Goal: Task Accomplishment & Management: Complete application form

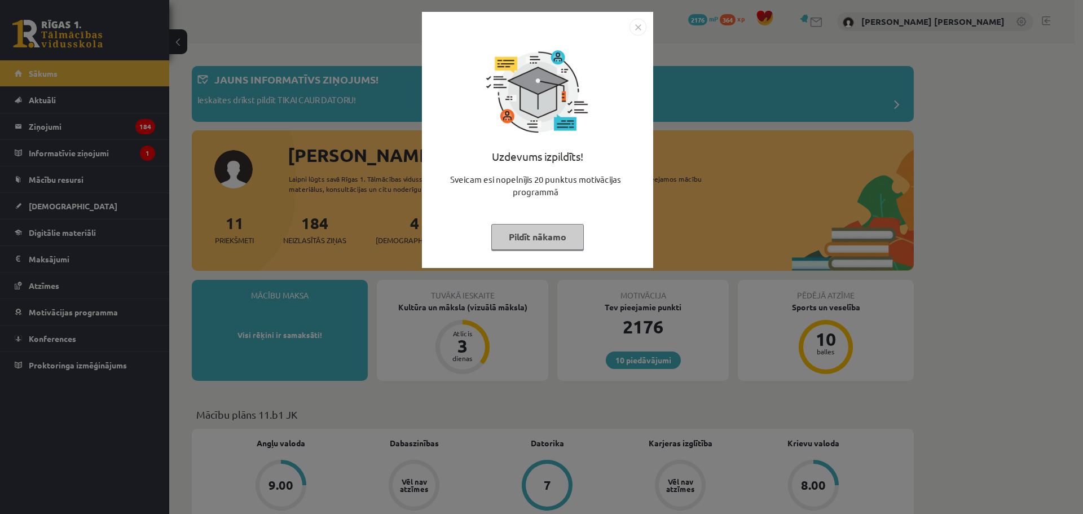
click at [549, 229] on button "Pildīt nākamo" at bounding box center [537, 237] width 93 height 26
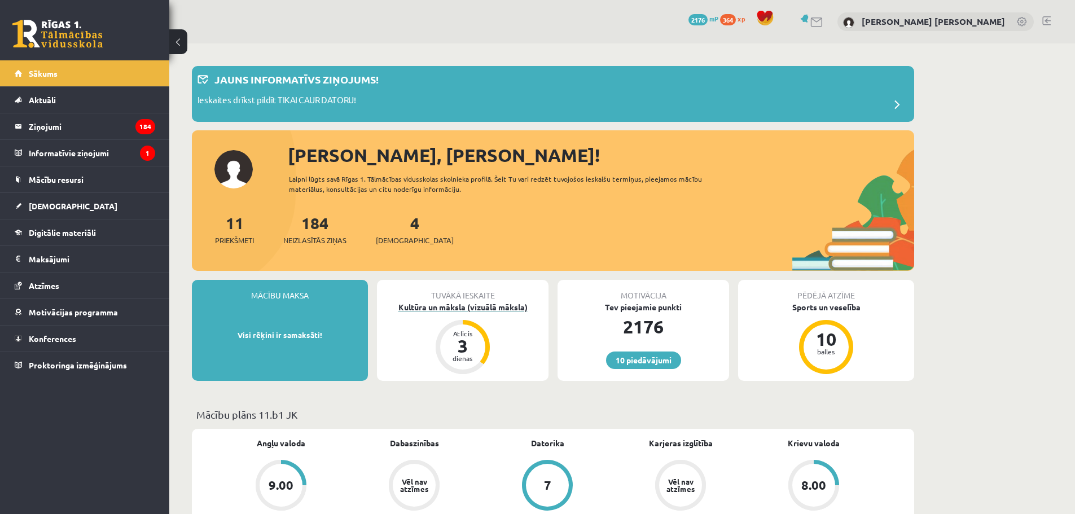
click at [491, 307] on div "Kultūra un māksla (vizuālā māksla)" at bounding box center [462, 307] width 171 height 12
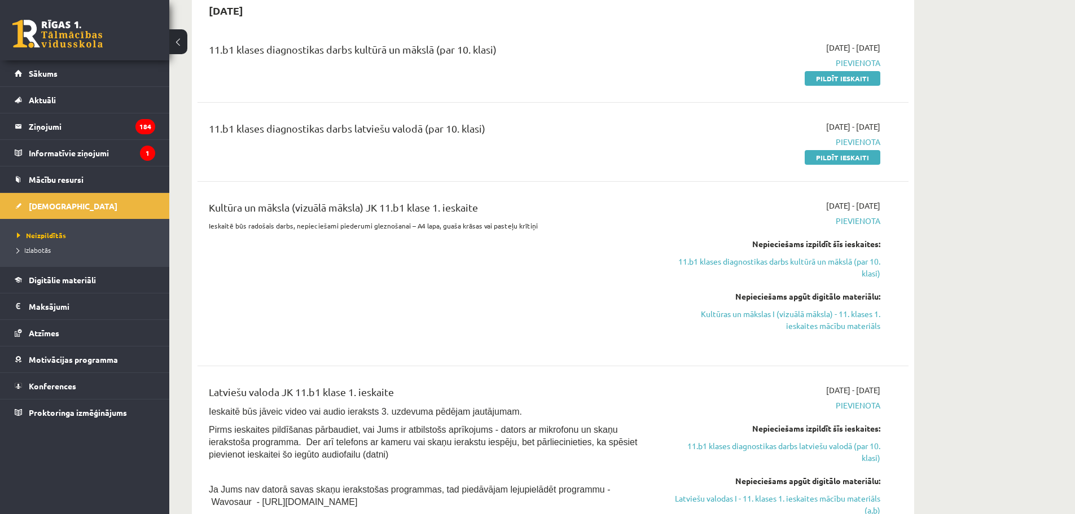
scroll to position [207, 0]
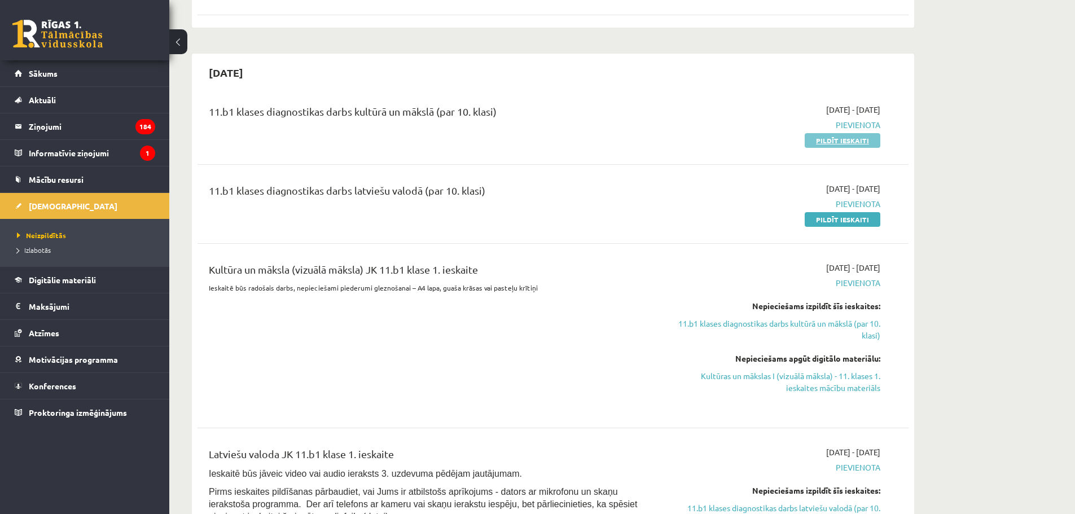
click at [826, 142] on link "Pildīt ieskaiti" at bounding box center [842, 140] width 76 height 15
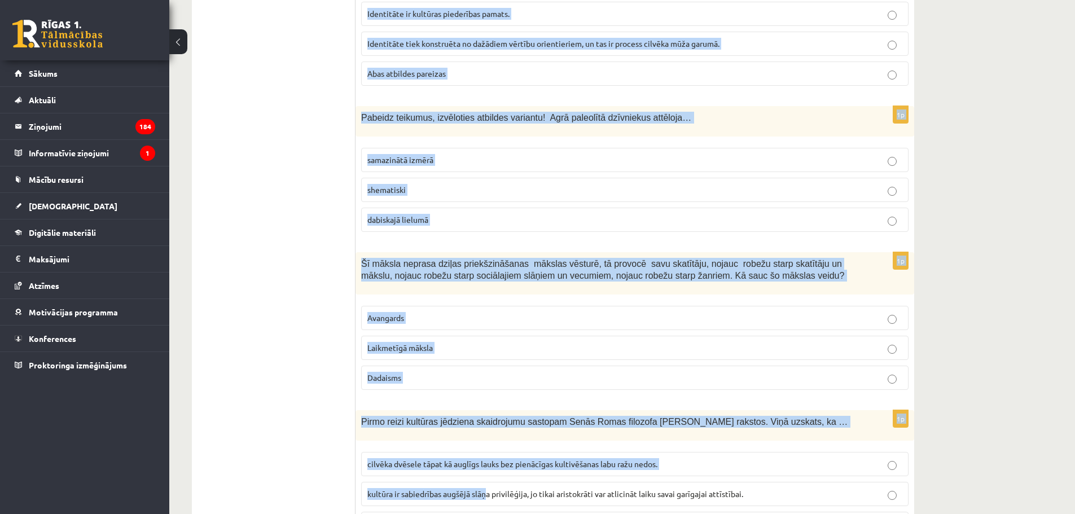
scroll to position [4433, 0]
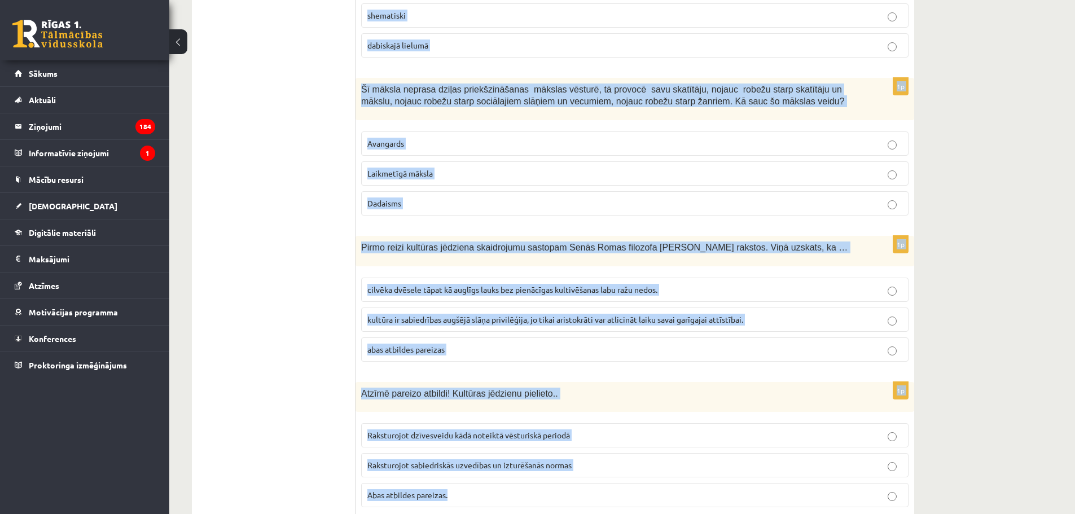
drag, startPoint x: 359, startPoint y: 224, endPoint x: 543, endPoint y: 469, distance: 306.3
copy form "Latvijas mākslinieks, viens no galvenajiem latviešu modernās mākslas veidotājie…"
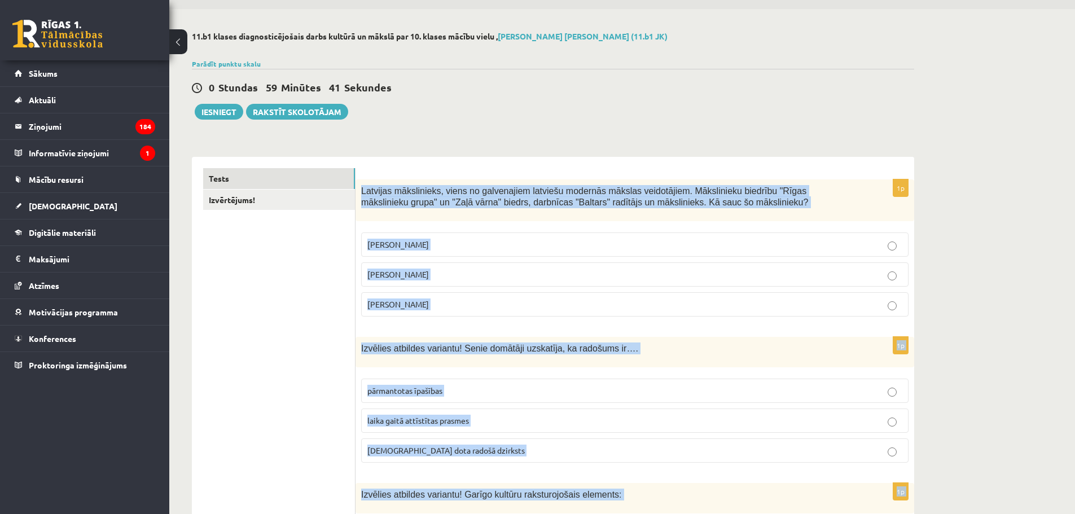
scroll to position [0, 0]
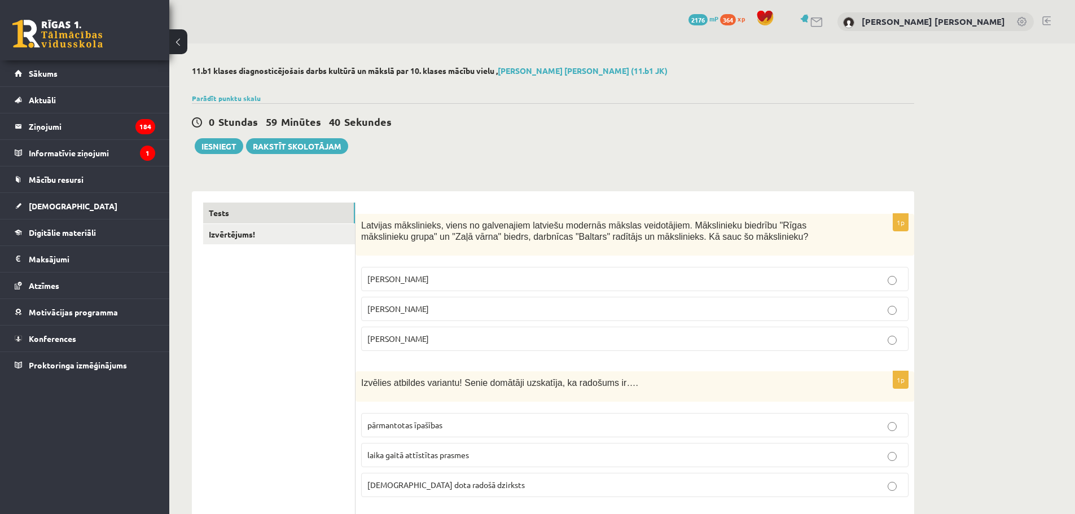
click at [445, 137] on div "0 Stundas 59 Minūtes 40 Sekundes Iesniegt Rakstīt skolotājam" at bounding box center [553, 128] width 722 height 51
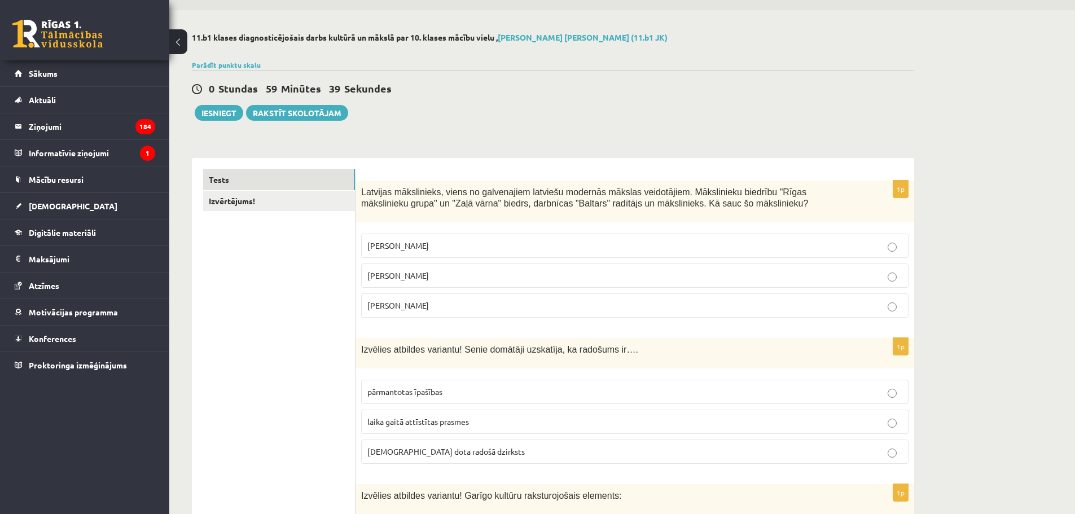
scroll to position [38, 0]
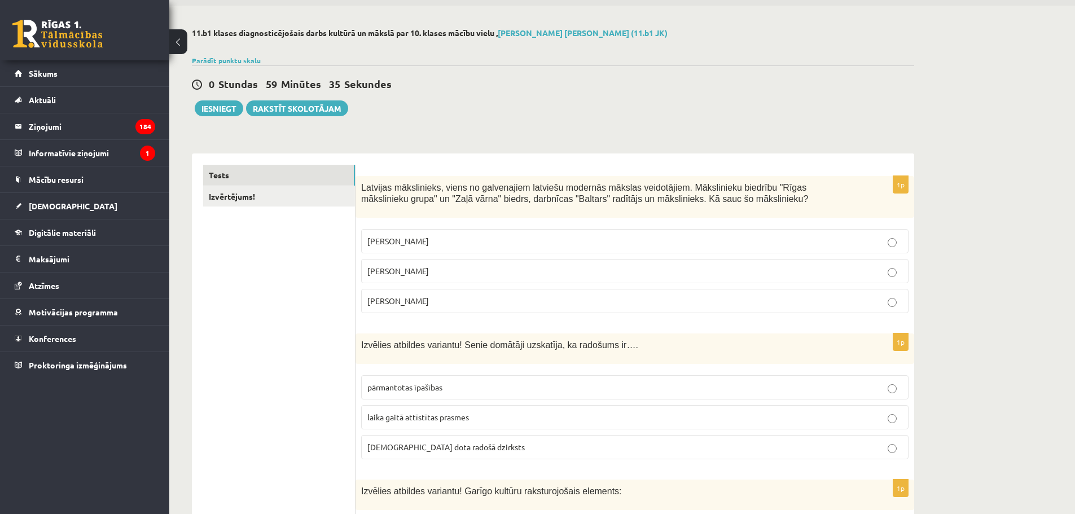
click at [443, 275] on p "Romāns Suta" at bounding box center [634, 271] width 535 height 12
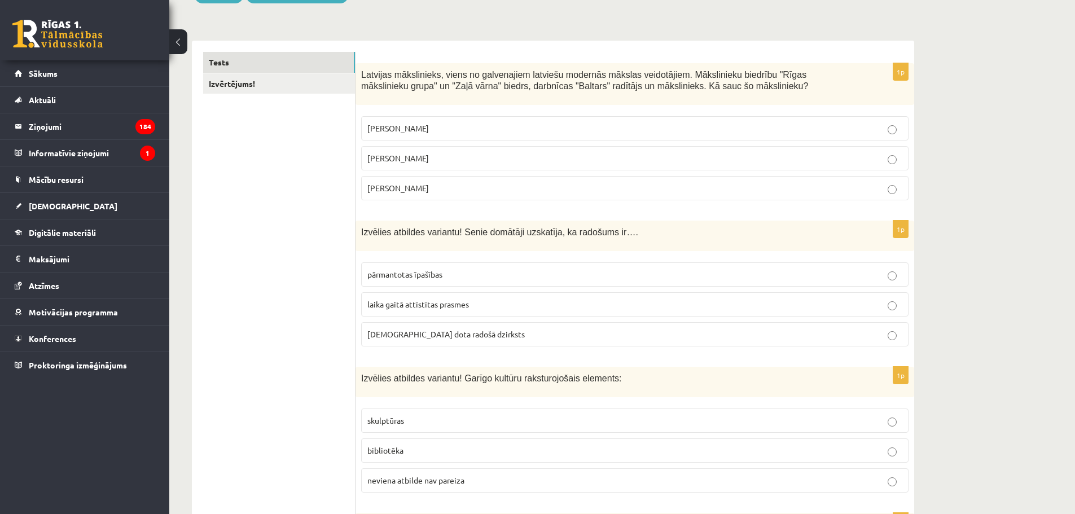
click at [451, 333] on span "dieva dota radošā dzirksts" at bounding box center [445, 334] width 157 height 10
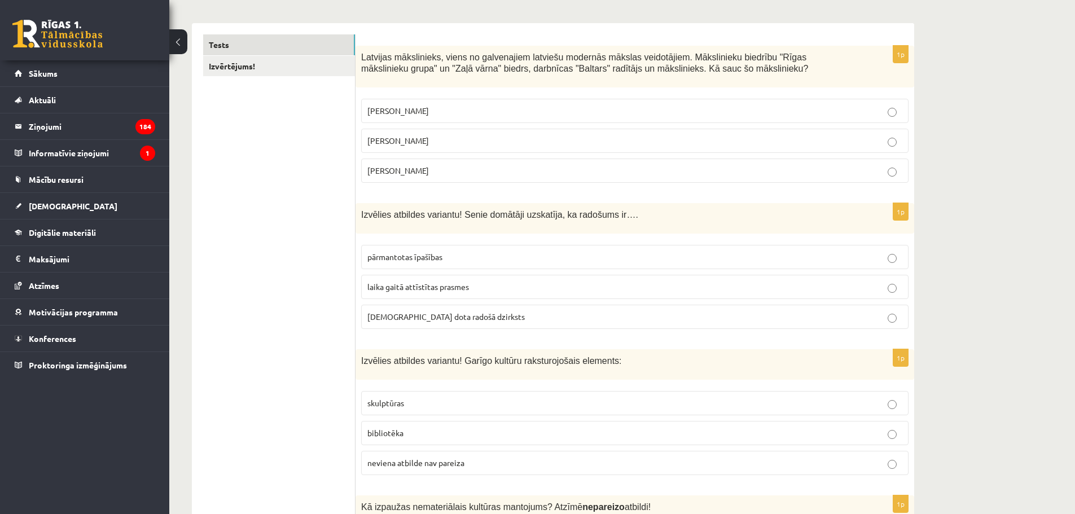
scroll to position [169, 0]
click at [429, 436] on p "bibliotēka" at bounding box center [634, 432] width 535 height 12
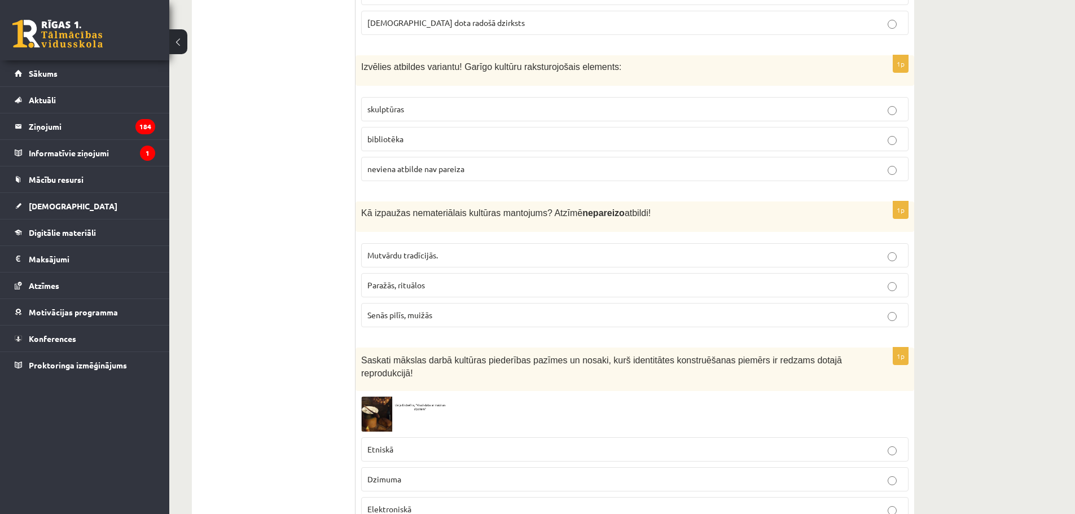
scroll to position [470, 0]
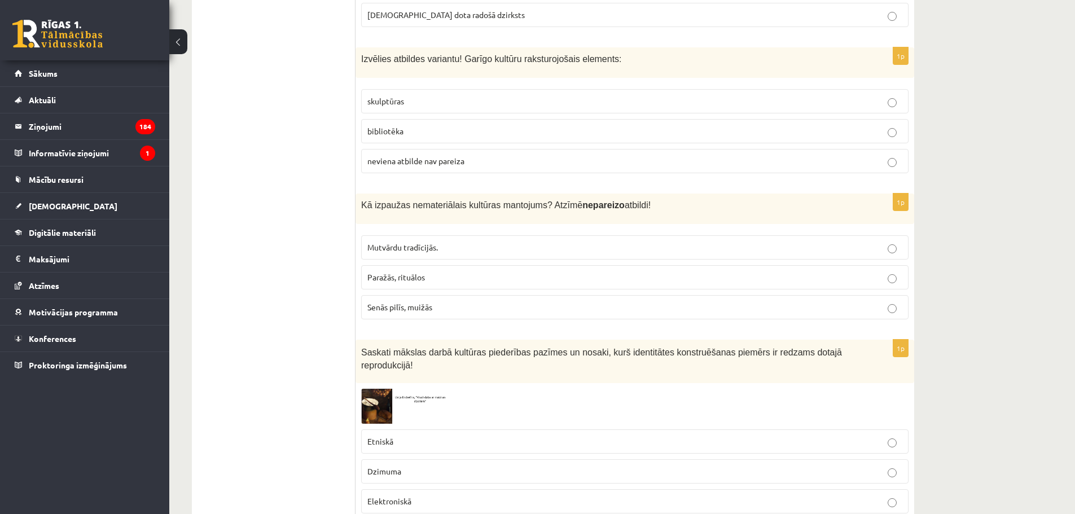
click at [432, 309] on span "Senās pilīs, muižās" at bounding box center [399, 307] width 65 height 10
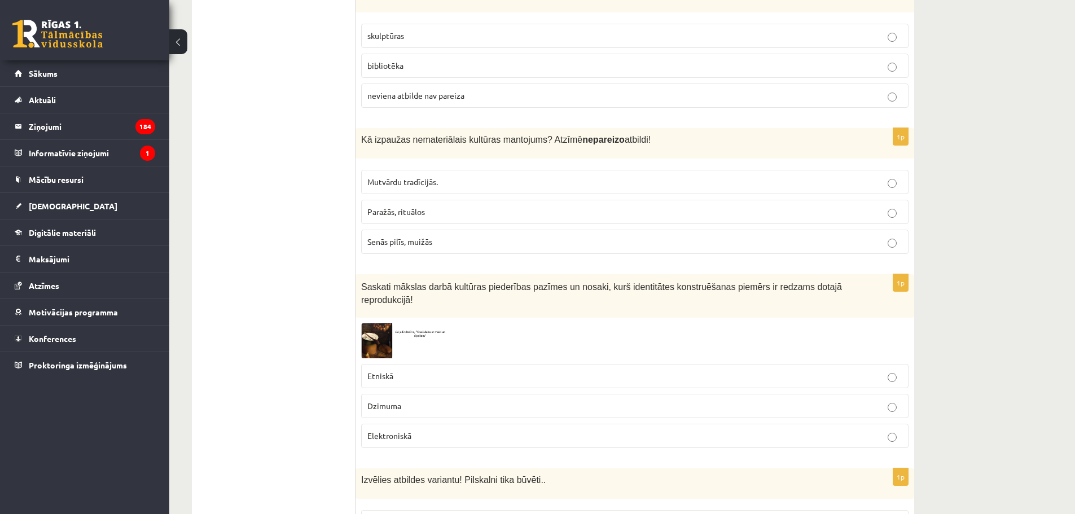
scroll to position [545, 0]
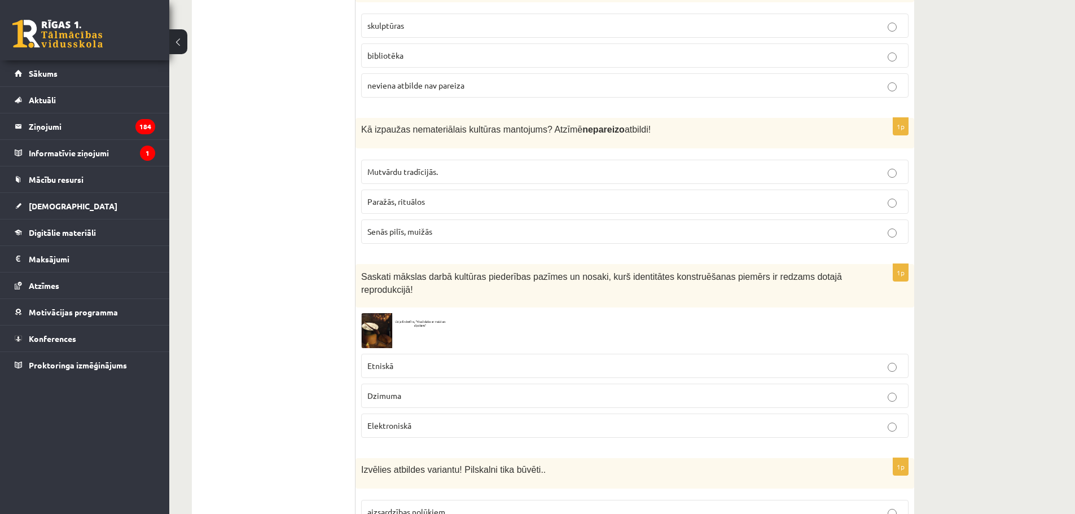
click at [411, 360] on p "Etniskā" at bounding box center [634, 366] width 535 height 12
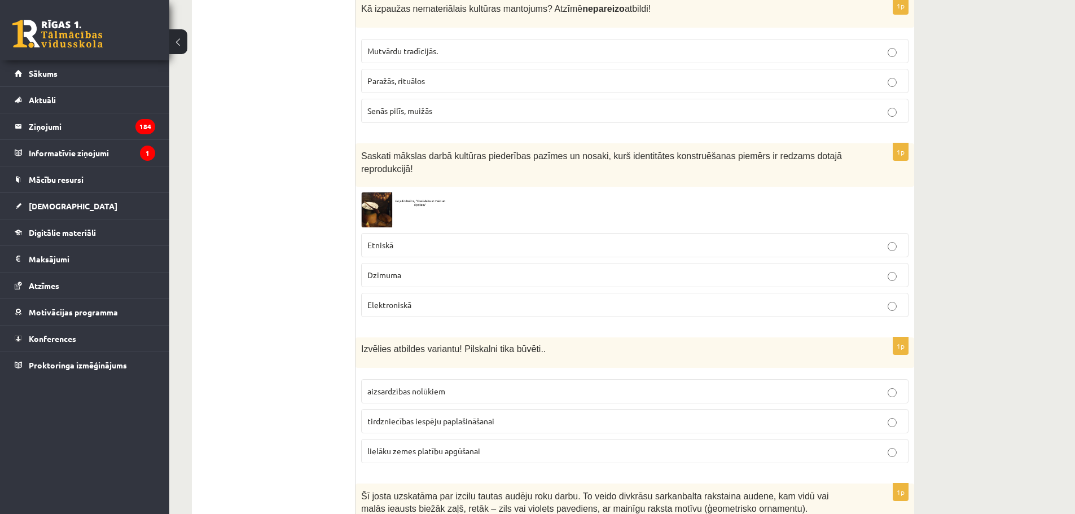
scroll to position [677, 0]
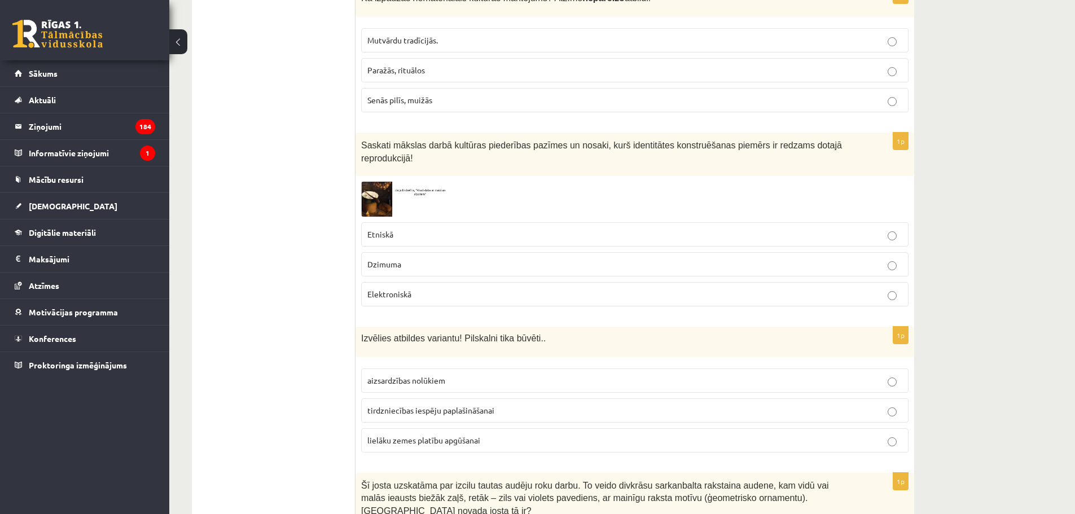
click at [457, 375] on p "aizsardzības nolūkiem" at bounding box center [634, 381] width 535 height 12
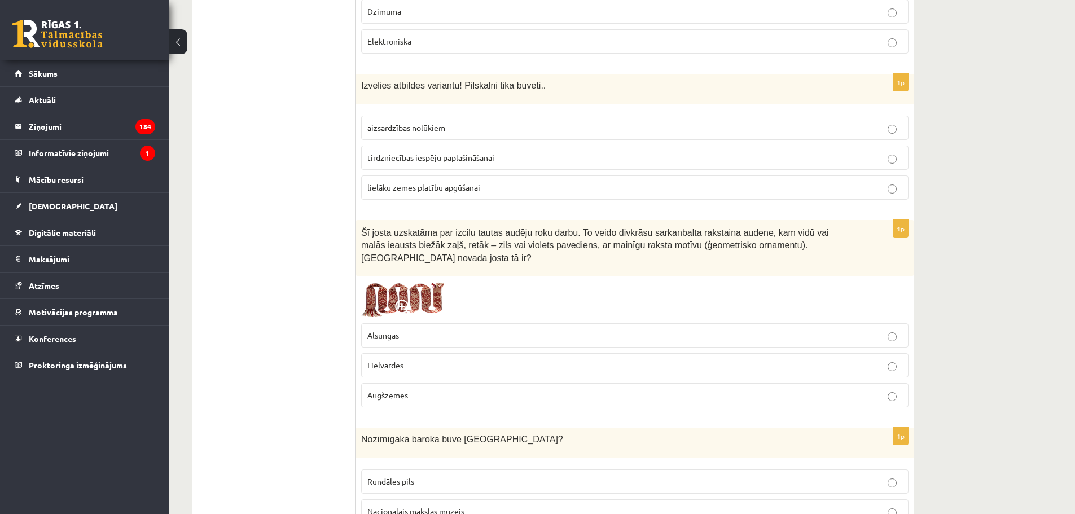
scroll to position [940, 0]
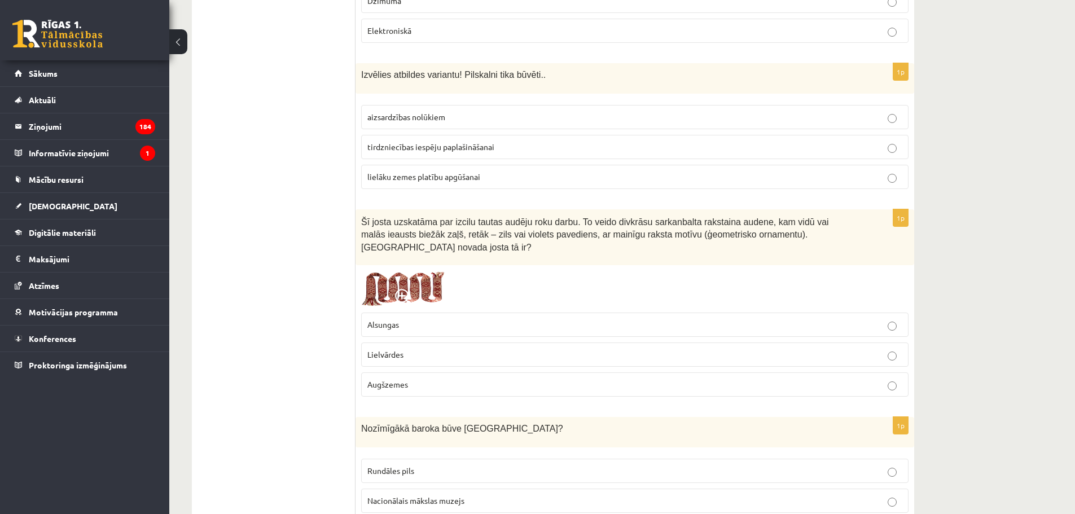
click at [420, 349] on p "Lielvārdes" at bounding box center [634, 355] width 535 height 12
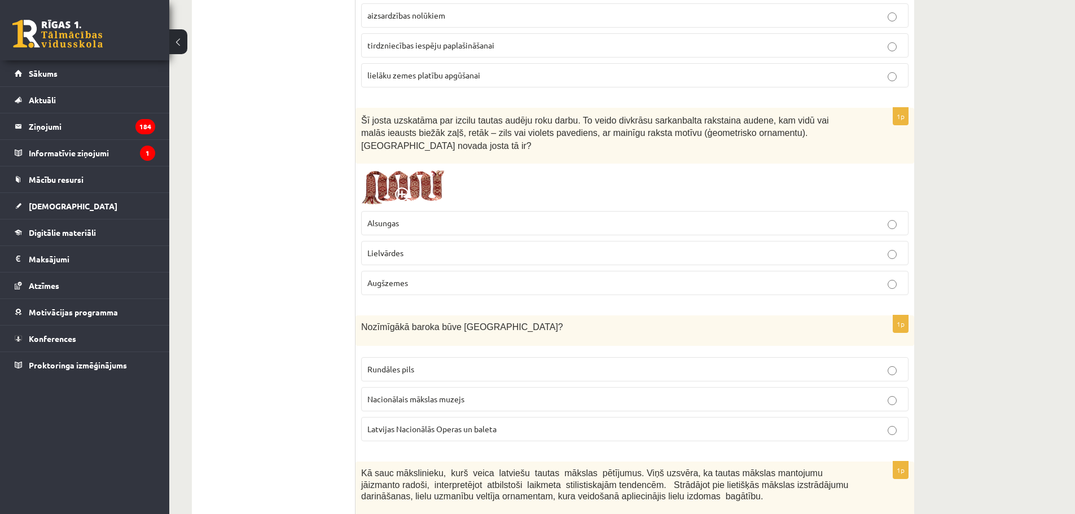
scroll to position [1053, 0]
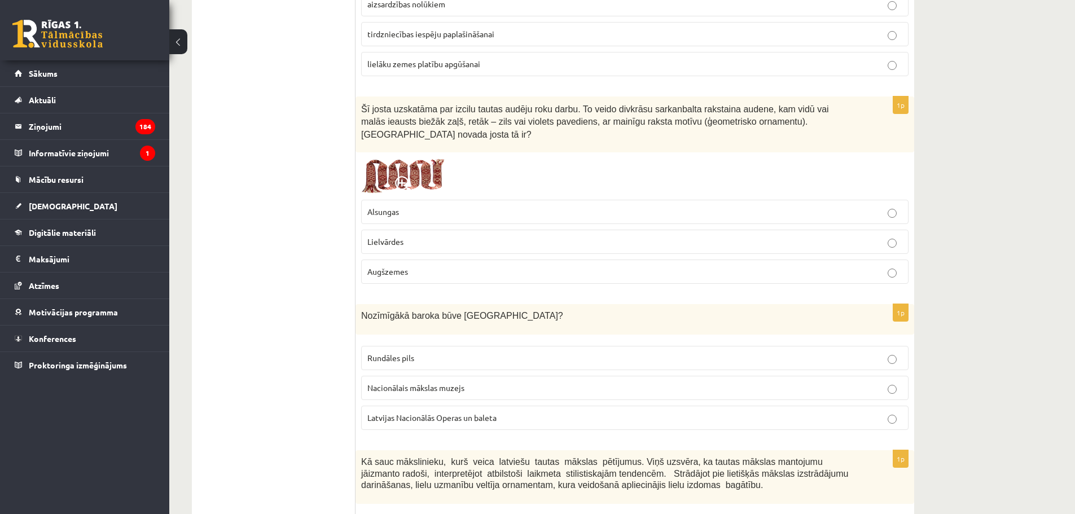
click at [426, 352] on p "Rundāles pils" at bounding box center [634, 358] width 535 height 12
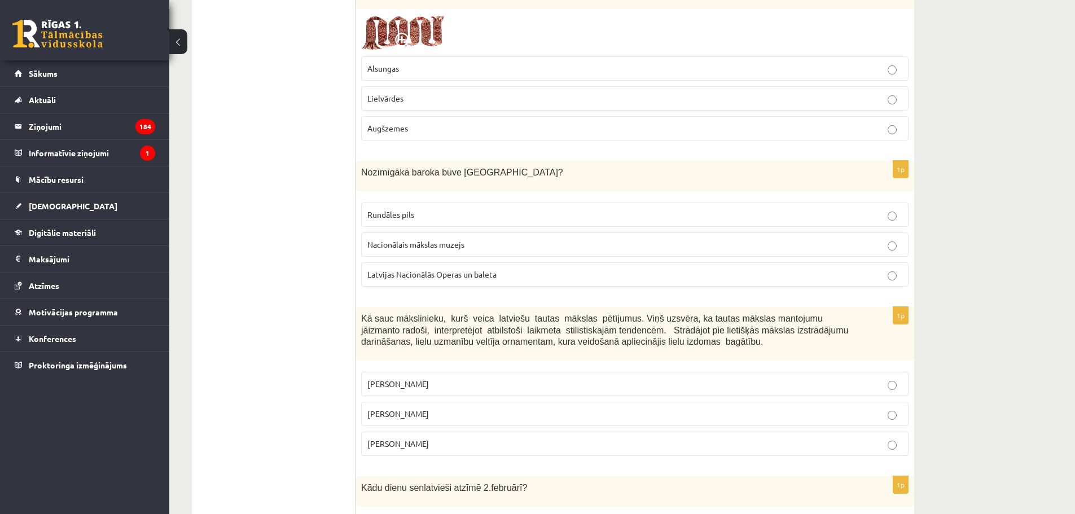
scroll to position [1203, 0]
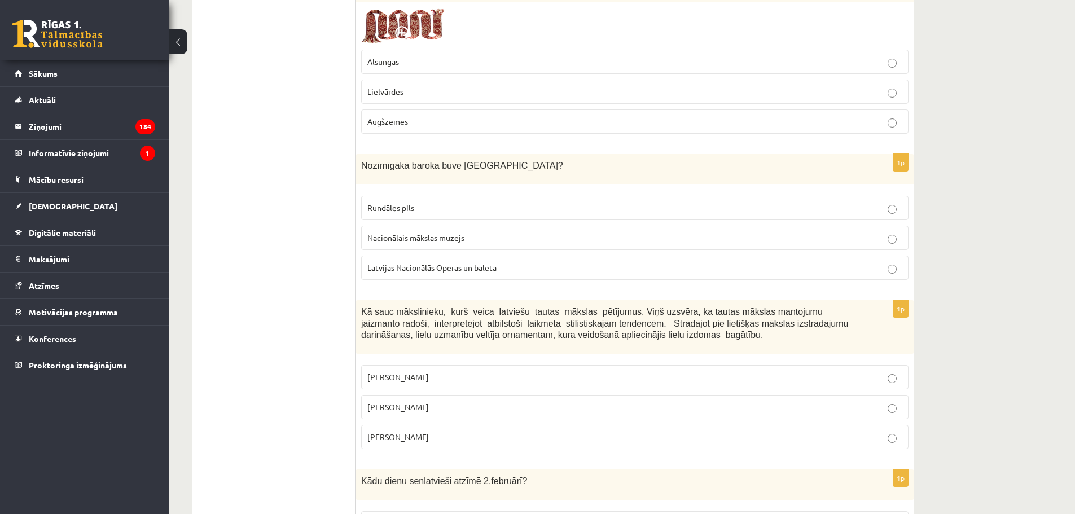
click at [445, 401] on p "Jūlijs Madernieks" at bounding box center [634, 407] width 535 height 12
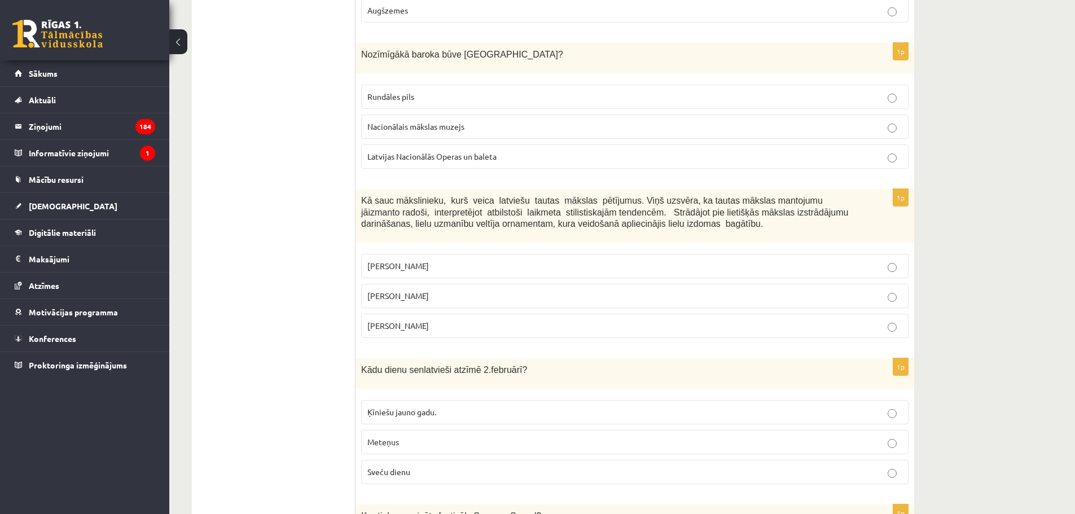
scroll to position [1429, 0]
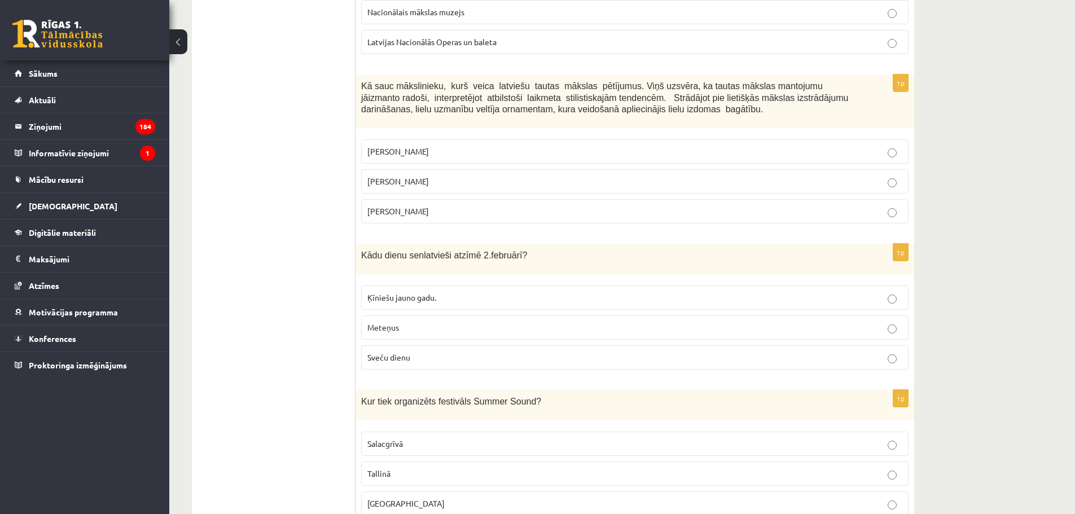
click at [423, 351] on p "Sveču dienu" at bounding box center [634, 357] width 535 height 12
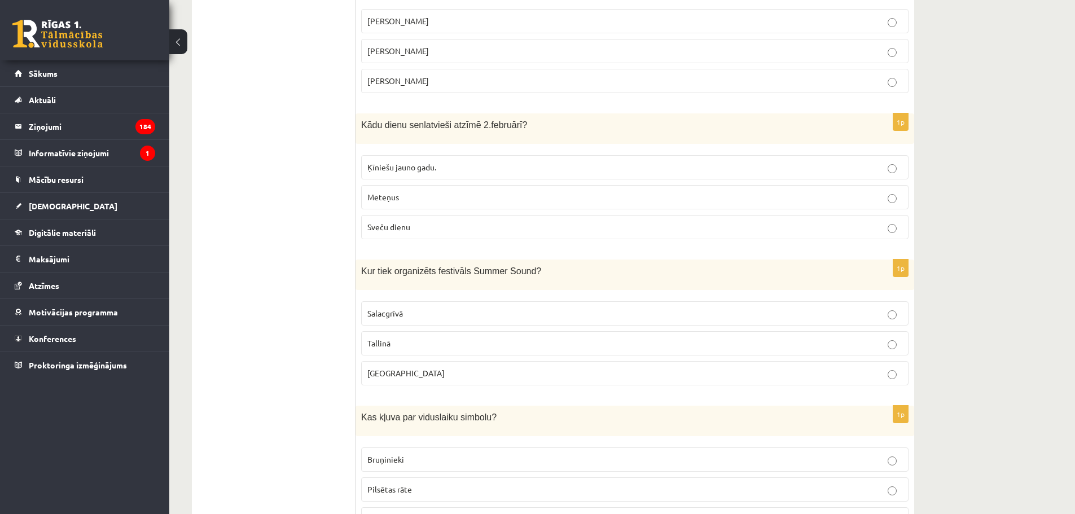
scroll to position [1561, 0]
click at [422, 306] on p "Salacgrīvā" at bounding box center [634, 312] width 535 height 12
click at [408, 366] on p "Liepājā" at bounding box center [634, 372] width 535 height 12
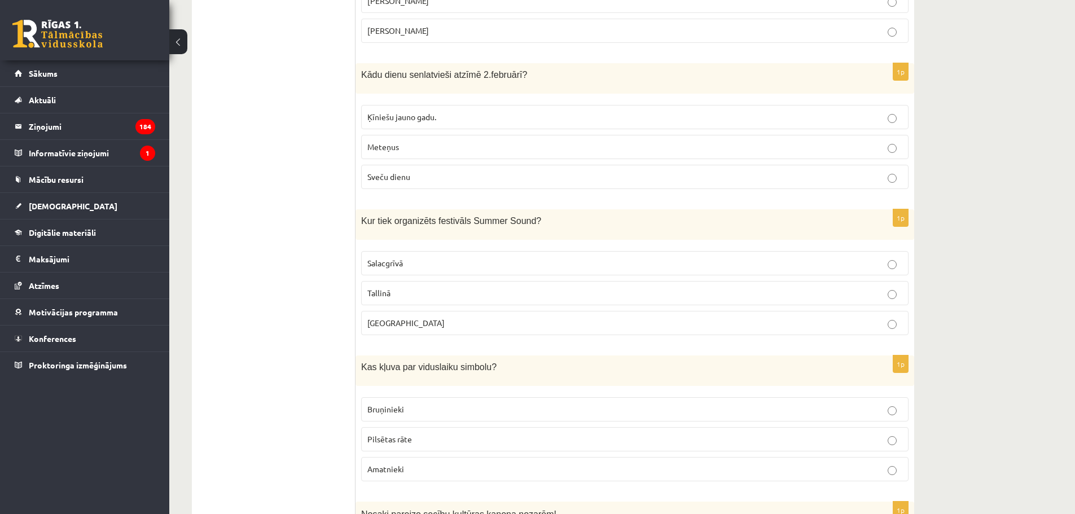
scroll to position [1692, 0]
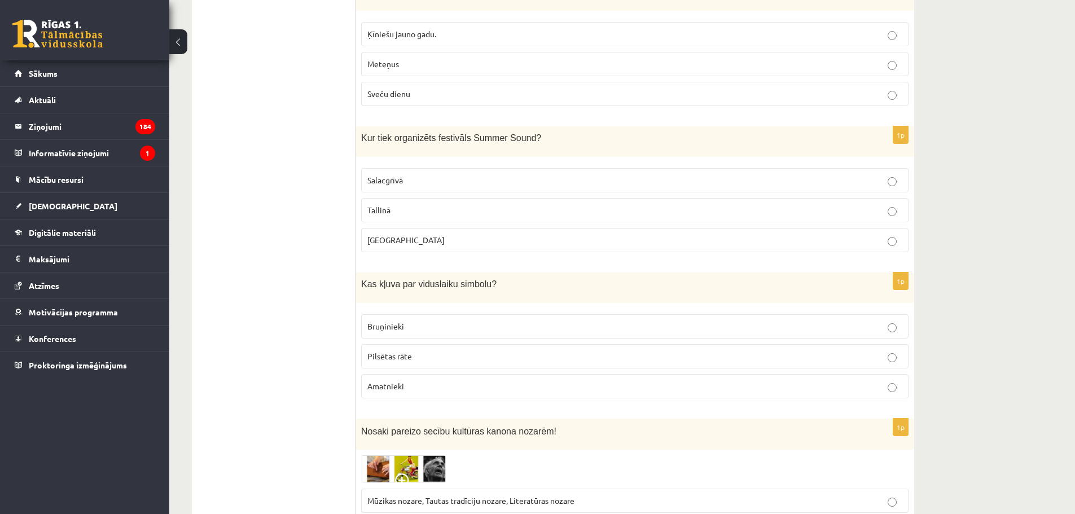
click at [412, 320] on p "Bruņinieki" at bounding box center [634, 326] width 535 height 12
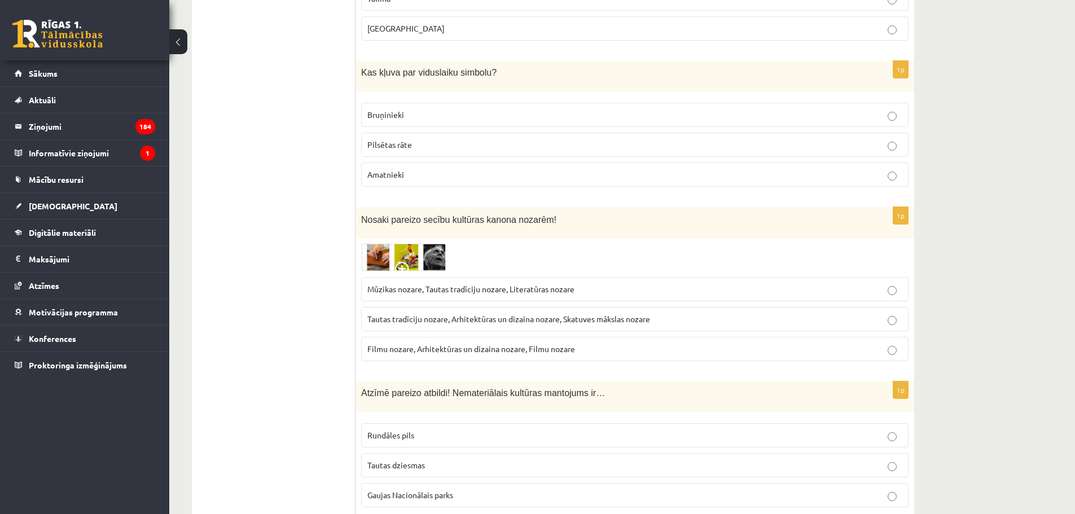
scroll to position [1918, 0]
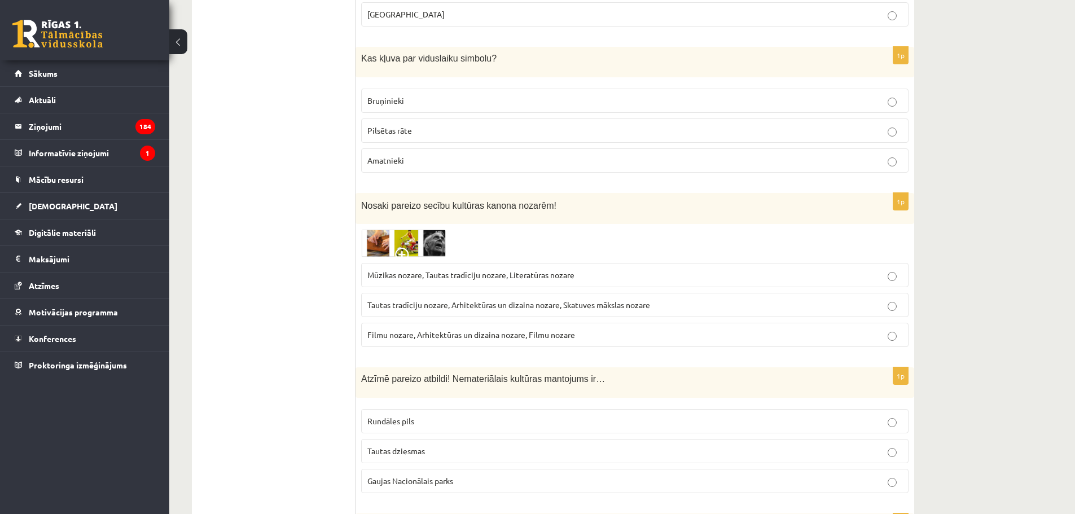
click at [448, 300] on span "Tautas tradīciju nozare, Arhitektūras un dizaina nozare, Skatuves mākslas nozare" at bounding box center [508, 305] width 283 height 10
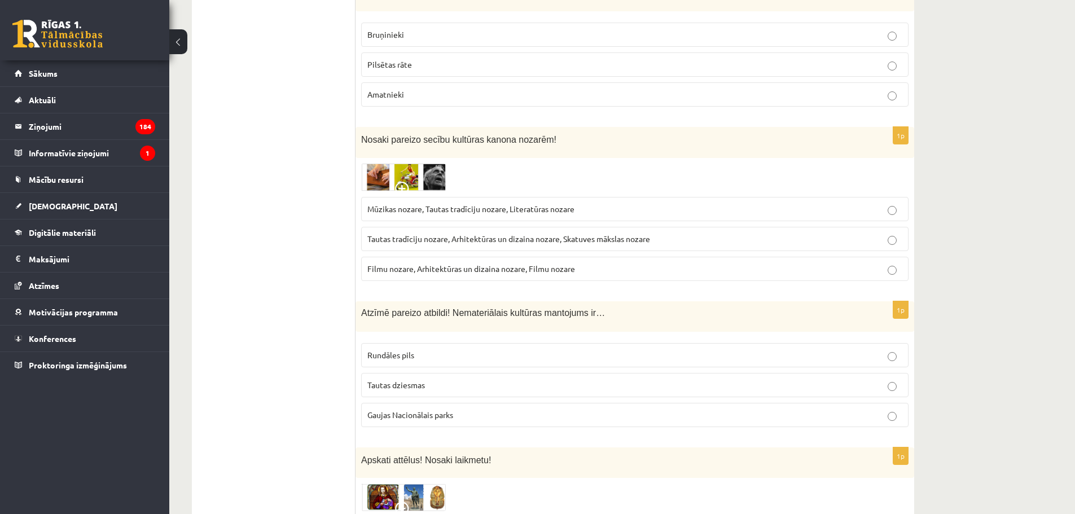
scroll to position [1993, 0]
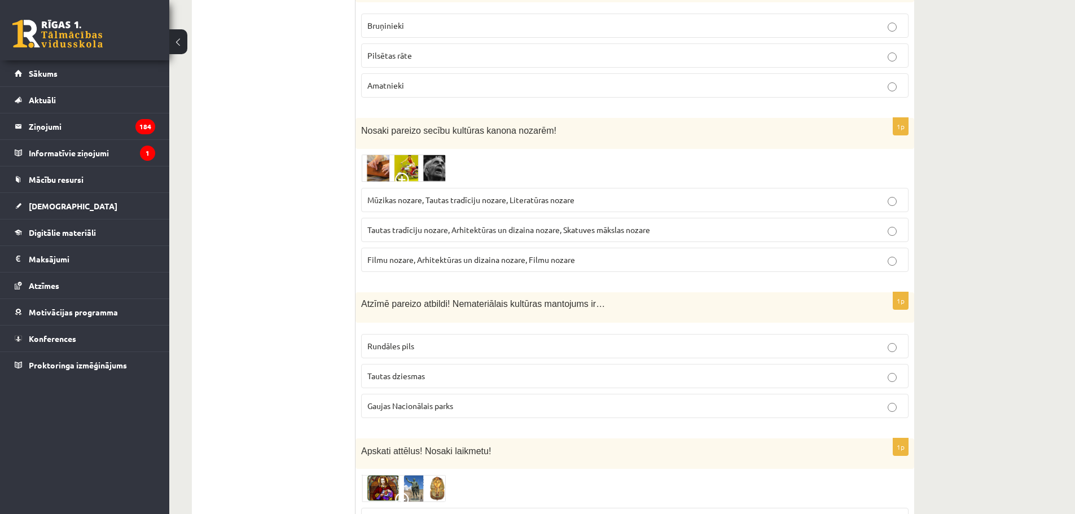
click at [443, 370] on p "Tautas dziesmas" at bounding box center [634, 376] width 535 height 12
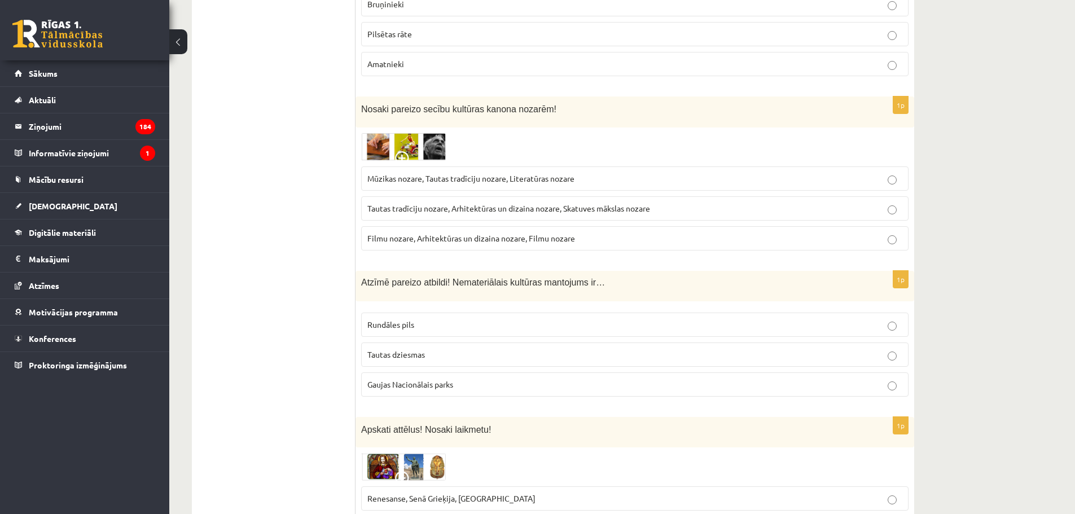
scroll to position [2069, 0]
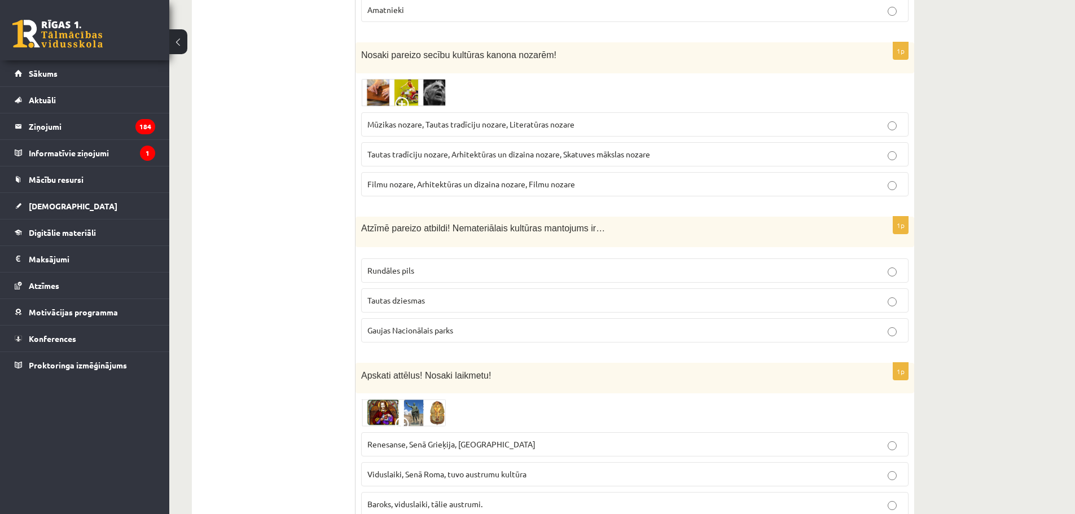
click at [450, 439] on span "Renesanse, Senā Grieķija, Ēģipte" at bounding box center [451, 444] width 168 height 10
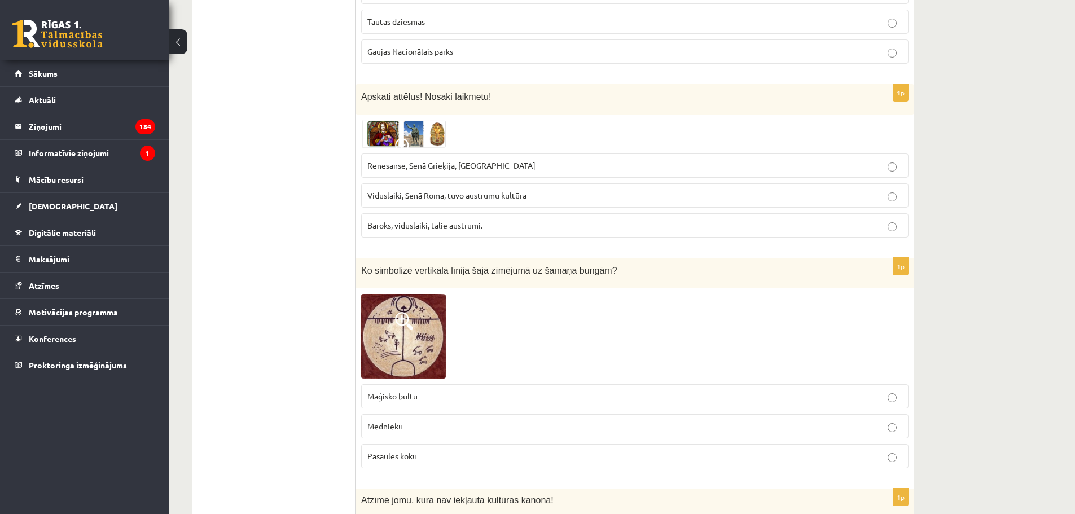
scroll to position [2351, 0]
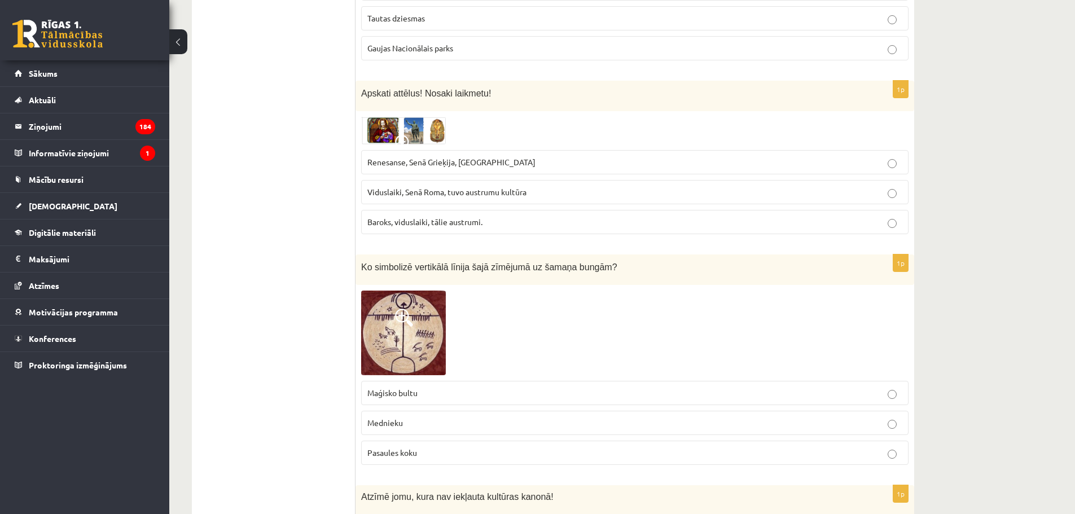
click at [433, 447] on p "Pasaules koku" at bounding box center [634, 453] width 535 height 12
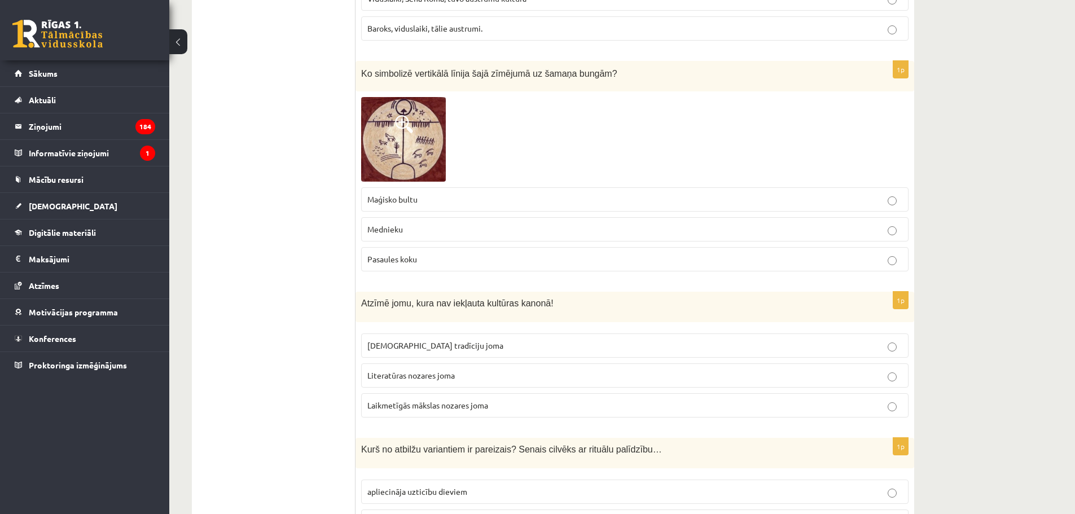
scroll to position [2633, 0]
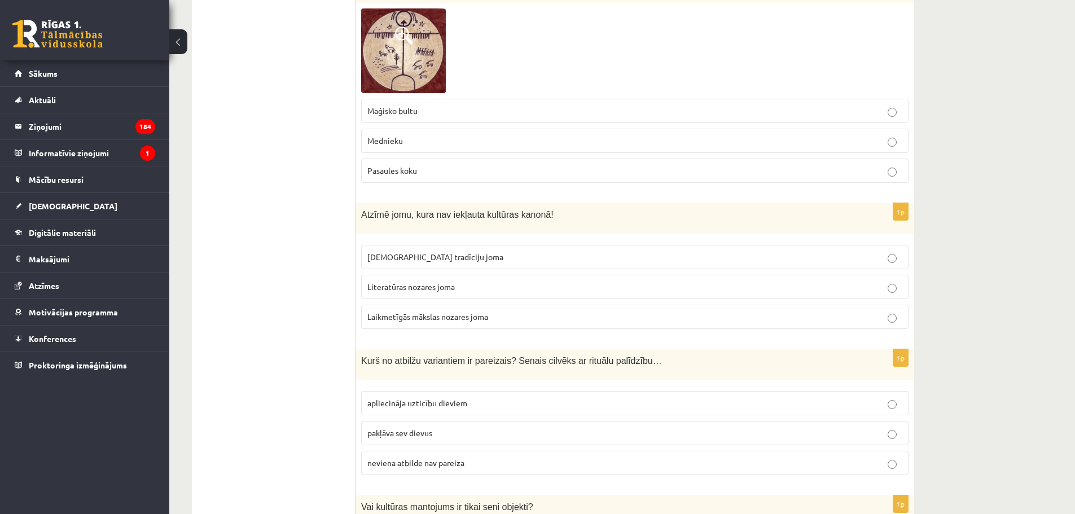
click at [439, 311] on span "Laikmetīgās mākslas nozares joma" at bounding box center [427, 316] width 121 height 10
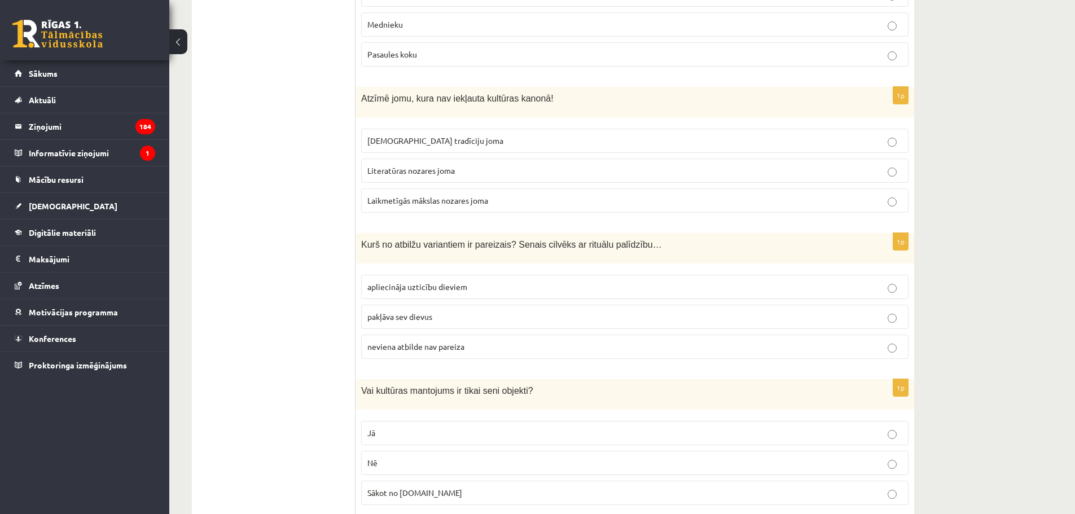
scroll to position [2802, 0]
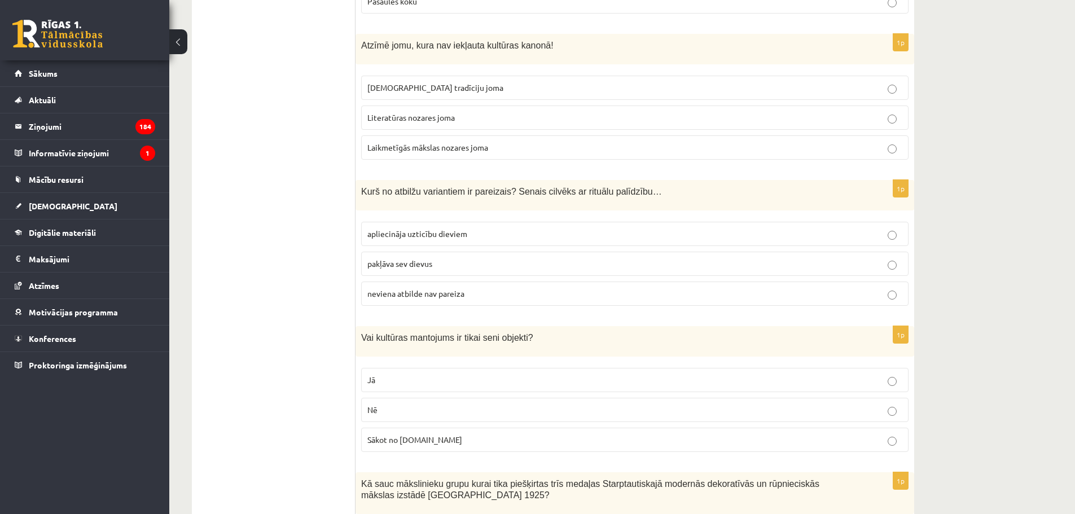
click at [452, 228] on p "apliecināja uzticību dieviem" at bounding box center [634, 234] width 535 height 12
click at [424, 404] on p "Nē" at bounding box center [634, 410] width 535 height 12
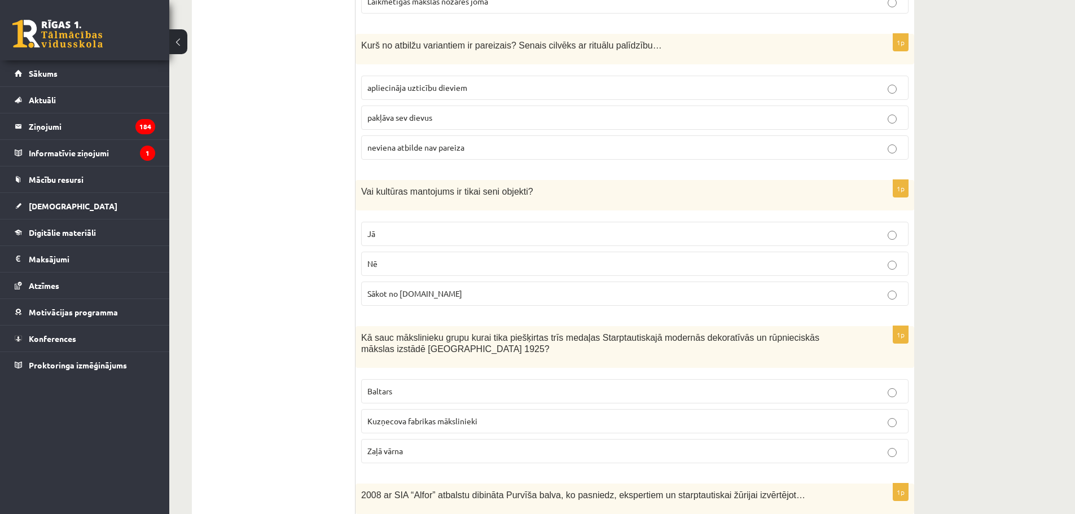
scroll to position [2952, 0]
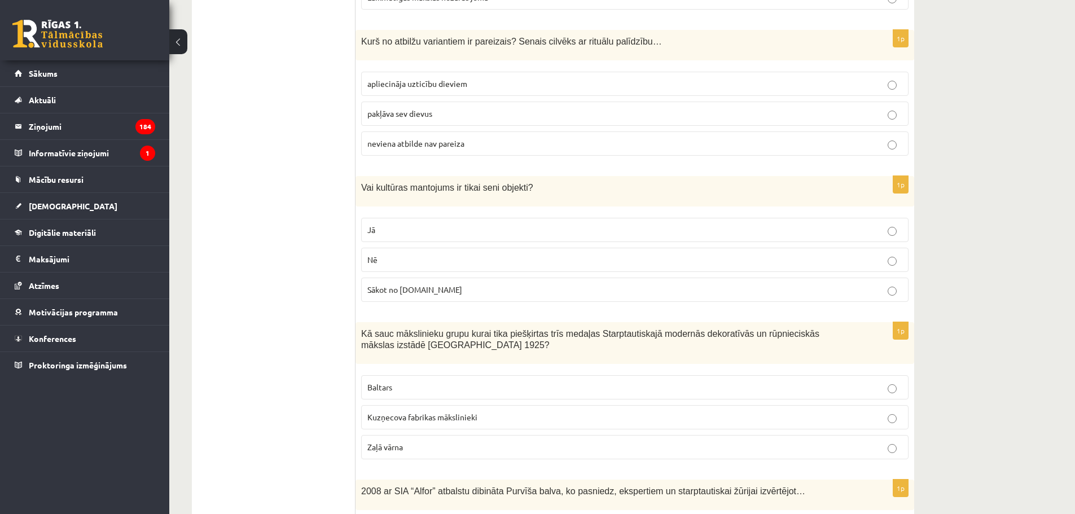
click at [402, 381] on p "Baltars" at bounding box center [634, 387] width 535 height 12
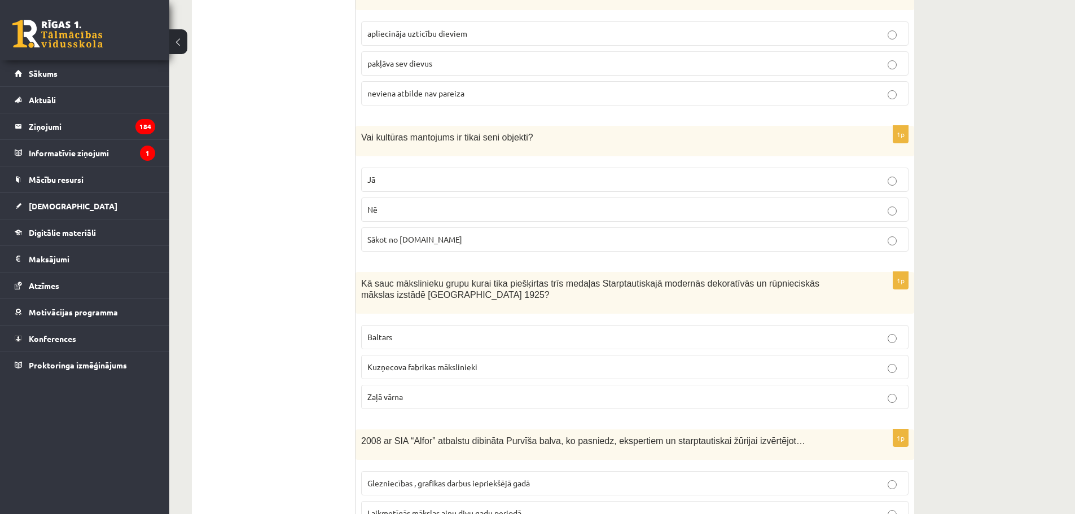
scroll to position [3084, 0]
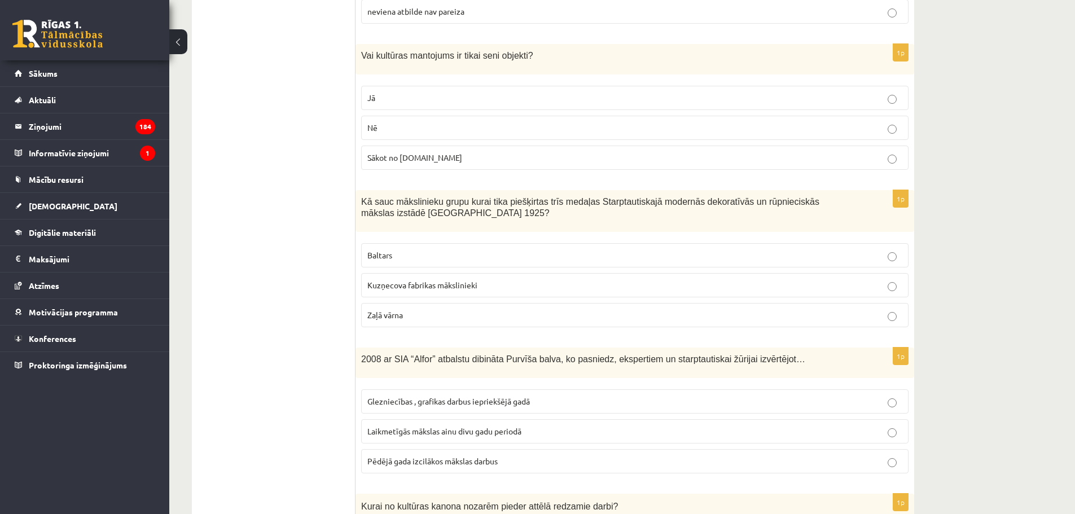
click at [450, 426] on span "Laikmetīgās mākslas ainu divu gadu periodā" at bounding box center [444, 431] width 154 height 10
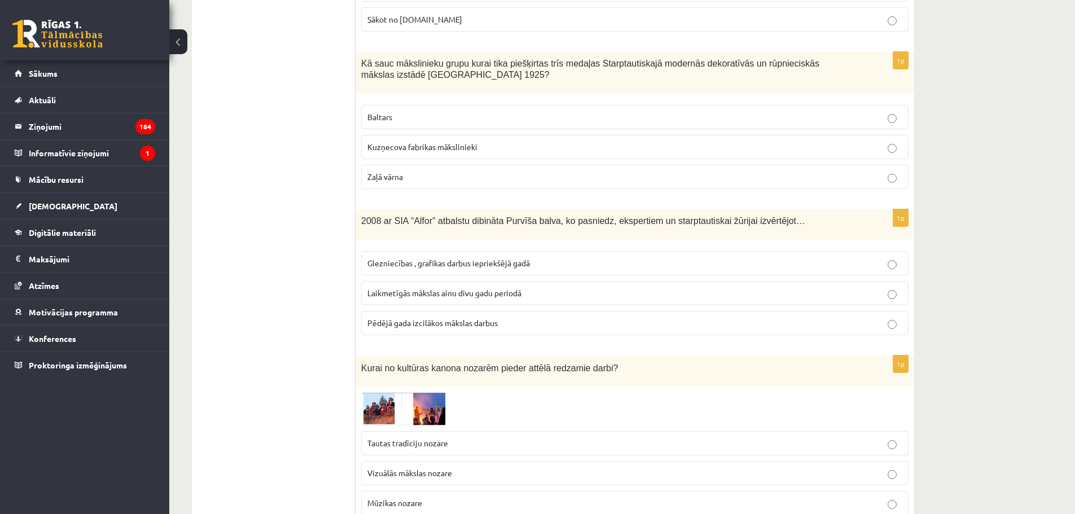
scroll to position [3253, 0]
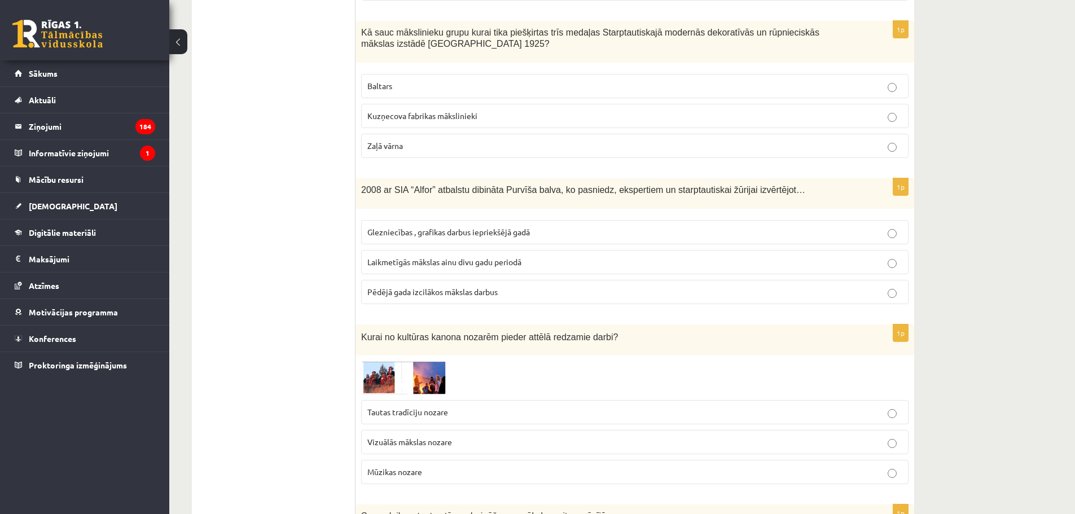
click at [457, 436] on p "Vizuālās mākslas nozare" at bounding box center [634, 442] width 535 height 12
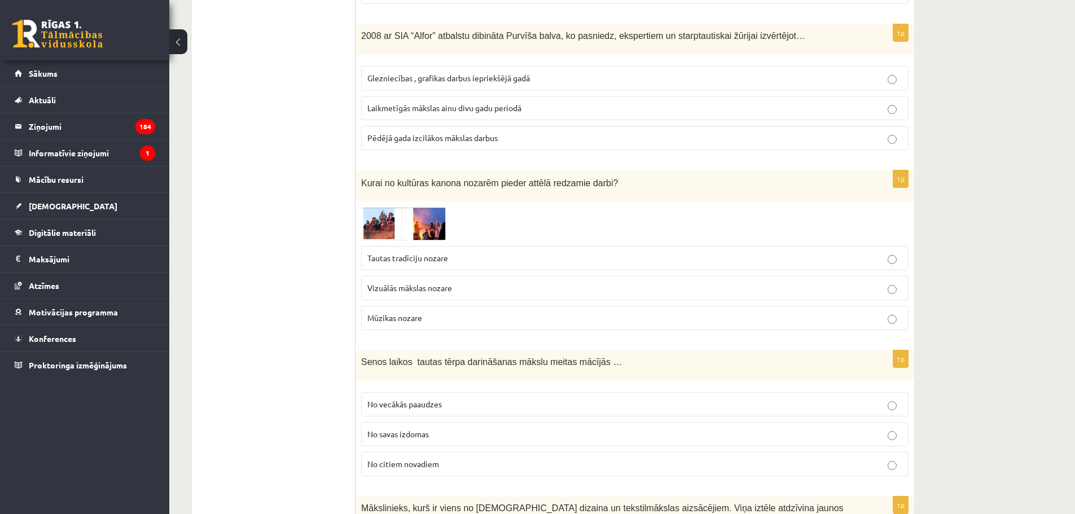
scroll to position [3460, 0]
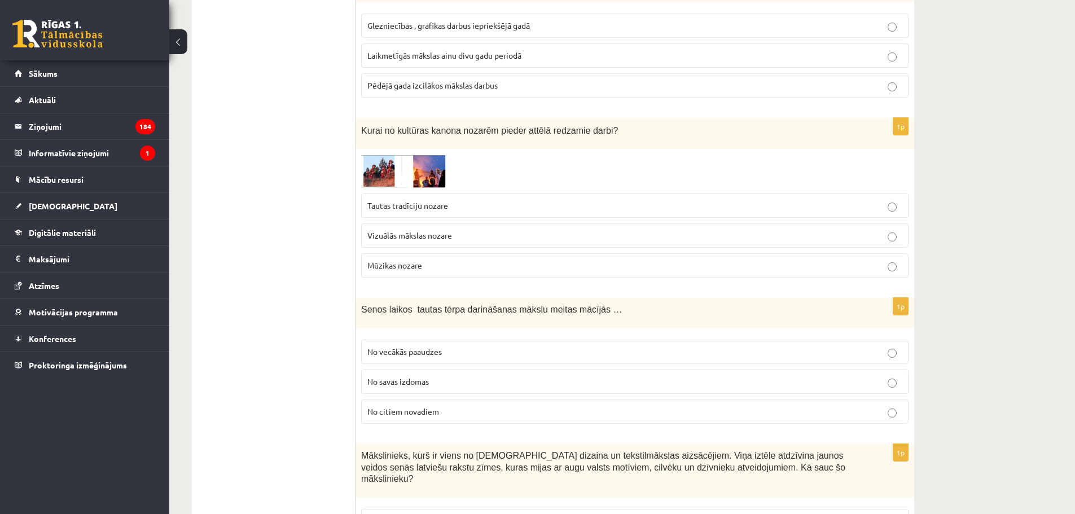
click at [438, 346] on p "No vecākās paaudzes" at bounding box center [634, 352] width 535 height 12
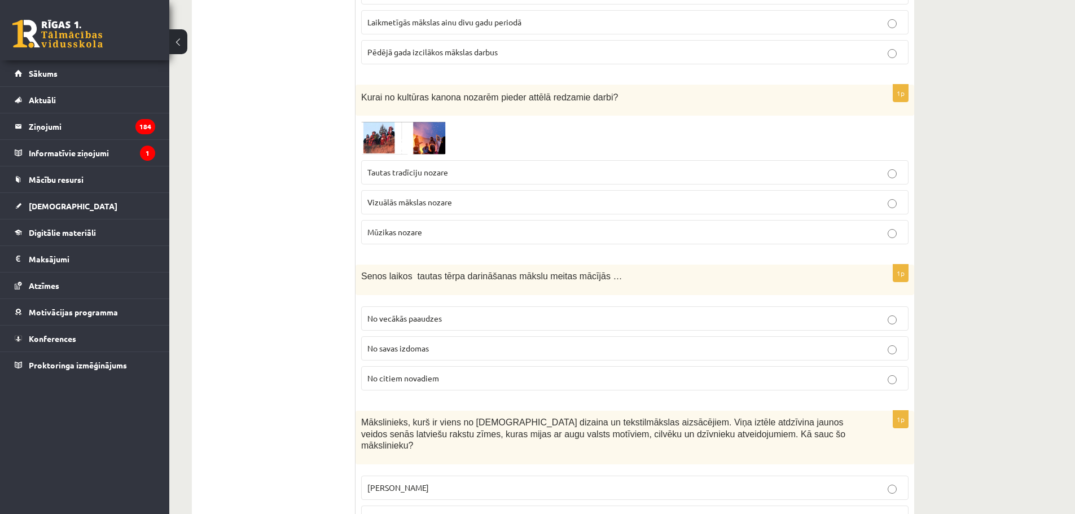
scroll to position [3572, 0]
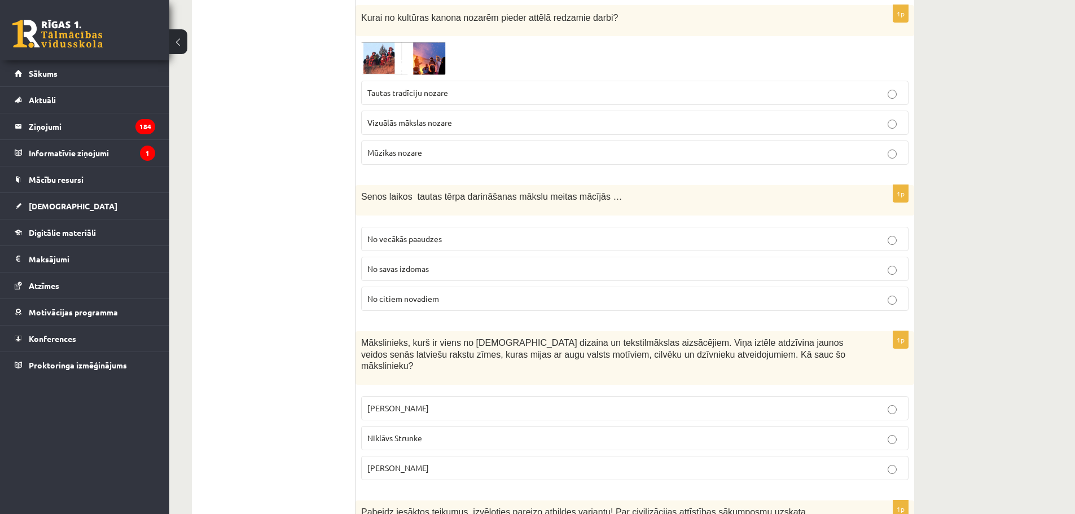
click at [424, 396] on label "Ansis Cīrulis" at bounding box center [634, 408] width 547 height 24
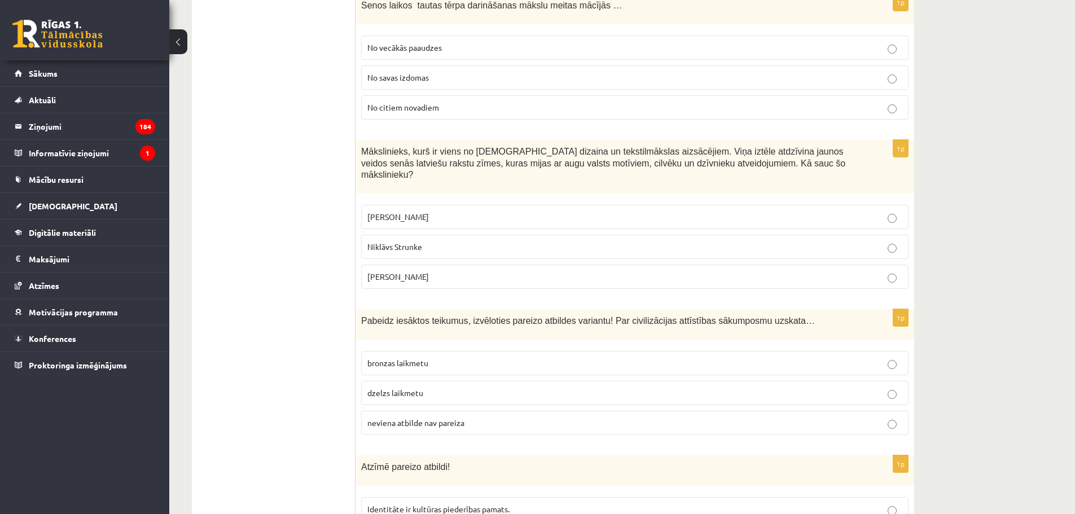
scroll to position [3817, 0]
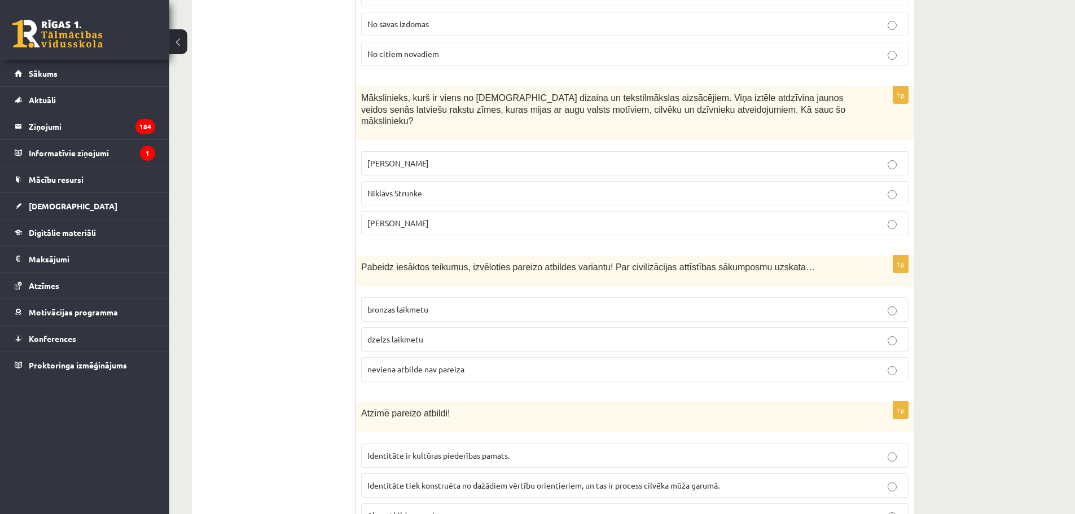
click at [421, 364] on span "neviena atbilde nav pareiza" at bounding box center [415, 369] width 97 height 10
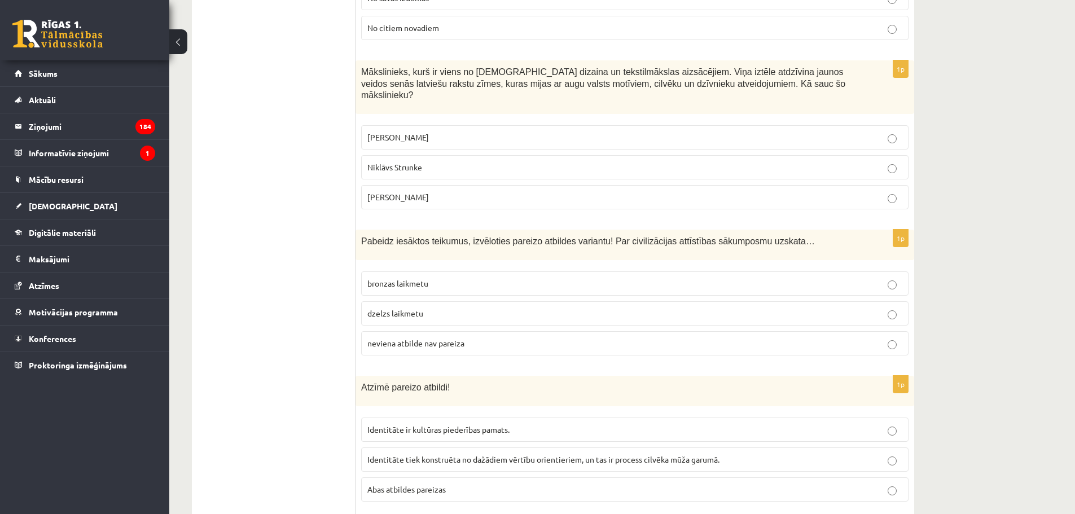
scroll to position [3892, 0]
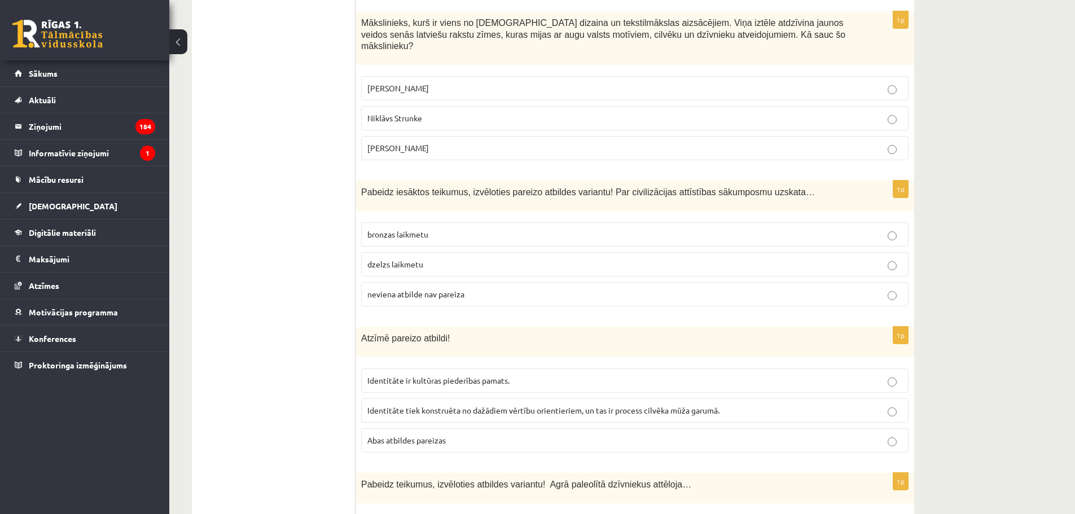
click at [429, 435] on span "Abas atbildes pareizas" at bounding box center [406, 440] width 78 height 10
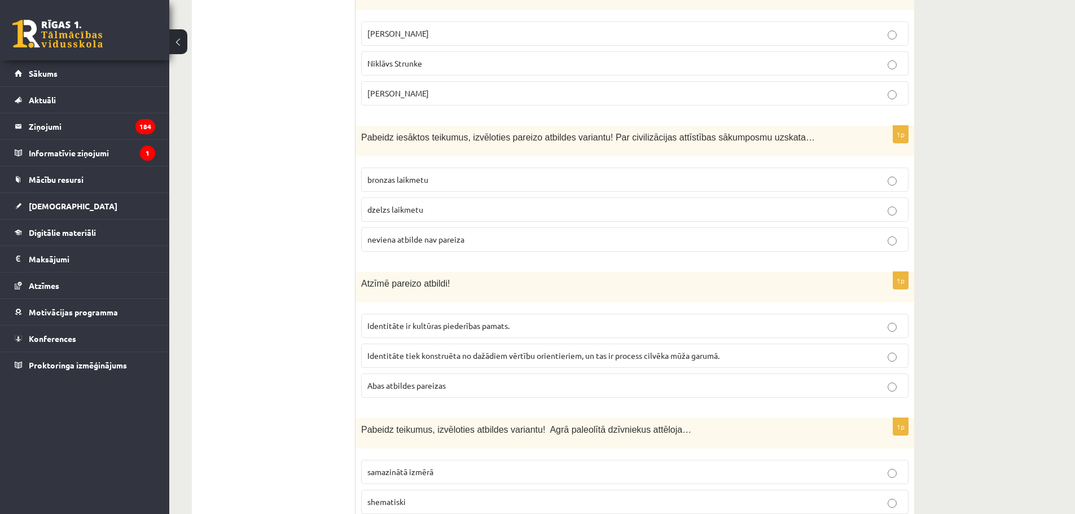
scroll to position [3949, 0]
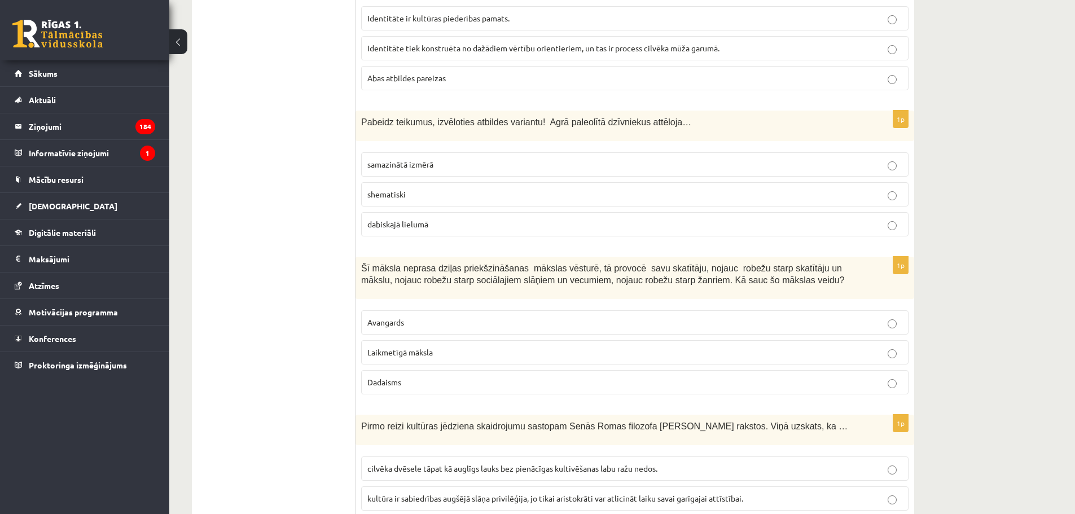
scroll to position [4325, 0]
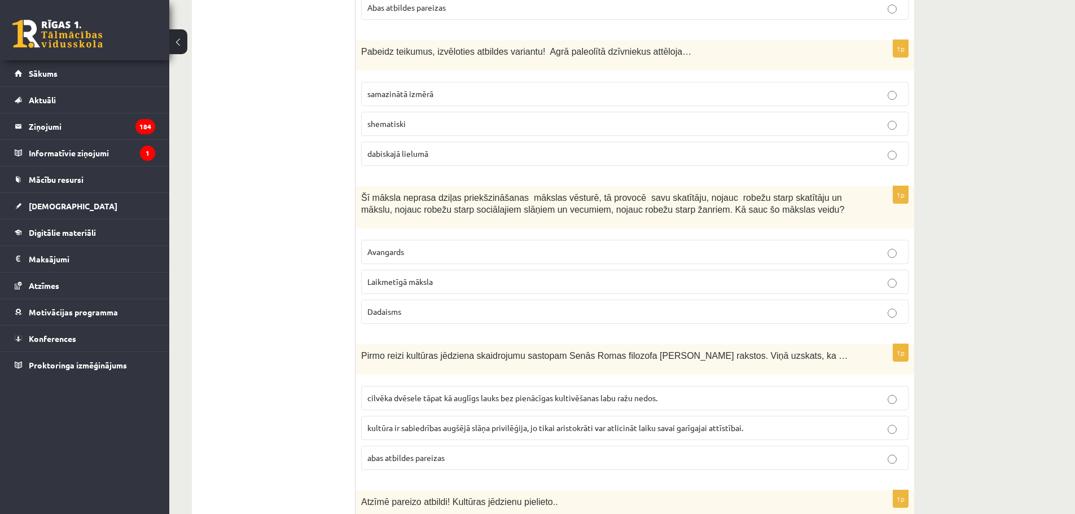
click at [452, 276] on p "Laikmetīgā māksla" at bounding box center [634, 282] width 535 height 12
drag, startPoint x: 411, startPoint y: 367, endPoint x: 394, endPoint y: 330, distance: 40.2
click at [410, 392] on p "cilvēka dvēsele tāpat kā auglīgs lauks bez pienācīgas kultivēšanas labu ražu ne…" at bounding box center [634, 398] width 535 height 12
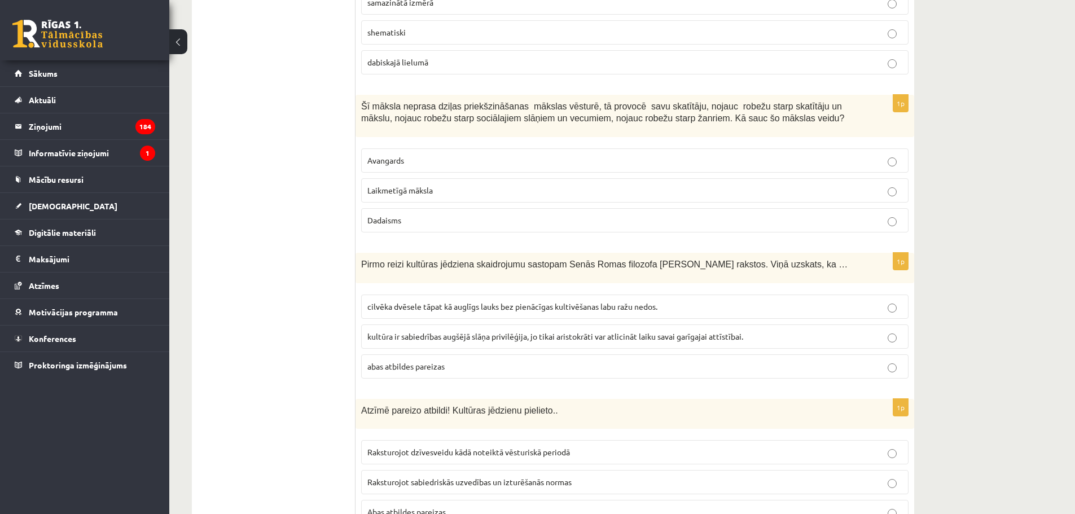
scroll to position [4433, 0]
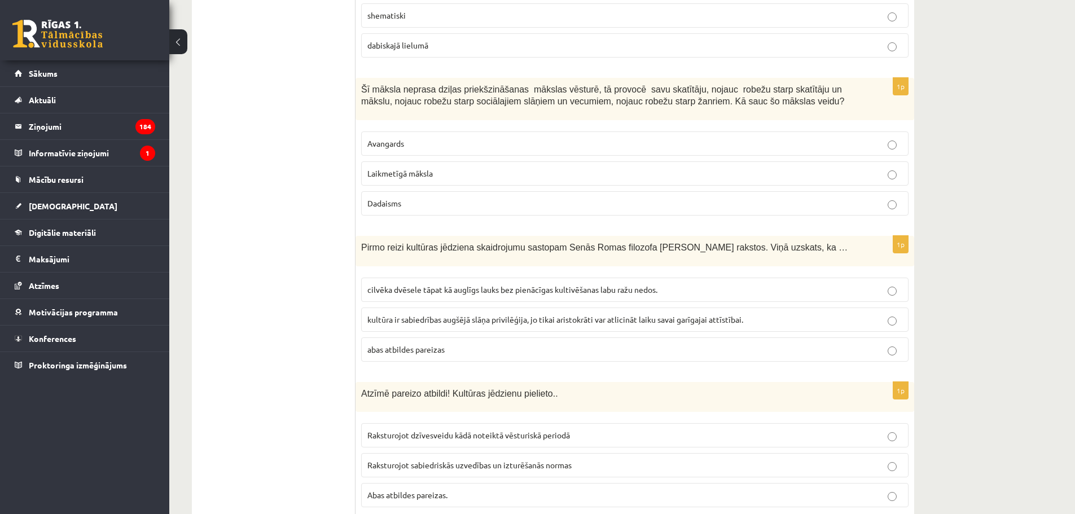
click at [418, 490] on span "Abas atbildes pareizas." at bounding box center [407, 495] width 80 height 10
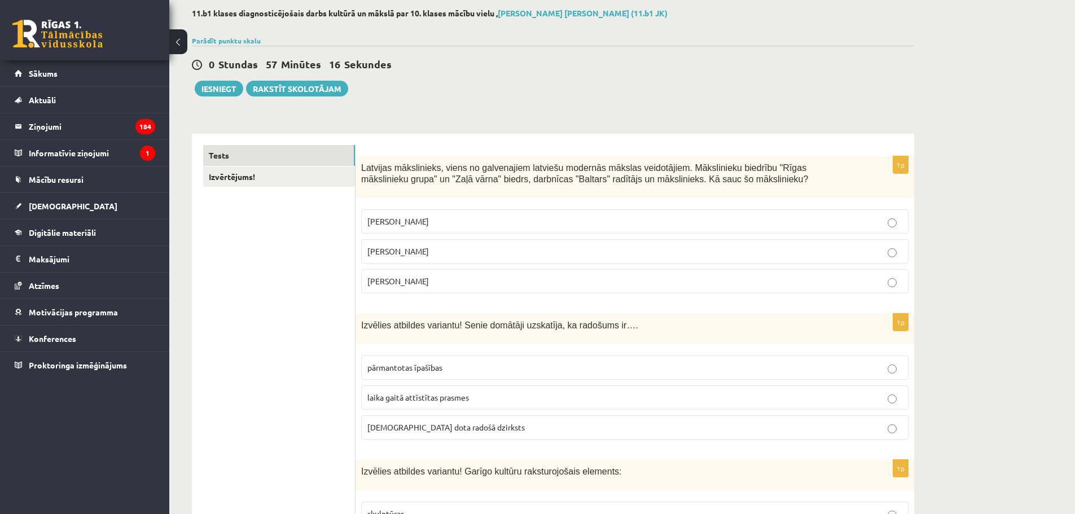
scroll to position [0, 0]
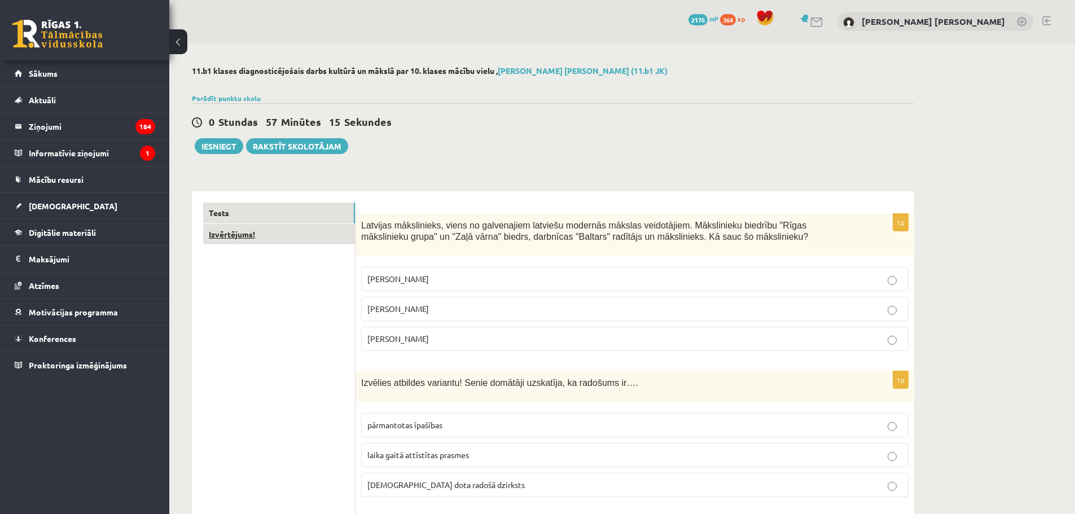
click at [289, 237] on link "Izvērtējums!" at bounding box center [279, 234] width 152 height 21
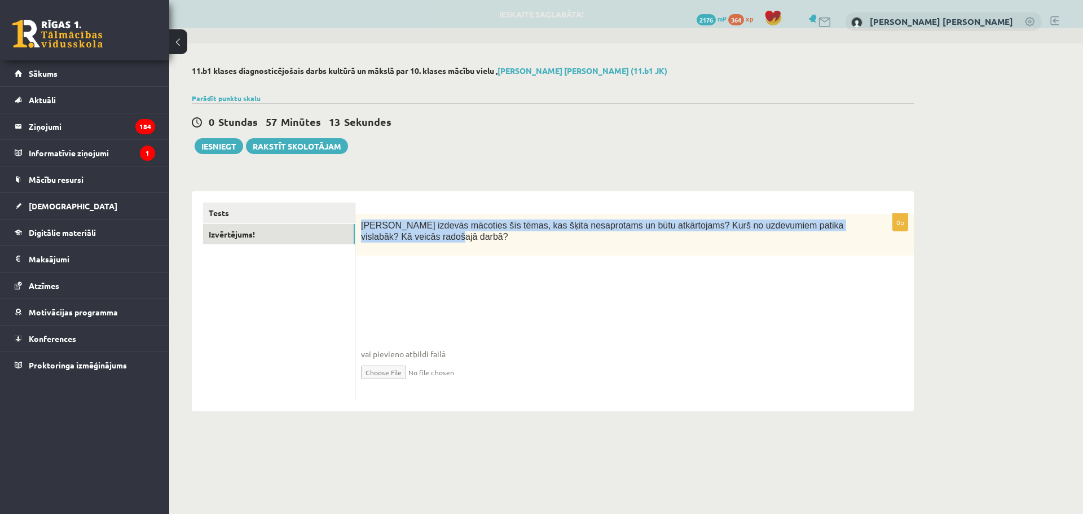
drag, startPoint x: 360, startPoint y: 223, endPoint x: 395, endPoint y: 236, distance: 36.8
click at [395, 236] on div "Kas izdevās mācoties šīs tēmas, kas šķita nesaprotams un būtu atkārtojams? Kurš…" at bounding box center [634, 235] width 558 height 42
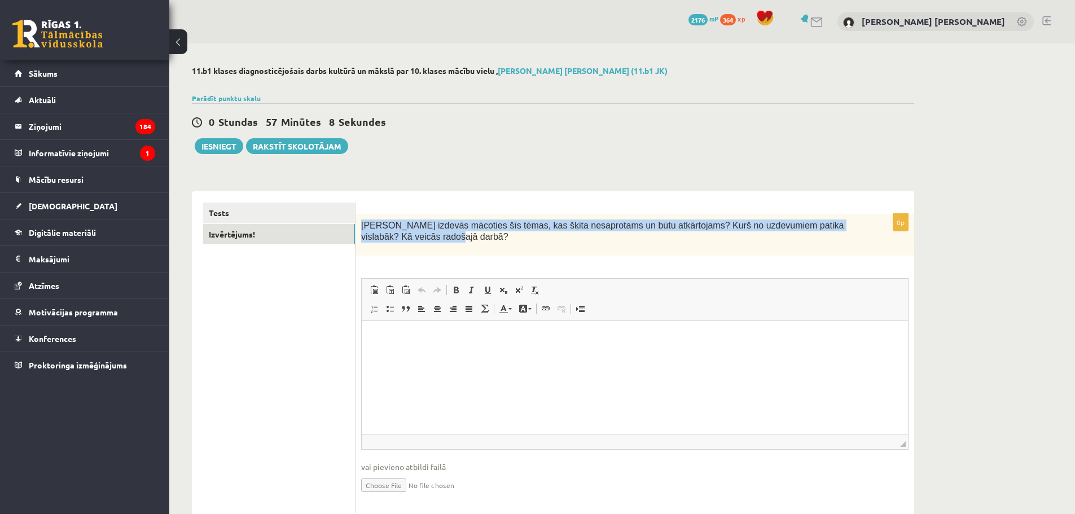
copy span "Kas izdevās mācoties šīs tēmas, kas šķita nesaprotams un būtu atkārtojams? Kurš…"
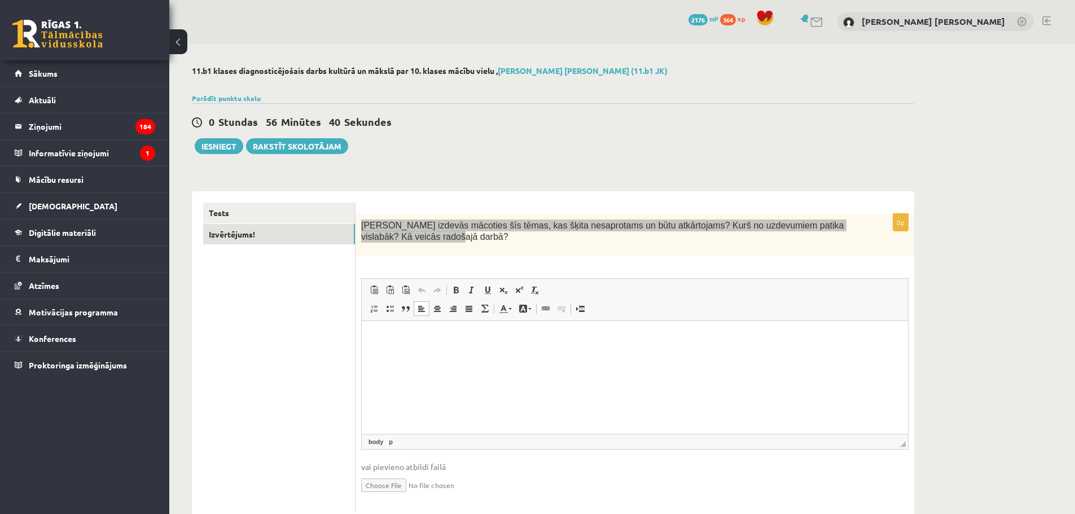
click at [459, 340] on p "Editor, wiswyg-editor-user-answer-47433902809620" at bounding box center [634, 338] width 523 height 12
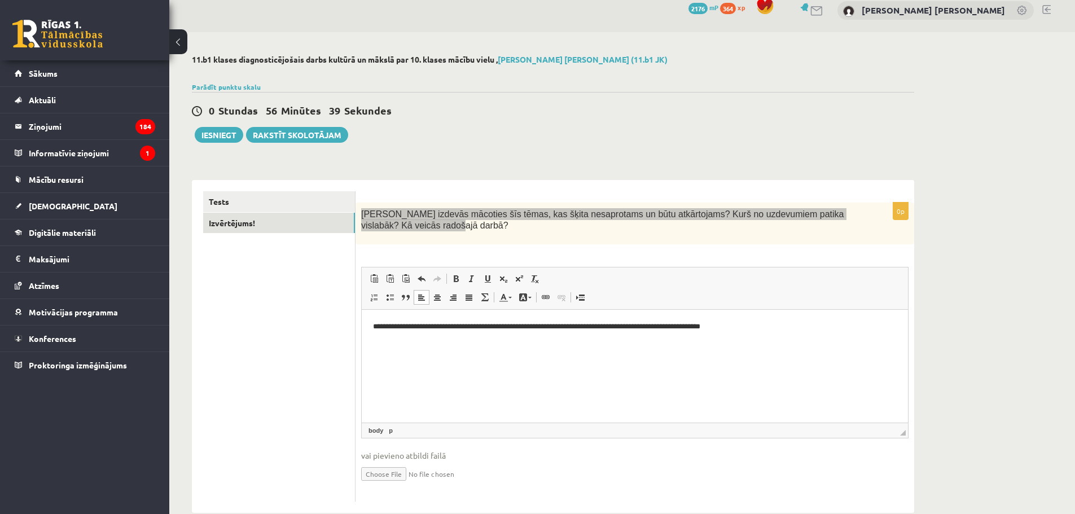
scroll to position [34, 0]
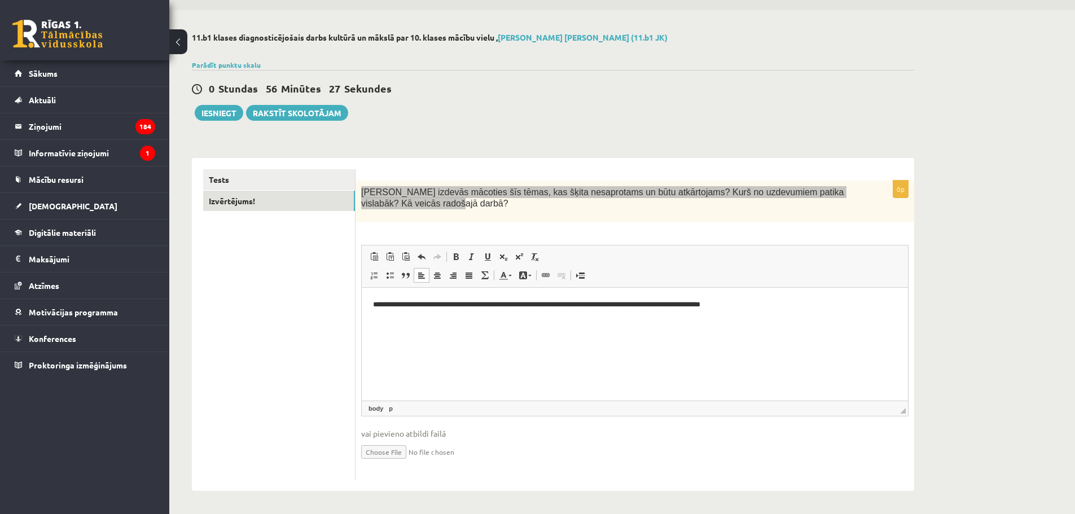
click at [807, 307] on p "**********" at bounding box center [634, 305] width 523 height 12
paste body "Editor, wiswyg-editor-user-answer-47433902809620"
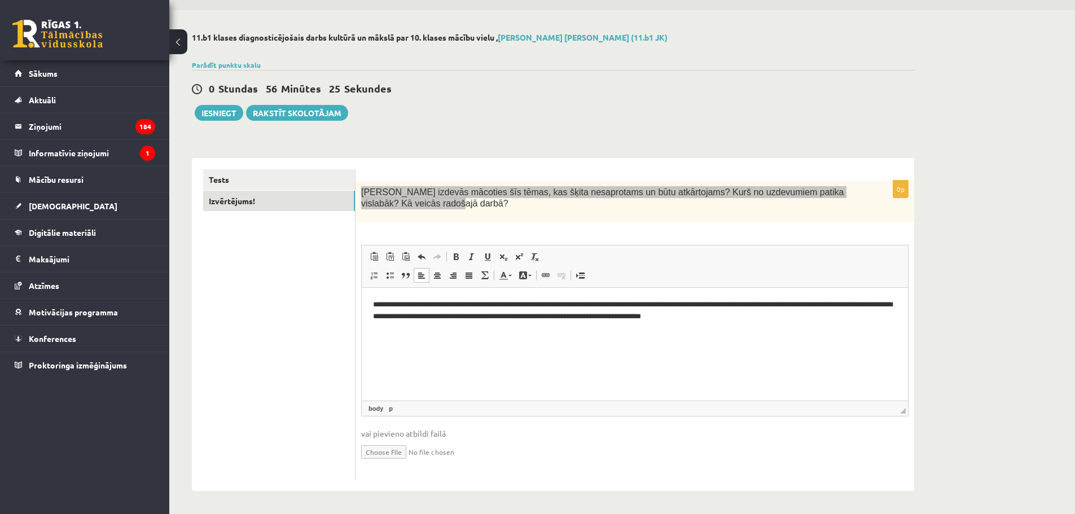
drag, startPoint x: 755, startPoint y: 303, endPoint x: 771, endPoint y: 358, distance: 57.0
click at [755, 307] on p "**********" at bounding box center [634, 311] width 523 height 24
drag, startPoint x: 757, startPoint y: 302, endPoint x: 758, endPoint y: 307, distance: 5.8
click at [757, 302] on p "**********" at bounding box center [634, 311] width 523 height 24
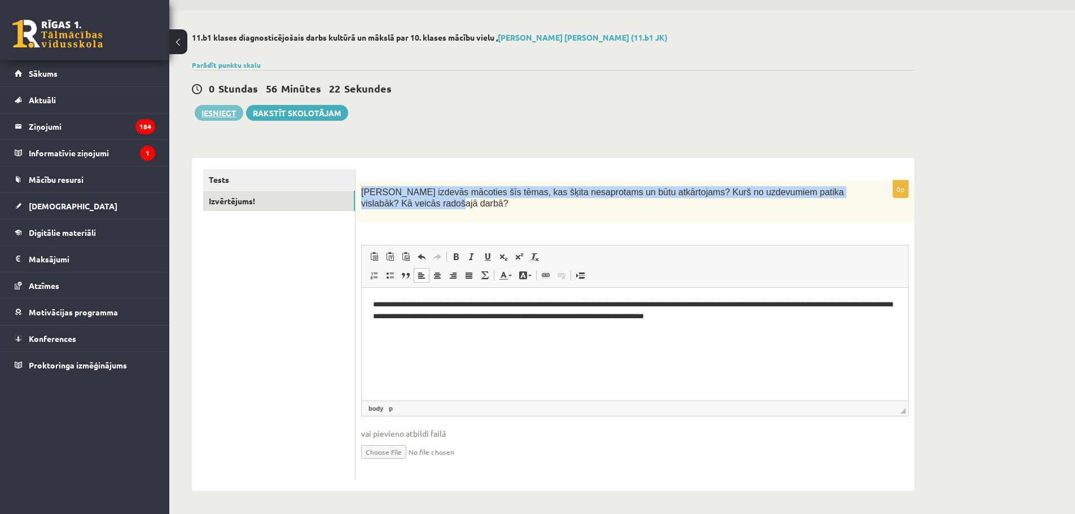
click at [232, 115] on button "Iesniegt" at bounding box center [219, 113] width 49 height 16
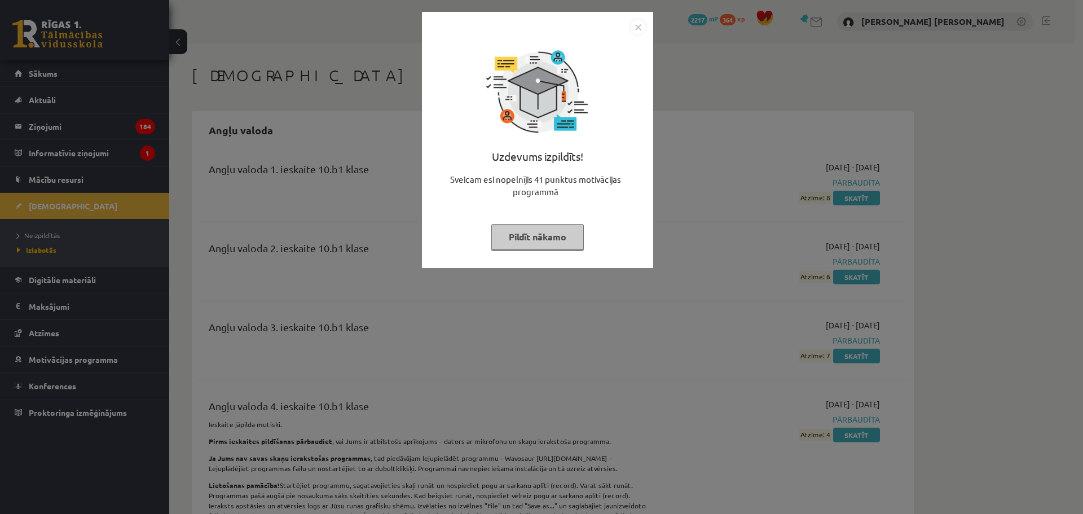
click at [548, 240] on button "Pildīt nākamo" at bounding box center [537, 237] width 93 height 26
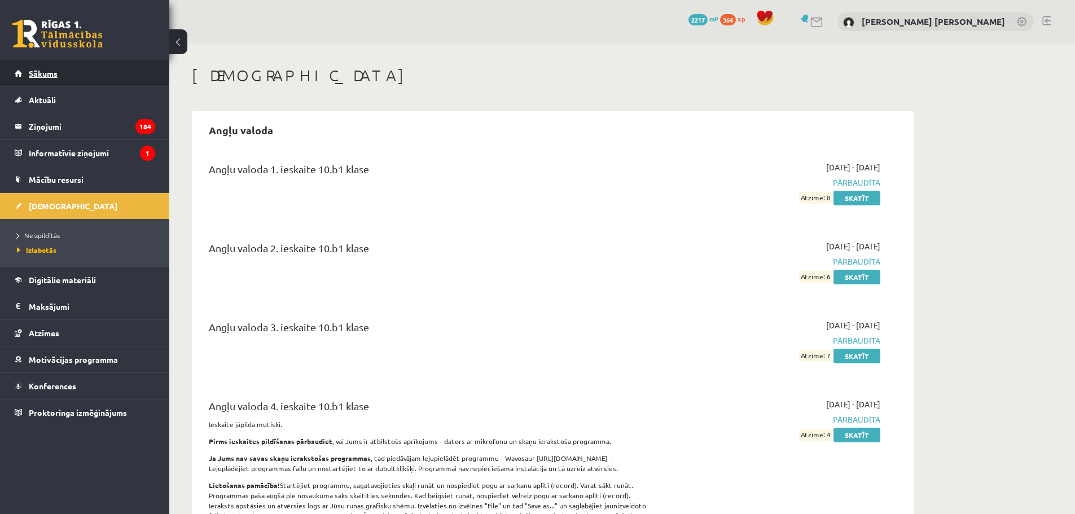
click at [43, 70] on span "Sākums" at bounding box center [43, 73] width 29 height 10
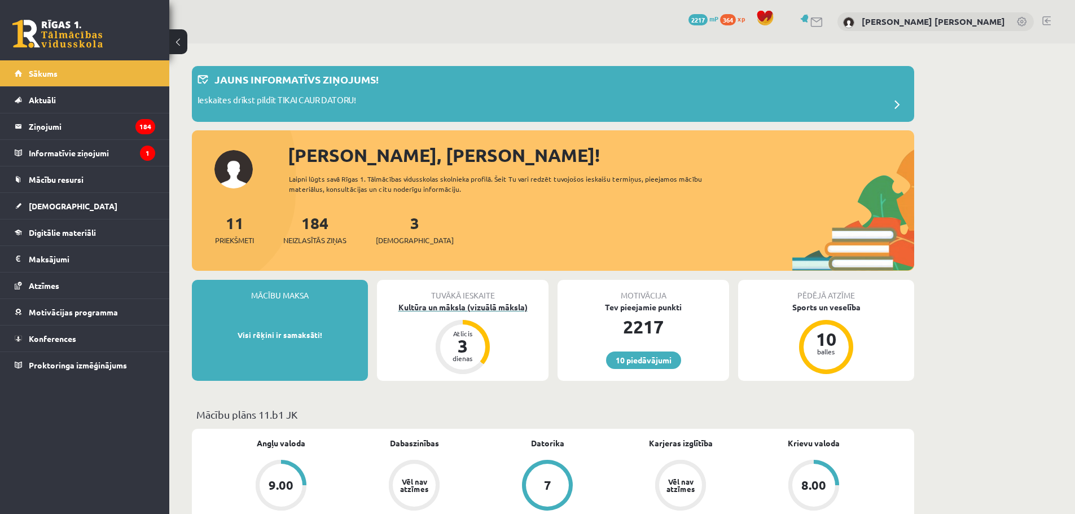
click at [462, 307] on div "Kultūra un māksla (vizuālā māksla)" at bounding box center [462, 307] width 171 height 12
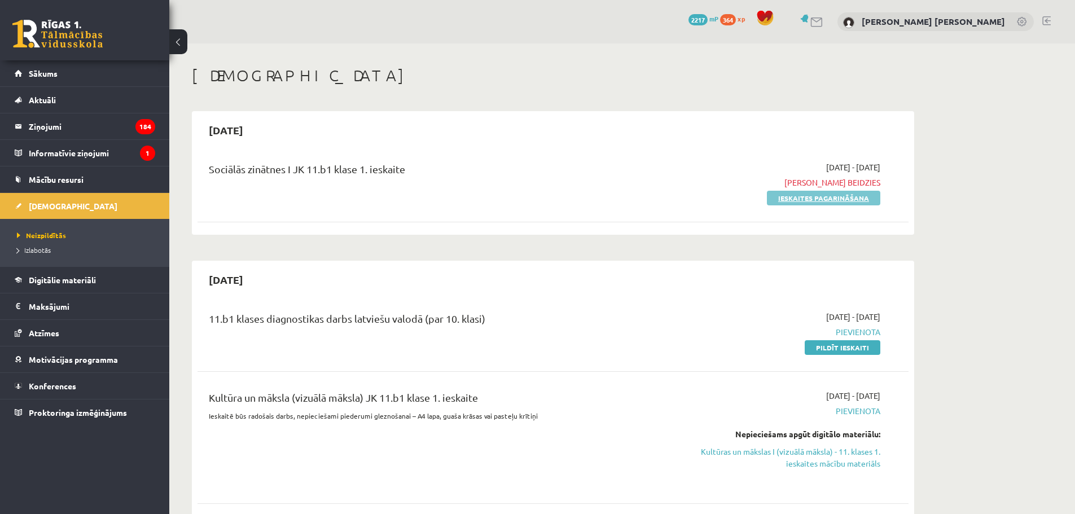
click at [856, 199] on link "Ieskaites pagarināšana" at bounding box center [823, 198] width 113 height 15
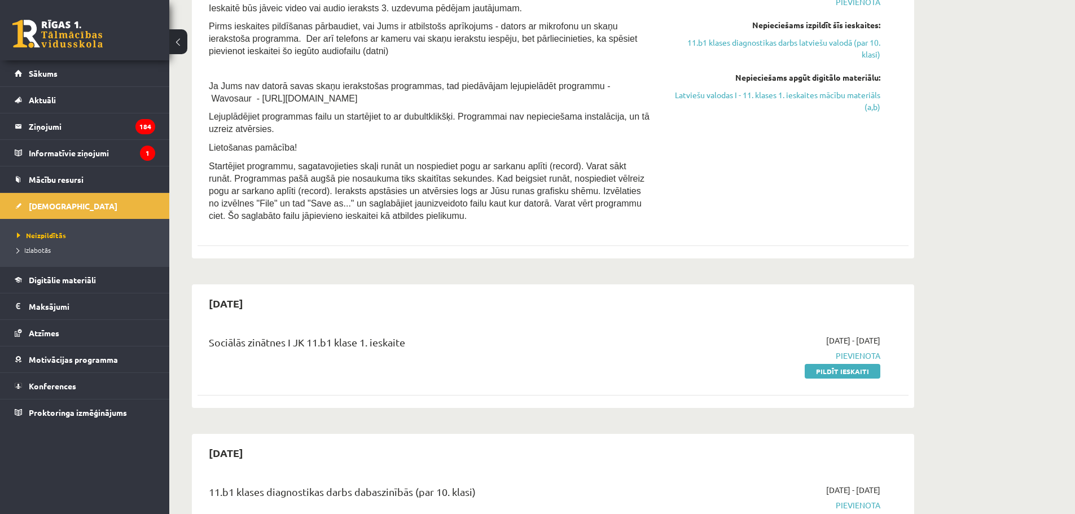
scroll to position [413, 0]
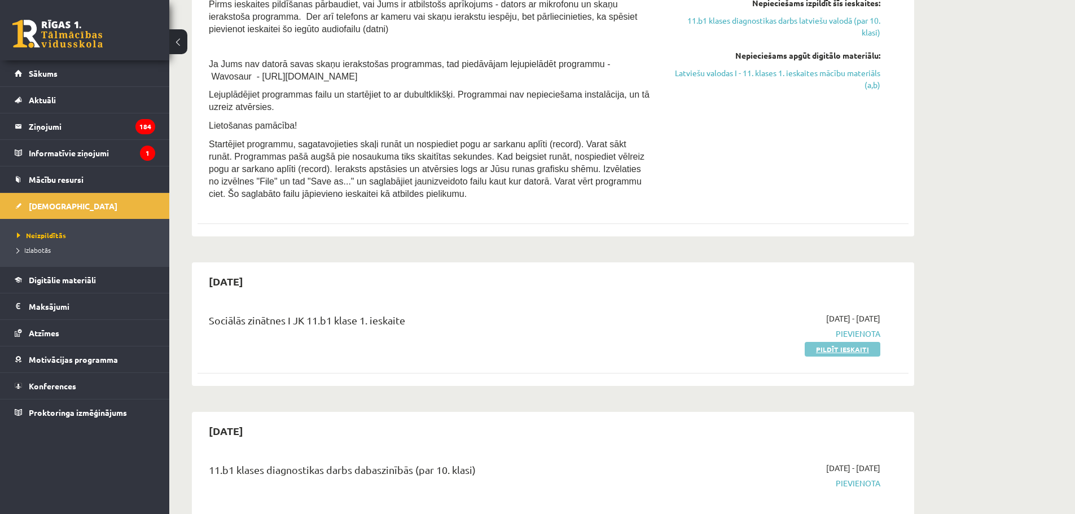
click at [839, 349] on link "Pildīt ieskaiti" at bounding box center [842, 349] width 76 height 15
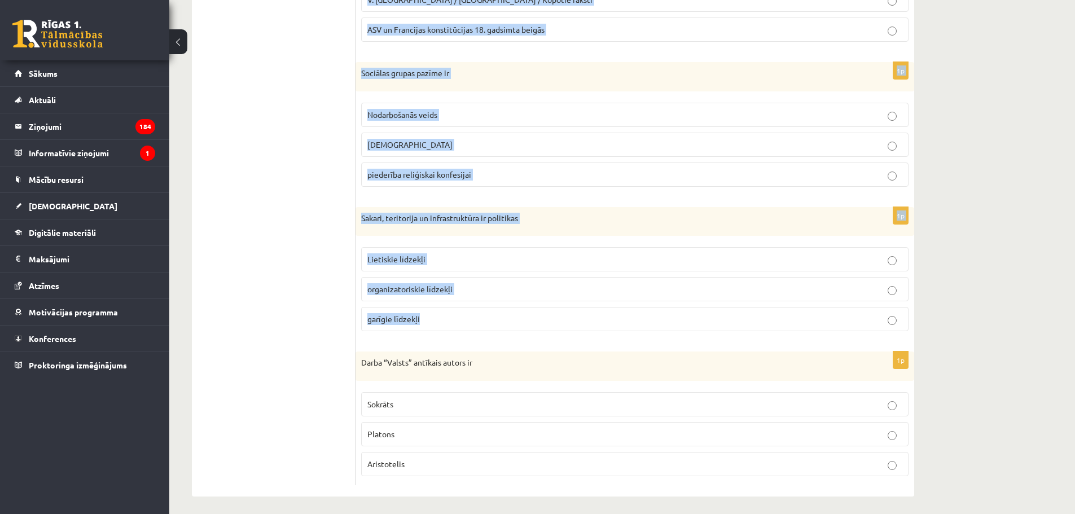
scroll to position [447, 0]
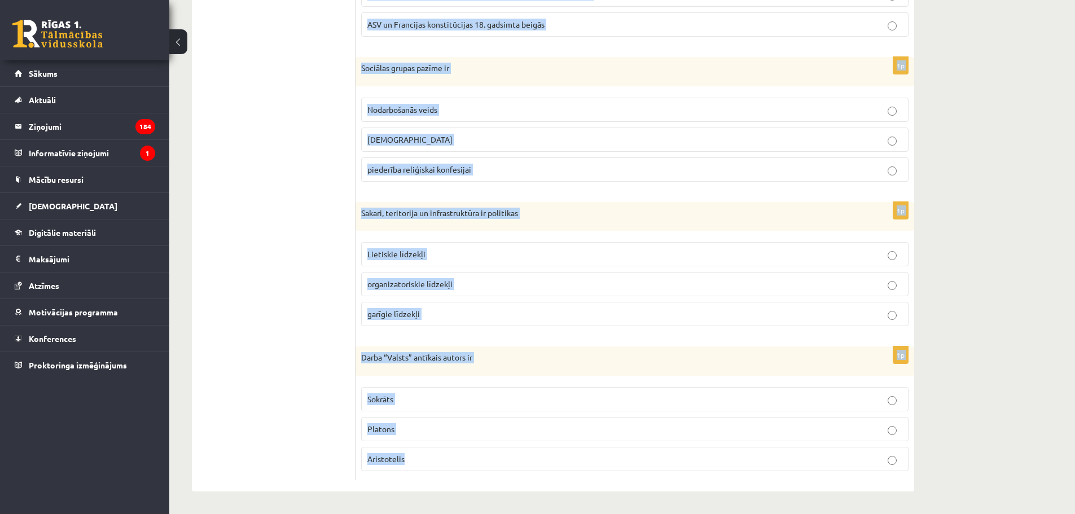
drag, startPoint x: 361, startPoint y: 223, endPoint x: 564, endPoint y: 479, distance: 326.4
click at [564, 479] on form "1p Kura politiskā režīma priekšnosacījumi ir tradīcijas, stabilitāte un labklāj…" at bounding box center [635, 118] width 536 height 724
copy form "Kura politiskā režīma priekšnosacījumi ir tradīcijas, stabilitāte un labklājība…"
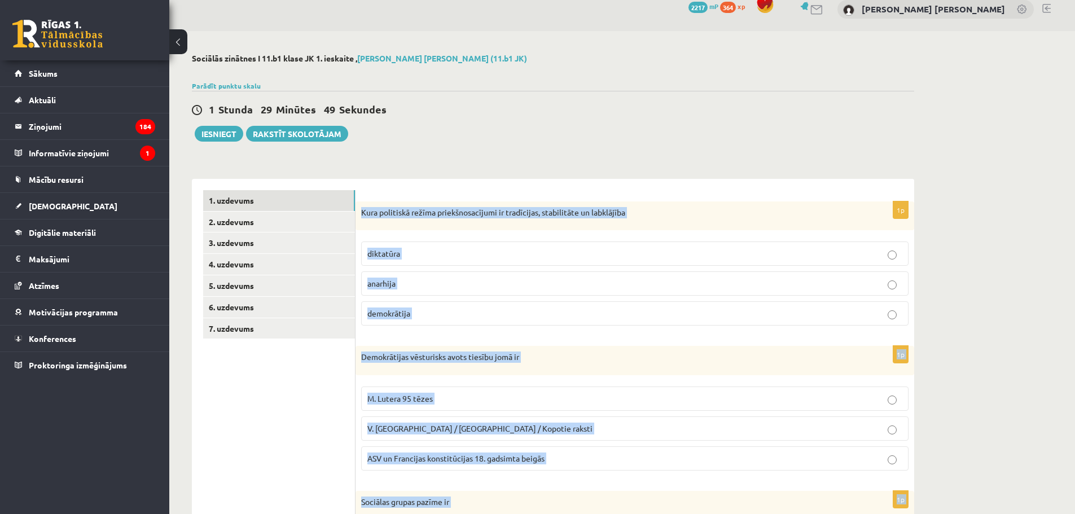
scroll to position [0, 0]
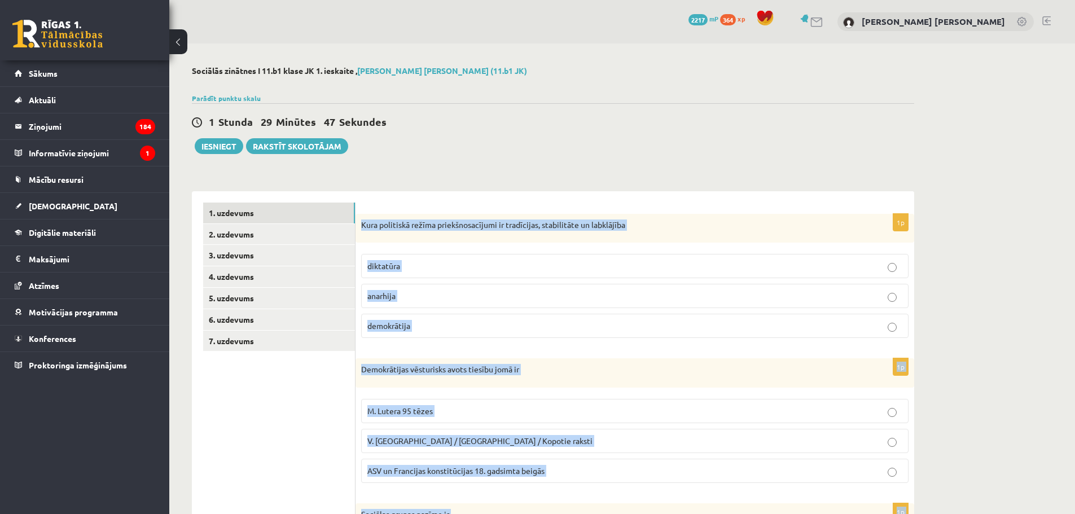
click at [417, 323] on p "demokrātija" at bounding box center [634, 326] width 535 height 12
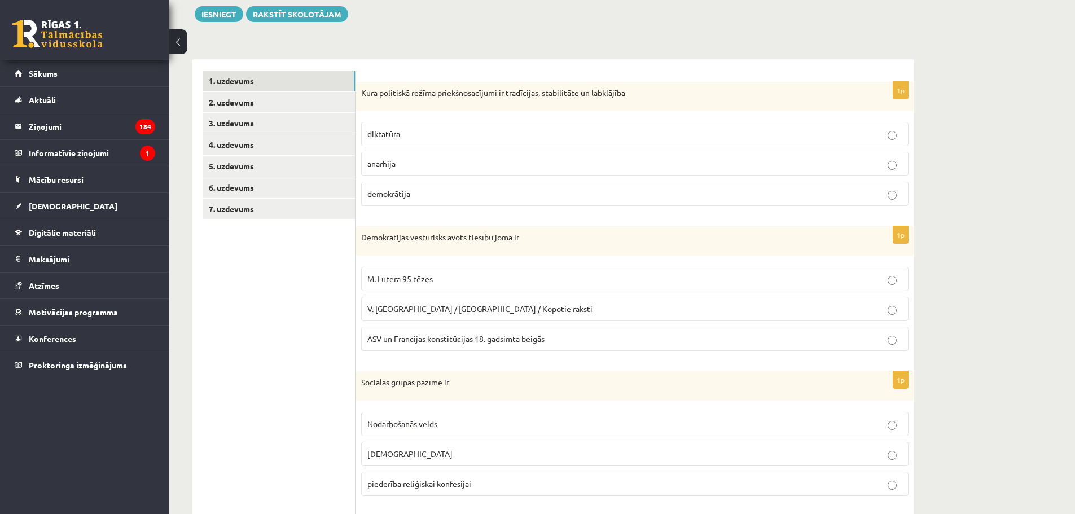
scroll to position [207, 0]
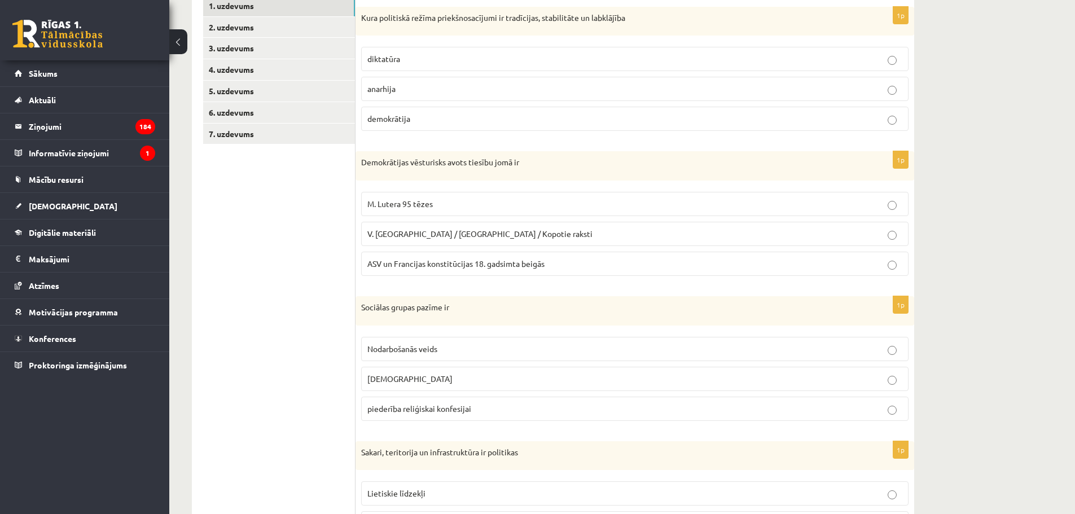
click at [448, 264] on span "ASV un Francijas konstitūcijas 18. gadsimta beigās" at bounding box center [455, 263] width 177 height 10
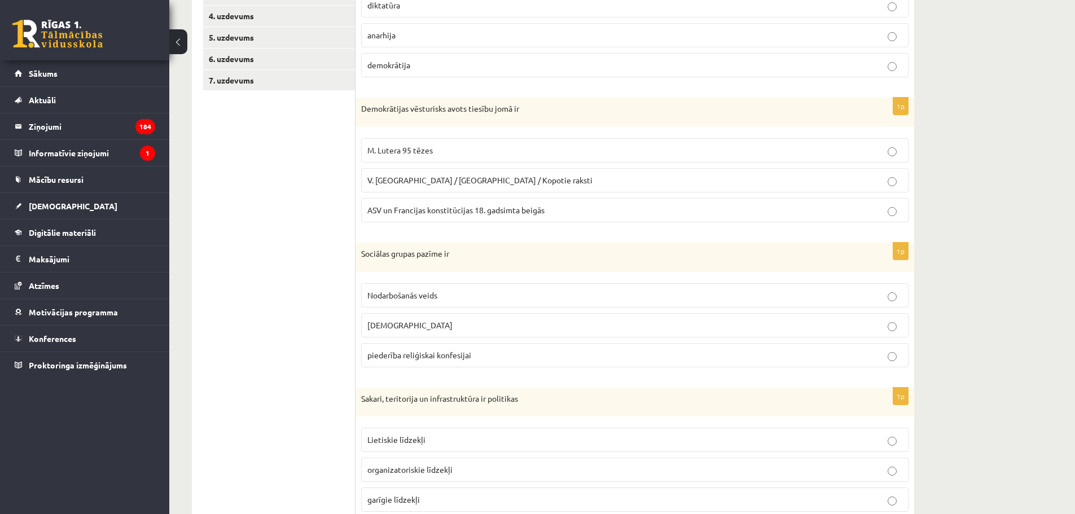
scroll to position [338, 0]
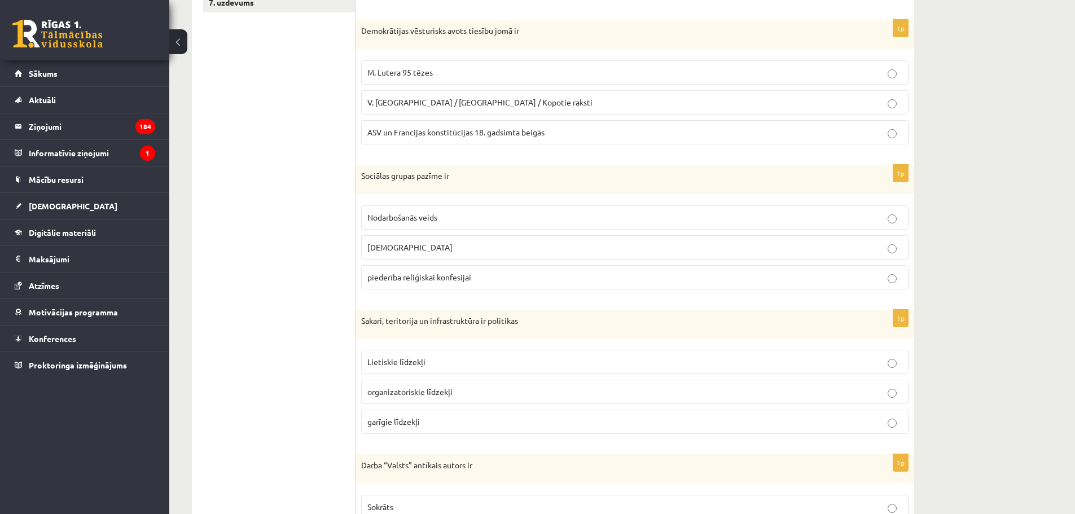
click at [456, 284] on label "piederība reliģiskai konfesijai" at bounding box center [634, 277] width 547 height 24
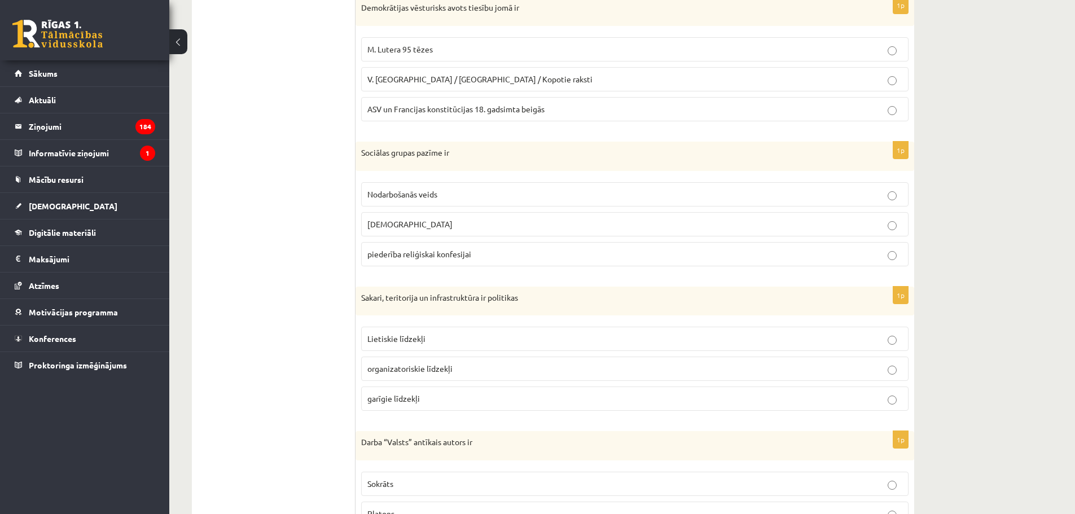
scroll to position [413, 0]
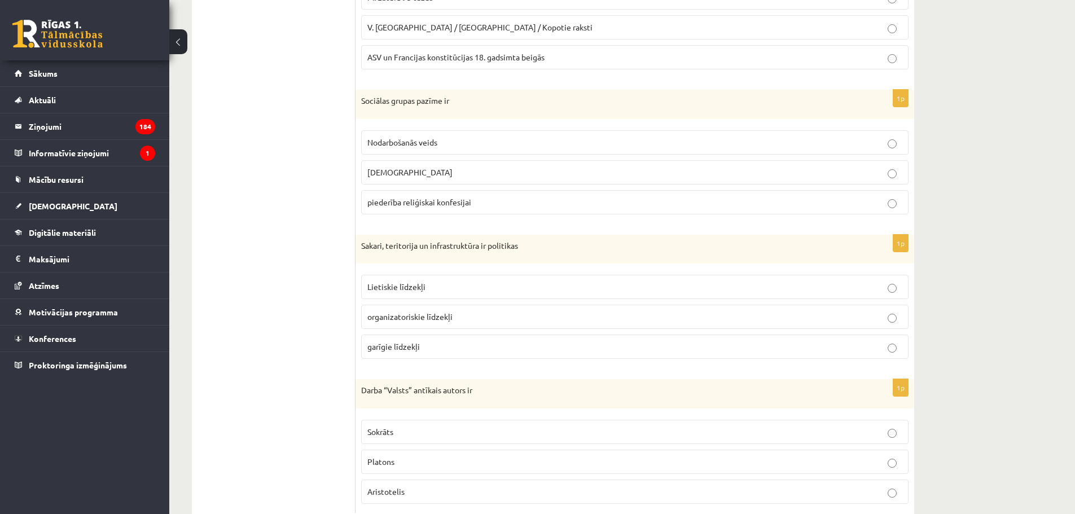
drag, startPoint x: 405, startPoint y: 284, endPoint x: 371, endPoint y: 215, distance: 76.9
click at [403, 281] on label "Lietiskie līdzekļi" at bounding box center [634, 287] width 547 height 24
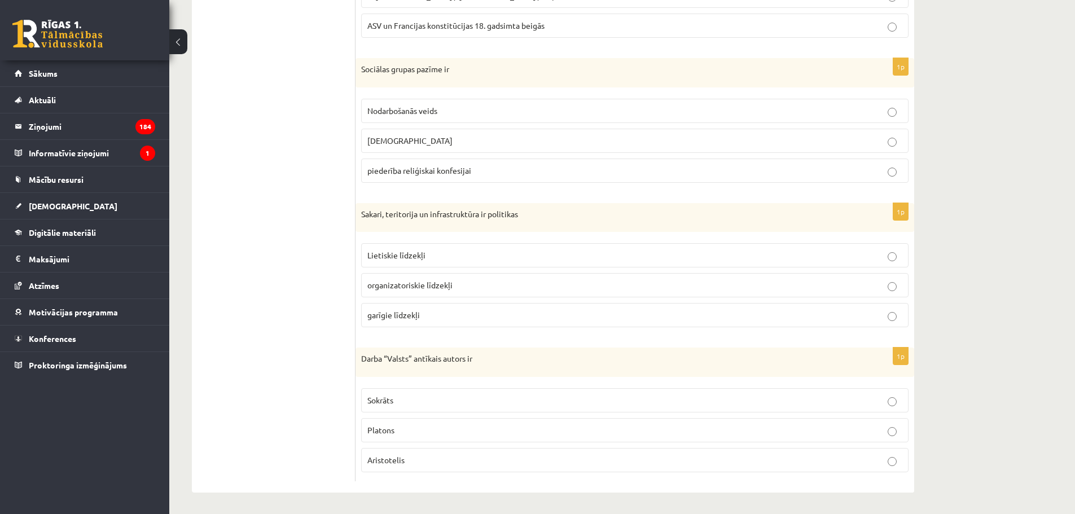
scroll to position [447, 0]
click at [421, 451] on label "Aristotelis" at bounding box center [634, 459] width 547 height 24
click at [409, 431] on p "Platons" at bounding box center [634, 429] width 535 height 12
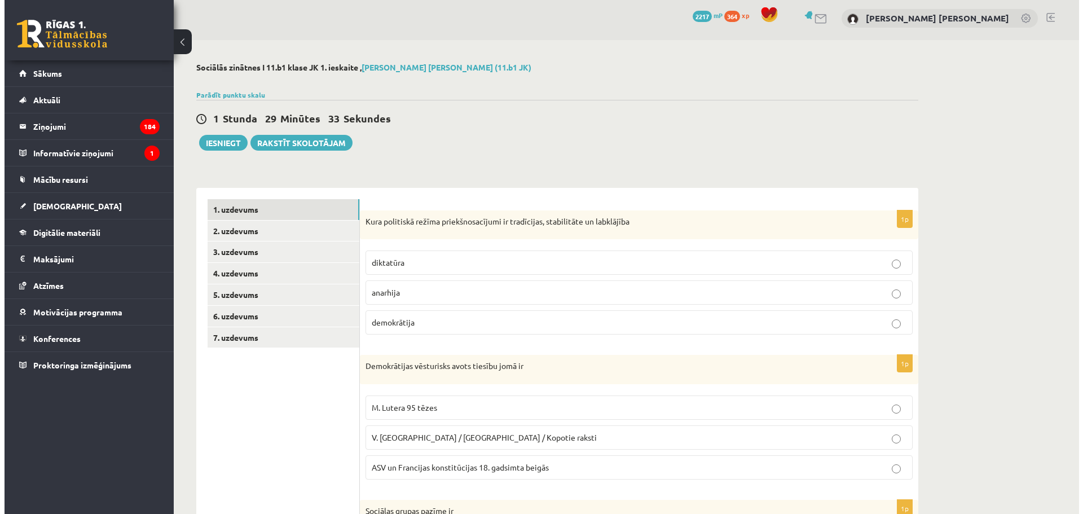
scroll to position [0, 0]
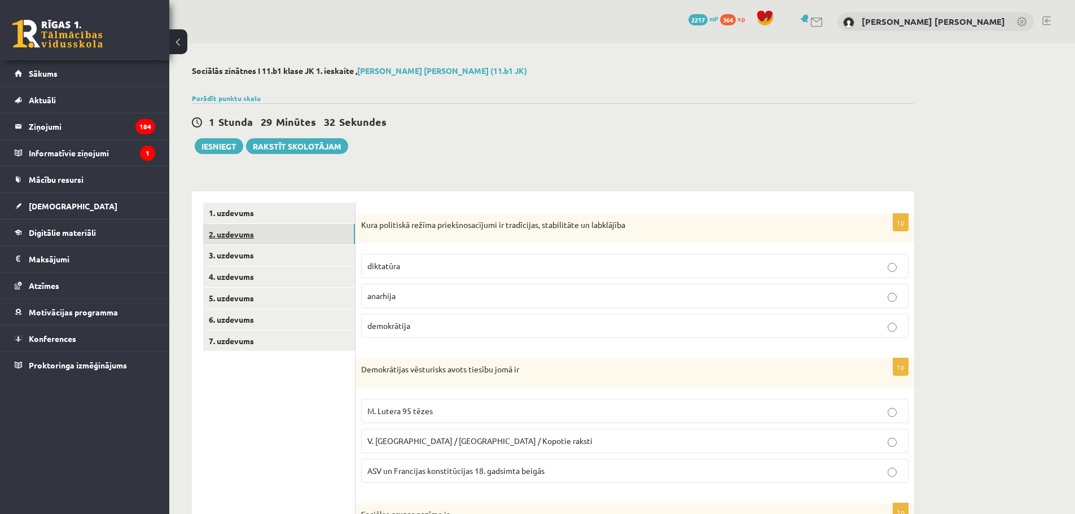
click at [272, 240] on link "2. uzdevums" at bounding box center [279, 234] width 152 height 21
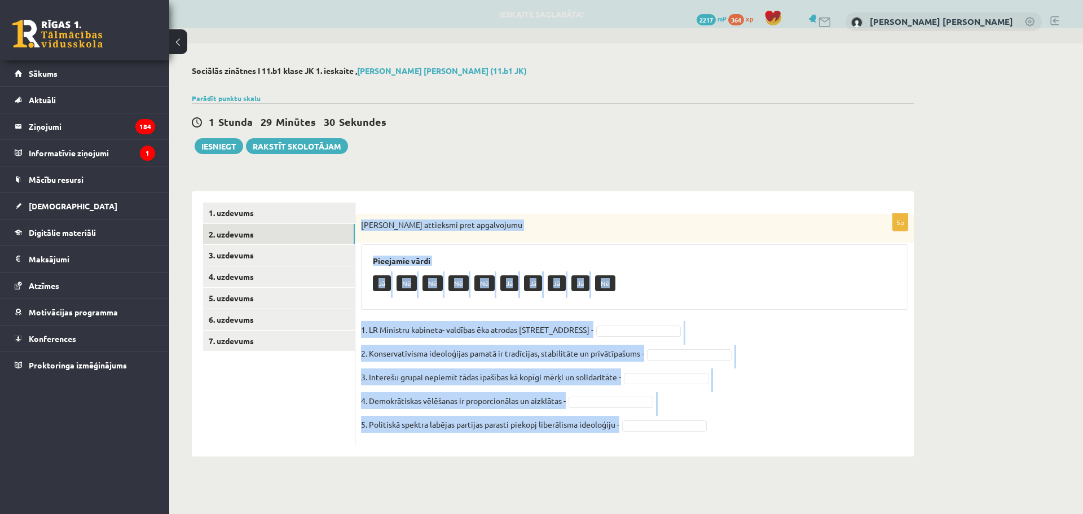
drag, startPoint x: 358, startPoint y: 222, endPoint x: 632, endPoint y: 437, distance: 347.9
click at [632, 437] on div "5p Izsaki attieksmi pret apgalvojumu Pieejamie vārdi Jā Nē Nē Nē Nē Jā Jā Jā Jā…" at bounding box center [634, 329] width 558 height 231
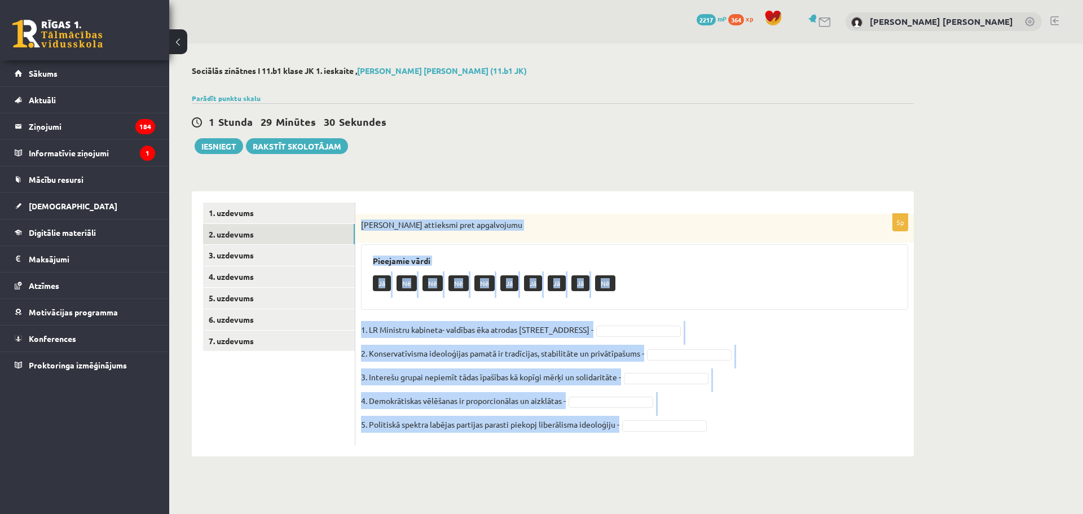
copy div "Izsaki attieksmi pret apgalvojumu Pieejamie vārdi Jā Nē Nē Nē Nē Jā Jā Jā Jā Nē…"
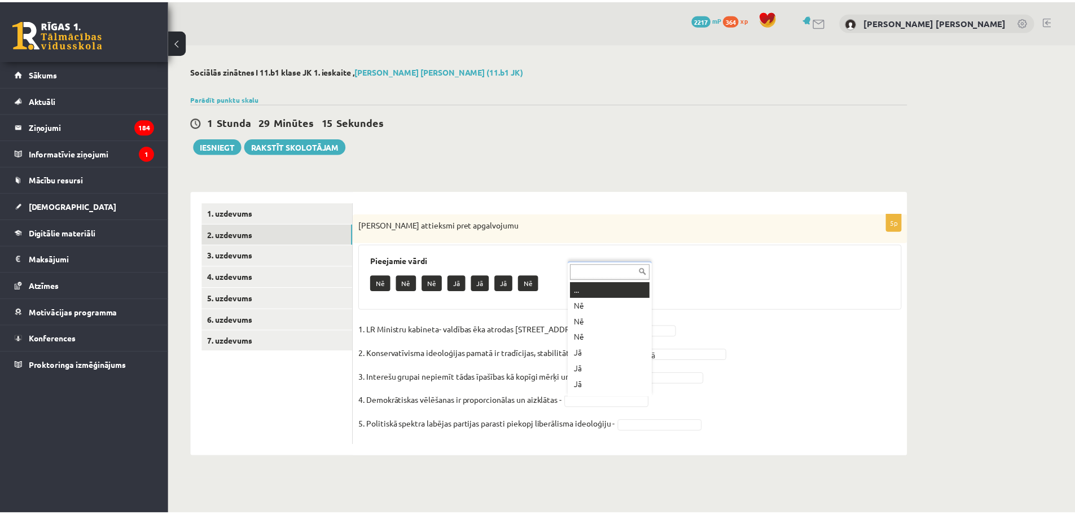
scroll to position [14, 0]
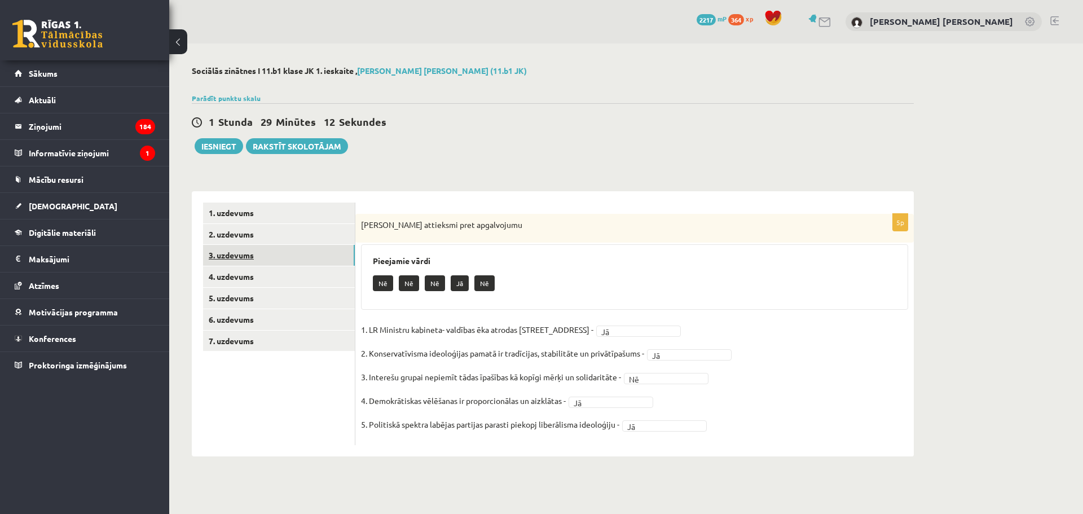
click at [284, 262] on link "3. uzdevums" at bounding box center [279, 255] width 152 height 21
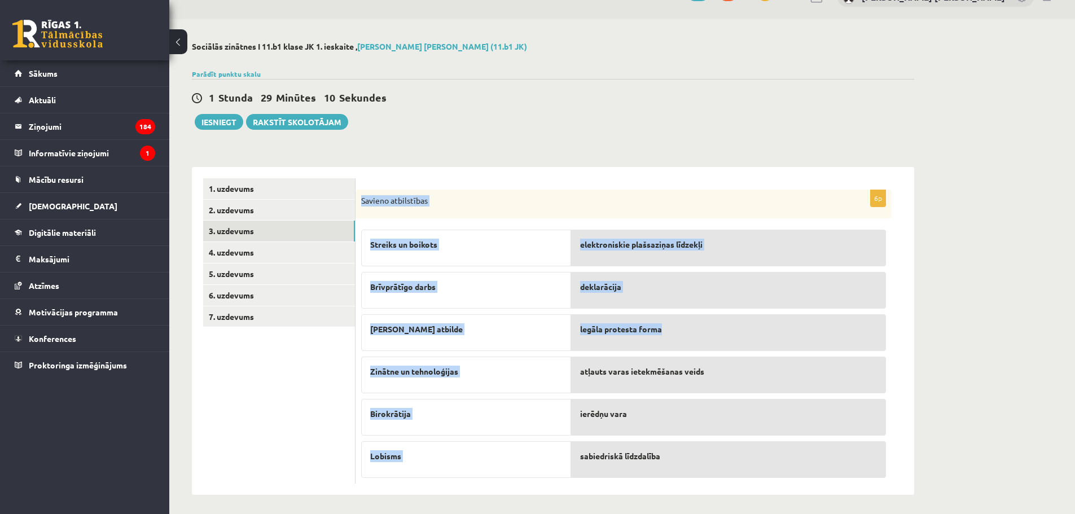
scroll to position [28, 0]
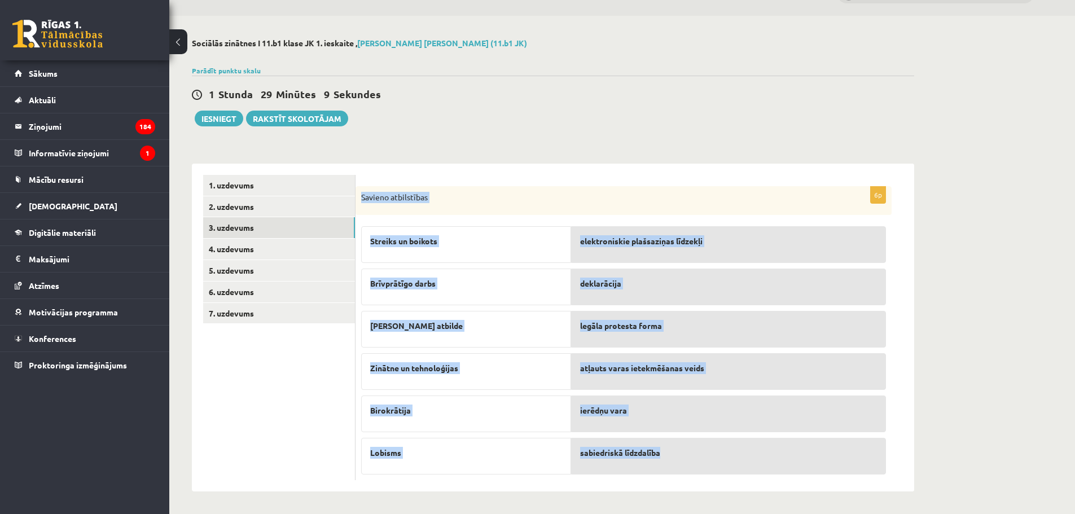
drag, startPoint x: 360, startPoint y: 224, endPoint x: 719, endPoint y: 457, distance: 427.6
click at [719, 457] on div "6p Savieno atbilstības Streiks un boikots Brīvprātīgo darbs Lieka atbilde Zināt…" at bounding box center [623, 333] width 536 height 294
copy div "Savieno atbilstības Streiks un boikots Brīvprātīgo darbs Lieka atbilde Zinātne …"
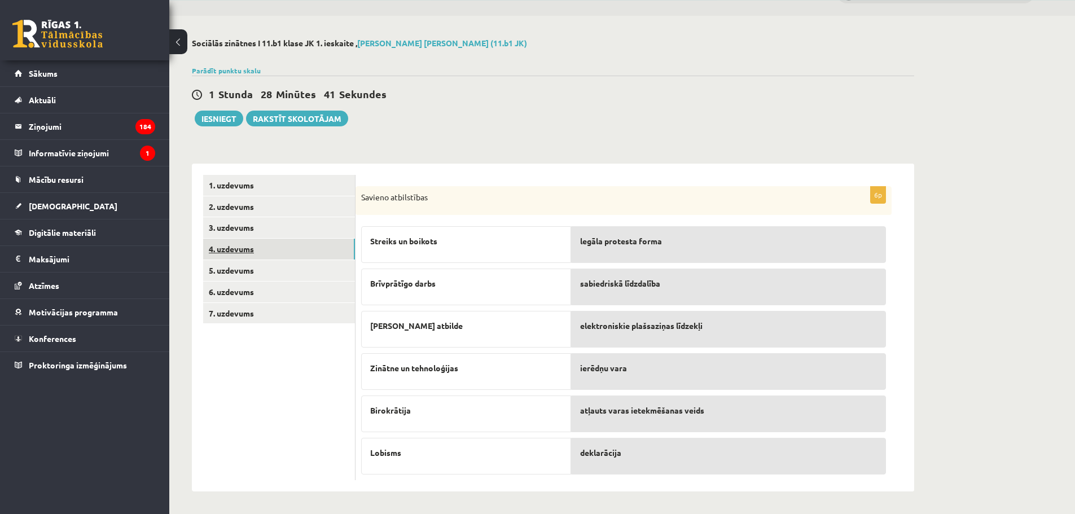
click at [240, 250] on link "4. uzdevums" at bounding box center [279, 249] width 152 height 21
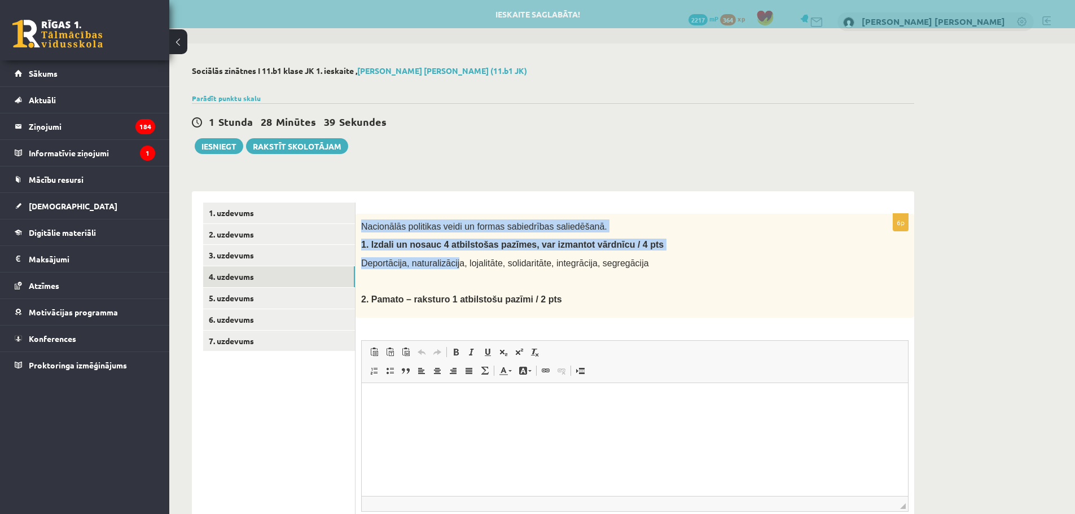
scroll to position [0, 0]
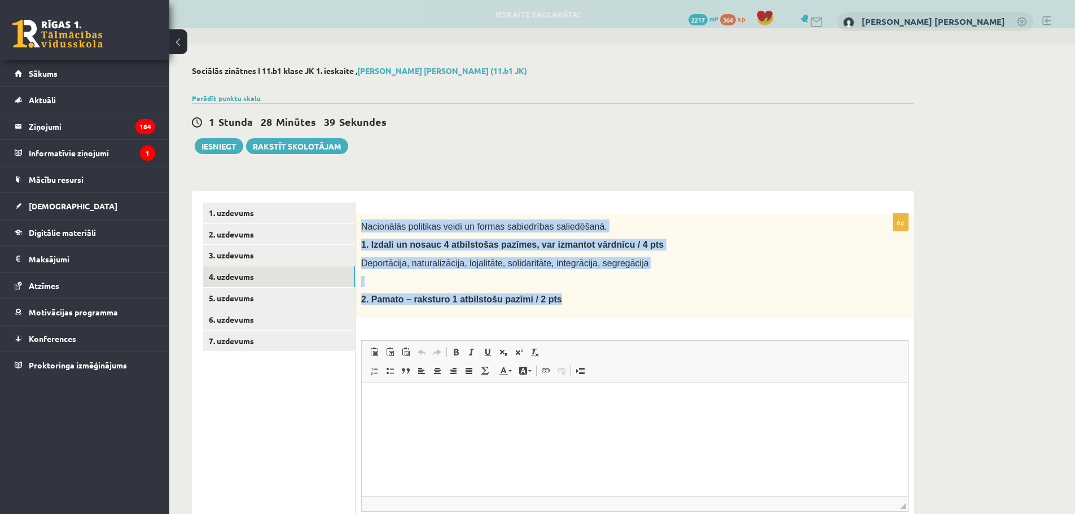
drag, startPoint x: 359, startPoint y: 225, endPoint x: 555, endPoint y: 297, distance: 207.9
click at [555, 297] on div "Nacionālās politikas veidi un formas sabiedrības saliedēšanā. 1. Izdali un nosa…" at bounding box center [634, 266] width 558 height 104
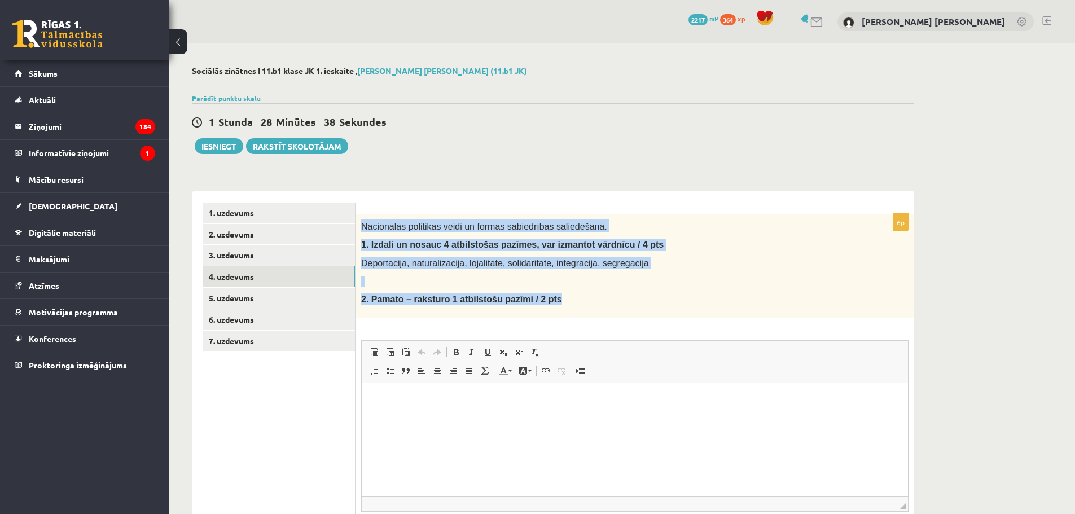
copy div "Nacionālās politikas veidi un formas sabiedrības saliedēšanā. 1. Izdali un nosa…"
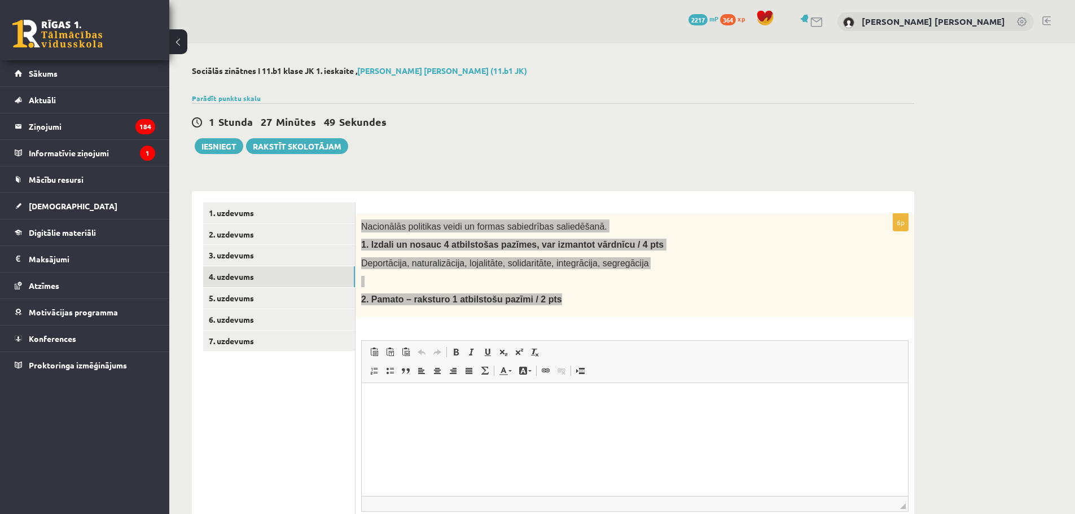
click at [447, 417] on html at bounding box center [635, 399] width 546 height 34
drag, startPoint x: 459, startPoint y: 464, endPoint x: 372, endPoint y: 388, distance: 115.5
click at [372, 388] on html "**********" at bounding box center [635, 427] width 546 height 91
click at [457, 353] on span at bounding box center [455, 351] width 9 height 9
click at [489, 469] on html "**********" at bounding box center [635, 427] width 546 height 91
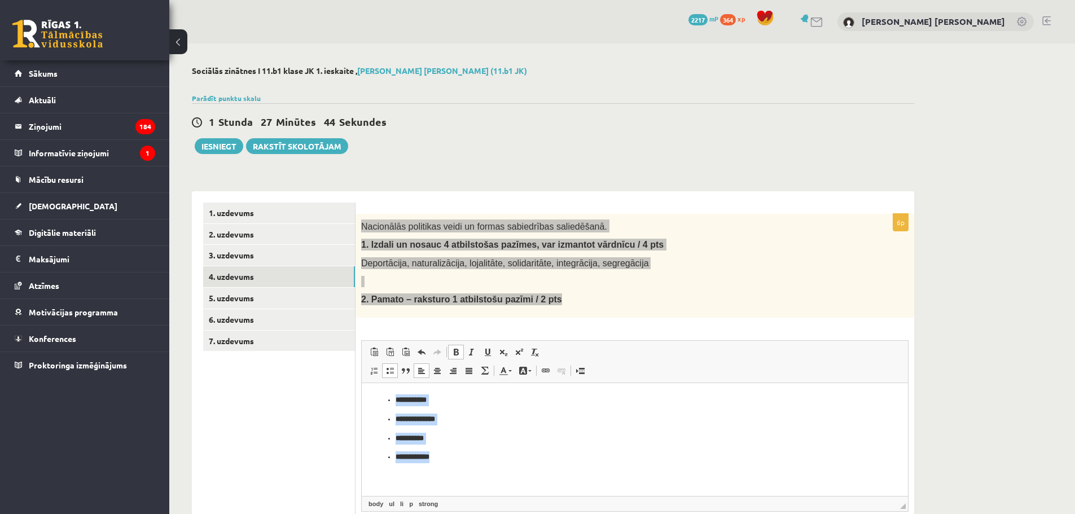
drag, startPoint x: 463, startPoint y: 453, endPoint x: 748, endPoint y: 754, distance: 414.2
click at [371, 382] on html "**********" at bounding box center [635, 427] width 546 height 91
click at [454, 351] on span at bounding box center [455, 351] width 9 height 9
click at [453, 357] on link "Bold Keyboard shortcut Ctrl+B" at bounding box center [456, 352] width 16 height 15
click at [469, 355] on span at bounding box center [471, 351] width 9 height 9
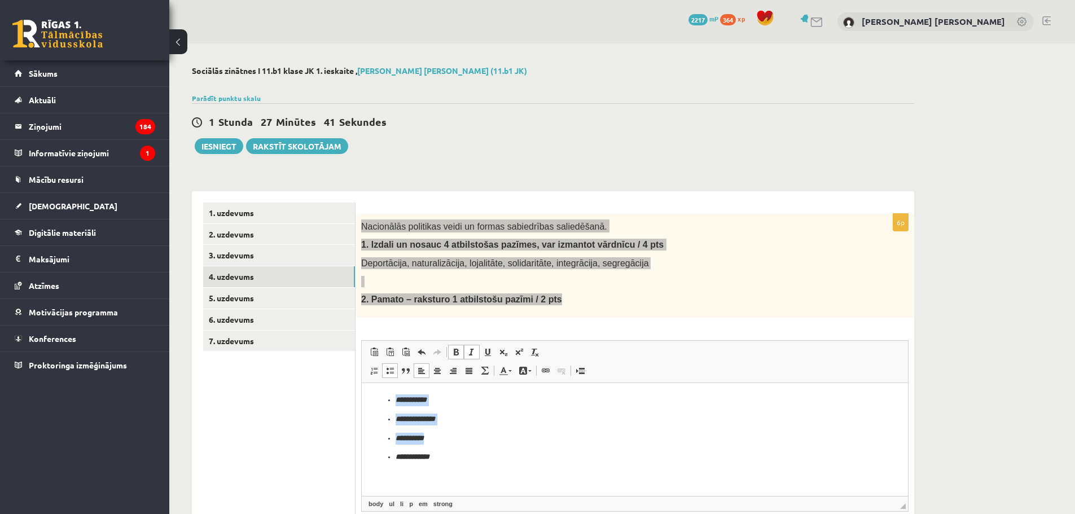
click at [473, 356] on span at bounding box center [471, 351] width 9 height 9
click at [455, 354] on span at bounding box center [455, 351] width 9 height 9
click at [391, 373] on span at bounding box center [389, 370] width 9 height 9
click at [370, 363] on span "Insert/Remove Numbered List Insert/Remove Bulleted List Block Quote Align Left …" at bounding box center [430, 372] width 129 height 19
click at [371, 368] on span at bounding box center [373, 370] width 9 height 9
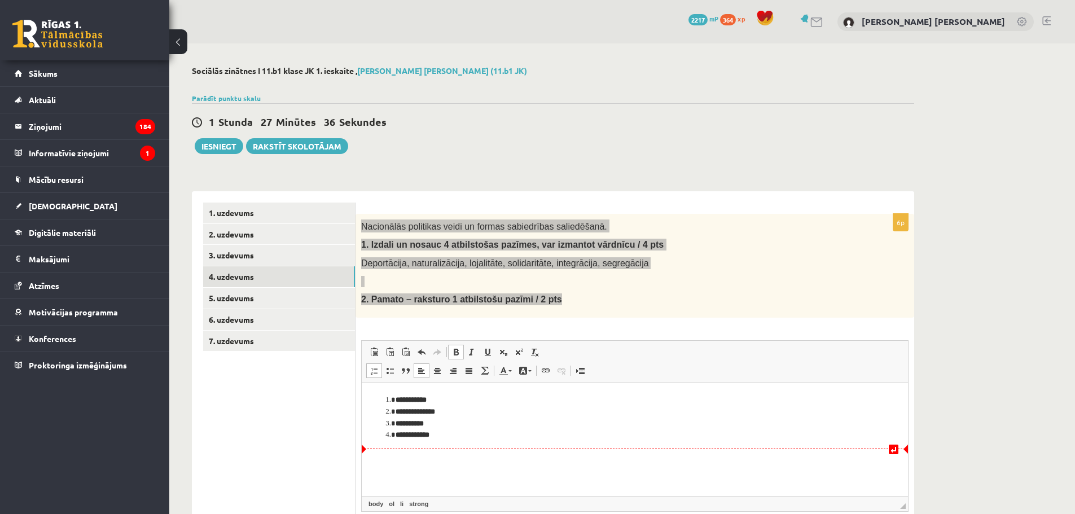
click at [455, 438] on li "**********" at bounding box center [634, 435] width 478 height 12
drag, startPoint x: 452, startPoint y: 433, endPoint x: 396, endPoint y: 399, distance: 65.3
click at [396, 399] on ol "**********" at bounding box center [634, 417] width 523 height 47
click at [451, 349] on span at bounding box center [455, 351] width 9 height 9
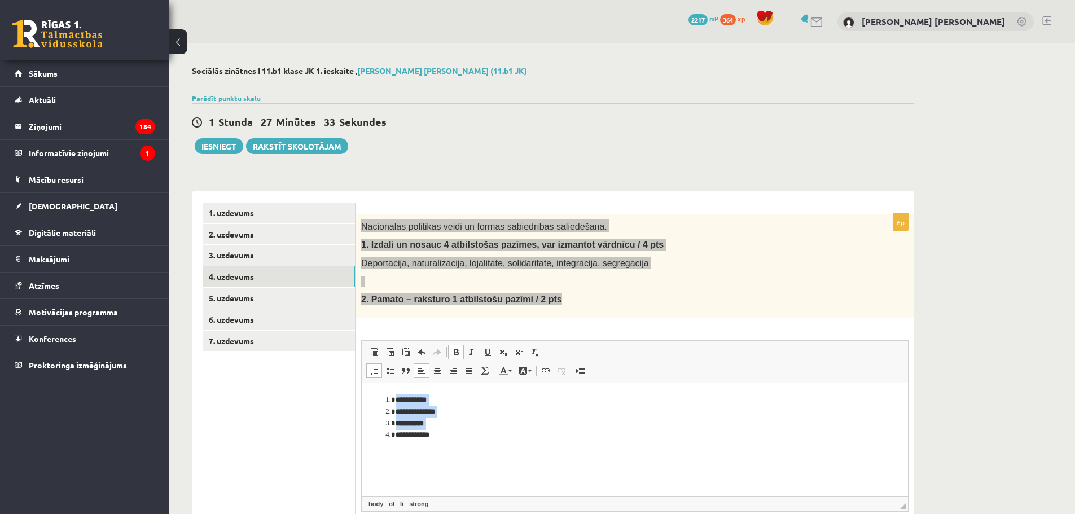
click at [454, 353] on span at bounding box center [455, 351] width 9 height 9
click at [457, 355] on span at bounding box center [455, 351] width 9 height 9
click at [457, 356] on span at bounding box center [455, 351] width 9 height 9
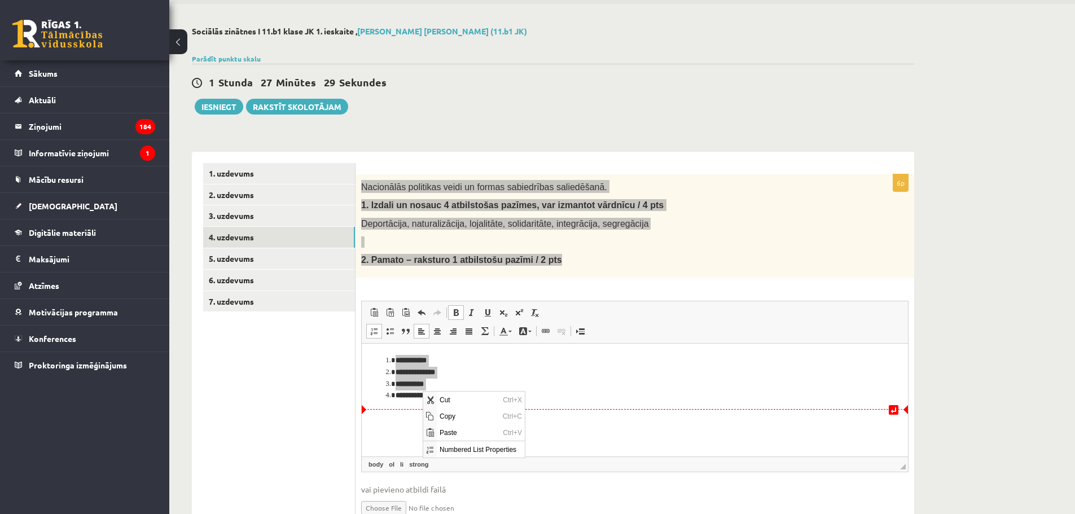
scroll to position [94, 0]
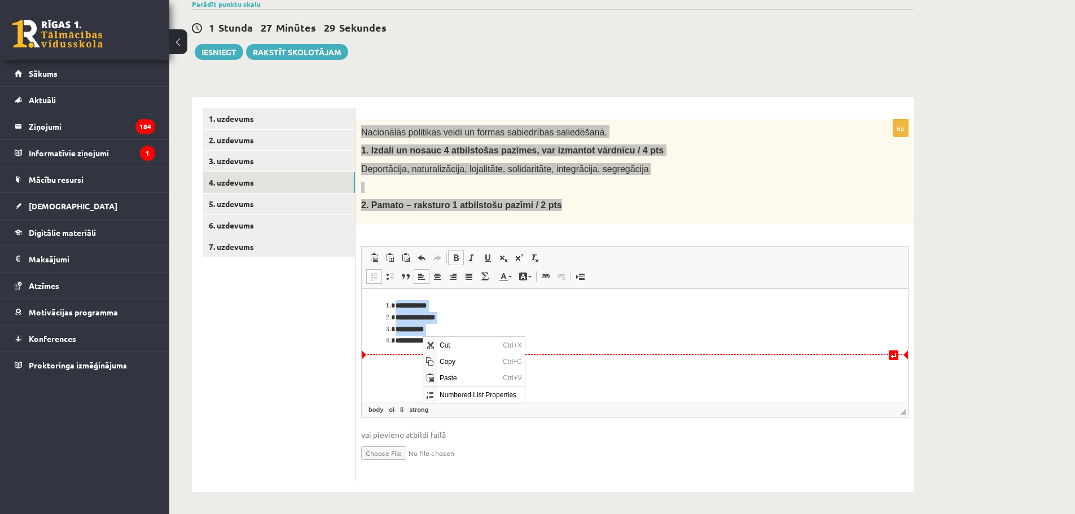
click at [576, 339] on li "**********" at bounding box center [634, 341] width 478 height 12
click at [375, 276] on span at bounding box center [373, 276] width 9 height 9
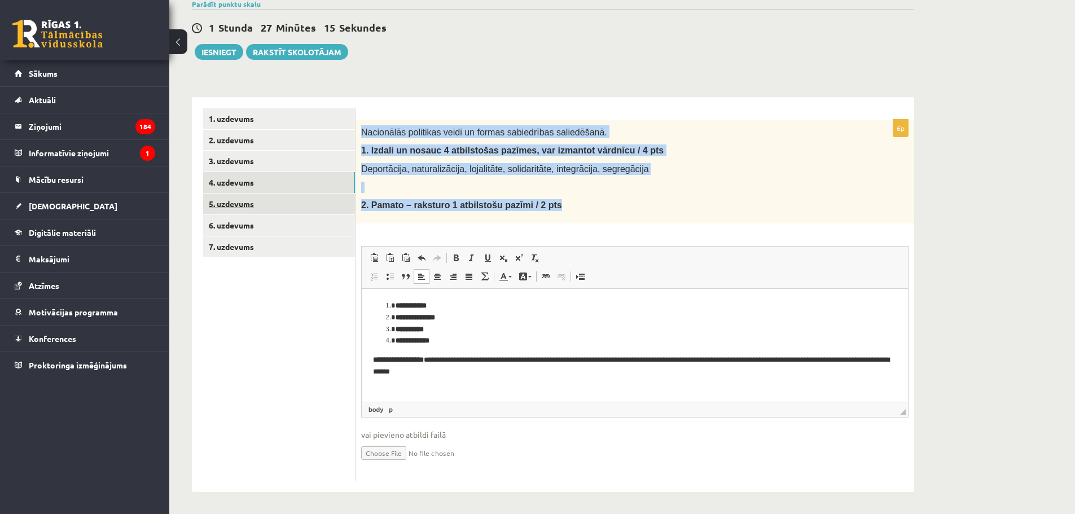
click at [261, 206] on link "5. uzdevums" at bounding box center [279, 203] width 152 height 21
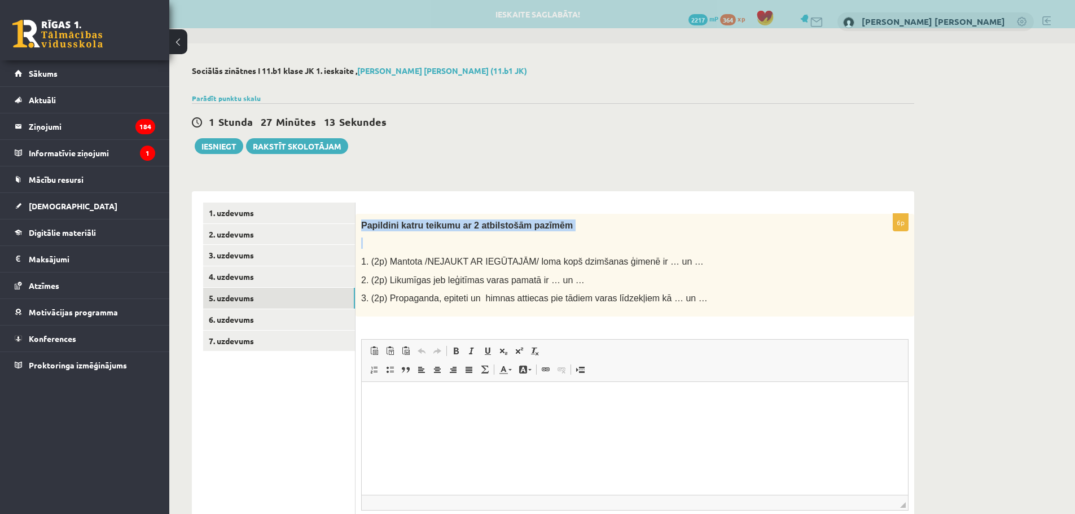
scroll to position [0, 0]
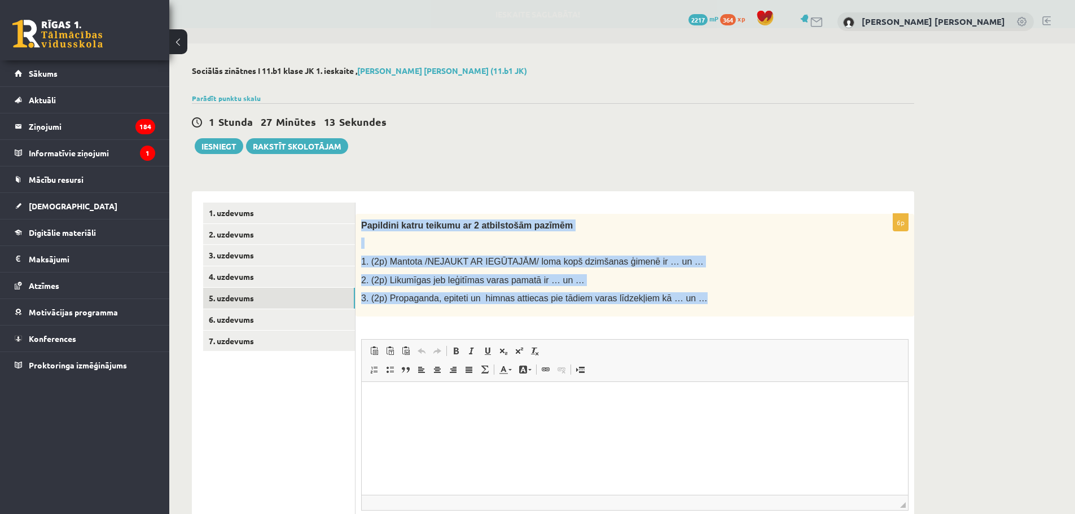
drag, startPoint x: 355, startPoint y: 226, endPoint x: 682, endPoint y: 299, distance: 334.6
click at [682, 299] on div "Papildini katru teikumu ar 2 atbilstošām pazīmēm 1. (2p) Mantota /NEJAUKT AR IE…" at bounding box center [634, 265] width 558 height 103
copy div "Papildini katru teikumu ar 2 atbilstošām pazīmēm 1. (2p) Mantota /NEJAUKT AR IE…"
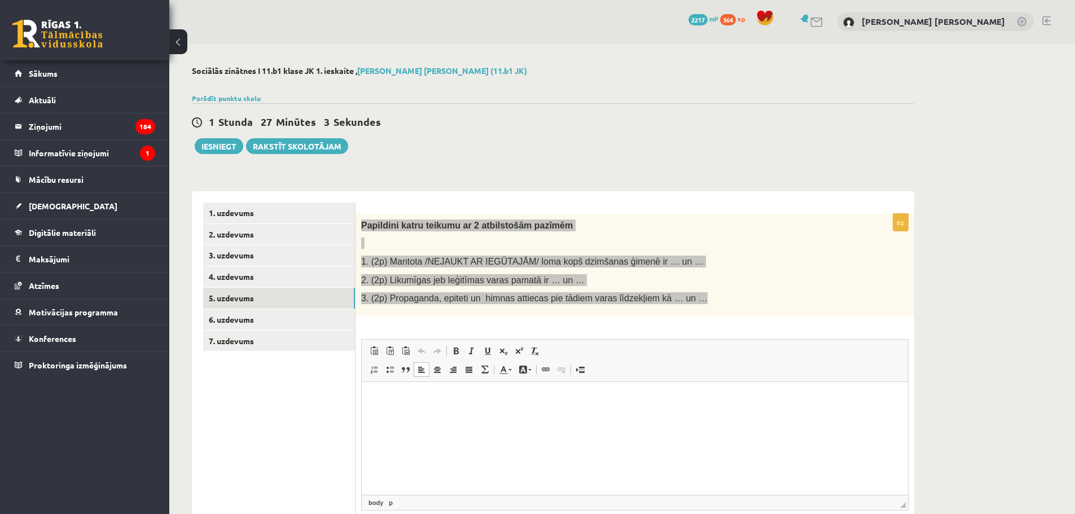
click at [463, 411] on html at bounding box center [635, 398] width 546 height 34
click at [376, 369] on span at bounding box center [373, 369] width 9 height 9
click at [477, 394] on li "**********" at bounding box center [634, 399] width 478 height 12
click at [509, 407] on li "**********" at bounding box center [634, 410] width 478 height 12
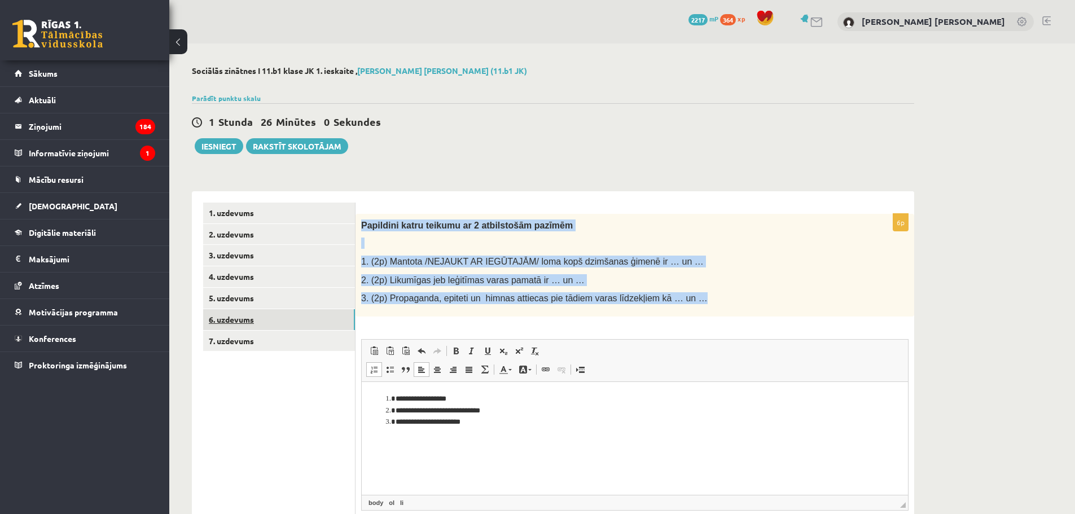
click at [294, 318] on link "6. uzdevums" at bounding box center [279, 319] width 152 height 21
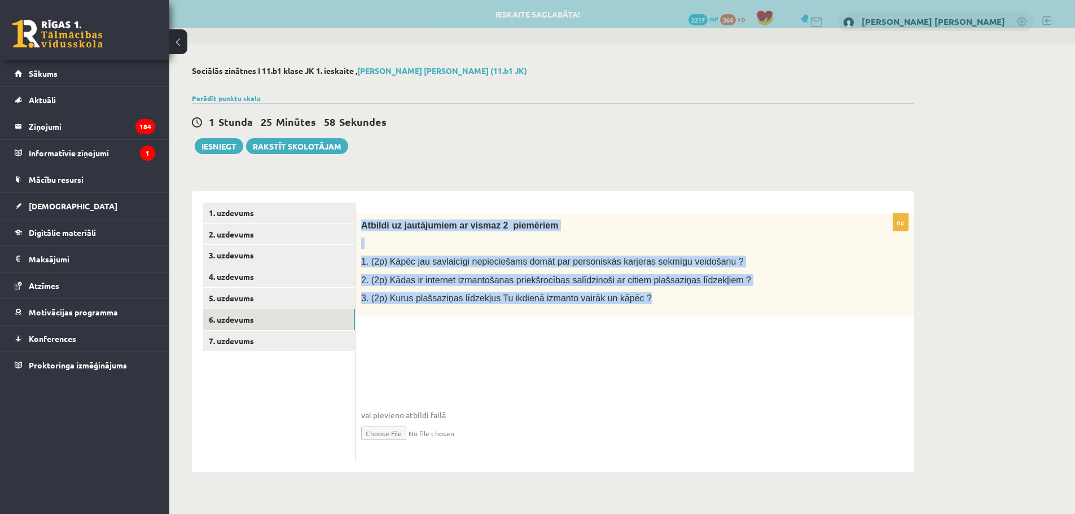
drag, startPoint x: 365, startPoint y: 222, endPoint x: 705, endPoint y: 313, distance: 351.4
click at [705, 313] on div "Atbildi uz jautājumiem ar vismaz 2 piemēriem 1. (2p) Kāpēc jau savlaicīgi nepie…" at bounding box center [634, 265] width 558 height 103
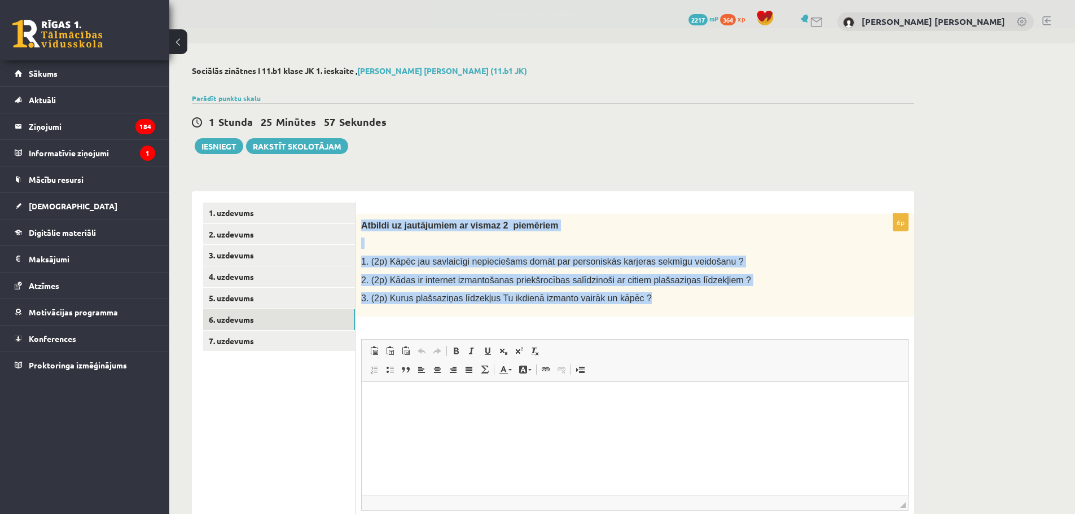
copy div "Atbildi uz jautājumiem ar vismaz 2 piemēriem 1. (2p) Kāpēc jau savlaicīgi nepie…"
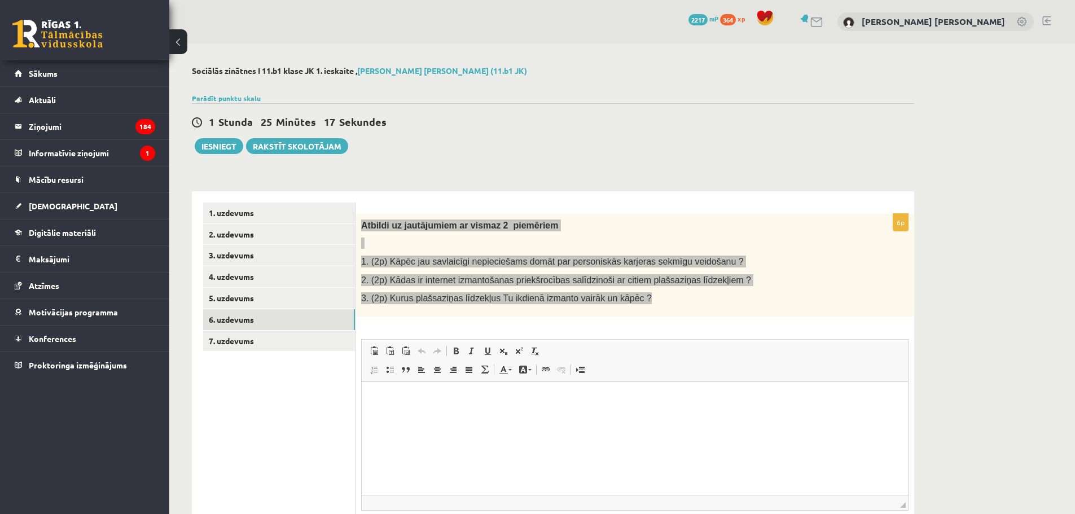
click at [446, 416] on html at bounding box center [635, 398] width 546 height 34
click at [368, 373] on link "Insert/Remove Numbered List" at bounding box center [374, 369] width 16 height 15
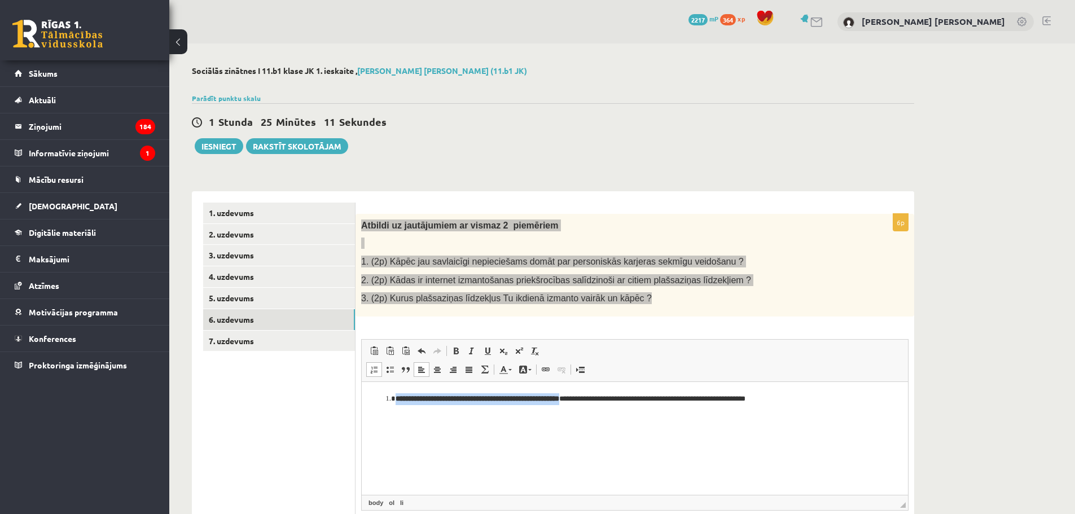
drag, startPoint x: 398, startPoint y: 397, endPoint x: 899, endPoint y: 760, distance: 618.8
click at [595, 397] on li "**********" at bounding box center [634, 399] width 478 height 12
click at [457, 350] on span at bounding box center [455, 350] width 9 height 9
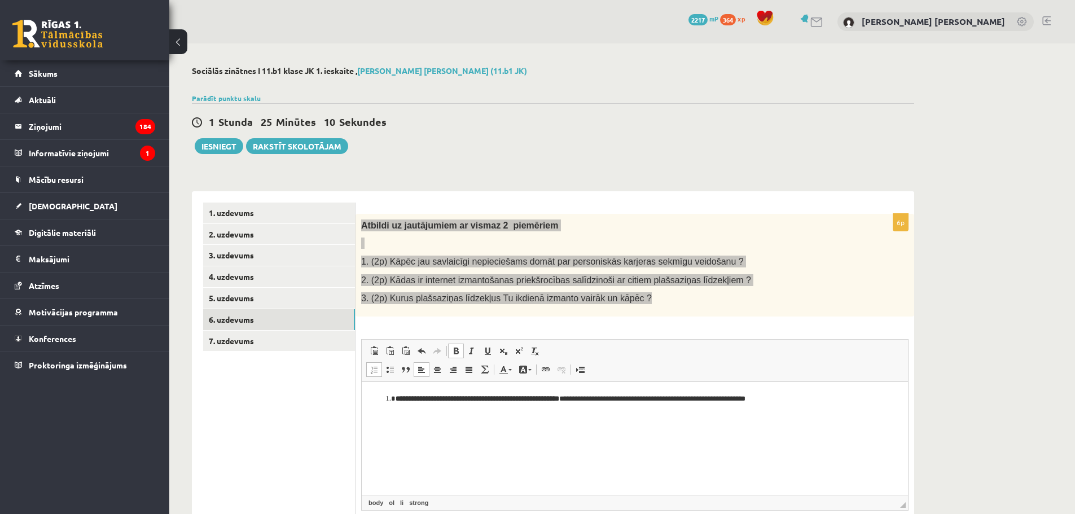
click at [457, 350] on span at bounding box center [455, 350] width 9 height 9
click at [476, 416] on html "**********" at bounding box center [635, 398] width 546 height 34
click at [828, 390] on html "**********" at bounding box center [635, 398] width 546 height 34
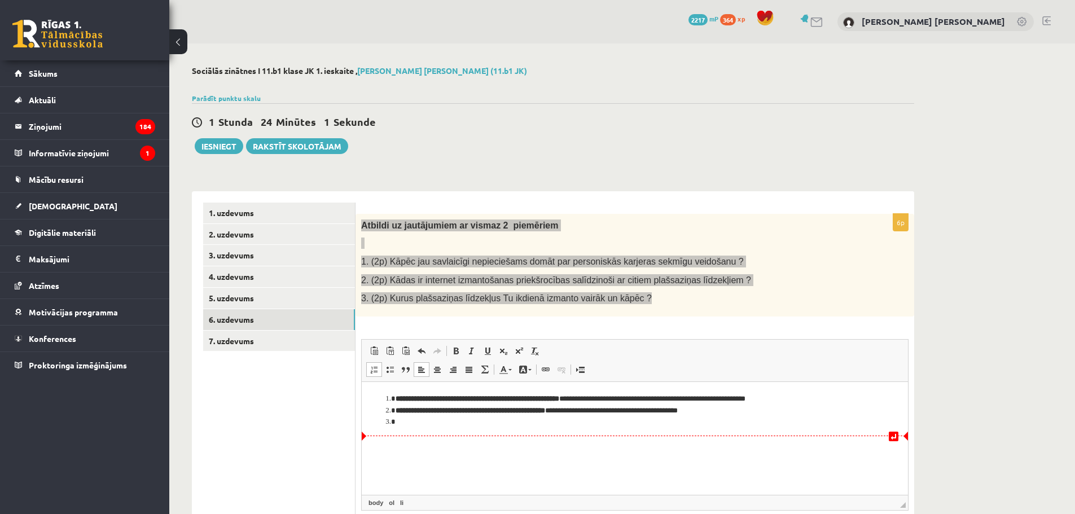
paste body "Editor, wiswyg-editor-user-answer-47433773780040"
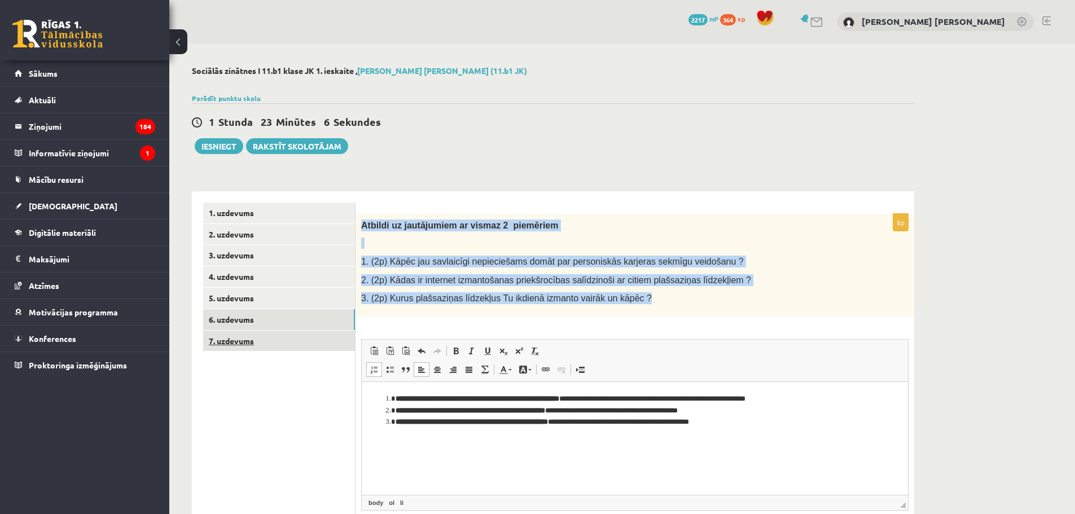
click at [273, 338] on link "7. uzdevums" at bounding box center [279, 341] width 152 height 21
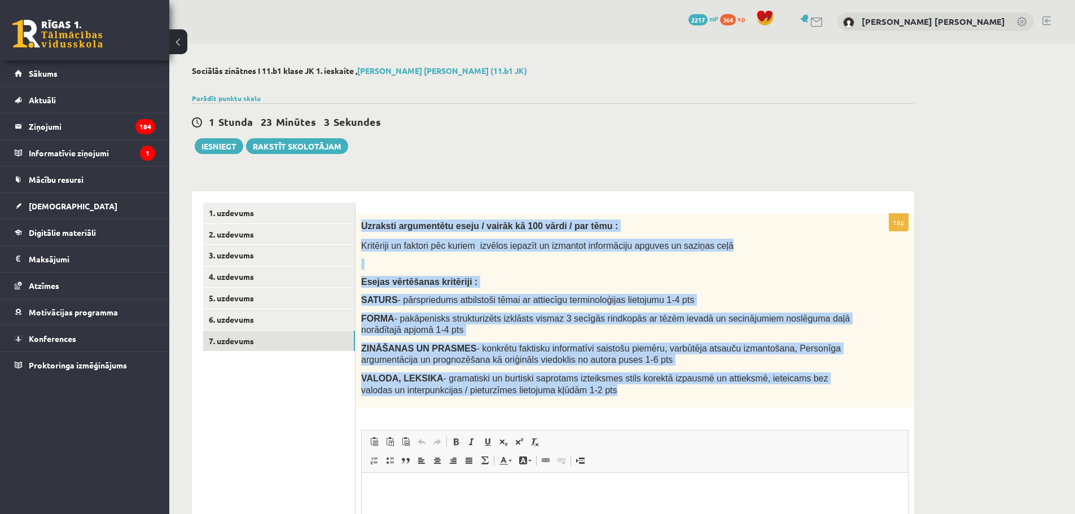
drag, startPoint x: 362, startPoint y: 222, endPoint x: 609, endPoint y: 390, distance: 298.8
click at [609, 390] on div "Uzraksti argumentētu eseju / vairāk kā 100 vārdi / par tēmu : Kritēriji un fakt…" at bounding box center [634, 310] width 558 height 193
copy div "Uzraksti argumentētu eseju / vairāk kā 100 vārdi / par tēmu : Kritēriji un fakt…"
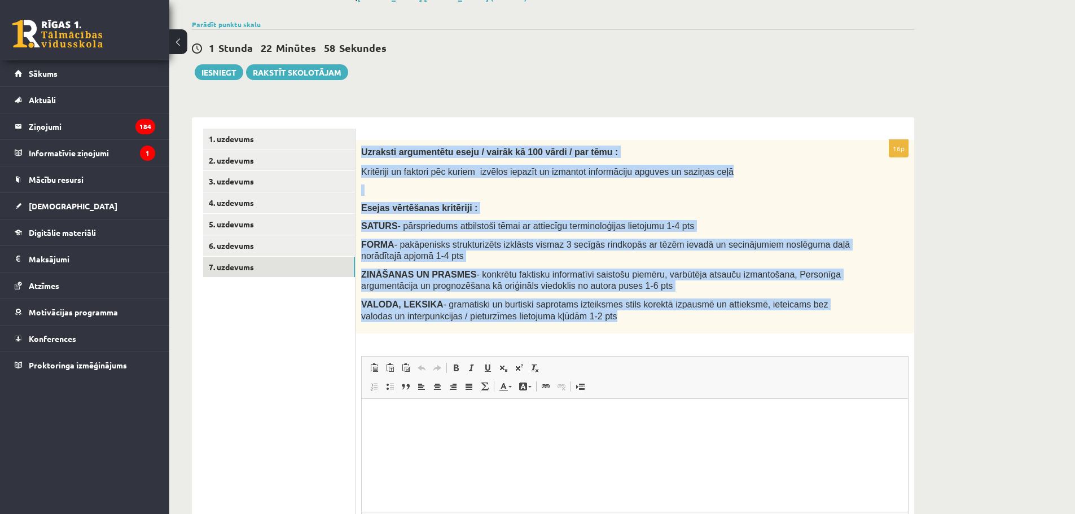
scroll to position [75, 0]
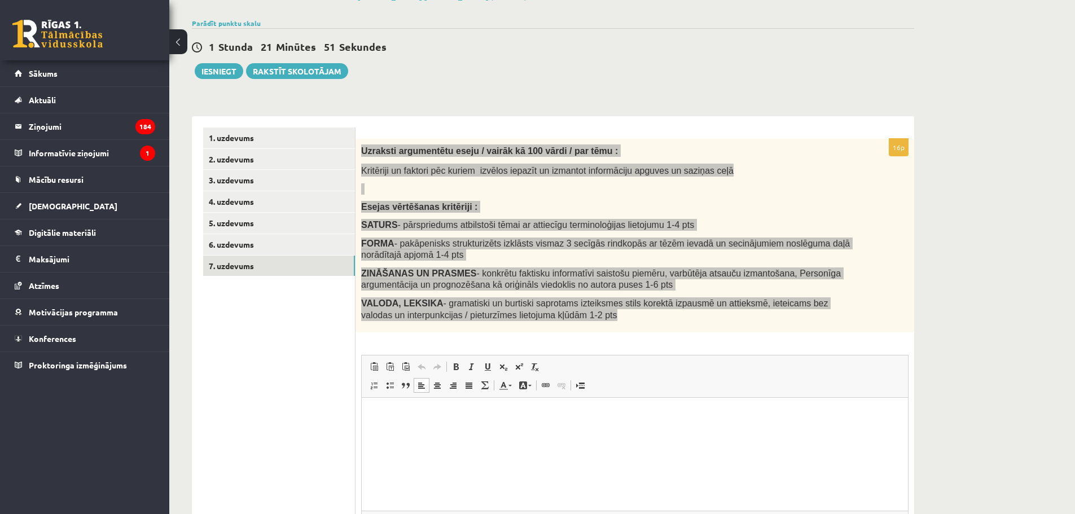
click at [500, 432] on html at bounding box center [635, 415] width 546 height 34
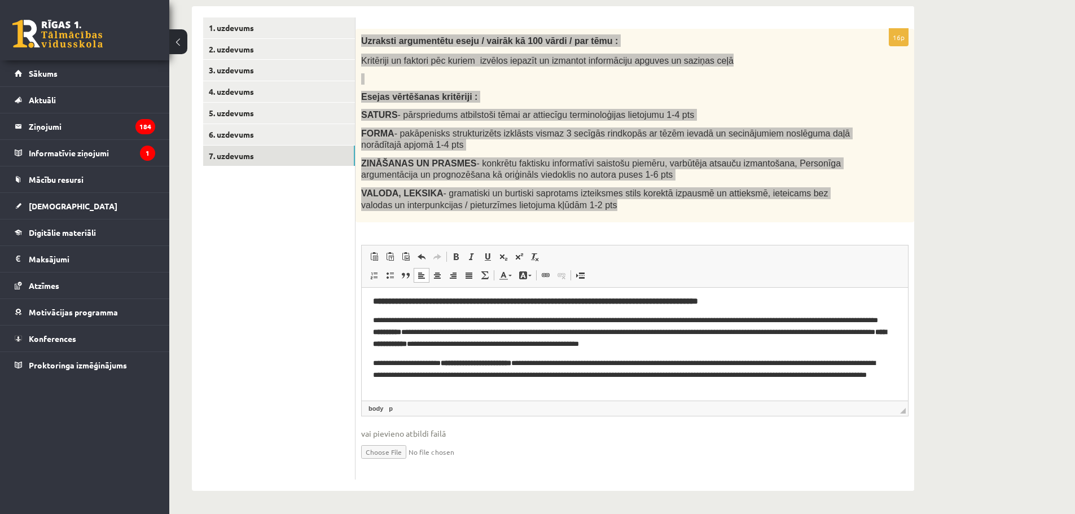
scroll to position [0, 0]
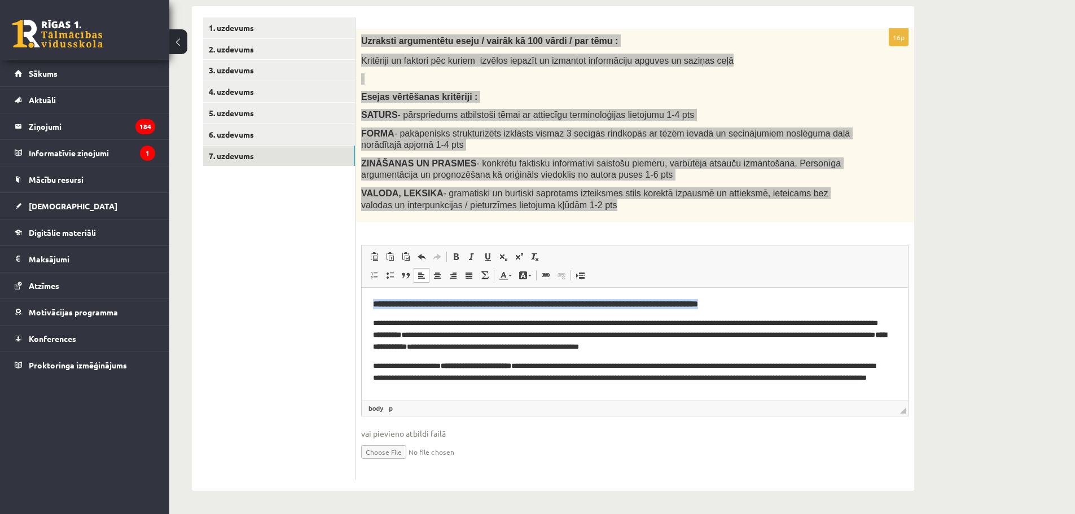
drag, startPoint x: 781, startPoint y: 309, endPoint x: 364, endPoint y: 288, distance: 417.9
click at [364, 288] on html "**********" at bounding box center [635, 368] width 546 height 161
click at [455, 254] on span at bounding box center [455, 256] width 9 height 9
click at [494, 342] on p "**********" at bounding box center [630, 335] width 515 height 35
click at [391, 302] on strong "**********" at bounding box center [535, 304] width 325 height 8
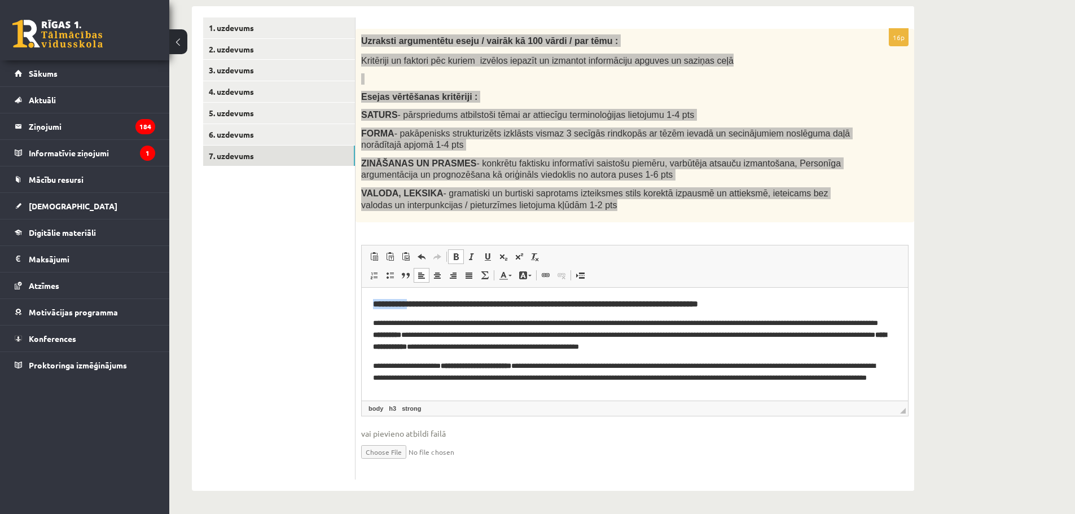
click at [391, 302] on strong "**********" at bounding box center [535, 304] width 325 height 8
click at [413, 303] on strong "**********" at bounding box center [535, 304] width 325 height 8
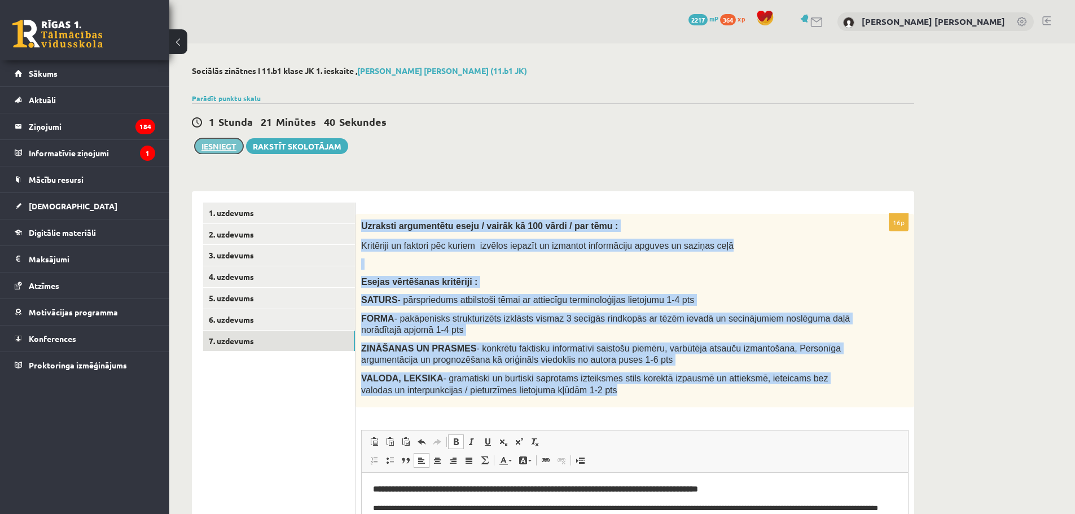
click at [217, 145] on button "Iesniegt" at bounding box center [219, 146] width 49 height 16
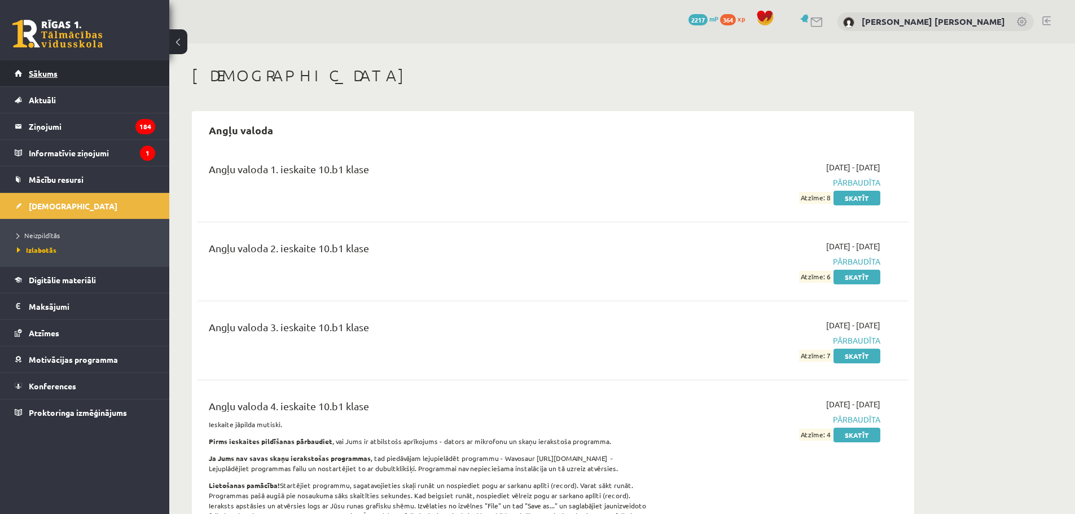
click at [86, 71] on link "Sākums" at bounding box center [85, 73] width 140 height 26
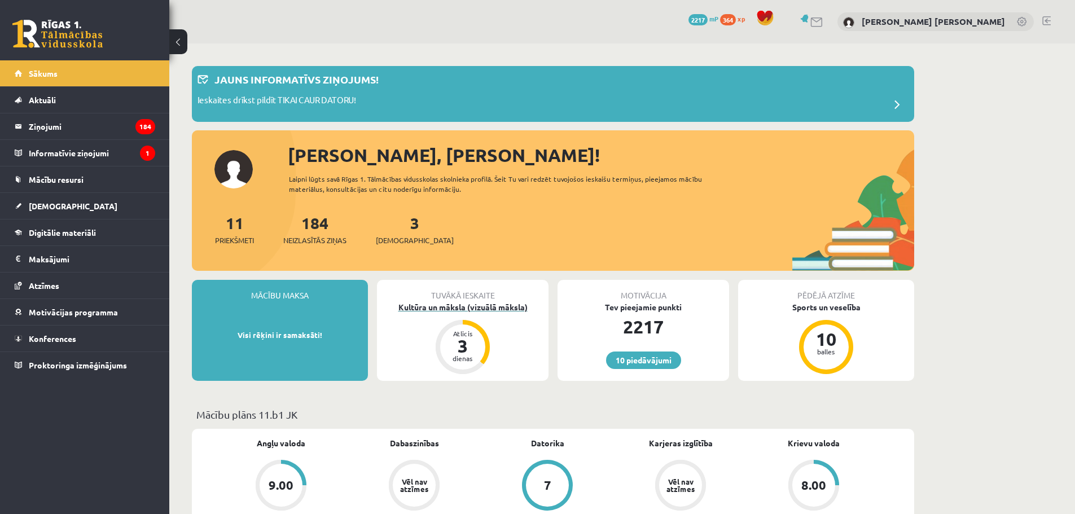
click at [482, 313] on div "Tuvākā ieskaite Kultūra un māksla (vizuālā māksla) Atlicis 3 dienas" at bounding box center [462, 330] width 171 height 101
click at [485, 307] on div "Kultūra un māksla (vizuālā māksla)" at bounding box center [462, 307] width 171 height 12
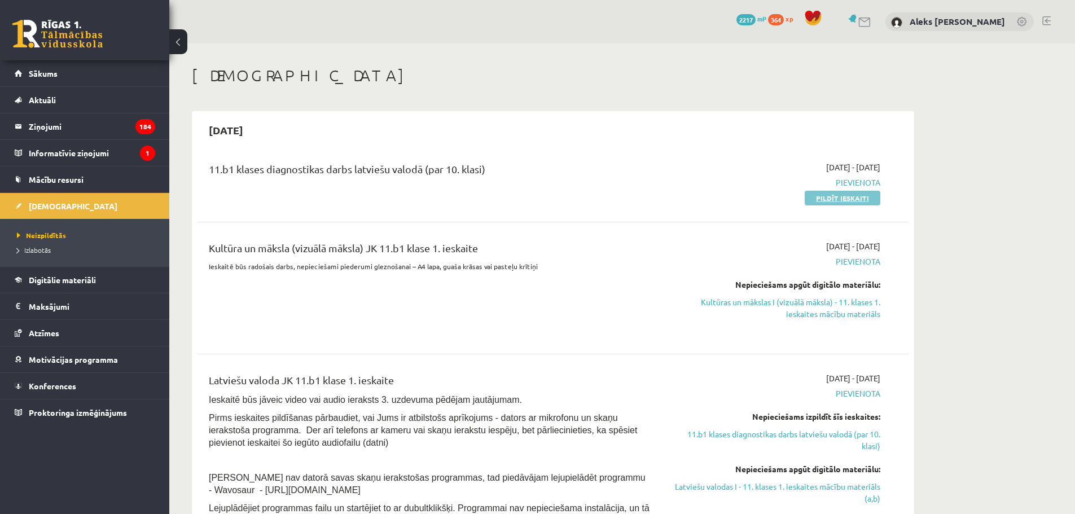
click at [860, 197] on link "Pildīt ieskaiti" at bounding box center [842, 198] width 76 height 15
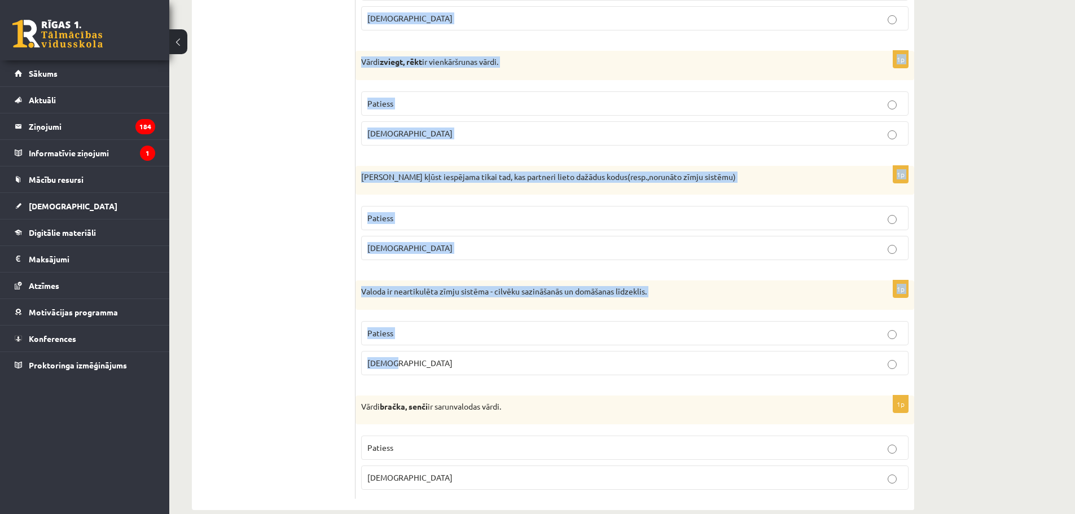
scroll to position [3222, 0]
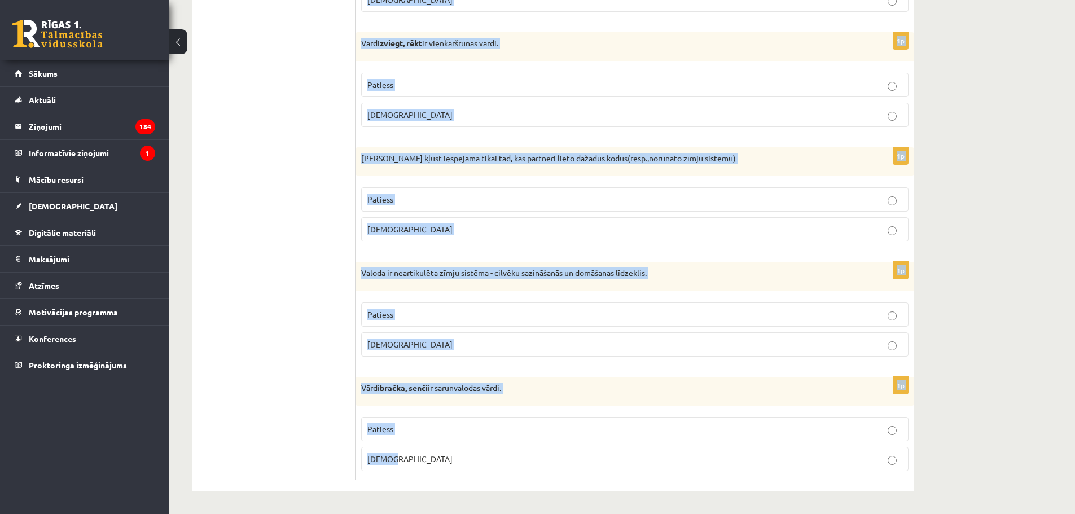
drag, startPoint x: 368, startPoint y: 210, endPoint x: 579, endPoint y: 454, distance: 322.0
copy form "Apgalvojums ir patiess vai nepatiess? 1p Poētismam daile piemīt pozītīva emocio…"
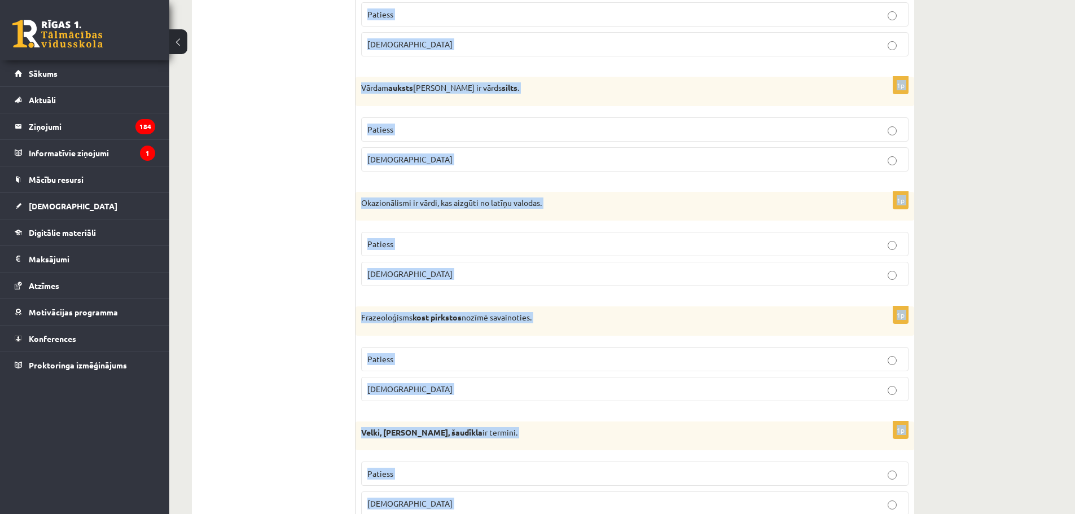
scroll to position [0, 0]
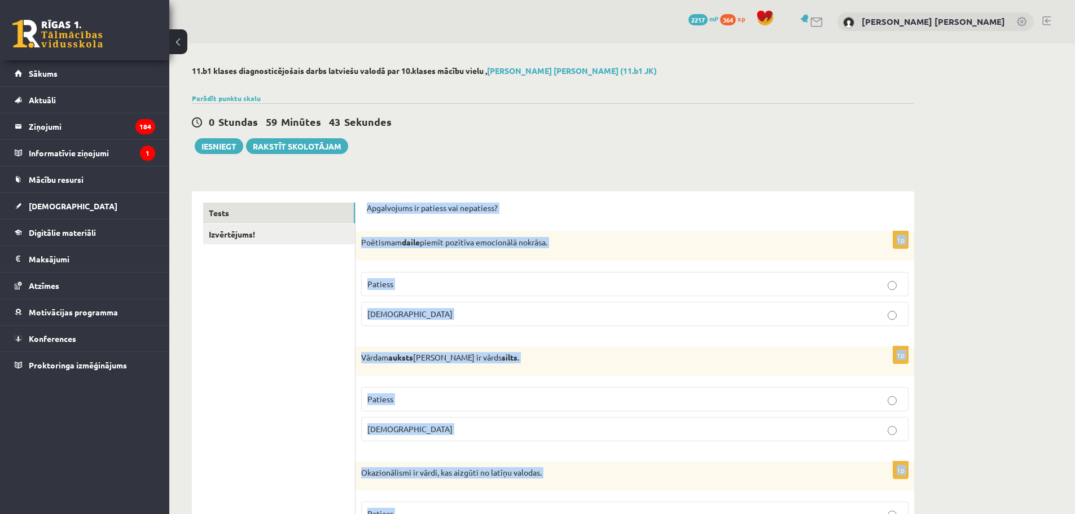
drag, startPoint x: 402, startPoint y: 285, endPoint x: 400, endPoint y: 296, distance: 10.9
click at [401, 284] on p "Patiess" at bounding box center [634, 284] width 535 height 12
click at [408, 397] on p "Patiess" at bounding box center [634, 399] width 535 height 12
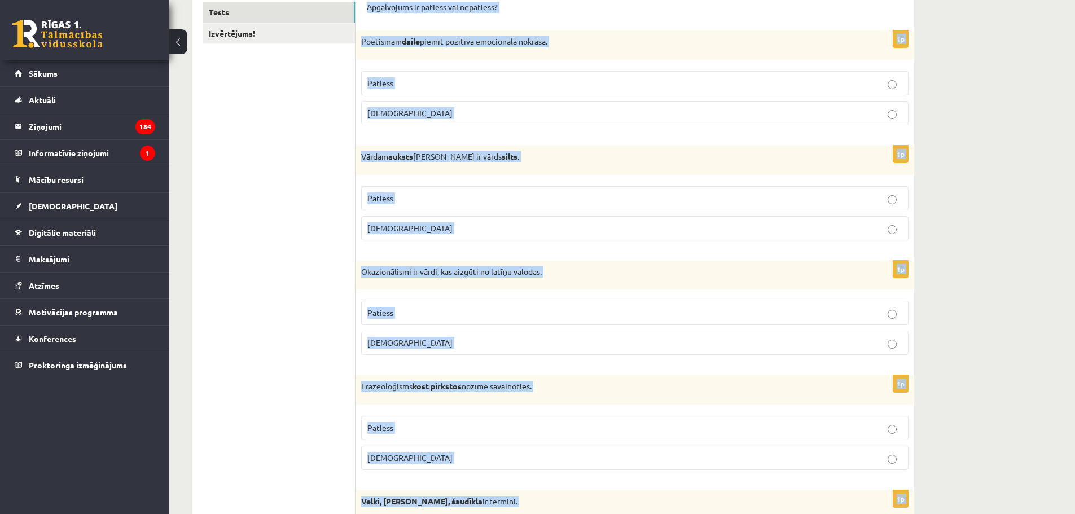
scroll to position [207, 0]
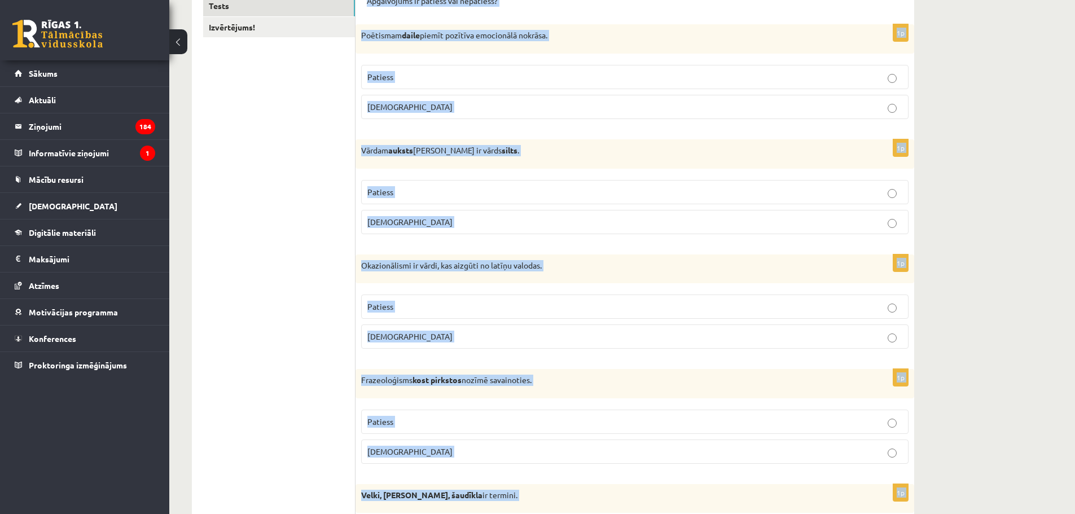
click at [419, 335] on p "Aplams" at bounding box center [634, 337] width 535 height 12
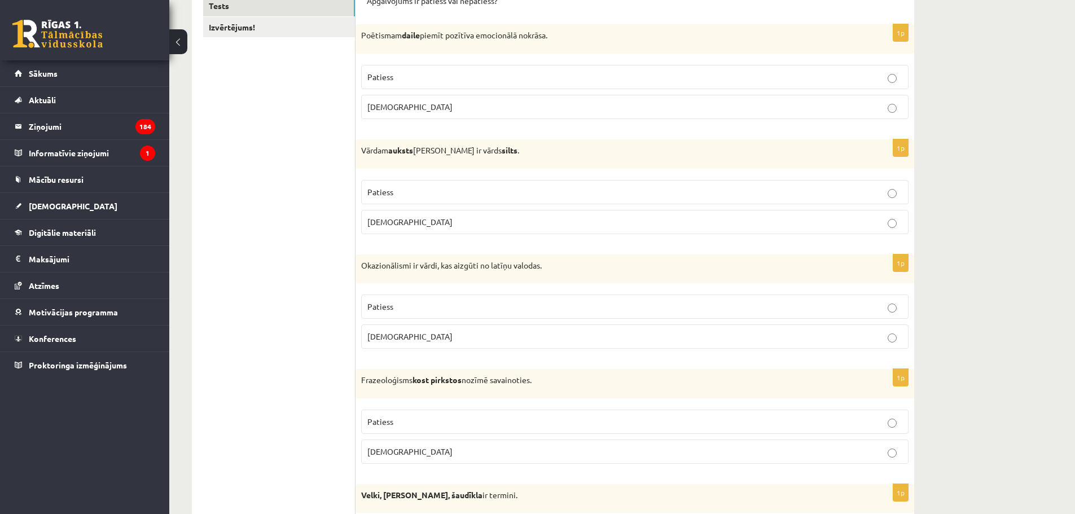
click at [409, 451] on p "Aplams" at bounding box center [634, 452] width 535 height 12
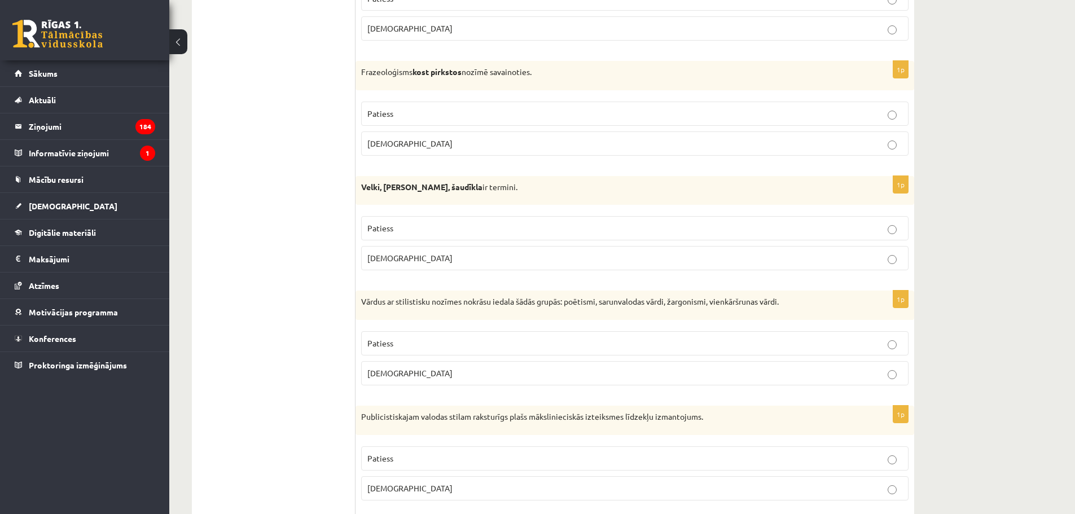
scroll to position [526, 0]
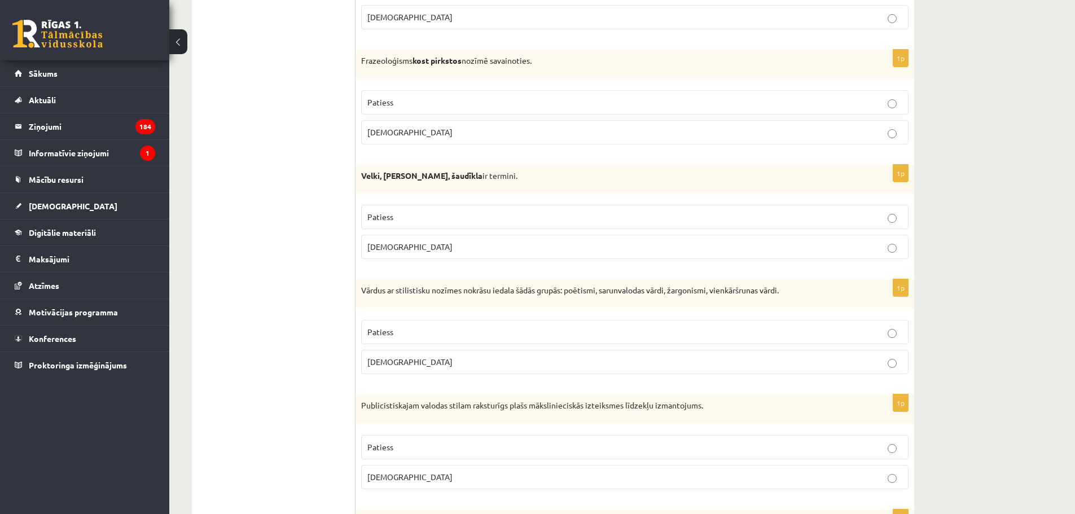
click at [875, 223] on p "Patiess" at bounding box center [634, 217] width 535 height 12
click at [882, 333] on p "Patiess" at bounding box center [634, 332] width 535 height 12
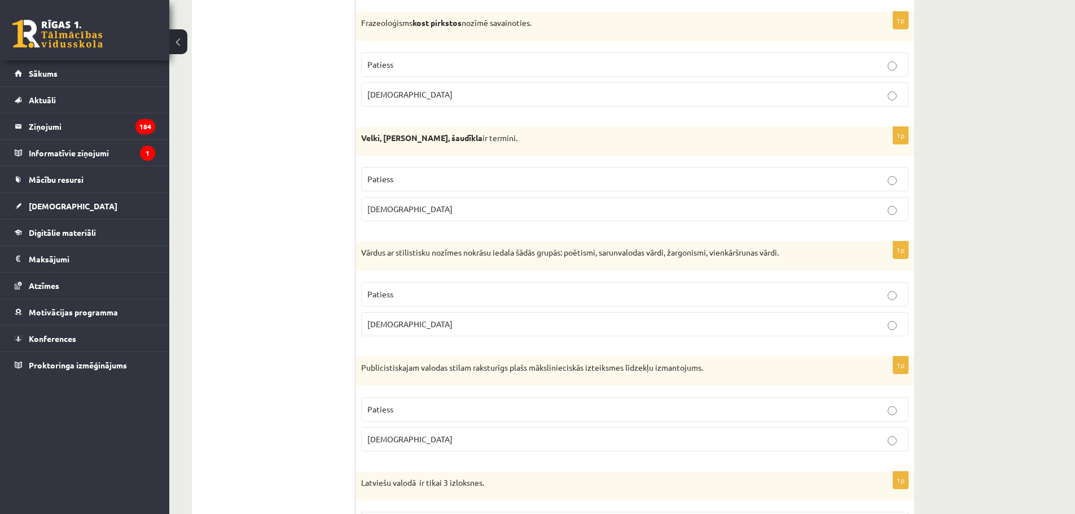
drag, startPoint x: 872, startPoint y: 440, endPoint x: 873, endPoint y: 429, distance: 11.3
click at [873, 437] on p "Aplams" at bounding box center [634, 439] width 535 height 12
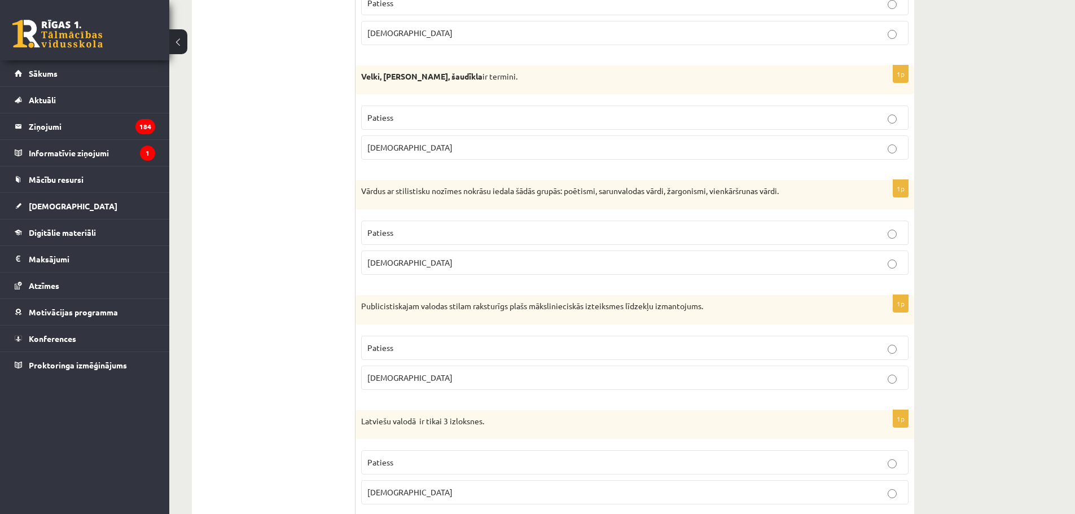
scroll to position [715, 0]
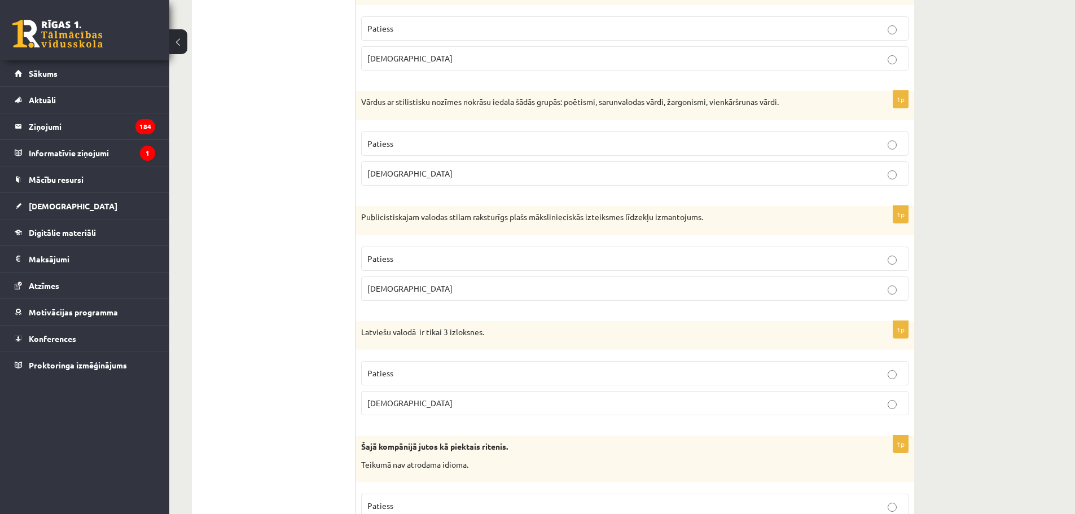
click at [885, 399] on p "Aplams" at bounding box center [634, 403] width 535 height 12
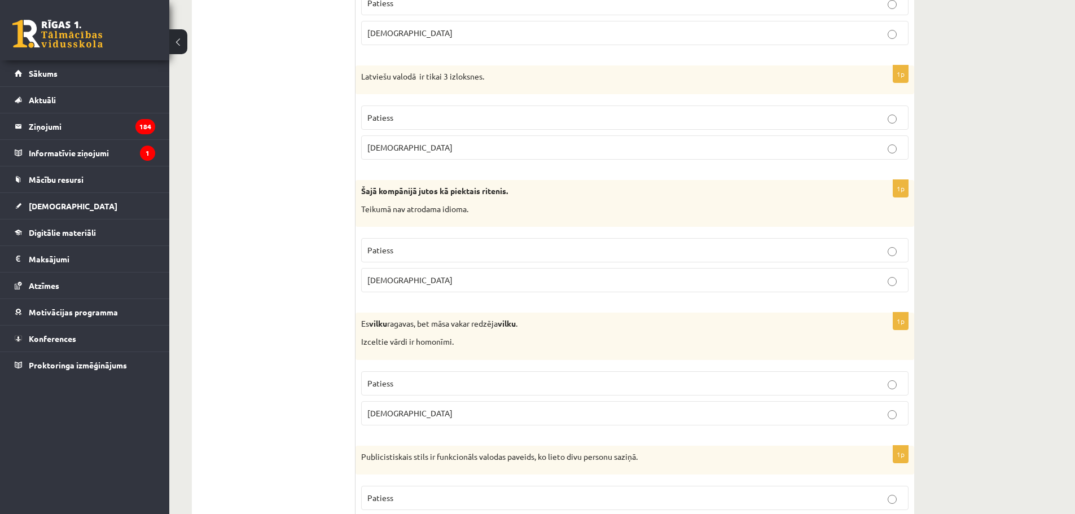
scroll to position [978, 0]
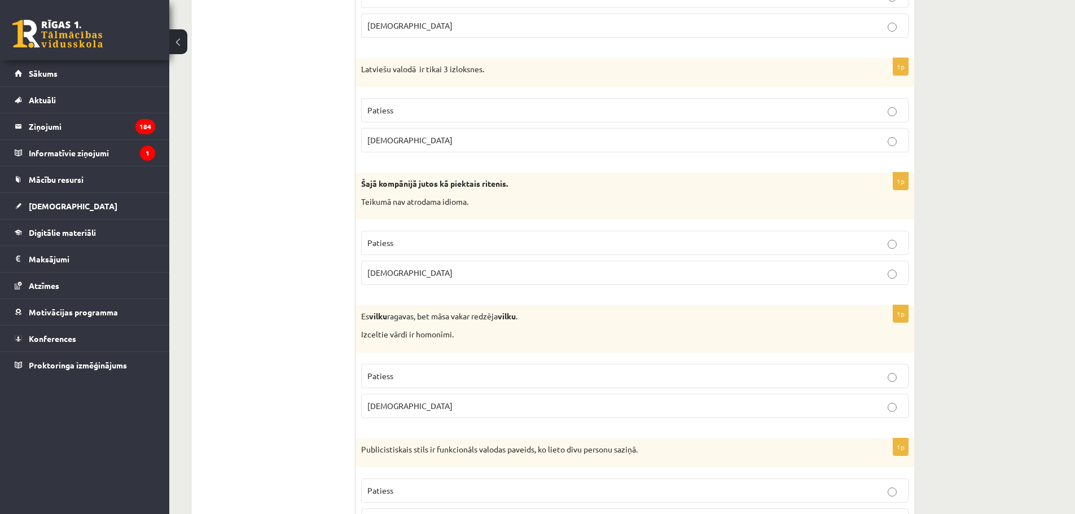
click at [882, 275] on p "Aplams" at bounding box center [634, 273] width 535 height 12
click at [887, 380] on p "Patiess" at bounding box center [634, 376] width 535 height 12
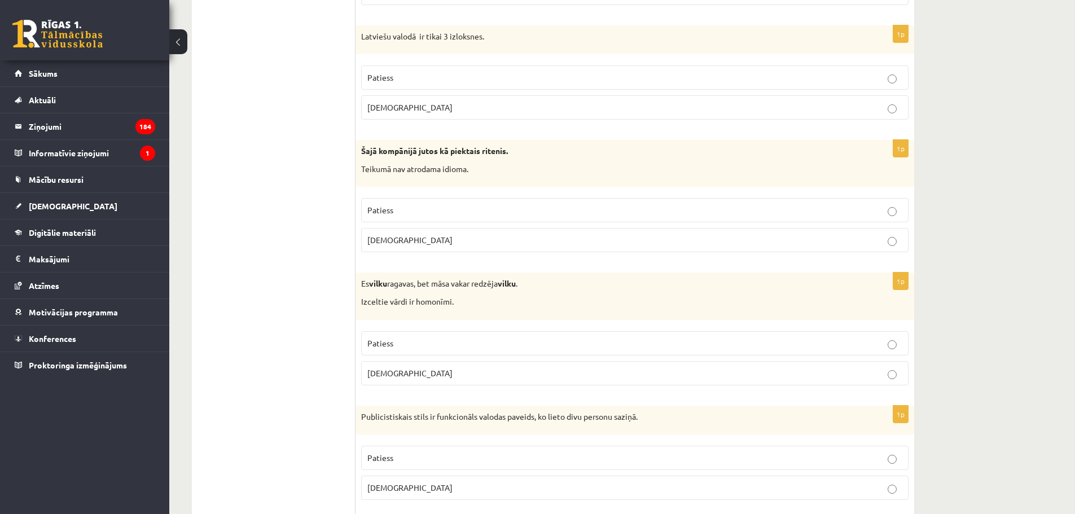
scroll to position [1072, 0]
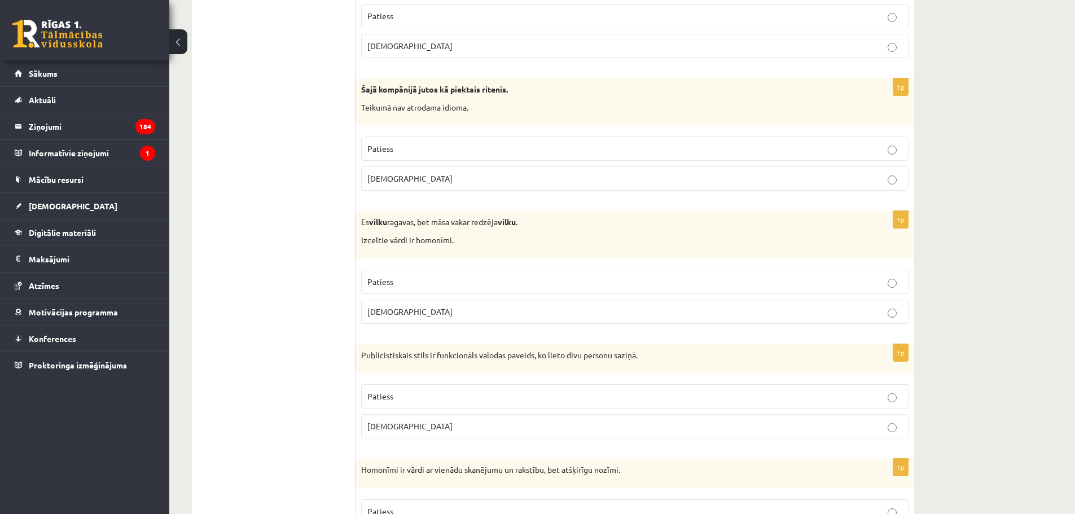
click at [885, 426] on p "Aplams" at bounding box center [634, 426] width 535 height 12
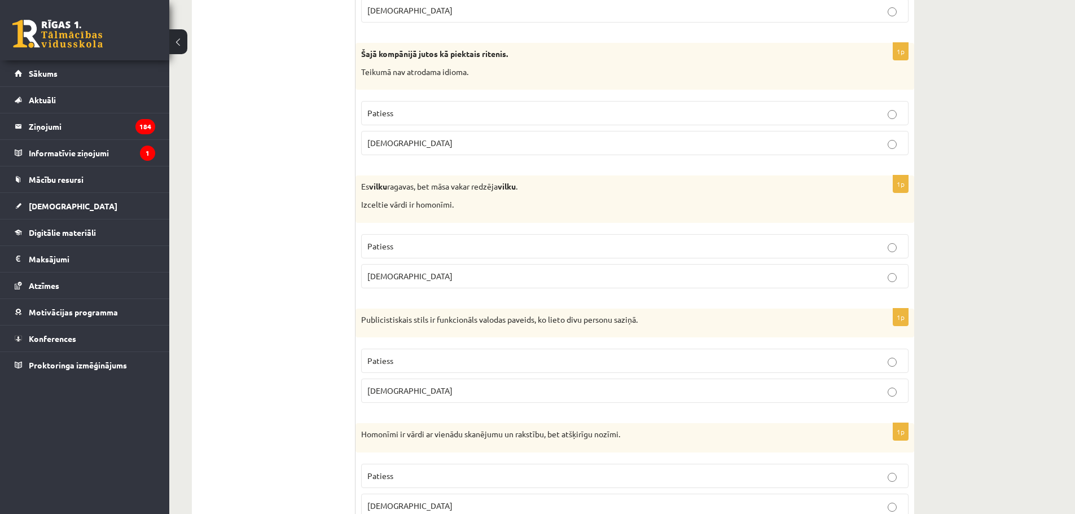
scroll to position [1147, 0]
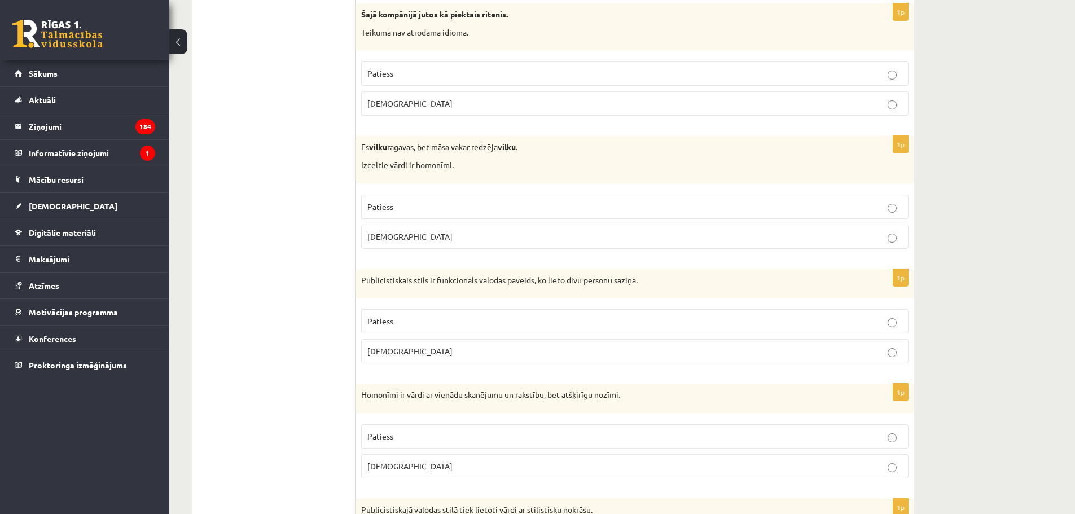
click at [881, 439] on p "Patiess" at bounding box center [634, 436] width 535 height 12
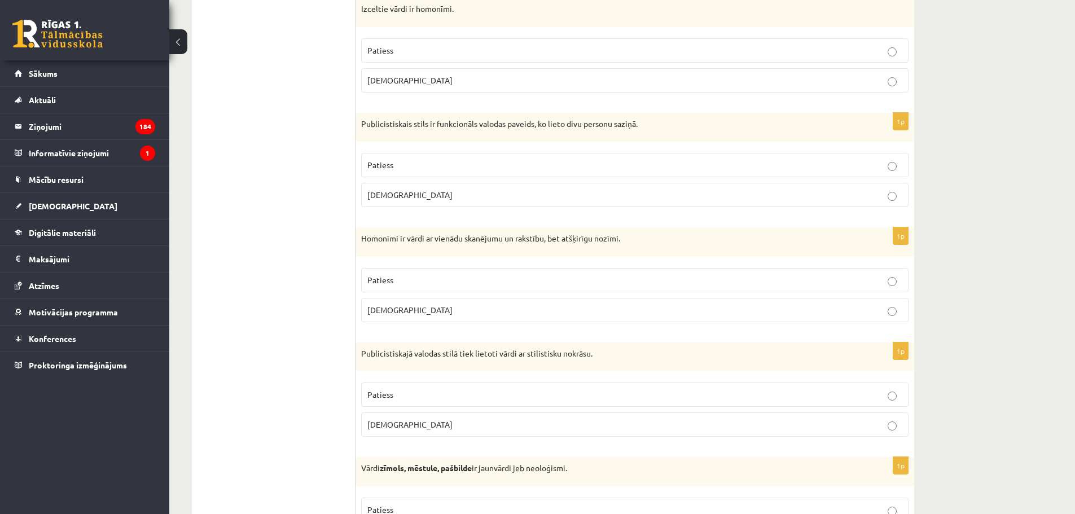
scroll to position [1392, 0]
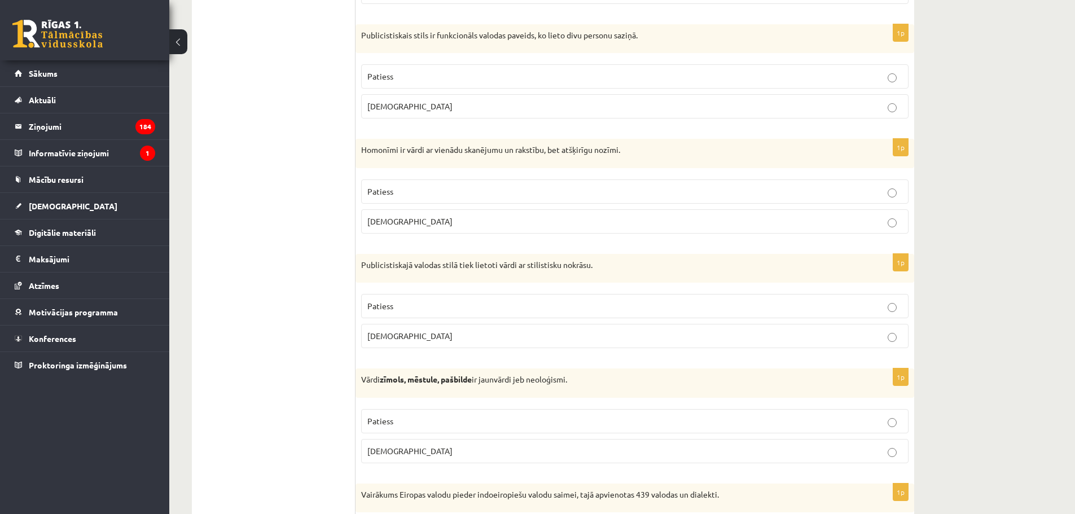
click at [887, 421] on p "Patiess" at bounding box center [634, 421] width 535 height 12
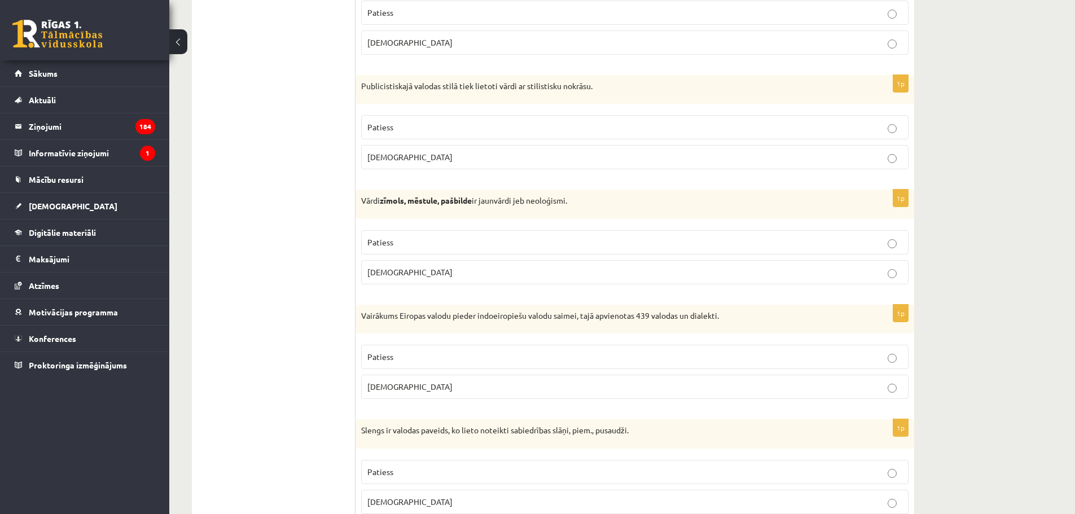
scroll to position [1636, 0]
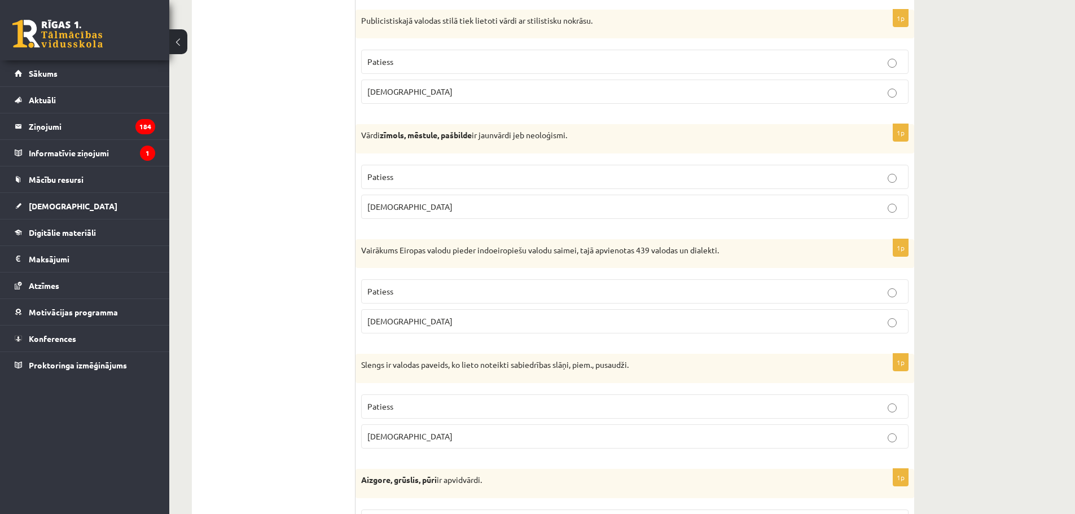
click at [890, 402] on p "Patiess" at bounding box center [634, 407] width 535 height 12
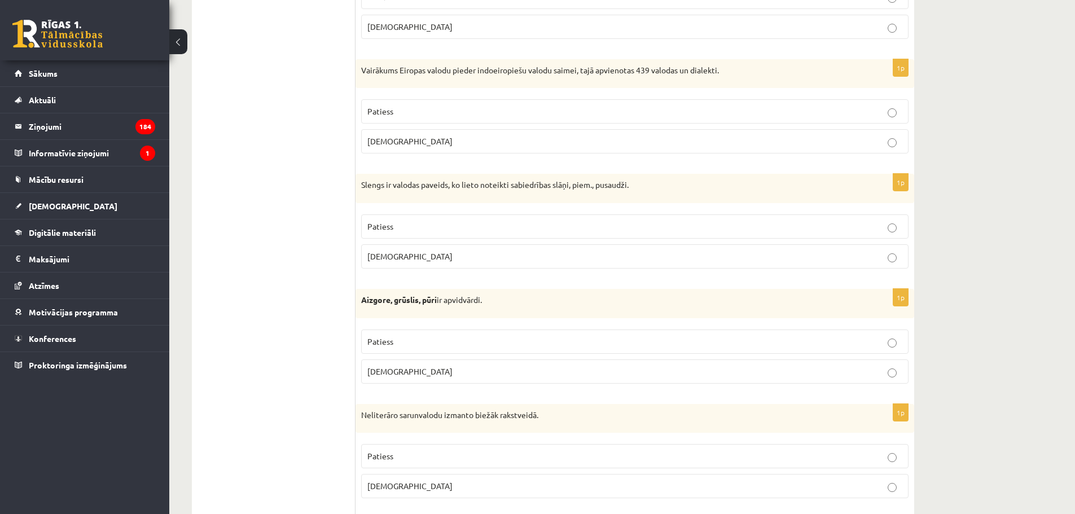
scroll to position [1899, 0]
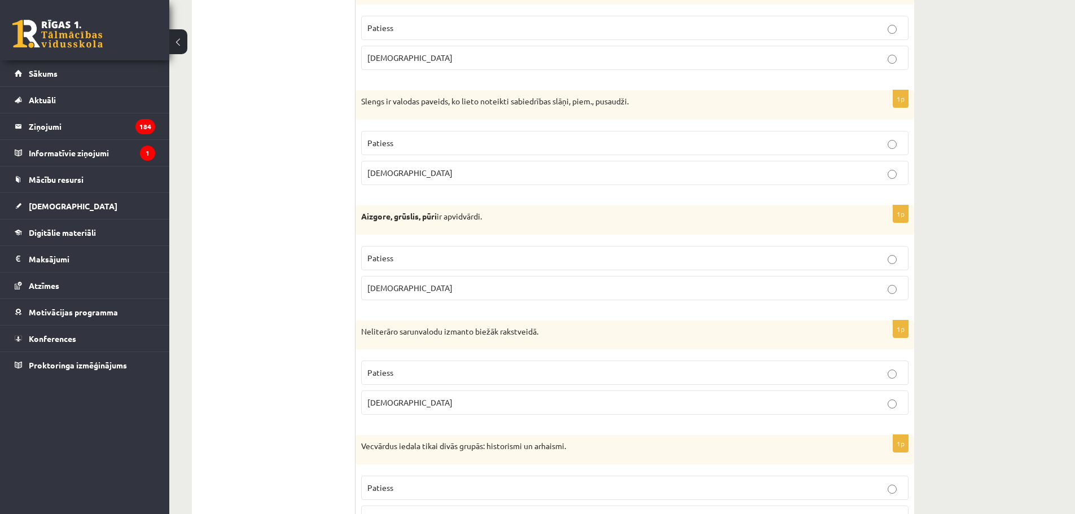
click at [886, 260] on p "Patiess" at bounding box center [634, 258] width 535 height 12
click at [894, 399] on p "Aplams" at bounding box center [634, 403] width 535 height 12
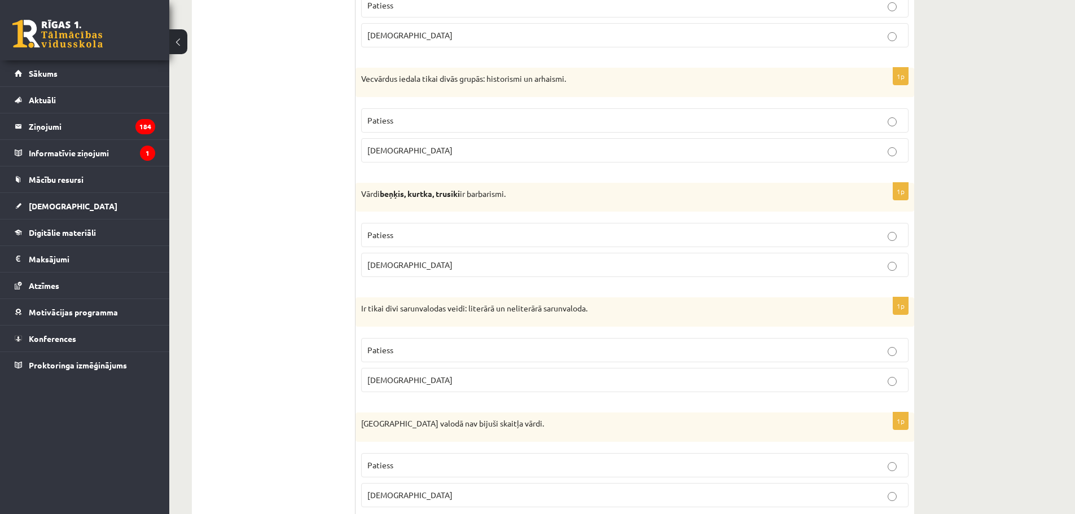
scroll to position [2275, 0]
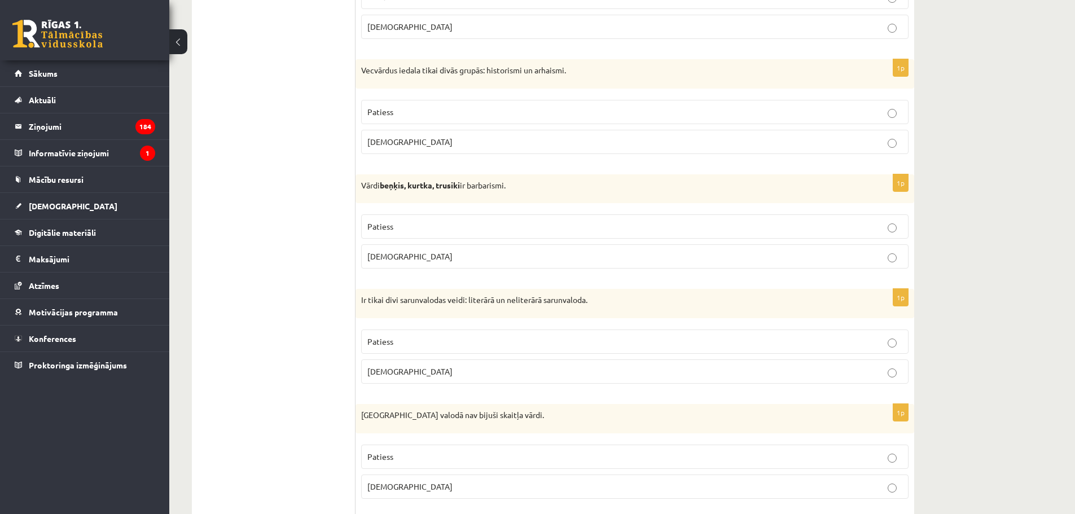
click at [845, 346] on p "Patiess" at bounding box center [634, 342] width 535 height 12
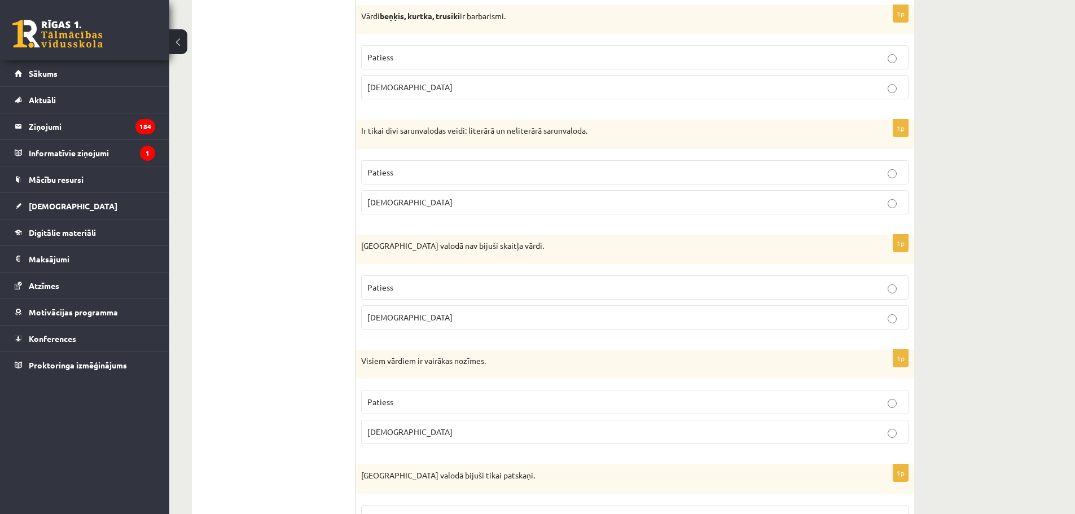
scroll to position [2520, 0]
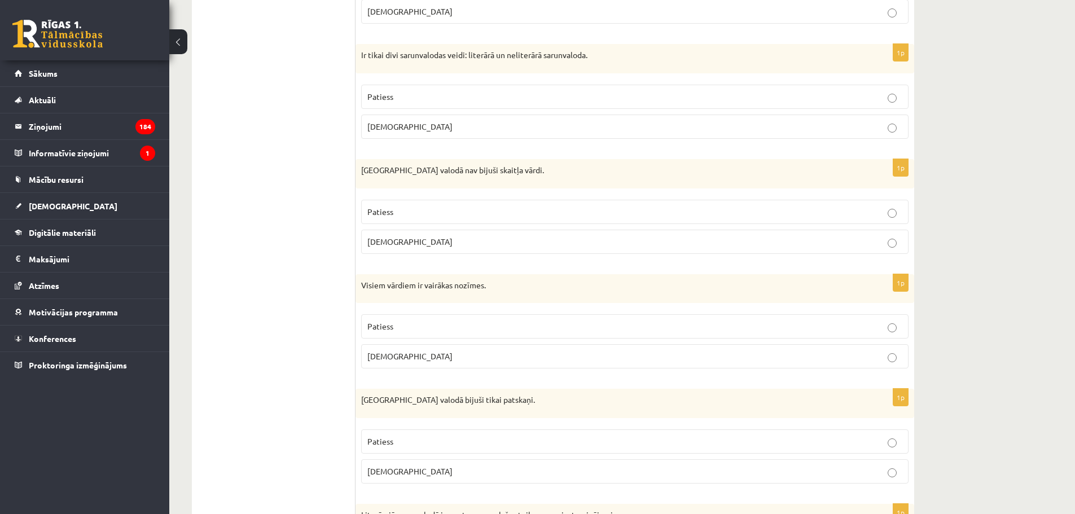
click at [879, 324] on p "Patiess" at bounding box center [634, 326] width 535 height 12
click at [883, 442] on p "Patiess" at bounding box center [634, 441] width 535 height 12
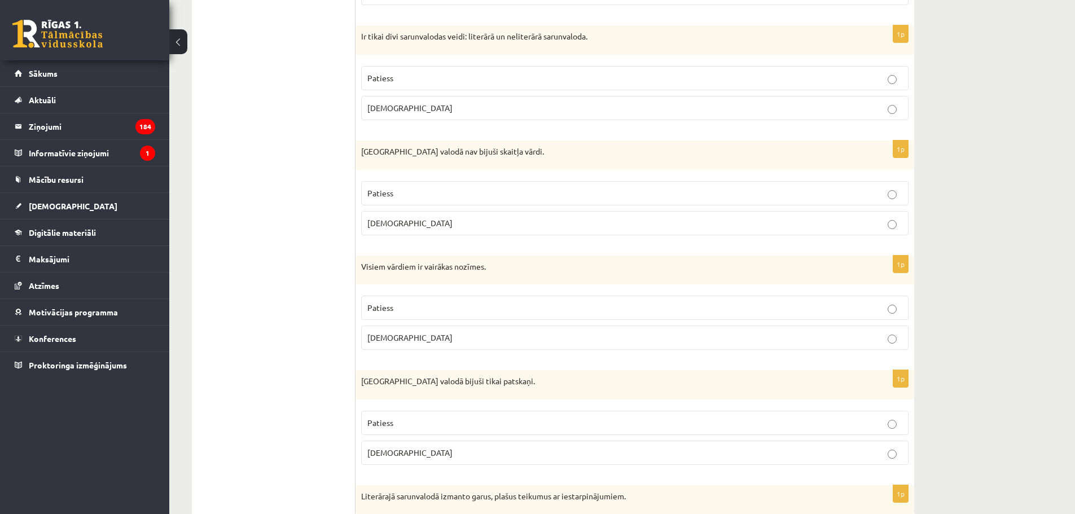
scroll to position [2783, 0]
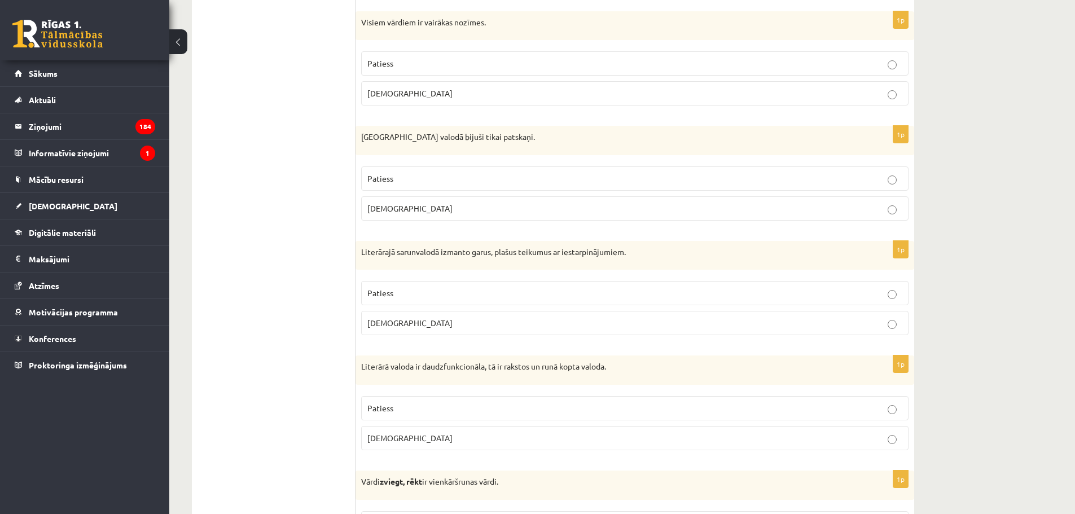
click at [895, 402] on label "Patiess" at bounding box center [634, 408] width 547 height 24
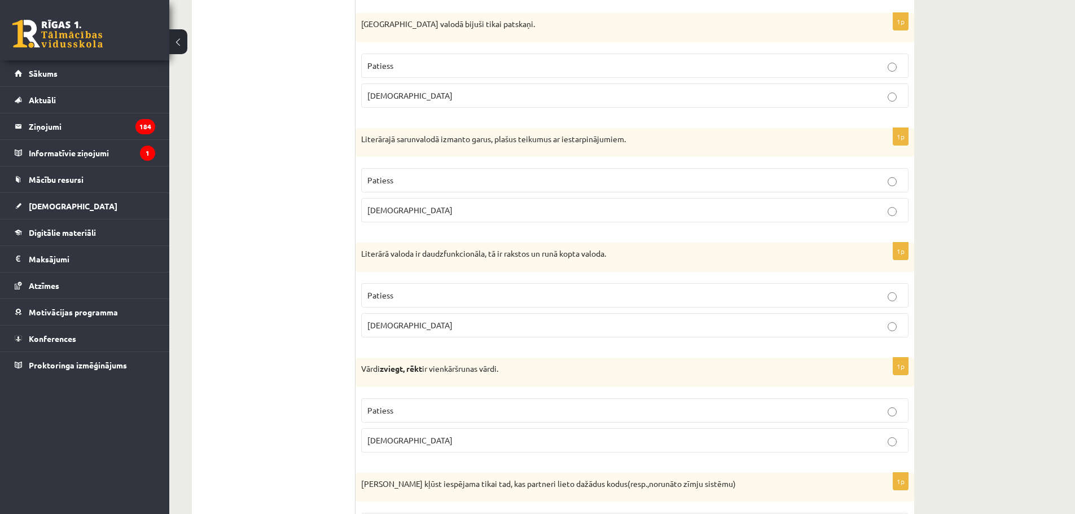
click at [883, 408] on p "Patiess" at bounding box center [634, 410] width 535 height 12
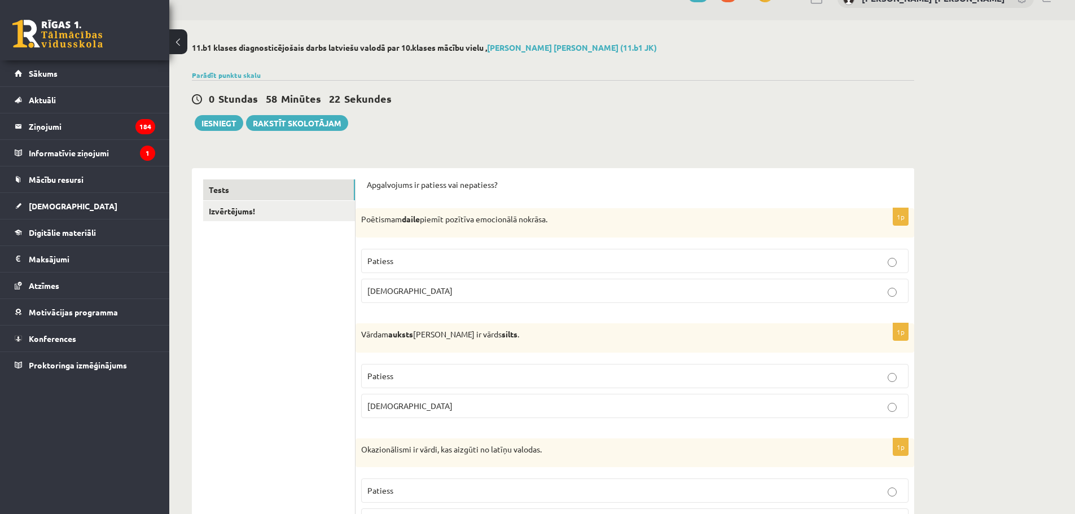
scroll to position [6, 0]
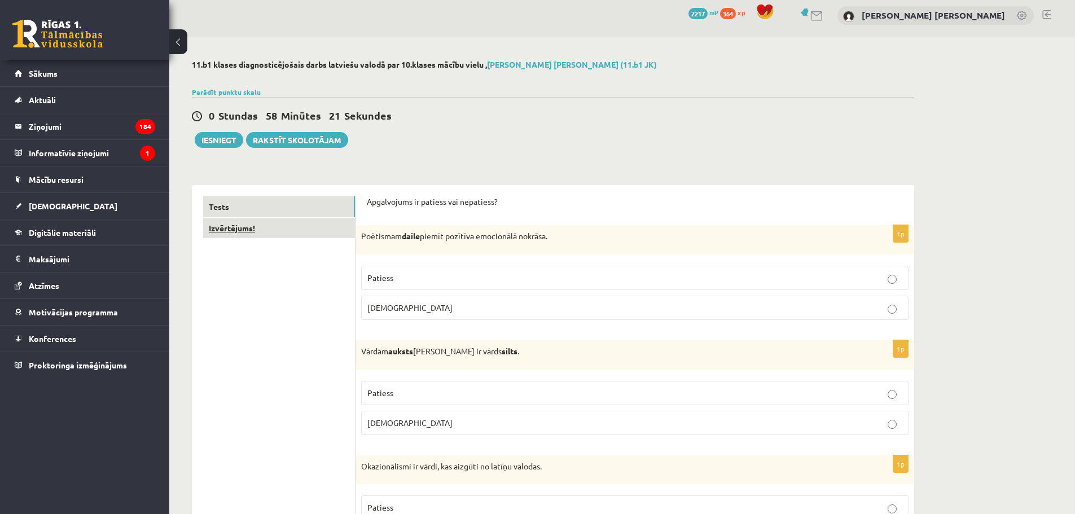
click at [300, 231] on link "Izvērtējums!" at bounding box center [279, 228] width 152 height 21
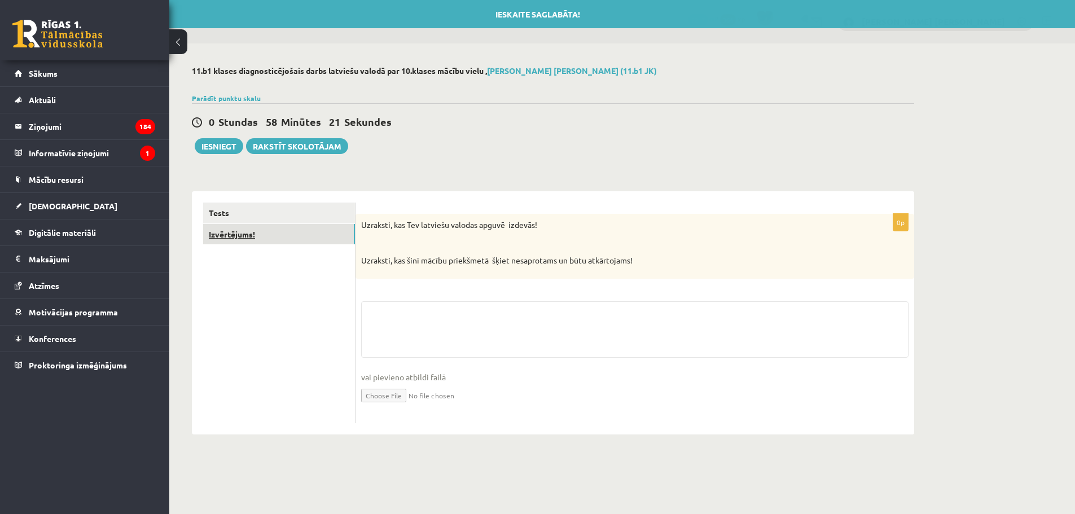
scroll to position [0, 0]
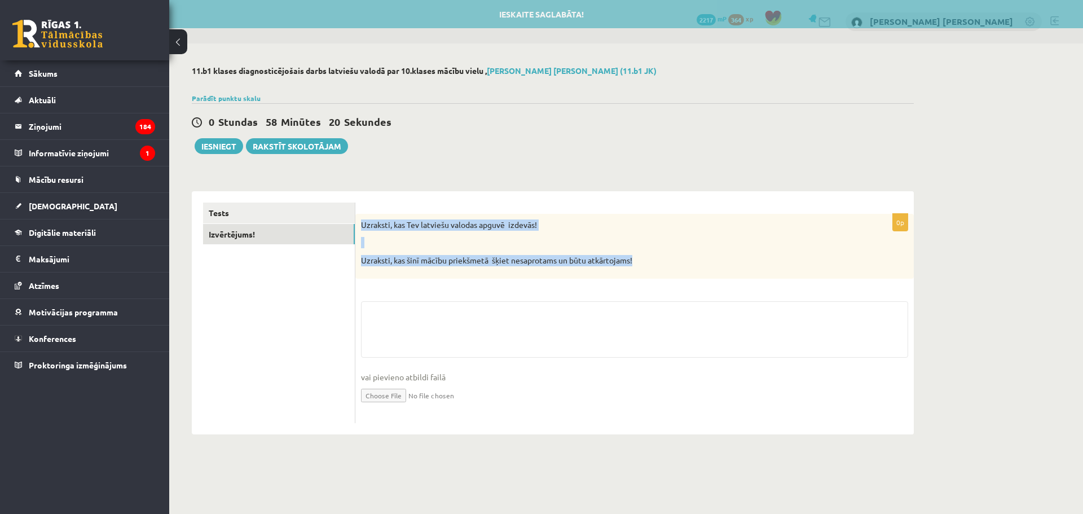
drag, startPoint x: 373, startPoint y: 224, endPoint x: 699, endPoint y: 272, distance: 329.0
click at [699, 272] on div "Uzraksti, kas Tev latviešu valodas apguvē izdevās! Uzraksti, kas šinī mācību pr…" at bounding box center [634, 246] width 558 height 65
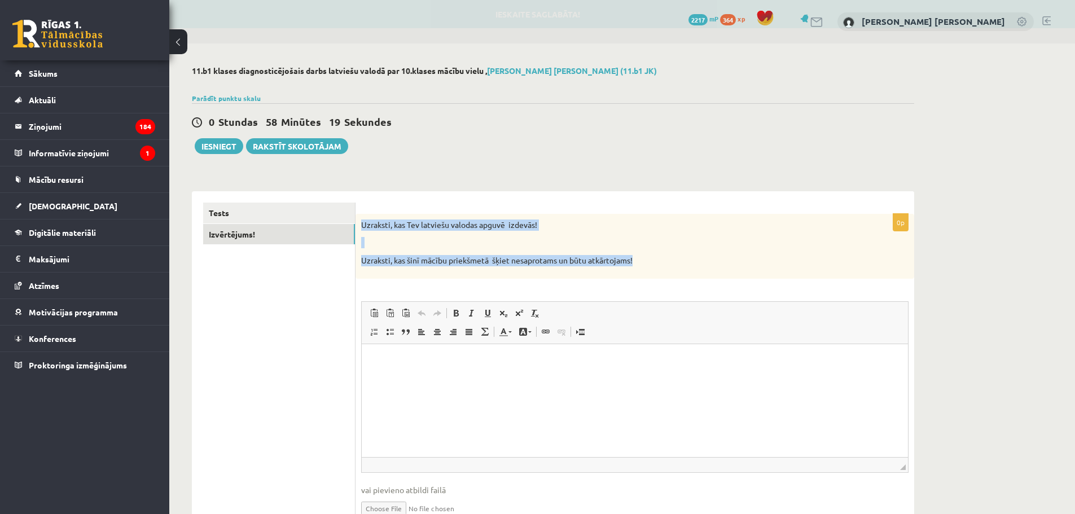
copy div "Uzraksti, kas Tev latviešu valodas apguvē izdevās! Uzraksti, kas šinī mācību pr…"
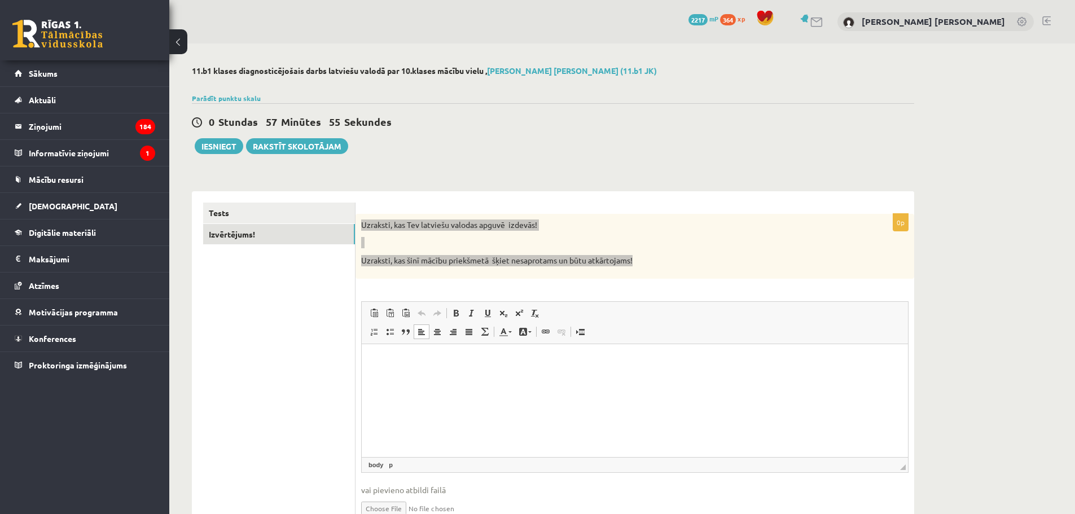
drag, startPoint x: 527, startPoint y: 399, endPoint x: 472, endPoint y: 366, distance: 64.2
click at [527, 378] on html at bounding box center [635, 361] width 546 height 34
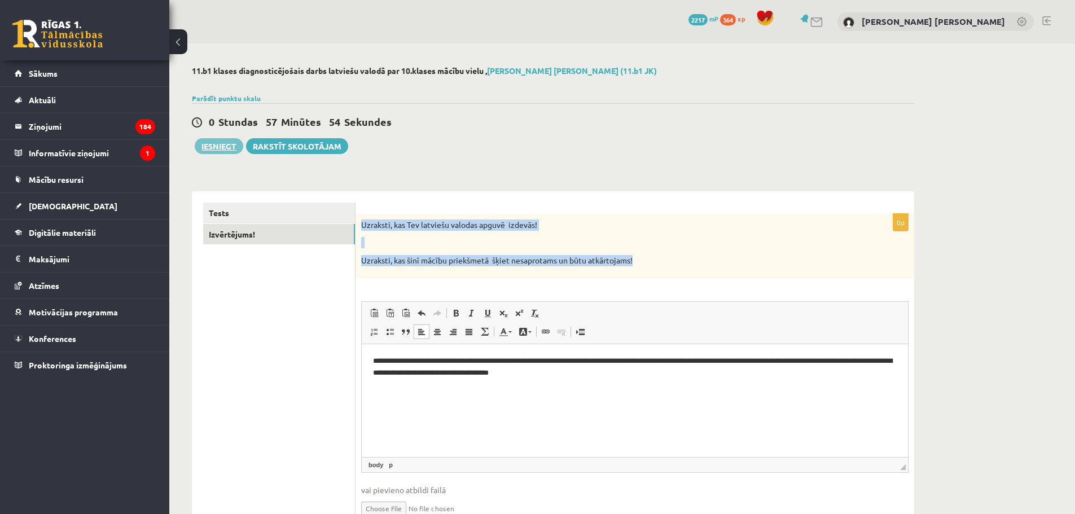
click at [233, 147] on button "Iesniegt" at bounding box center [219, 146] width 49 height 16
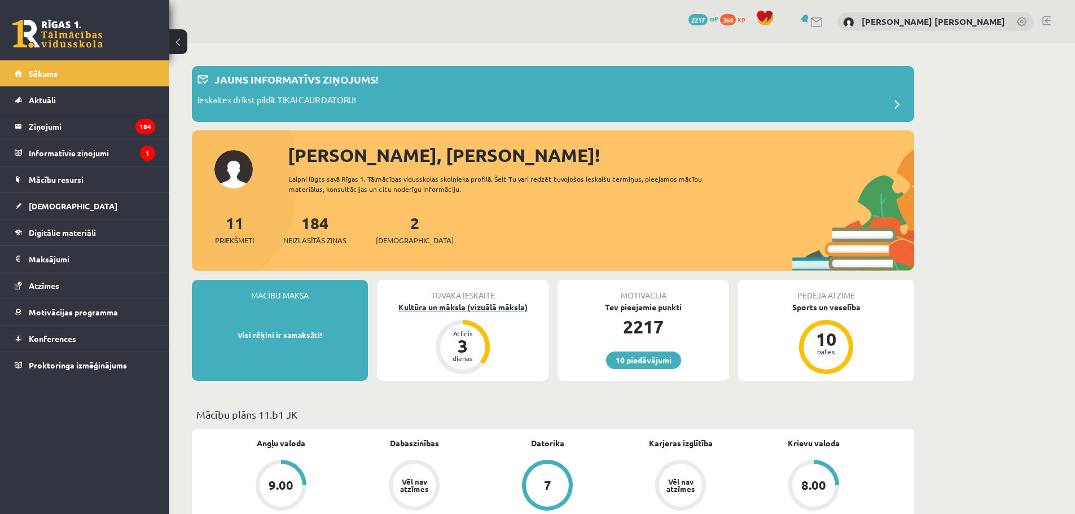
click at [500, 309] on div "Kultūra un māksla (vizuālā māksla)" at bounding box center [462, 307] width 171 height 12
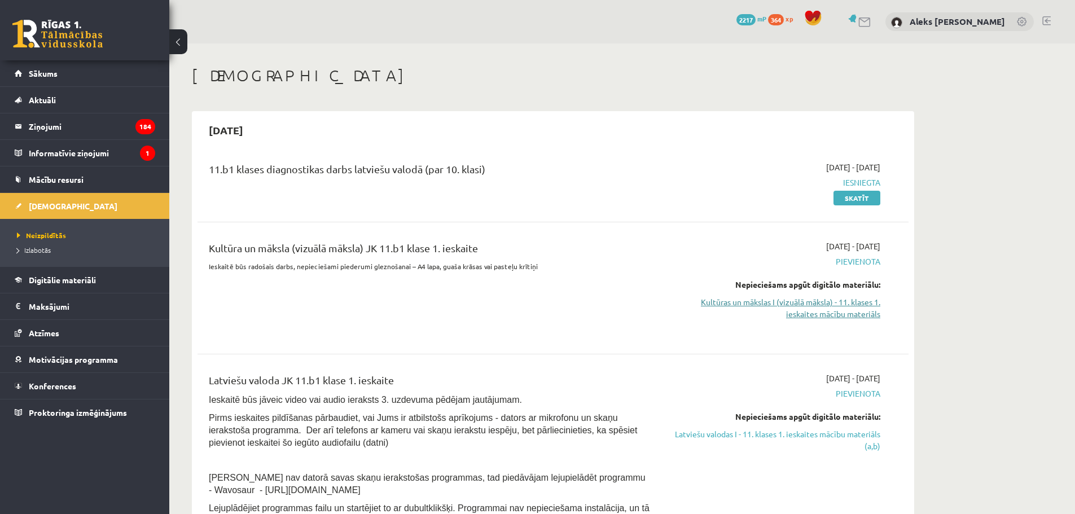
click at [776, 301] on link "Kultūras un mākslas I (vizuālā māksla) - 11. klases 1. ieskaites mācību materiā…" at bounding box center [773, 308] width 213 height 24
click at [733, 297] on link "Kultūras un mākslas I (vizuālā māksla) - 11. klases 1. ieskaites mācību materiā…" at bounding box center [773, 308] width 213 height 24
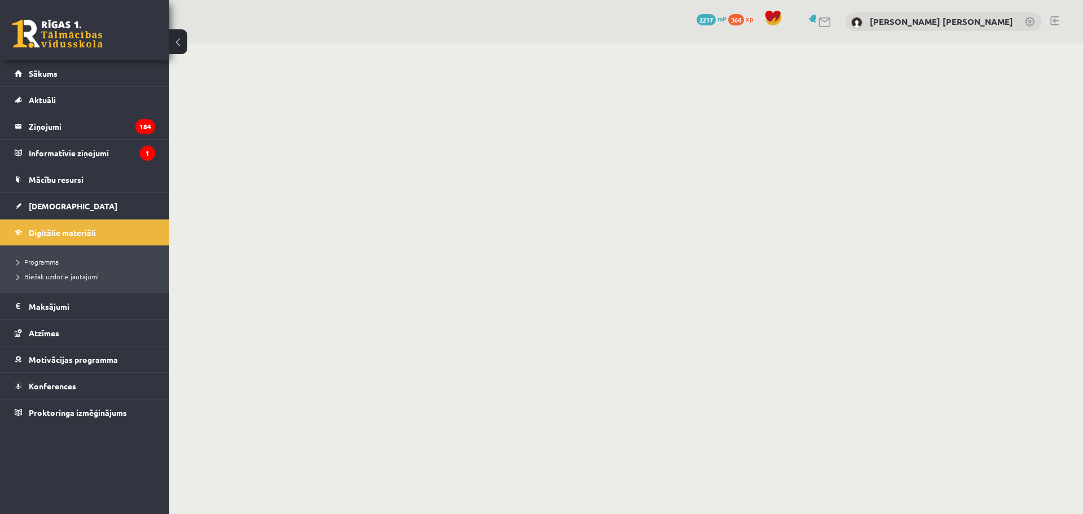
drag, startPoint x: 0, startPoint y: 0, endPoint x: 522, endPoint y: 96, distance: 530.6
click at [522, 96] on body "0 Dāvanas 2217 mP 364 xp [PERSON_NAME] [PERSON_NAME] Sākums Aktuāli Kā mācīties…" at bounding box center [541, 257] width 1083 height 514
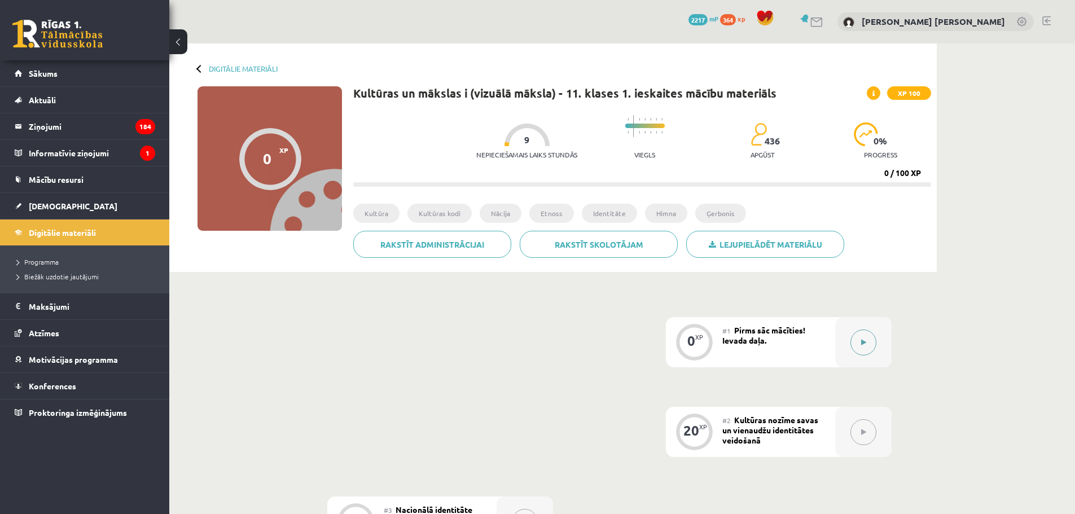
click at [855, 338] on button at bounding box center [863, 342] width 26 height 26
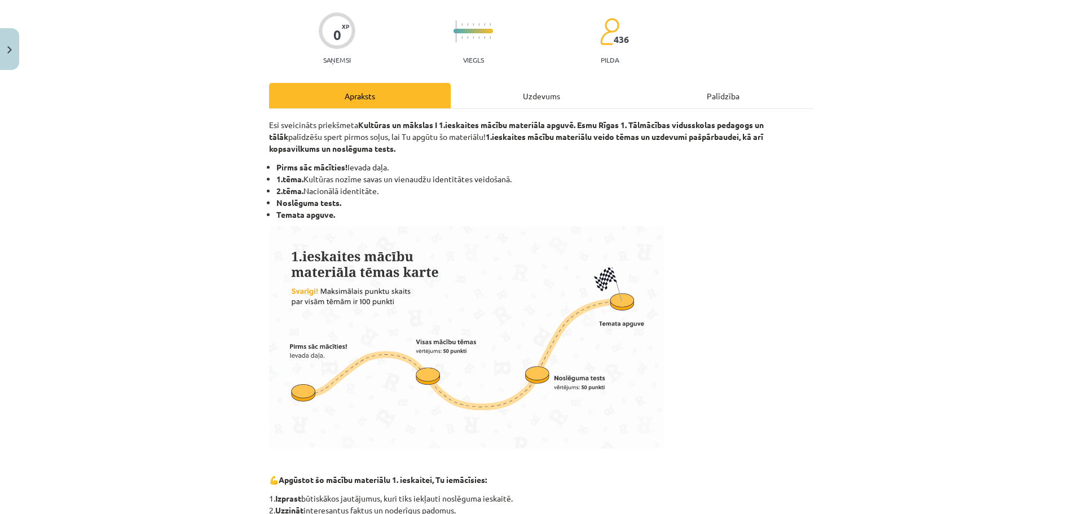
scroll to position [489, 0]
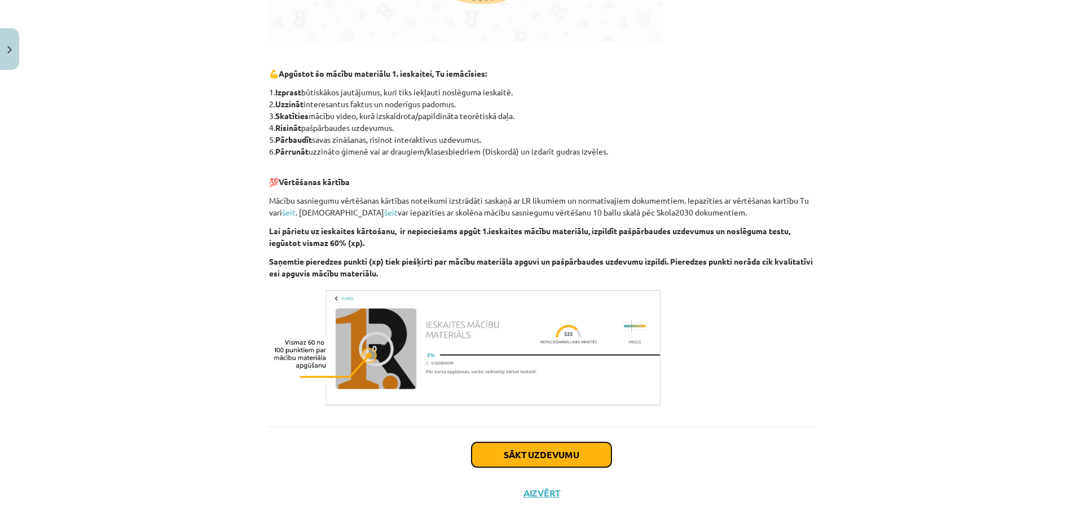
click at [556, 452] on button "Sākt uzdevumu" at bounding box center [542, 454] width 140 height 25
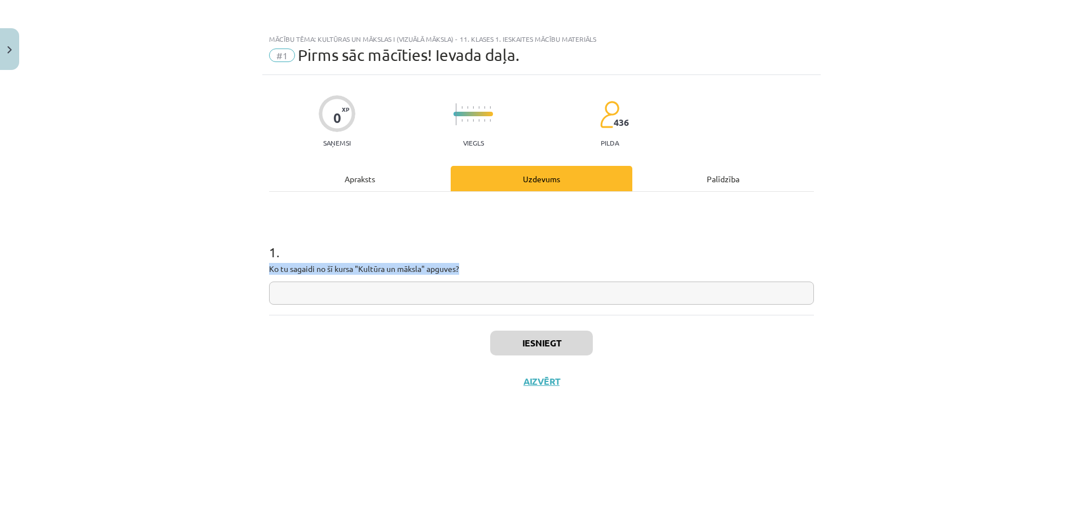
drag, startPoint x: 269, startPoint y: 267, endPoint x: 470, endPoint y: 261, distance: 202.0
click at [470, 261] on div "0 XP Saņemsi Viegls 436 pilda Apraksts Uzdevums Palīdzība 1 . Ko tu sagaidi no …" at bounding box center [541, 280] width 558 height 411
copy p "Ko tu sagaidi no šī kursa "Kultūra un māksla" apguves?"
click at [480, 298] on input "text" at bounding box center [541, 292] width 545 height 23
paste input "**********"
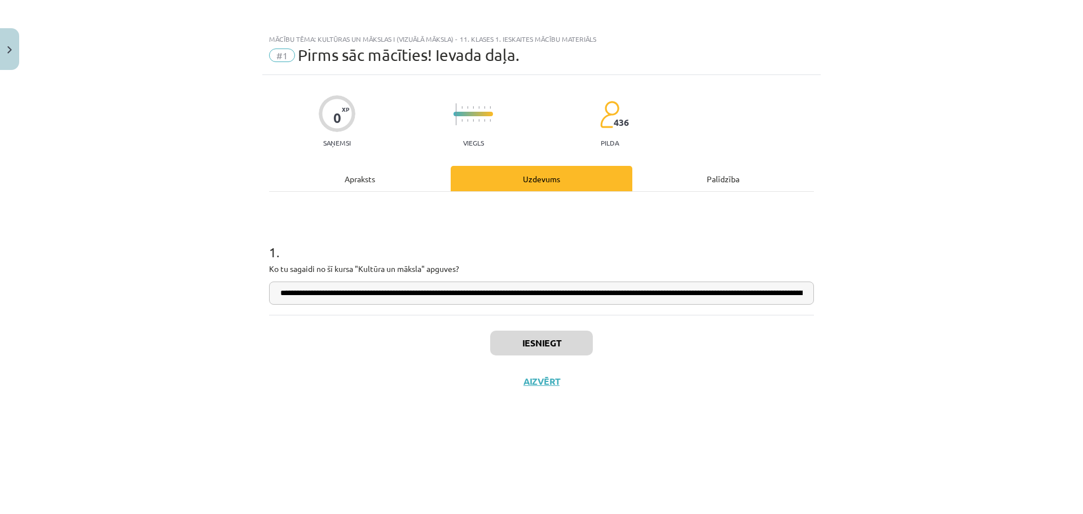
scroll to position [0, 170]
type input "**********"
click at [529, 345] on button "Iesniegt" at bounding box center [541, 343] width 103 height 25
click at [556, 388] on button "Nākamā nodarbība" at bounding box center [541, 389] width 111 height 26
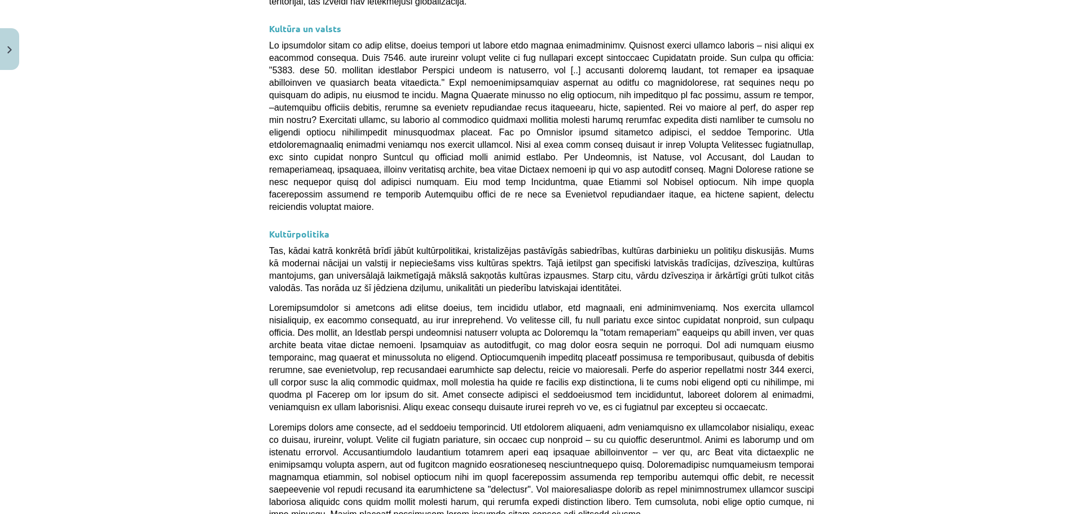
scroll to position [2903, 0]
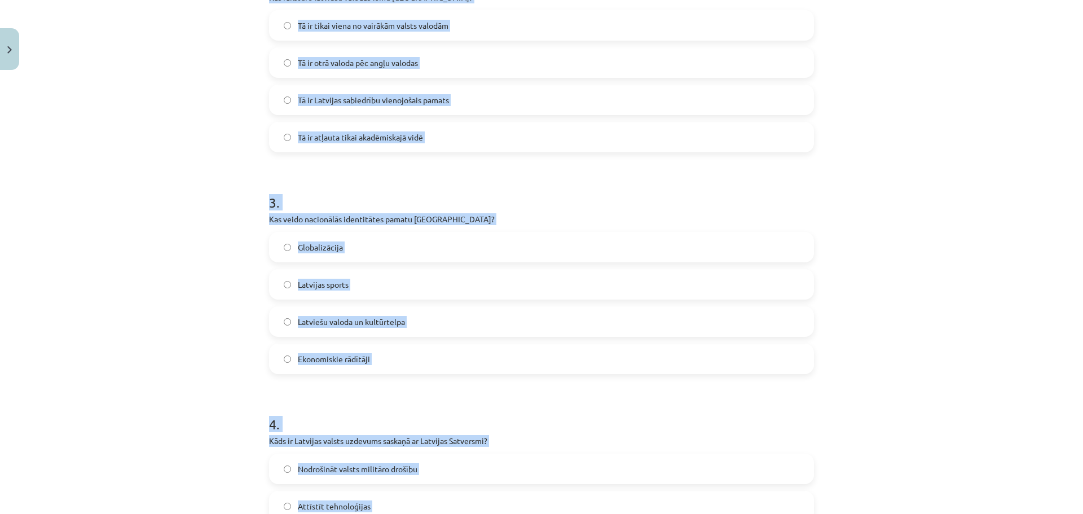
scroll to position [706, 0]
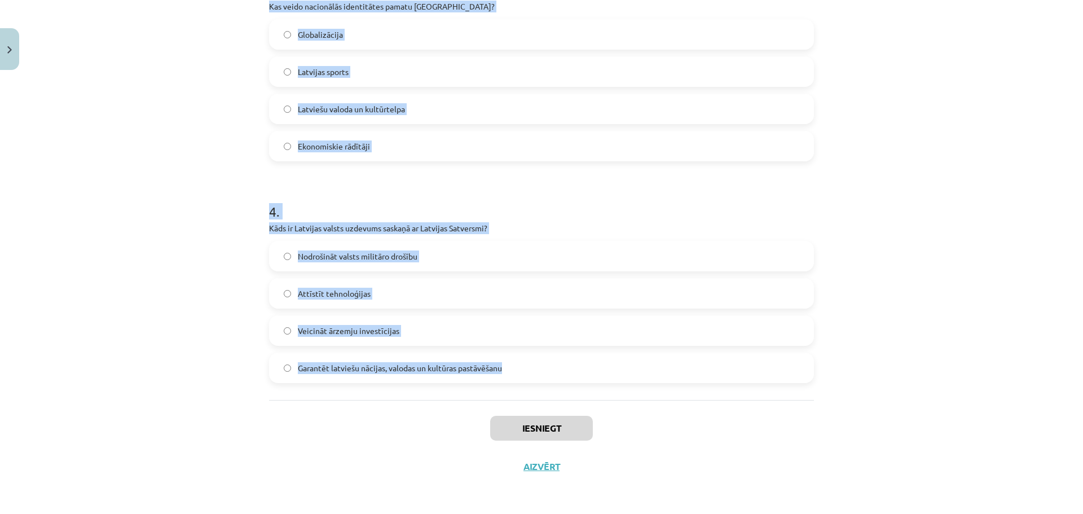
drag, startPoint x: 259, startPoint y: 222, endPoint x: 516, endPoint y: 364, distance: 293.4
copy form "1 . Kas ir kultūras kodi? Literatūras kanoni Simboli, paražas un tradīcijas, ka…"
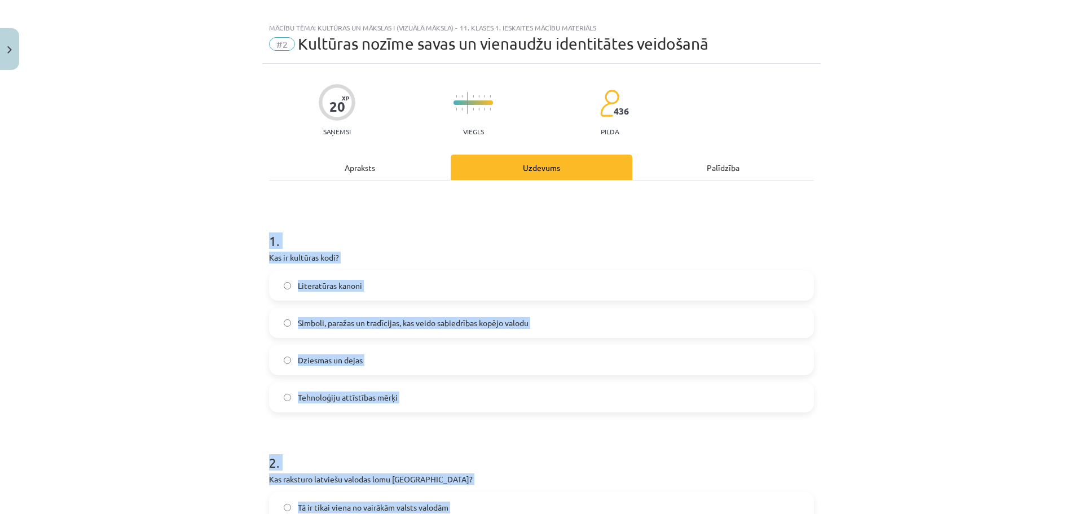
scroll to position [0, 0]
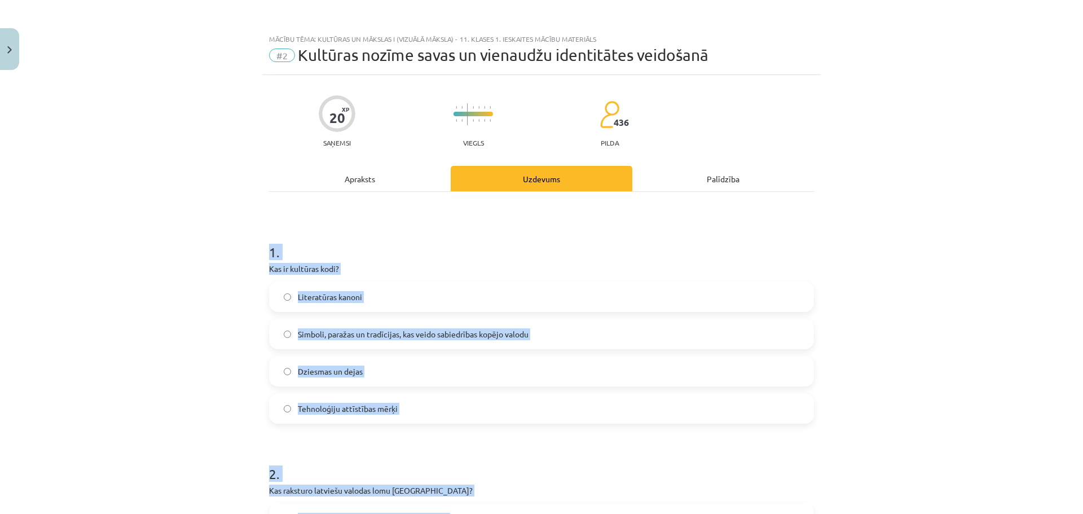
drag, startPoint x: 352, startPoint y: 330, endPoint x: 346, endPoint y: 318, distance: 13.9
click at [351, 330] on span "Simboli, paražas un tradīcijas, kas veido sabiedrības kopējo valodu" at bounding box center [413, 334] width 231 height 12
click at [198, 275] on div "Mācību tēma: Kultūras un mākslas i (vizuālā māksla) - 11. klases 1. ieskaites m…" at bounding box center [541, 257] width 1083 height 514
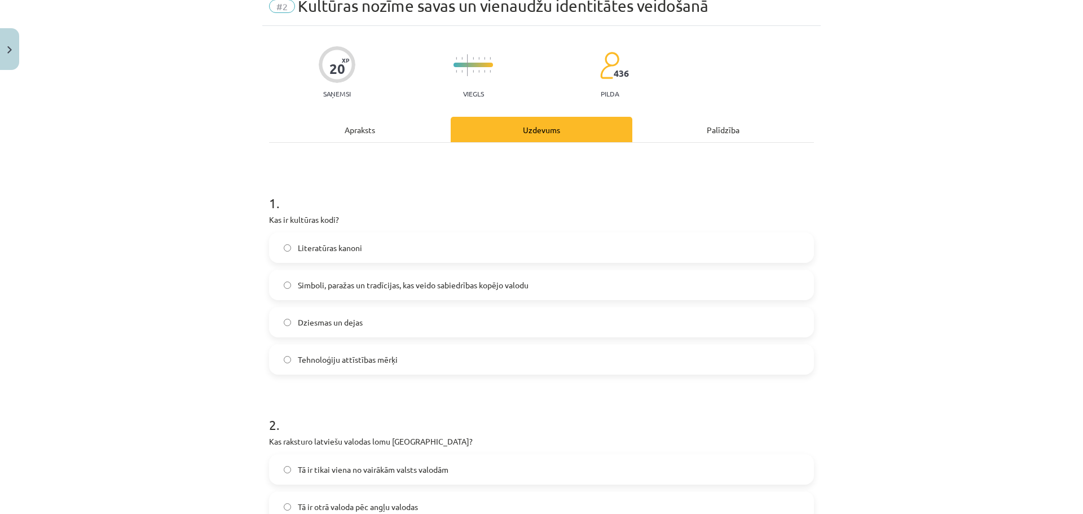
scroll to position [226, 0]
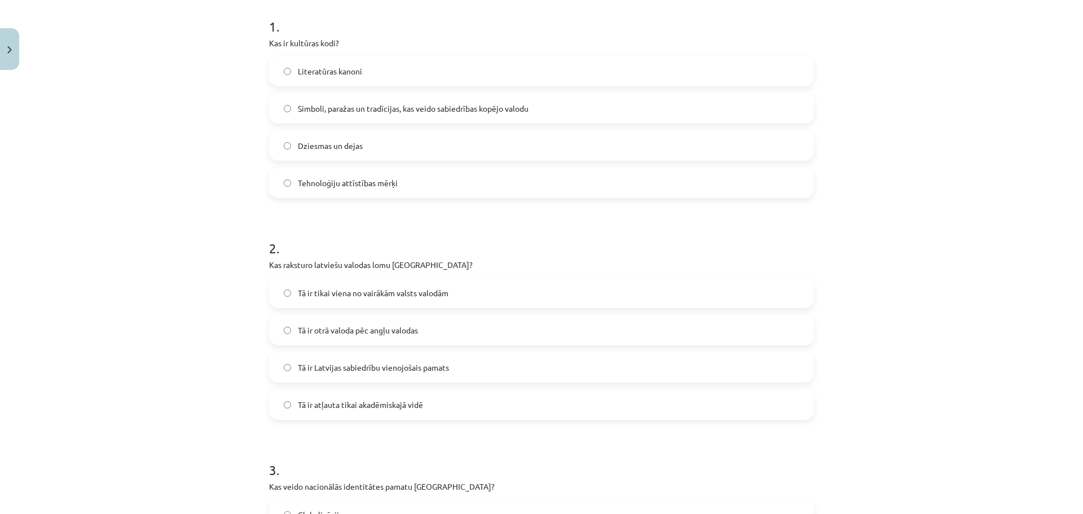
click at [346, 371] on span "Tā ir Latvijas sabiedrību vienojošais pamats" at bounding box center [373, 368] width 151 height 12
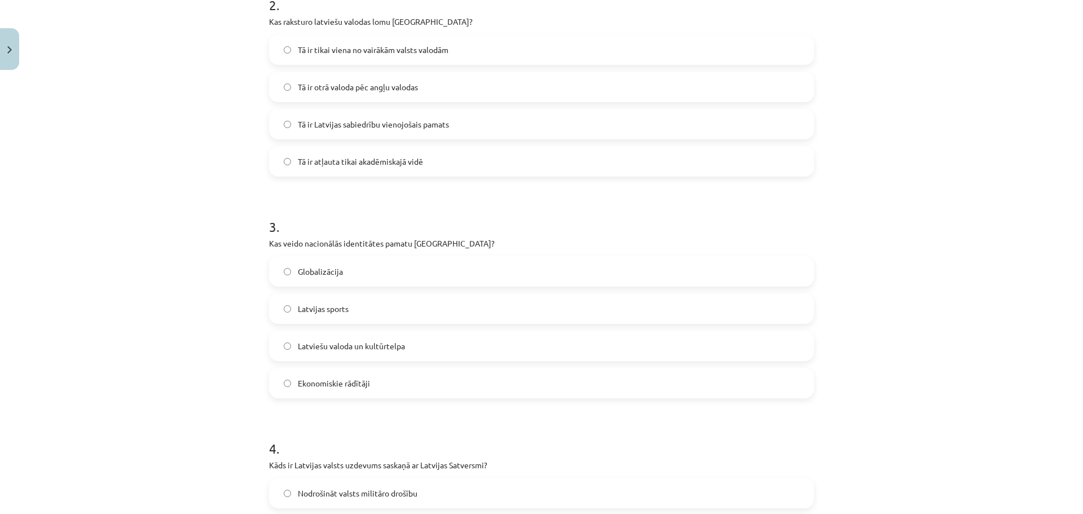
scroll to position [508, 0]
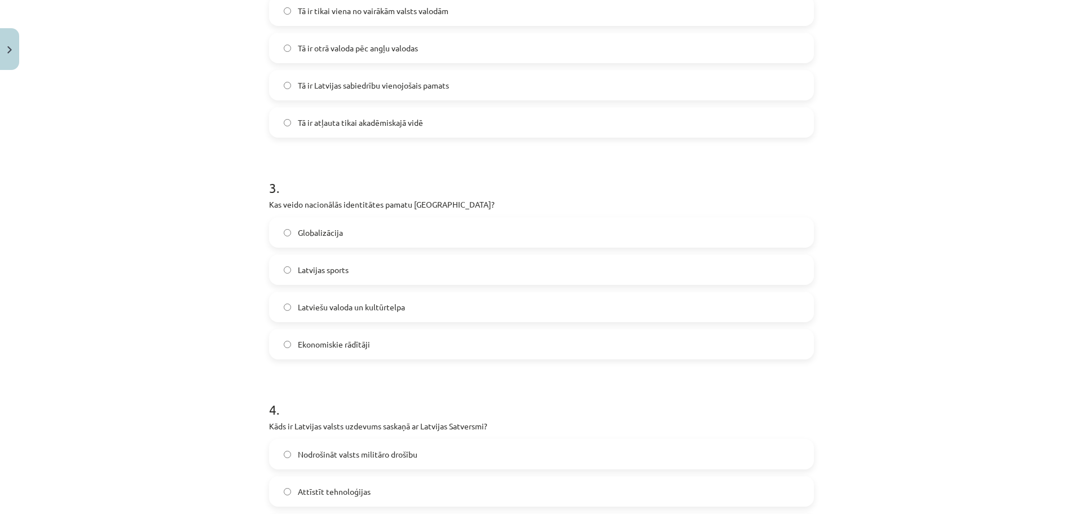
click at [356, 307] on span "Latviešu valoda un kultūrtelpa" at bounding box center [351, 307] width 107 height 12
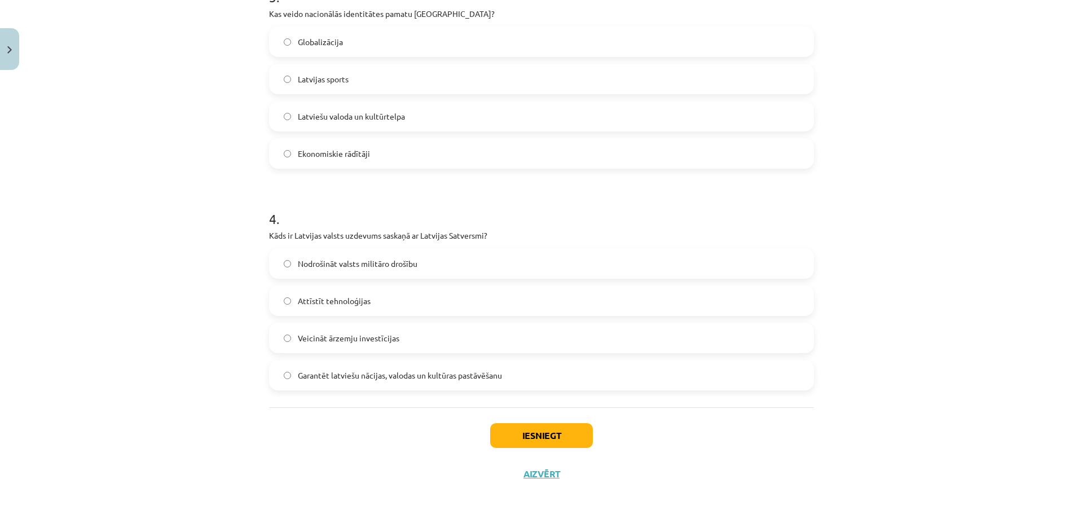
scroll to position [706, 0]
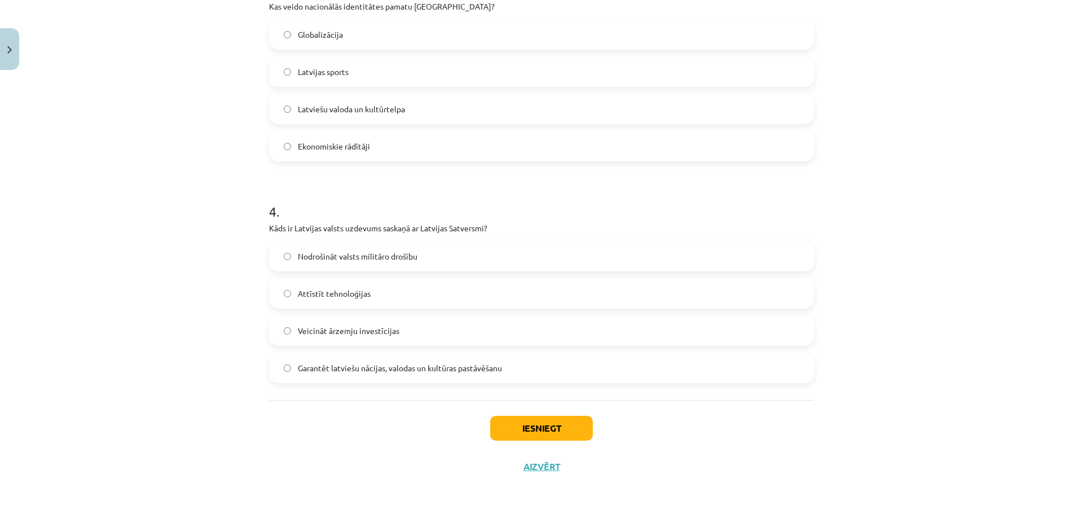
click at [359, 360] on label "Garantēt latviešu nācijas, valodas un kultūras pastāvēšanu" at bounding box center [541, 368] width 543 height 28
click at [522, 426] on button "Iesniegt" at bounding box center [541, 428] width 103 height 25
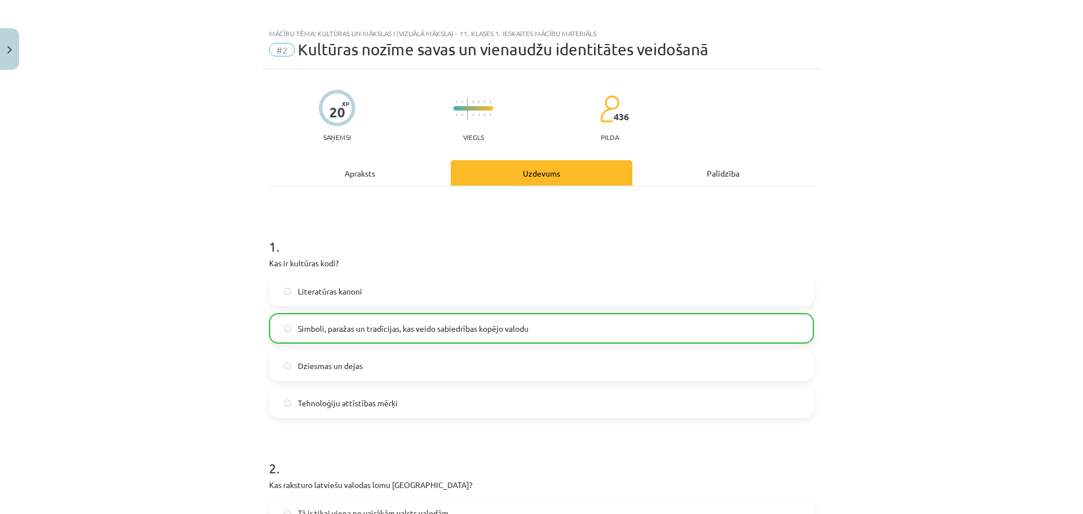
scroll to position [0, 0]
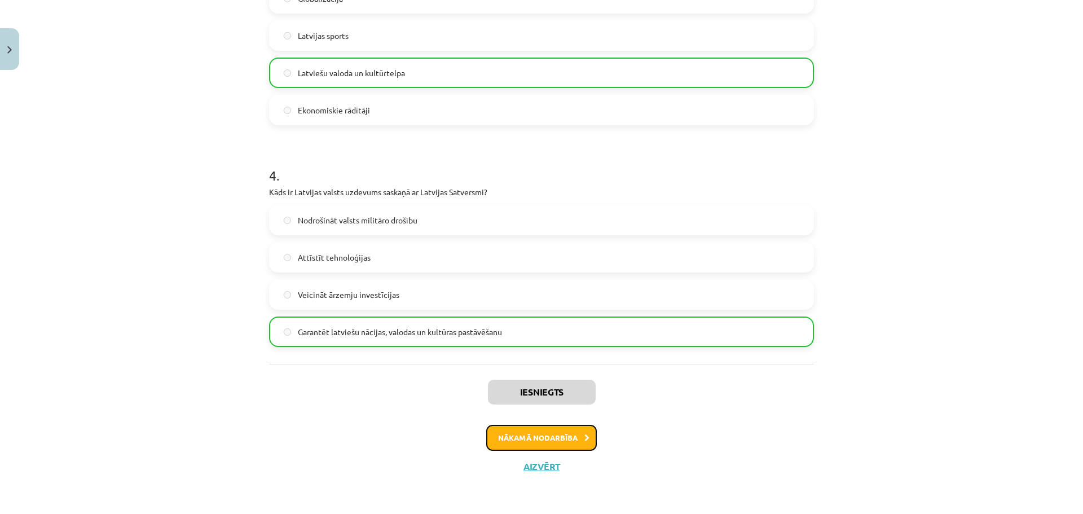
click at [575, 429] on button "Nākamā nodarbība" at bounding box center [541, 438] width 111 height 26
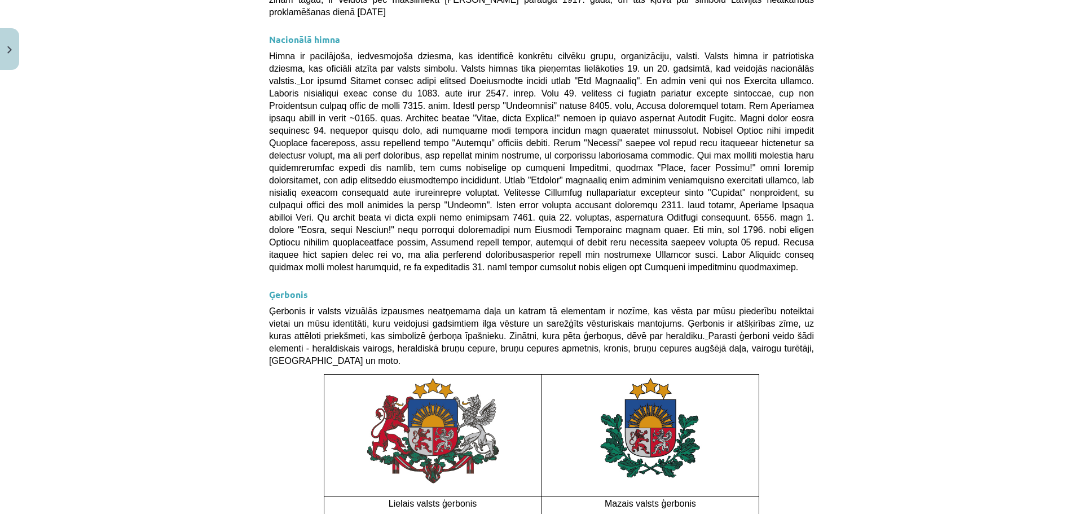
scroll to position [741, 0]
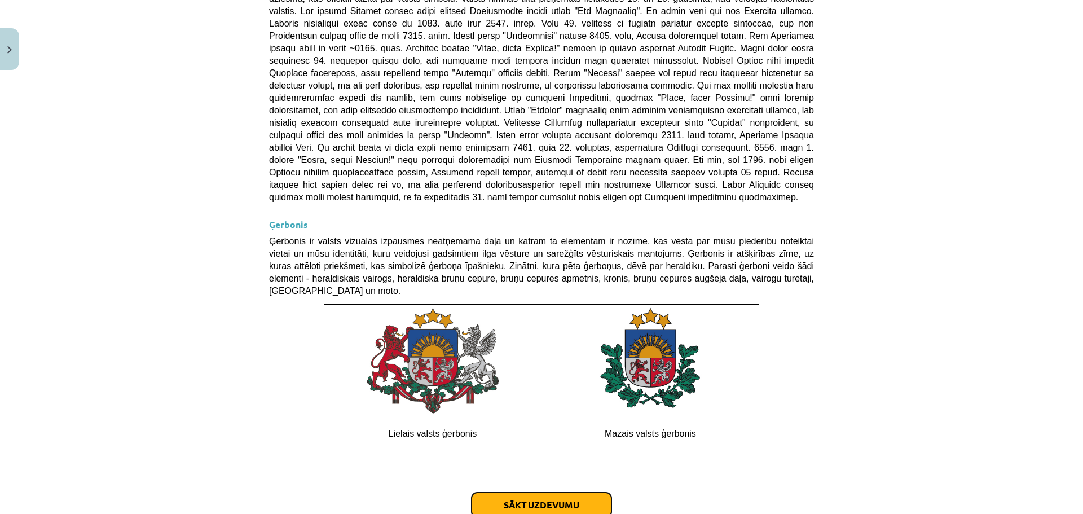
click at [585, 492] on button "Sākt uzdevumu" at bounding box center [542, 504] width 140 height 25
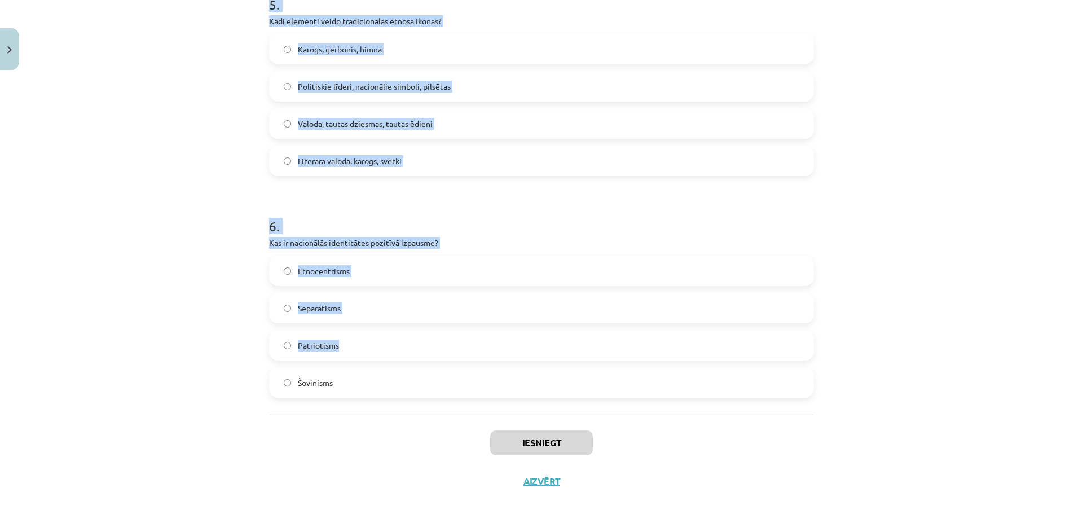
scroll to position [1149, 0]
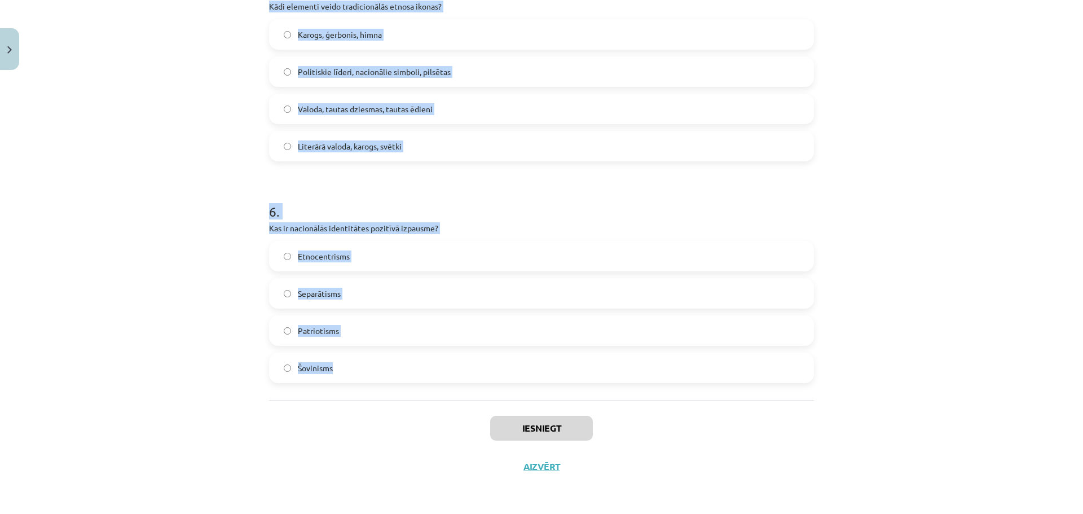
drag, startPoint x: 261, startPoint y: 225, endPoint x: 557, endPoint y: 369, distance: 330.2
copy form "9 . Lore ipsu dolor Sitamet consec adipi? Elitsed "Doeiusmodtempor" Incididun "…"
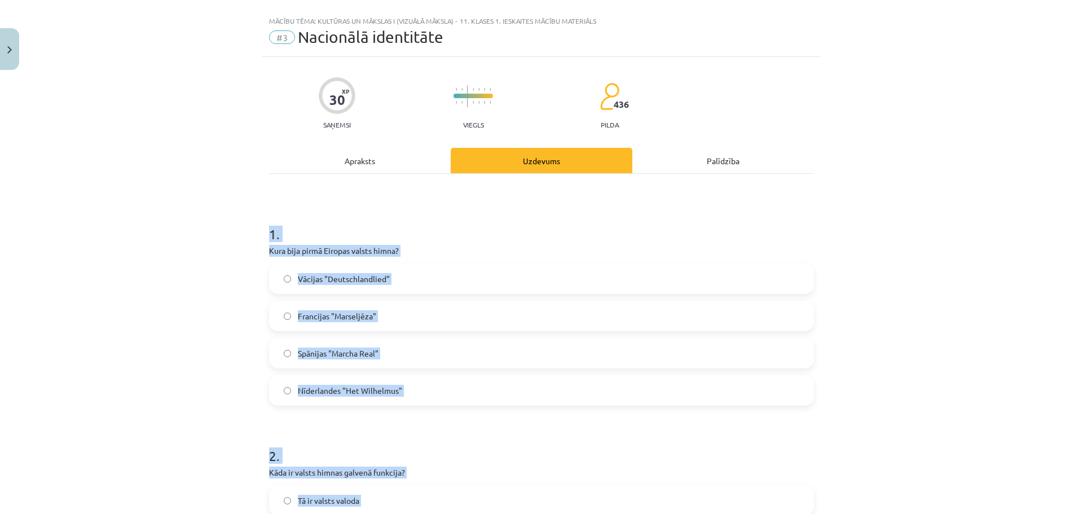
scroll to position [0, 0]
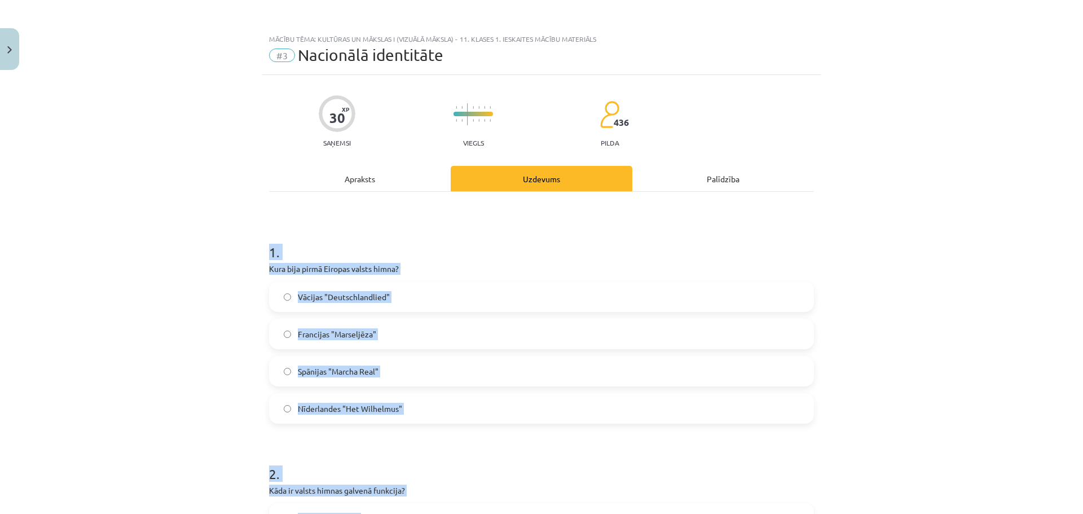
click at [351, 333] on span "Francijas "Marseljēza"" at bounding box center [337, 334] width 78 height 12
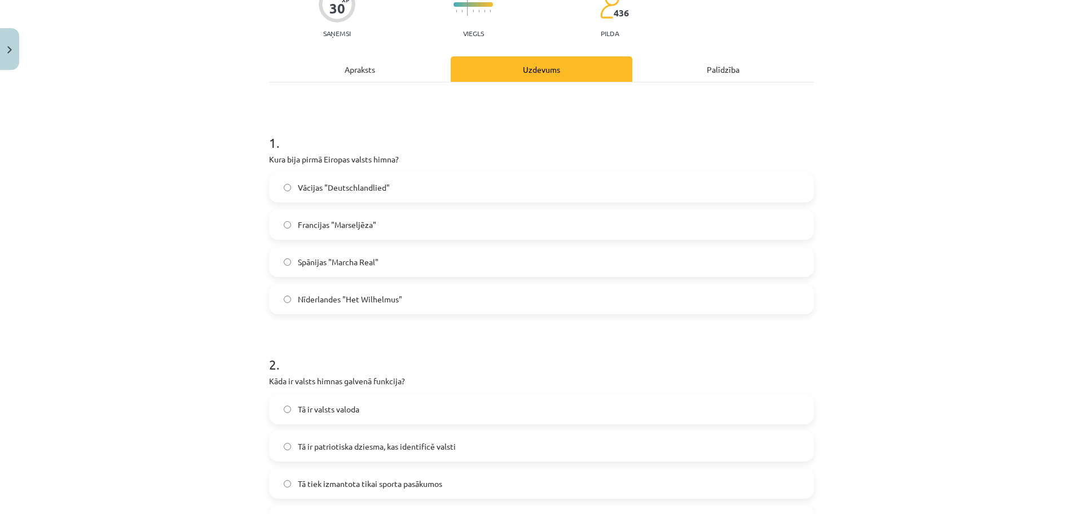
scroll to position [282, 0]
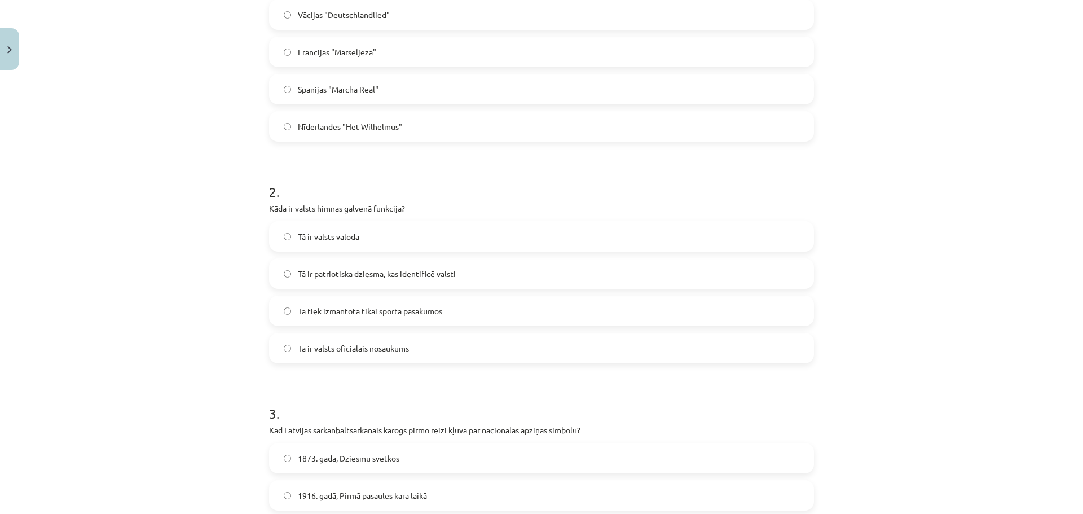
click at [338, 279] on span "Tā ir patriotiska dziesma, kas identificē valsti" at bounding box center [377, 274] width 158 height 12
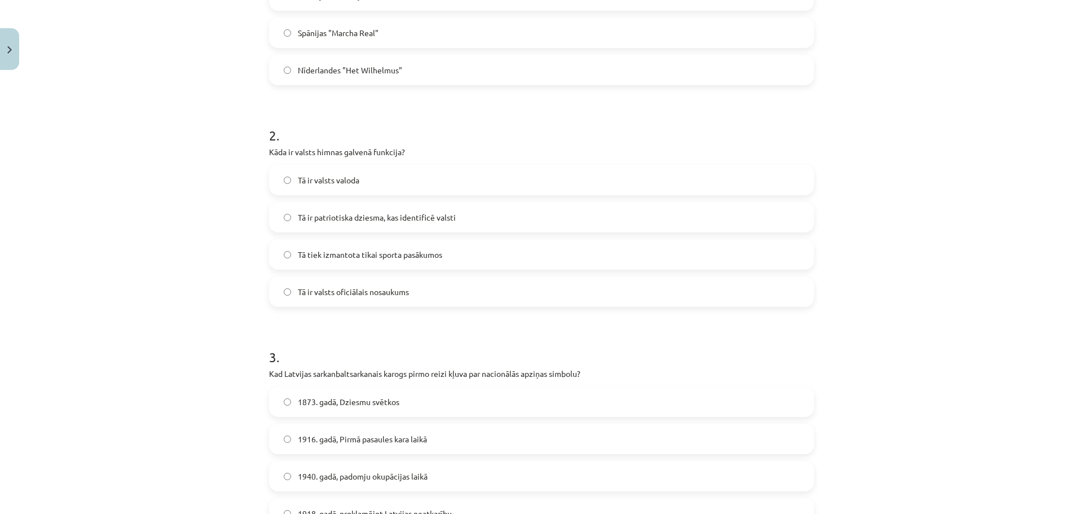
scroll to position [357, 0]
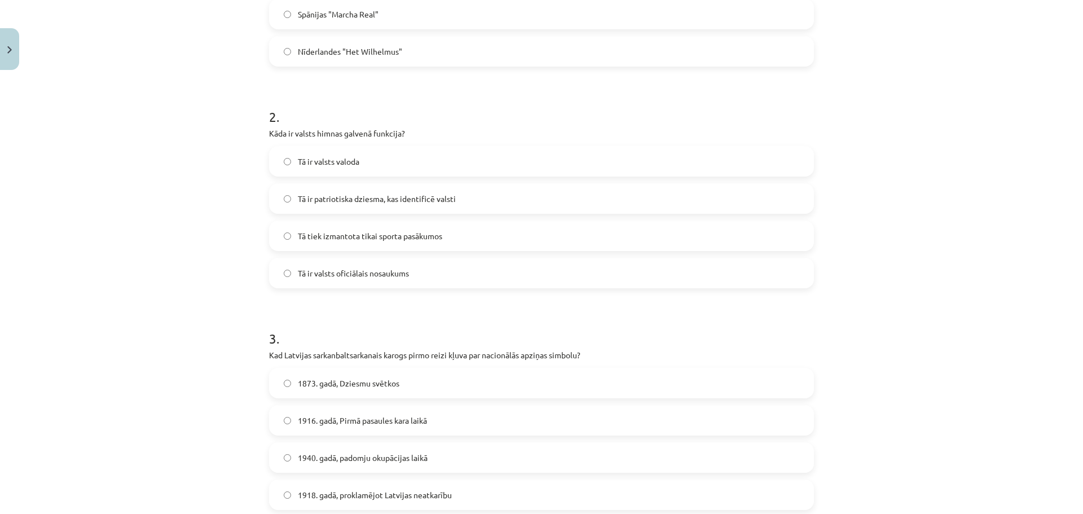
click at [358, 488] on label "1918. gadā, proklamējot Latvijas neatkarību" at bounding box center [541, 495] width 543 height 28
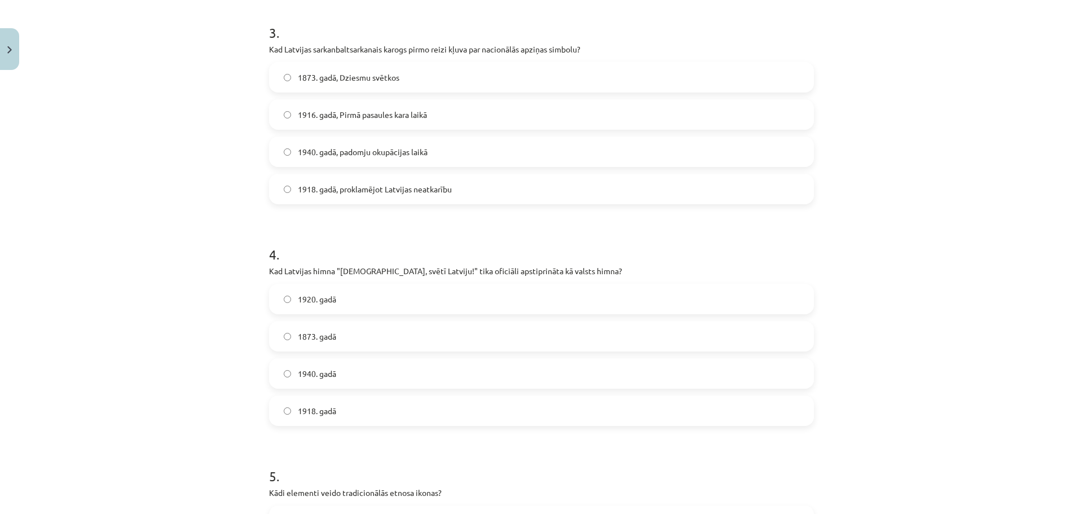
scroll to position [771, 0]
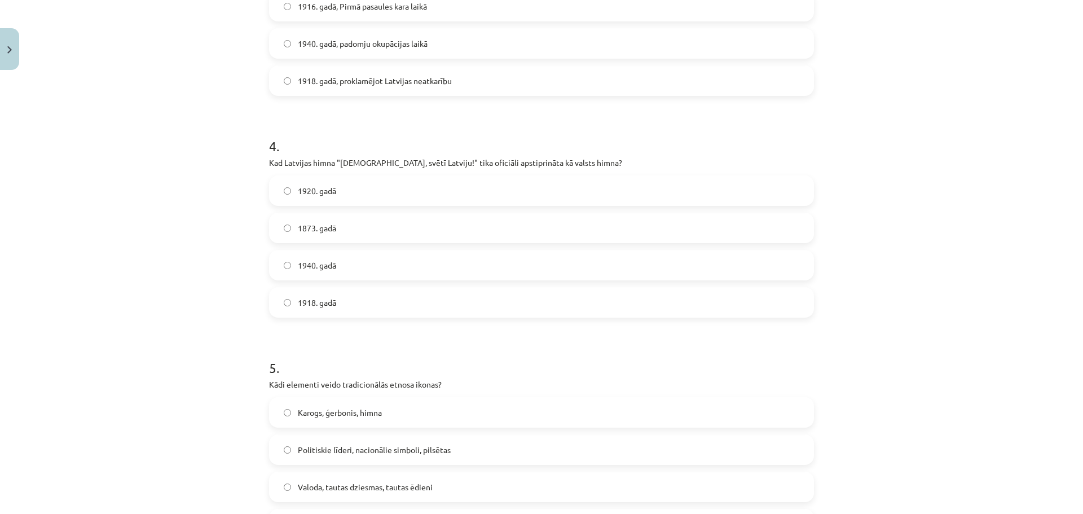
drag, startPoint x: 311, startPoint y: 190, endPoint x: 280, endPoint y: 105, distance: 89.6
click at [310, 187] on span "1920. gadā" at bounding box center [317, 191] width 38 height 12
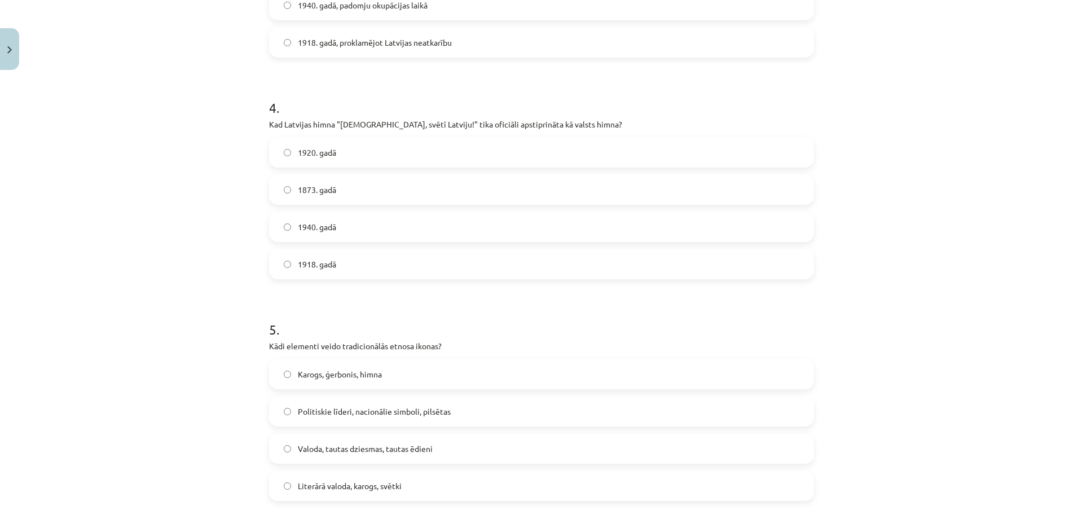
scroll to position [997, 0]
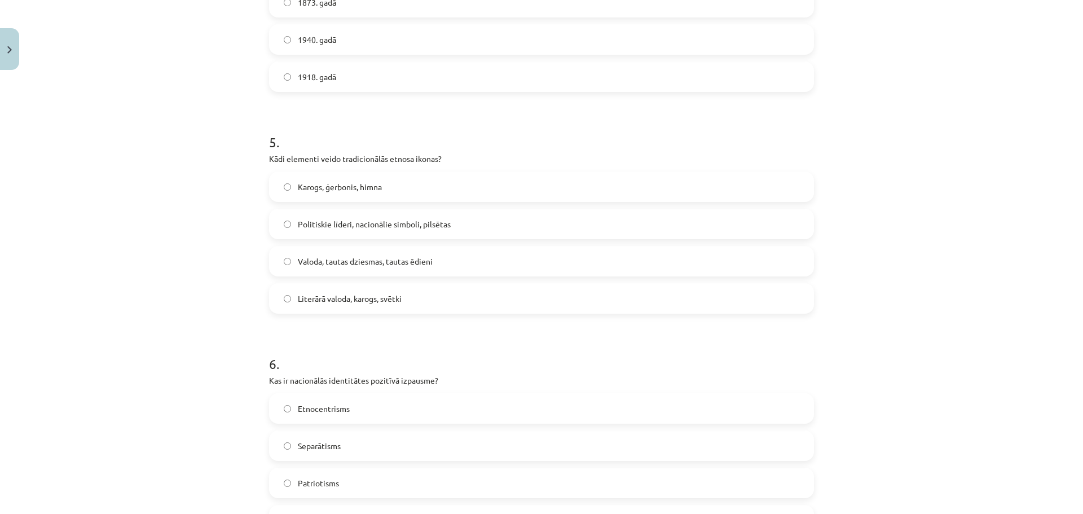
drag, startPoint x: 354, startPoint y: 195, endPoint x: 354, endPoint y: 204, distance: 9.0
click at [354, 193] on label "Karogs, ģerbonis, himna" at bounding box center [541, 187] width 543 height 28
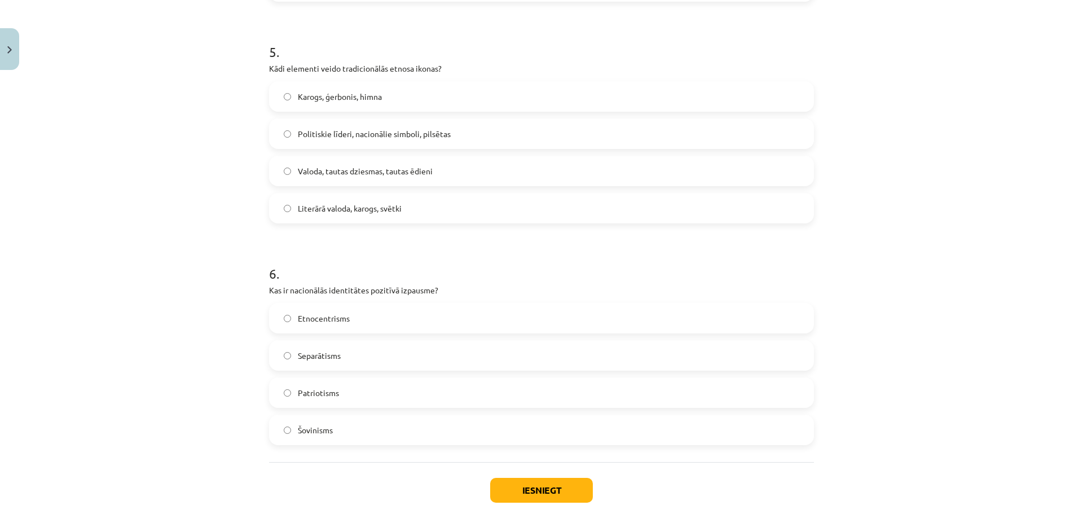
scroll to position [1149, 0]
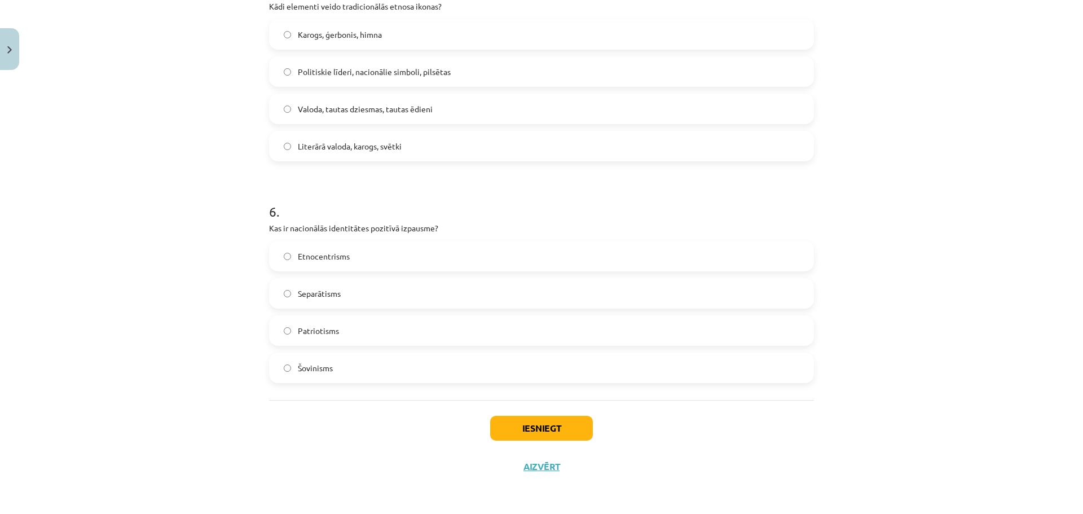
click at [339, 336] on label "Patriotisms" at bounding box center [541, 330] width 543 height 28
click at [522, 423] on button "Iesniegt" at bounding box center [541, 428] width 103 height 25
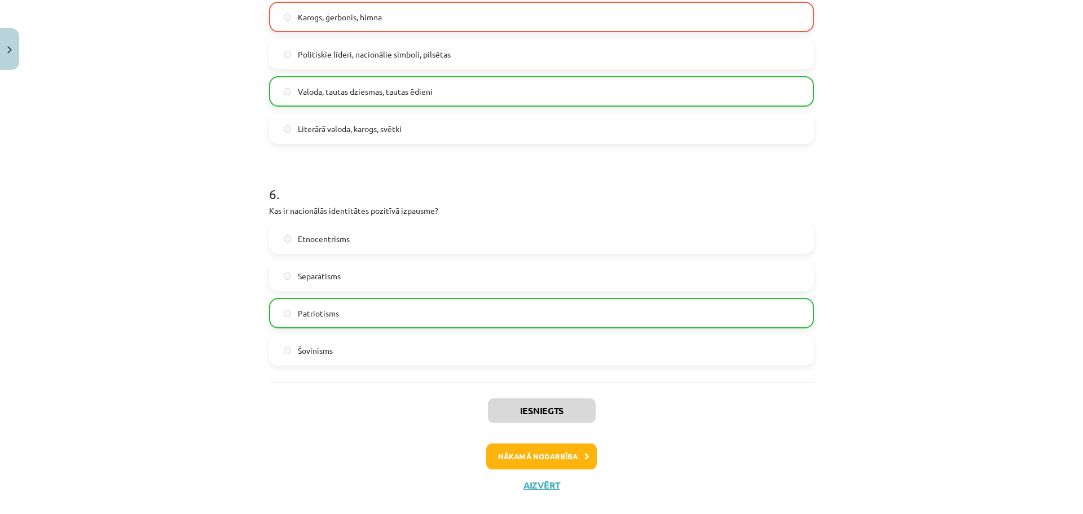
scroll to position [1185, 0]
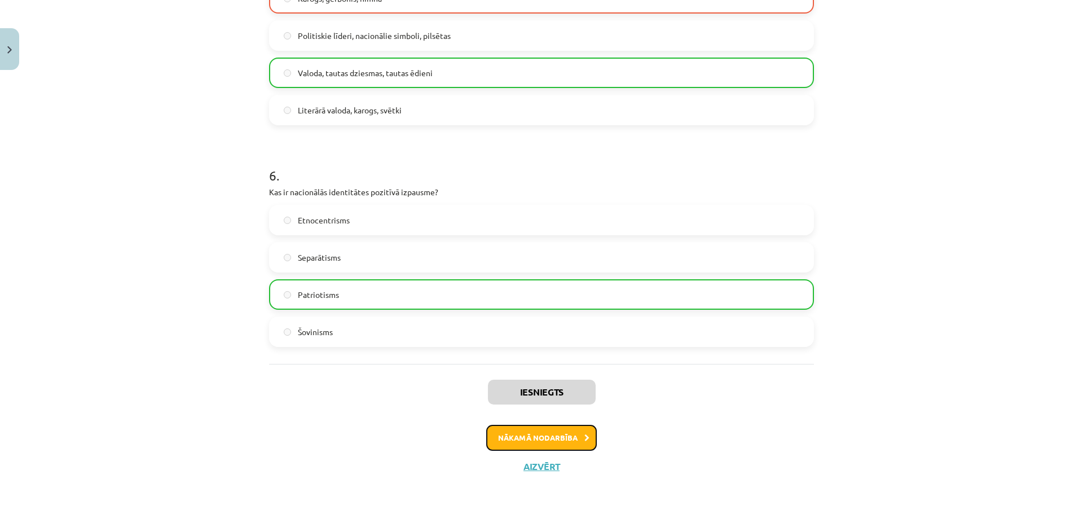
click at [566, 430] on button "Nākamā nodarbība" at bounding box center [541, 438] width 111 height 26
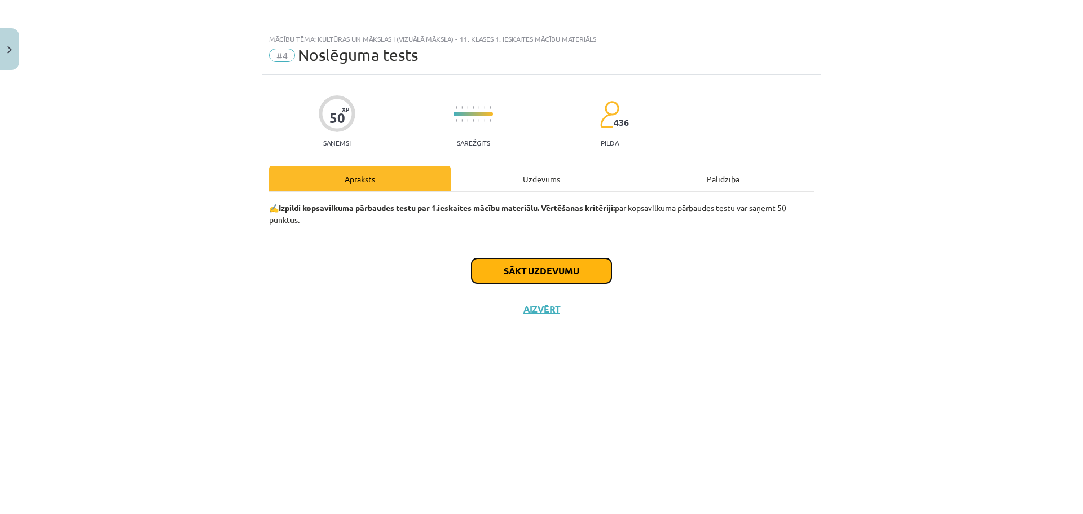
click at [554, 270] on button "Sākt uzdevumu" at bounding box center [542, 270] width 140 height 25
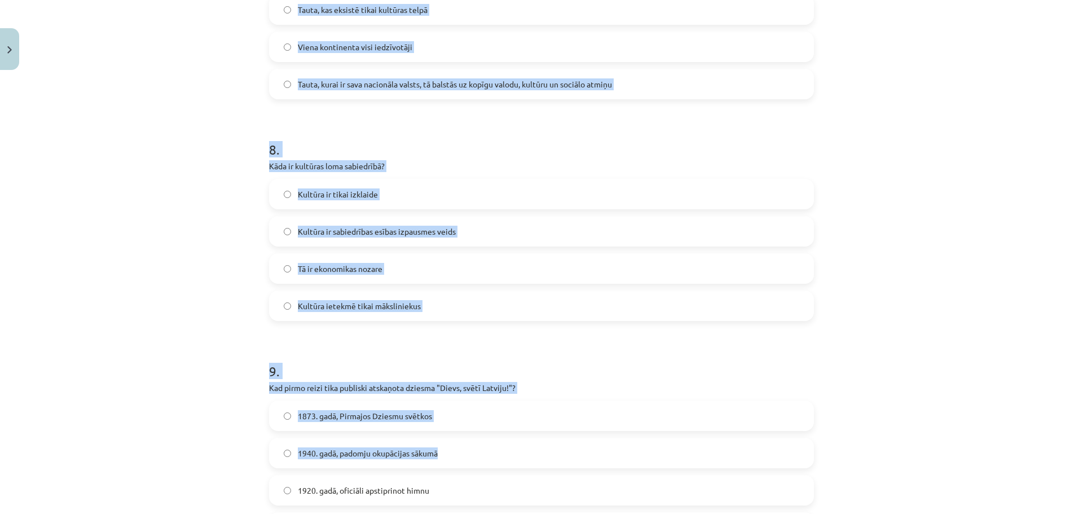
scroll to position [2036, 0]
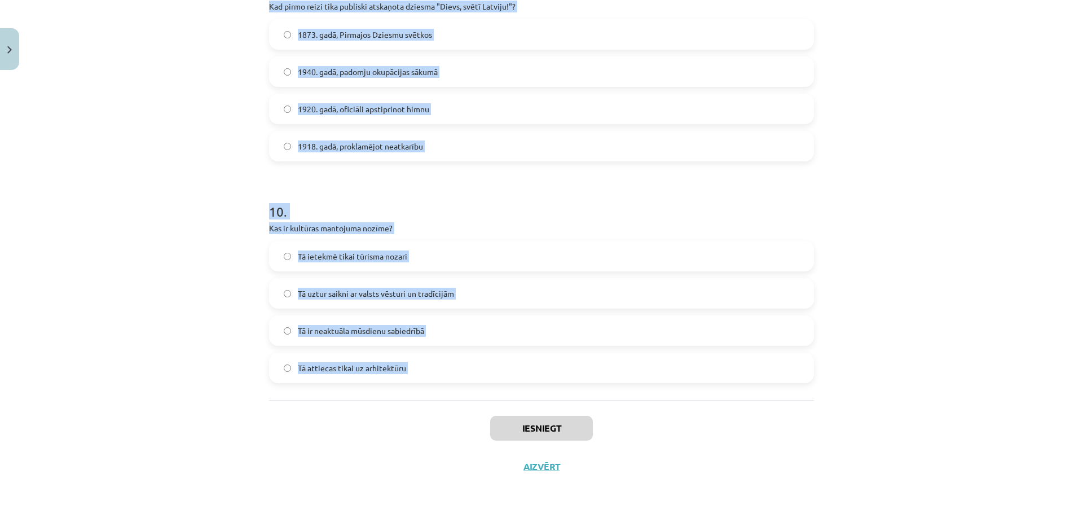
click at [486, 418] on div "Mācību tēma: Kultūras un mākslas i (vizuālā māksla) - 11. klases 1. ieskaites m…" at bounding box center [541, 257] width 1083 height 514
copy form "8 . Lor ip dolorsi ametconsecte adipis? Elits doeiusm tempor Inci, utl etdolore…"
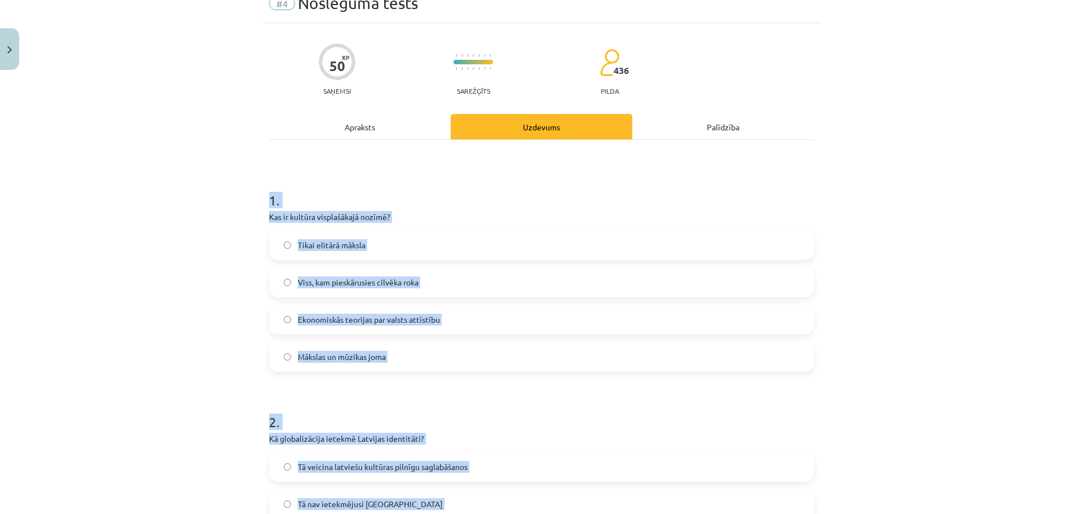
scroll to position [0, 0]
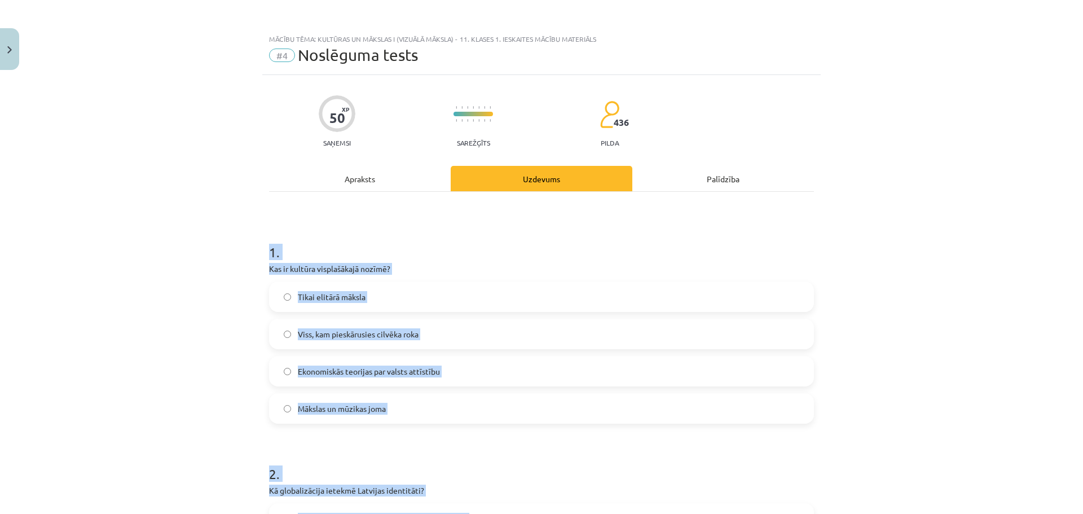
click at [362, 334] on span "Viss, kam pieskārusies cilvēka roka" at bounding box center [358, 334] width 121 height 12
click at [234, 335] on div "Mācību tēma: Kultūras un mākslas i (vizuālā māksla) - 11. klases 1. ieskaites m…" at bounding box center [541, 257] width 1083 height 514
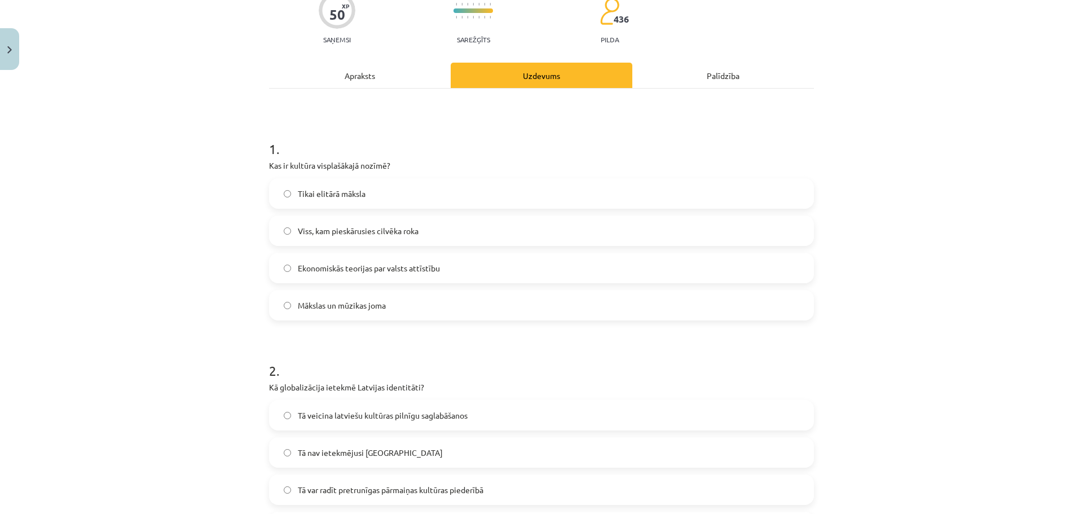
scroll to position [169, 0]
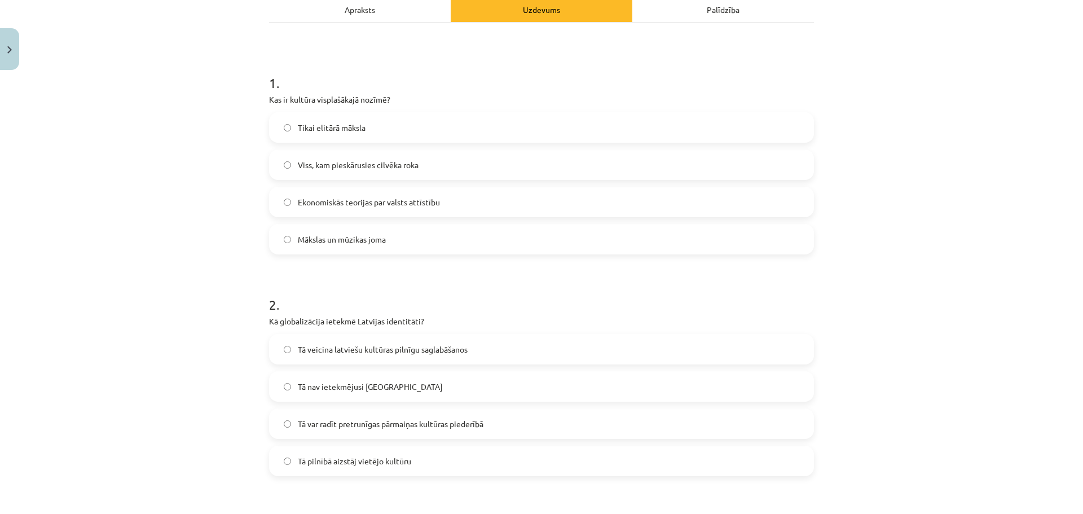
click at [366, 429] on span "Tā var radīt pretrunīgas pārmaiņas kultūras piederībā" at bounding box center [391, 424] width 186 height 12
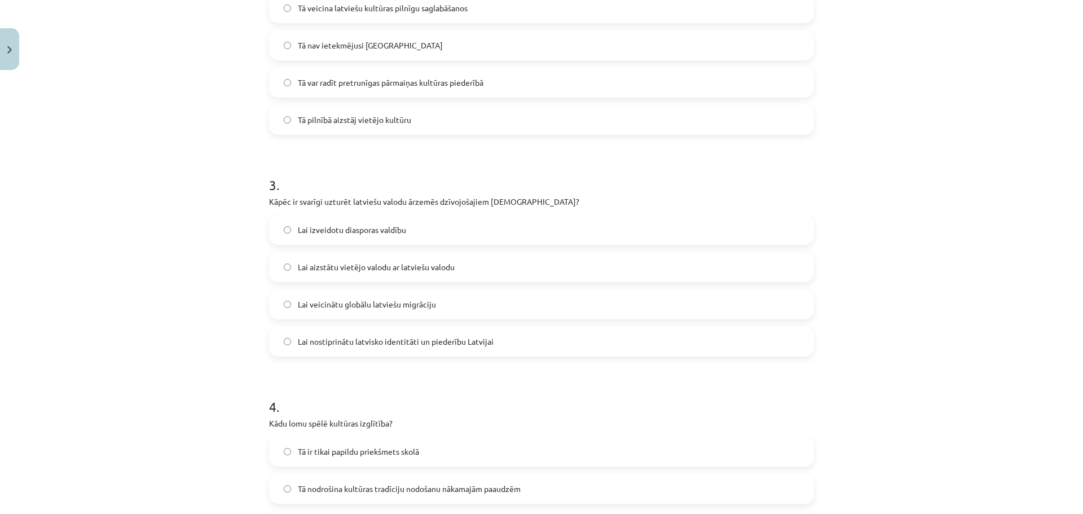
scroll to position [526, 0]
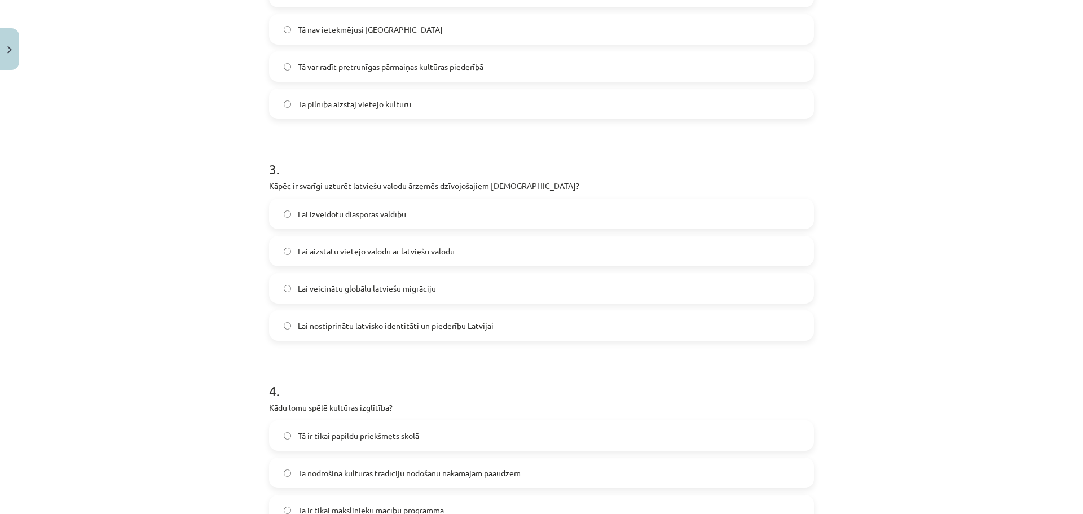
click at [400, 327] on span "Lai nostiprinātu latvisko identitāti un piederību Latvijai" at bounding box center [396, 326] width 196 height 12
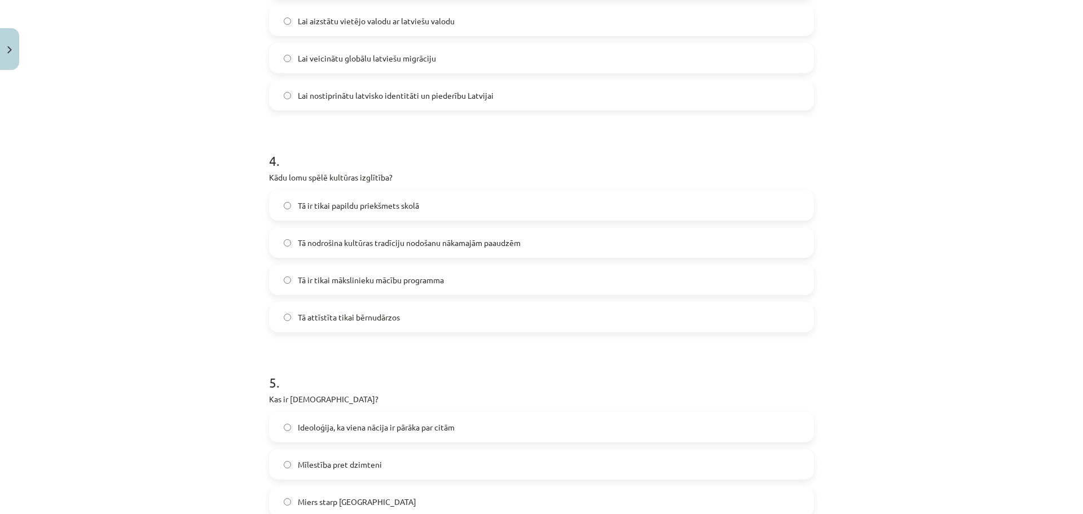
scroll to position [771, 0]
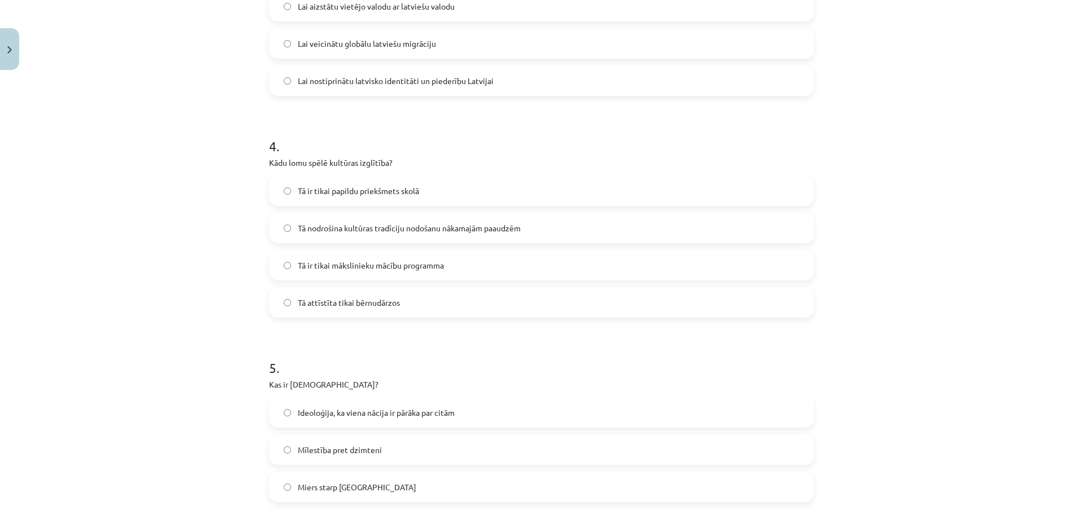
click at [354, 225] on span "Tā nodrošina kultūras tradīciju nodošanu nākamajām paaudzēm" at bounding box center [409, 228] width 223 height 12
drag, startPoint x: 357, startPoint y: 417, endPoint x: 349, endPoint y: 396, distance: 22.8
click at [355, 413] on span "Ideoloģija, ka viena nācija ir pārāka par citām" at bounding box center [376, 413] width 157 height 12
click at [358, 405] on label "Ideoloģija, ka viena nācija ir pārāka par citām" at bounding box center [541, 412] width 543 height 28
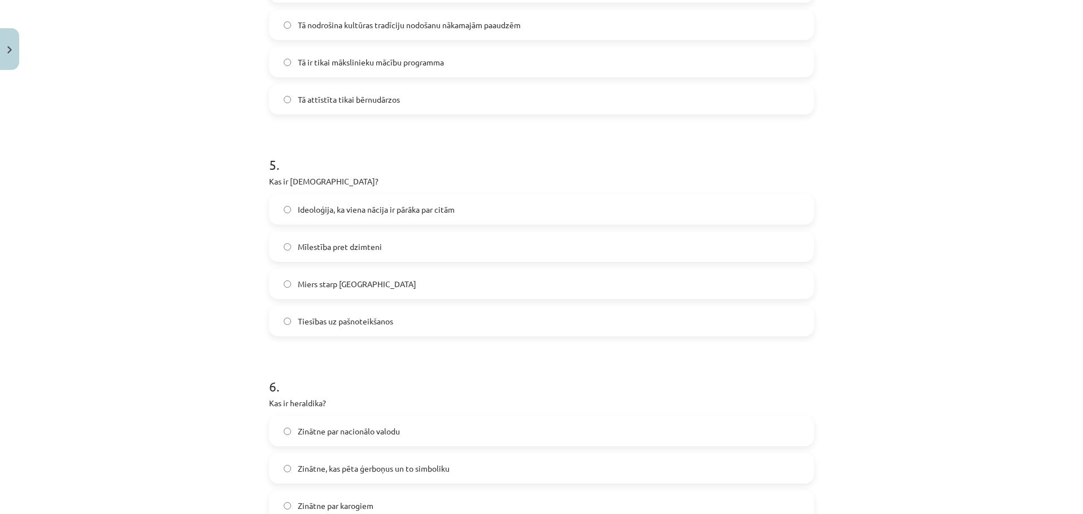
scroll to position [1110, 0]
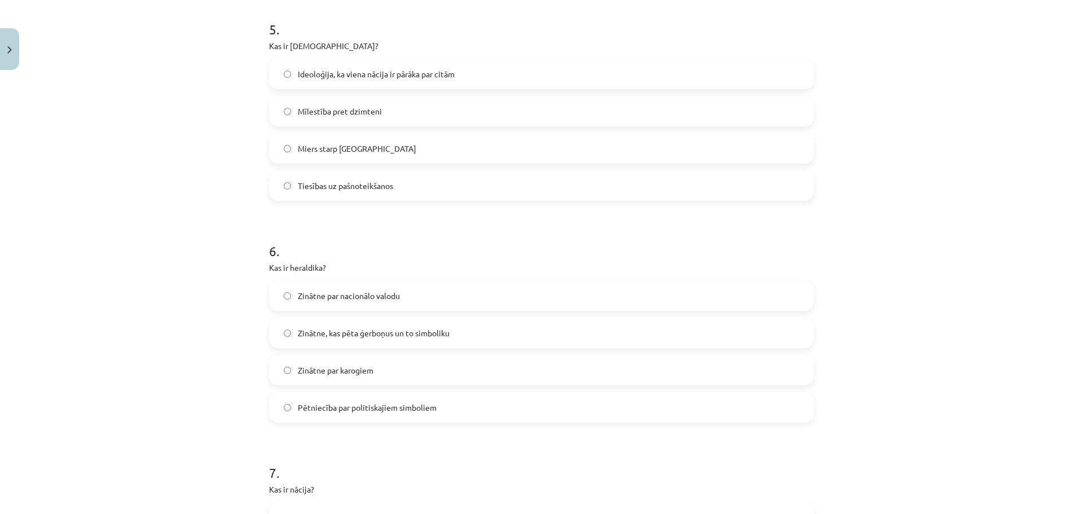
click at [328, 334] on span "Zinātne, kas pēta ģerboņus un to simboliku" at bounding box center [374, 333] width 152 height 12
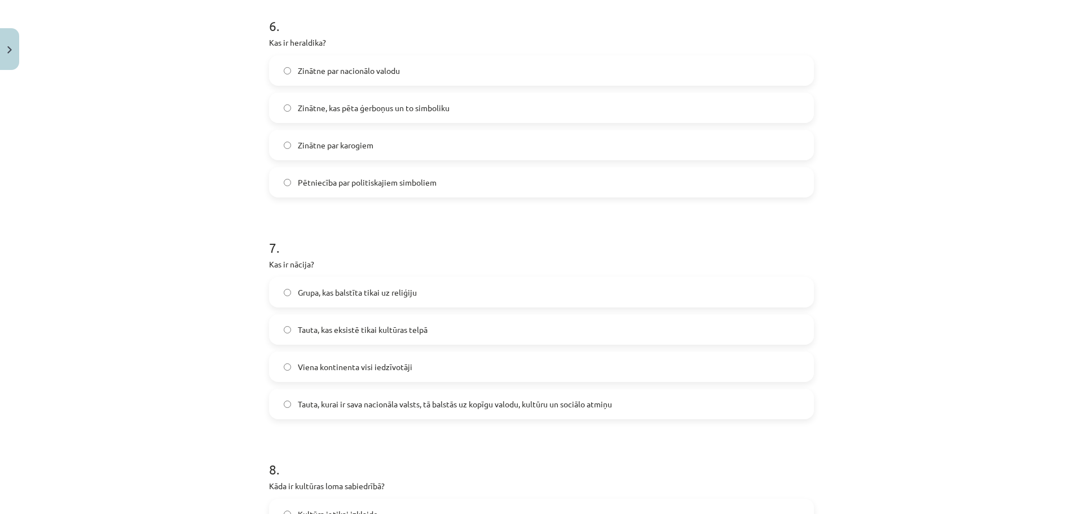
scroll to position [1372, 0]
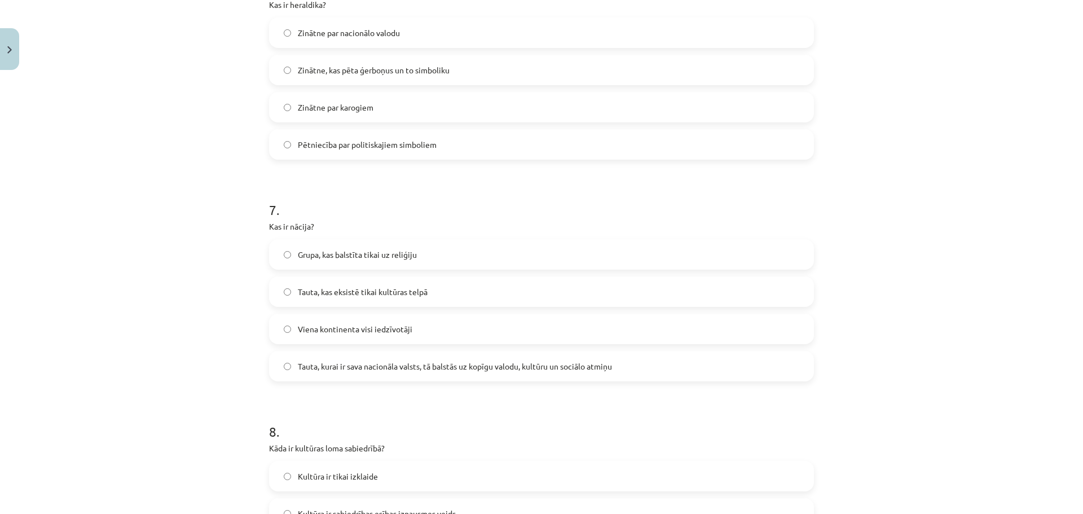
click at [324, 366] on span "Tauta, kurai ir sava nacionāla valsts, tā balstās uz kopīgu valodu, kultūru un …" at bounding box center [455, 366] width 314 height 12
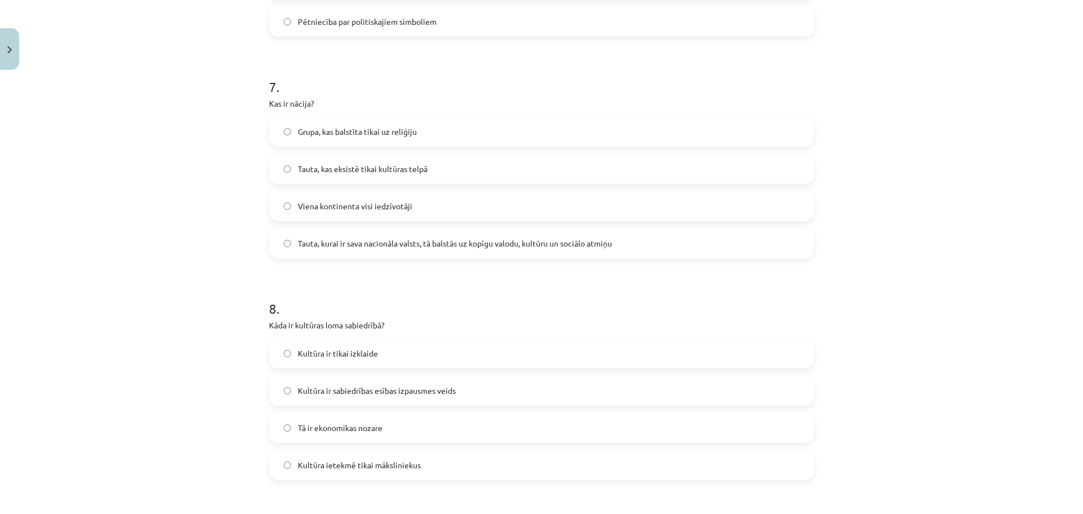
scroll to position [1504, 0]
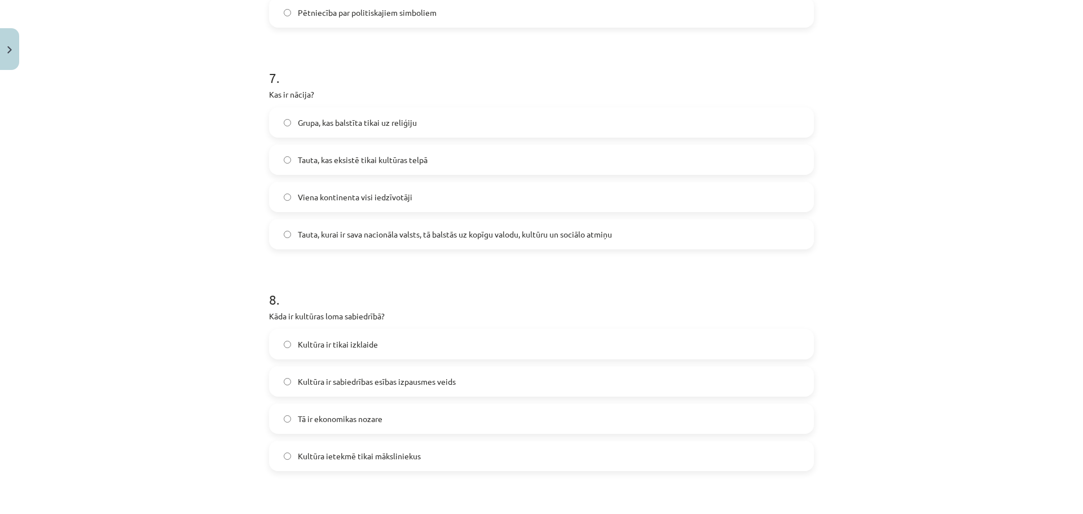
click at [362, 382] on span "Kultūra ir sabiedrības esības izpausmes veids" at bounding box center [377, 382] width 158 height 12
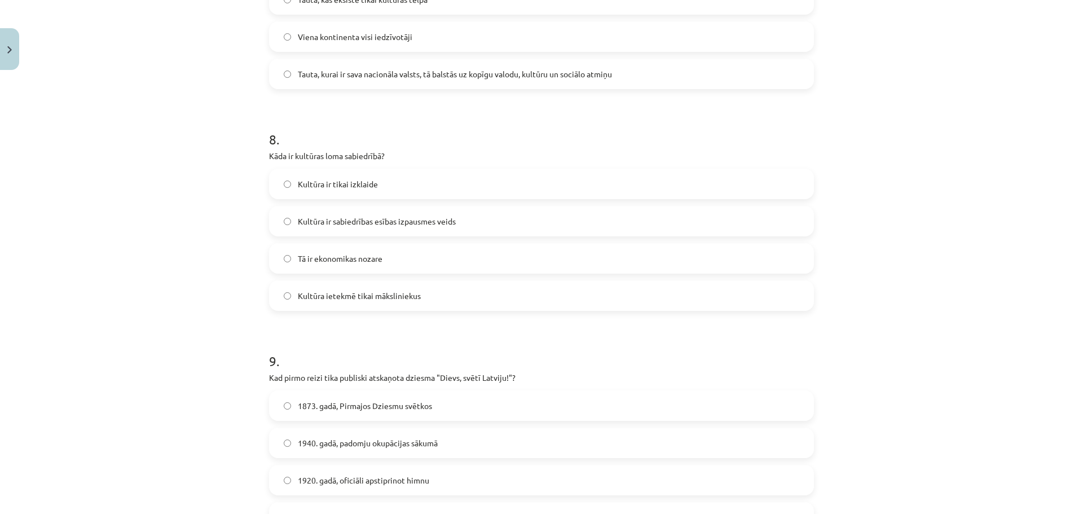
scroll to position [1730, 0]
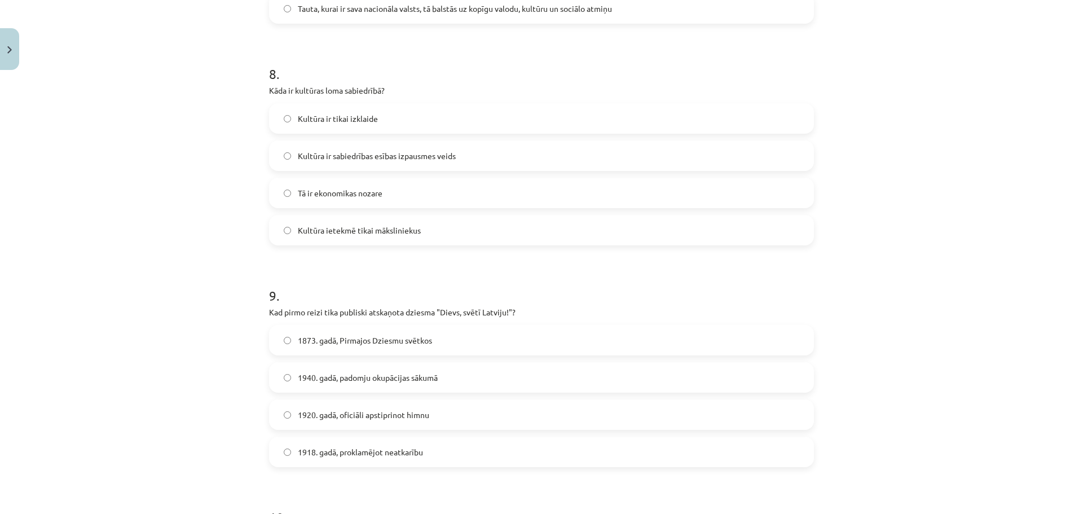
drag, startPoint x: 353, startPoint y: 345, endPoint x: 327, endPoint y: 278, distance: 72.3
click at [352, 345] on span "1873. gadā, Pirmajos Dziesmu svētkos" at bounding box center [365, 341] width 134 height 12
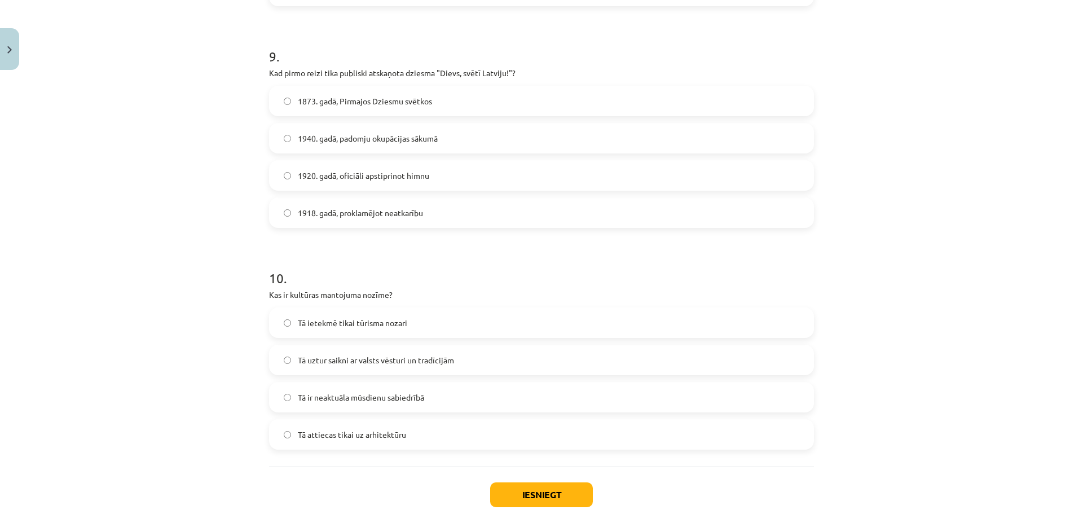
scroll to position [1993, 0]
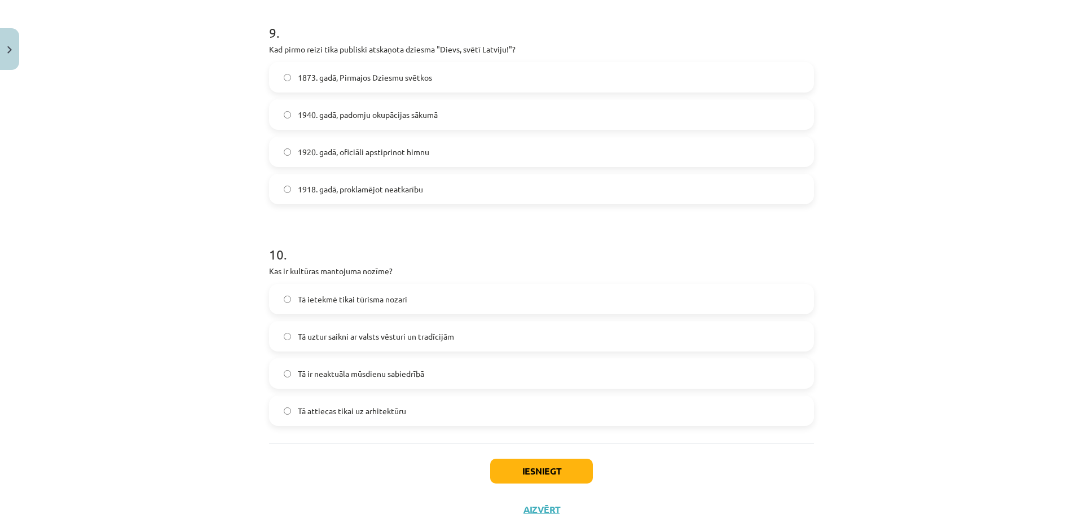
click at [350, 336] on span "Tā uztur saikni ar valsts vēsturi un tradīcijām" at bounding box center [376, 337] width 156 height 12
click at [500, 467] on button "Iesniegt" at bounding box center [541, 471] width 103 height 25
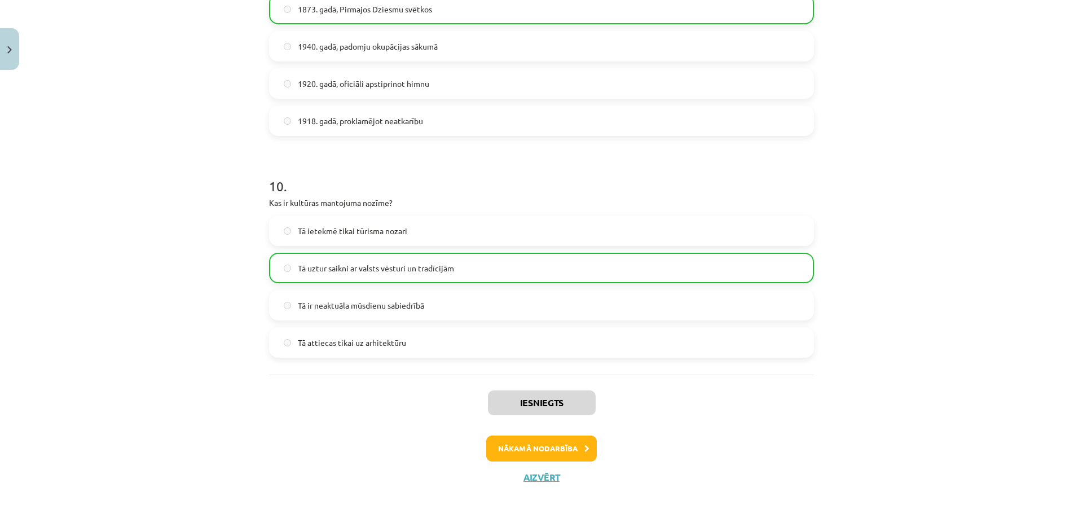
scroll to position [2072, 0]
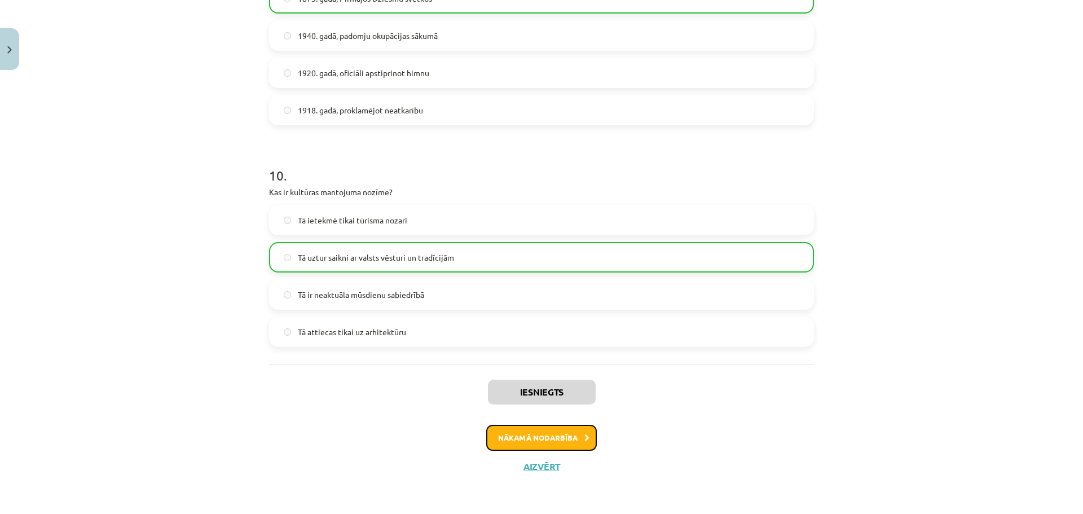
click at [519, 437] on button "Nākamā nodarbība" at bounding box center [541, 438] width 111 height 26
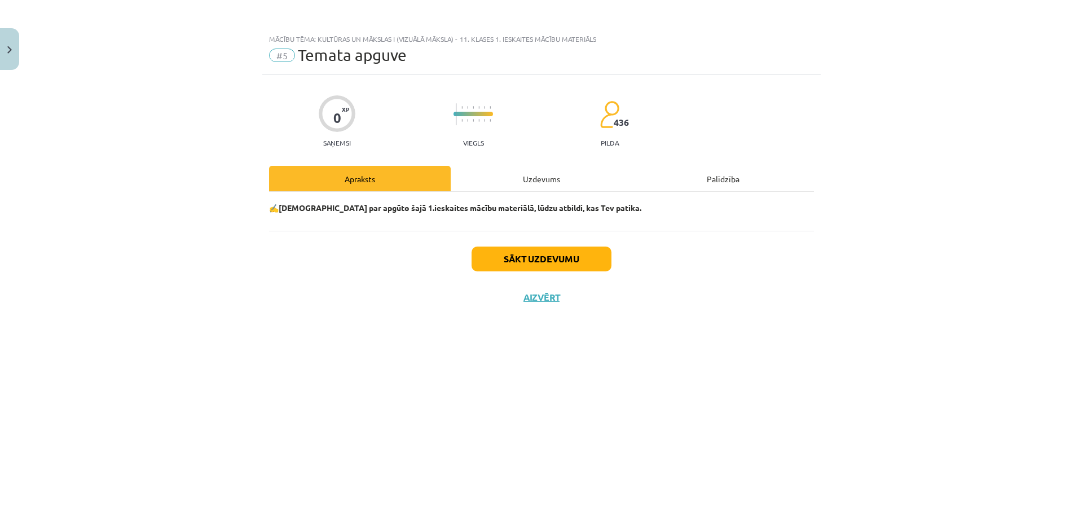
scroll to position [0, 0]
click at [536, 263] on button "Sākt uzdevumu" at bounding box center [542, 259] width 140 height 25
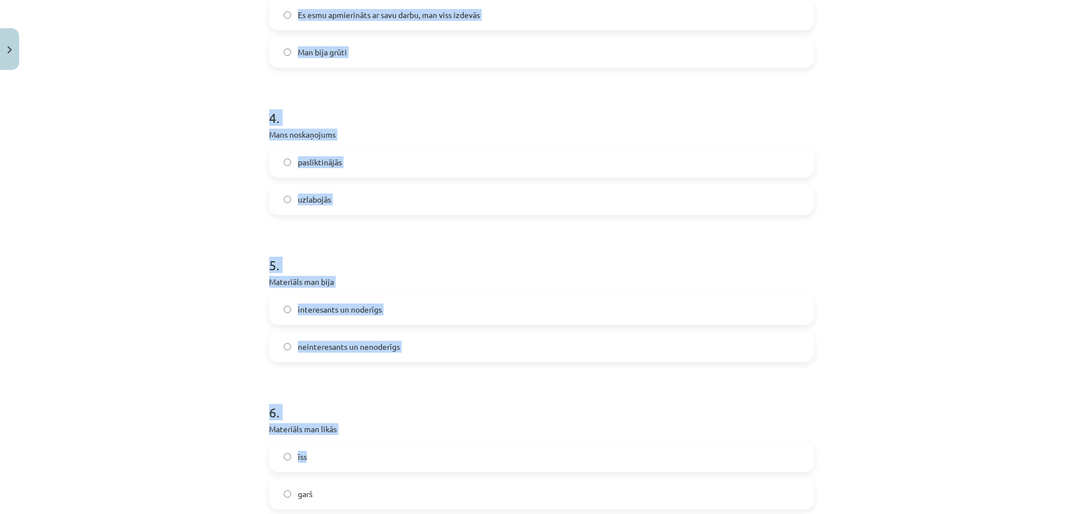
scroll to position [916, 0]
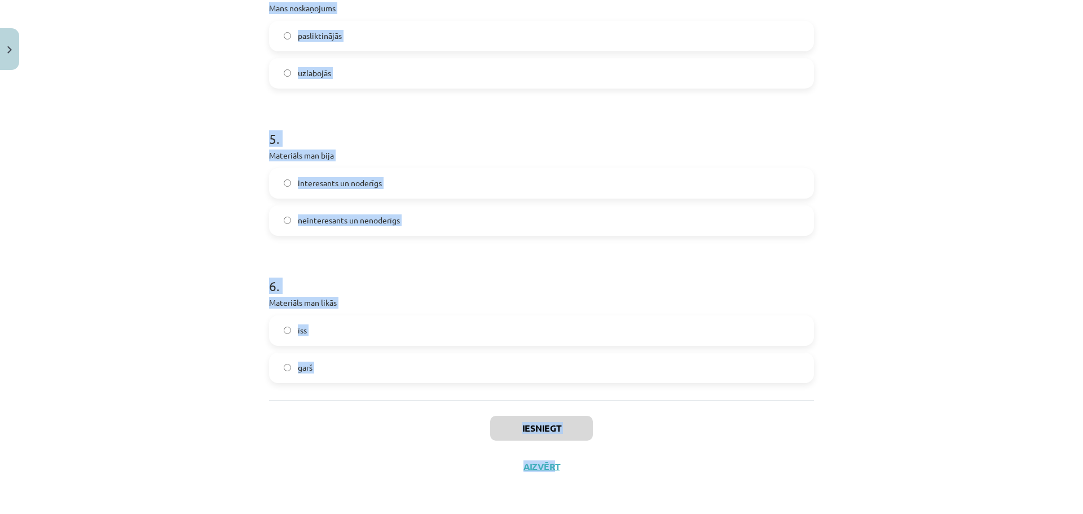
drag, startPoint x: 254, startPoint y: 258, endPoint x: 544, endPoint y: 444, distance: 345.0
click at [544, 444] on div "Mācību tēma: Kultūras un mākslas i (vizuālā māksla) - 11. klases 1. ieskaites m…" at bounding box center [541, 257] width 1083 height 514
click at [340, 454] on div "Iesniegt Aizvērt" at bounding box center [541, 439] width 545 height 79
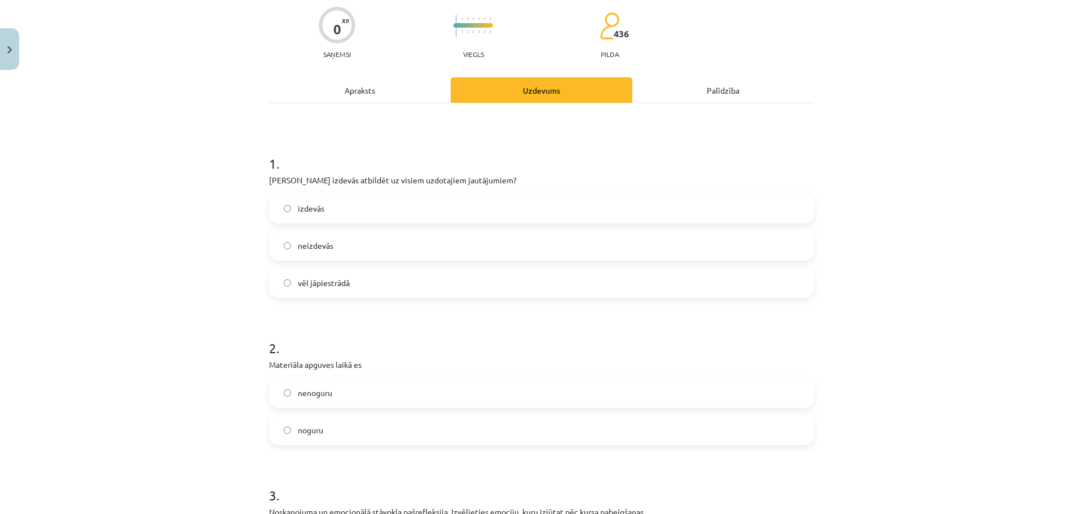
scroll to position [0, 0]
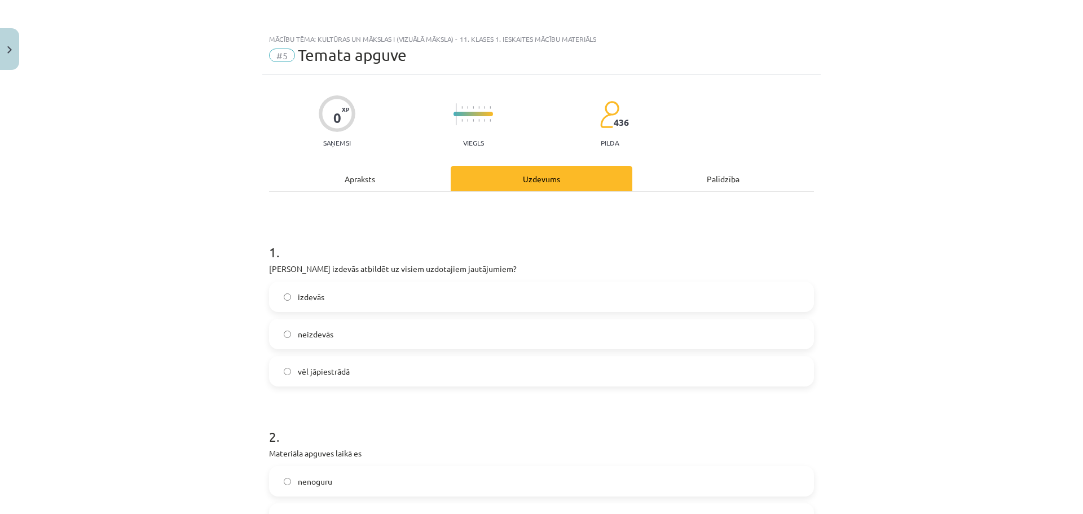
click at [354, 376] on label "vēl jāpiestrādā" at bounding box center [541, 371] width 543 height 28
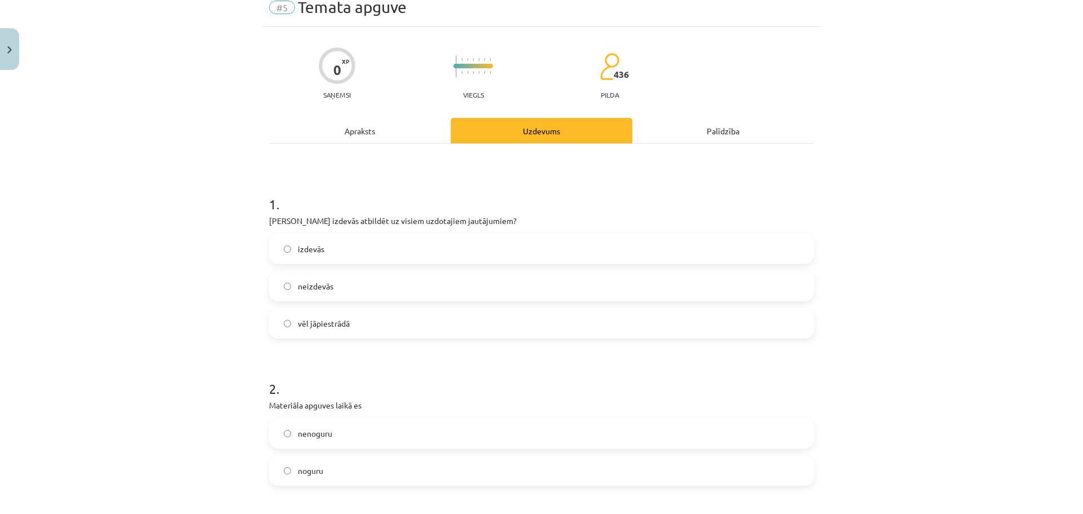
scroll to position [263, 0]
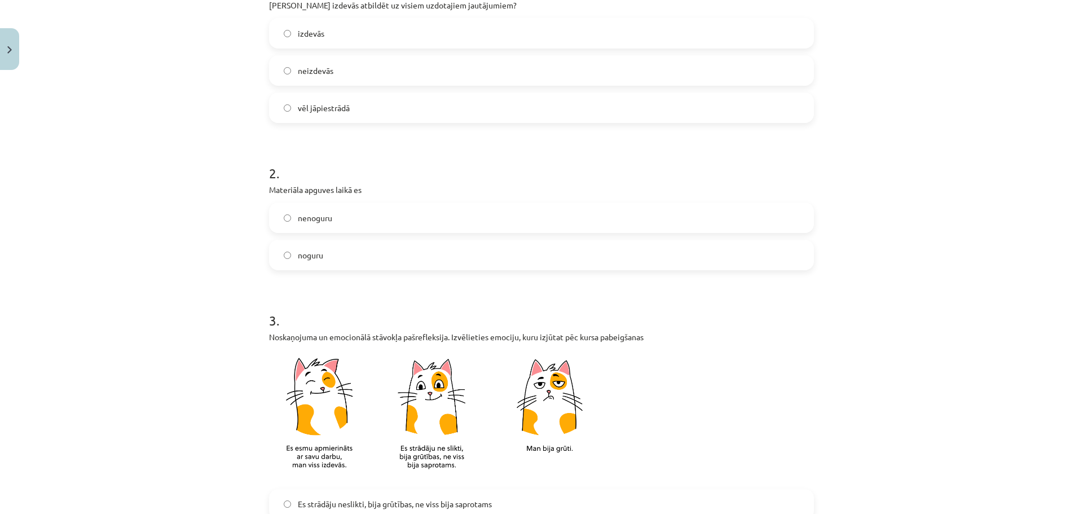
click at [346, 258] on label "noguru" at bounding box center [541, 255] width 543 height 28
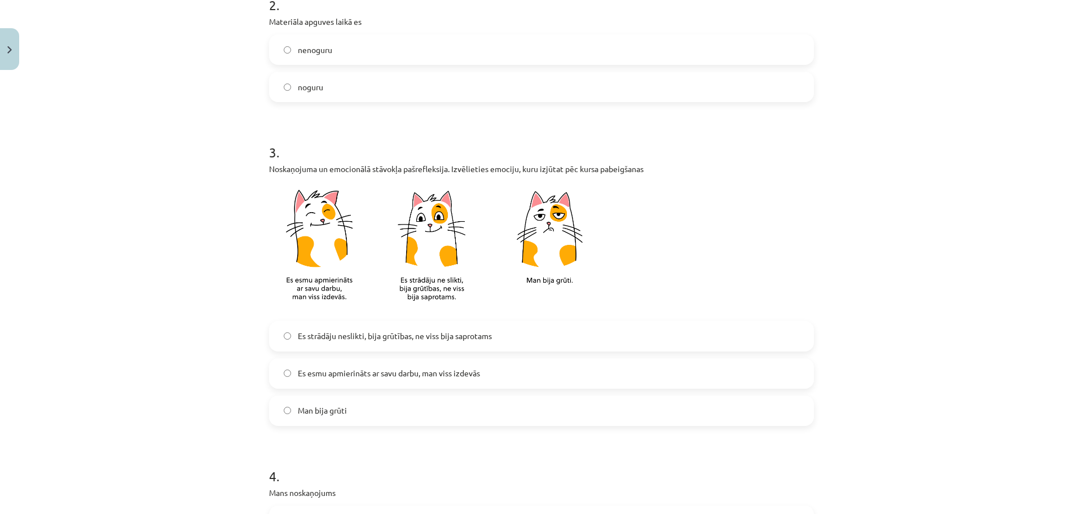
scroll to position [583, 0]
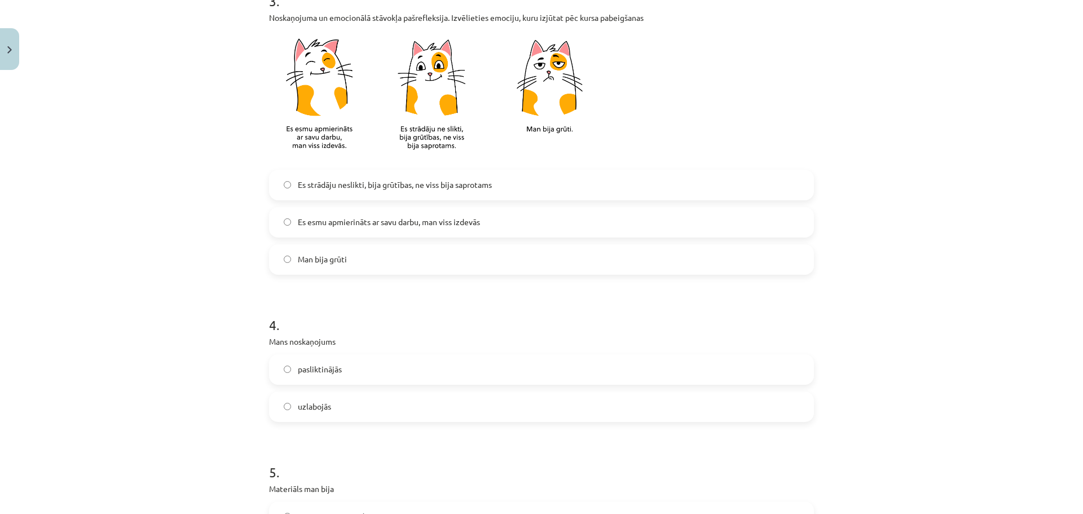
click at [448, 227] on span "Es esmu apmierināts ar savu darbu, man viss izdevās" at bounding box center [389, 222] width 182 height 12
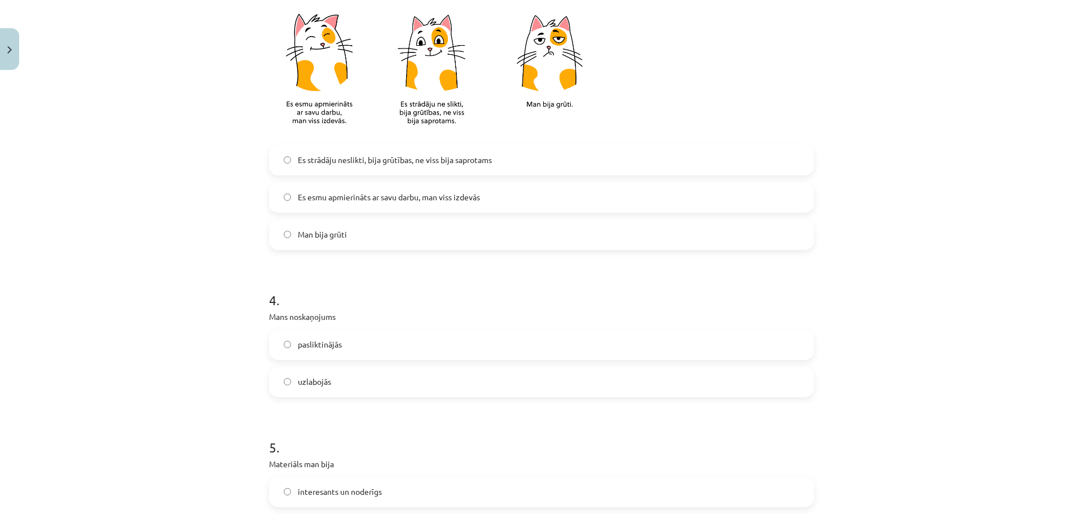
scroll to position [828, 0]
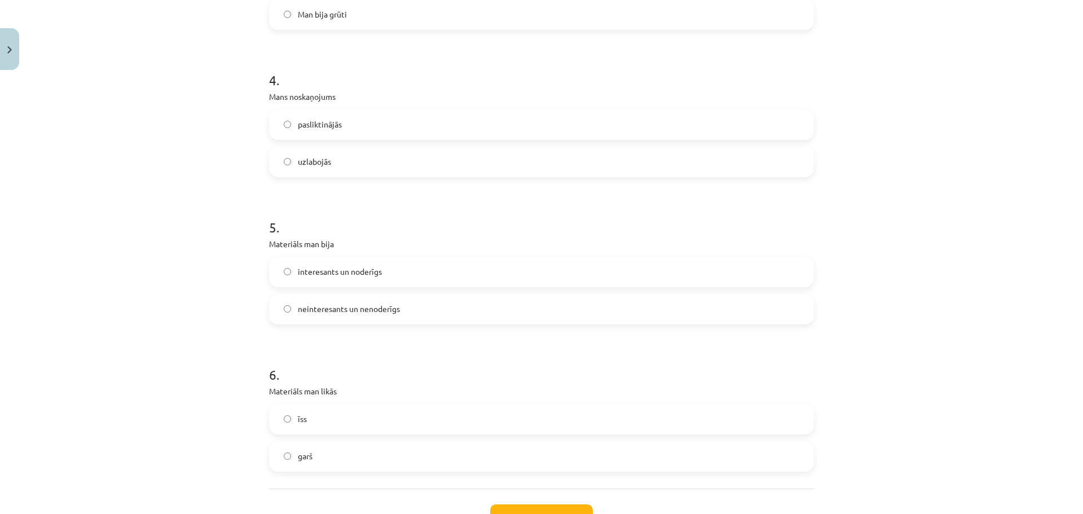
drag, startPoint x: 359, startPoint y: 171, endPoint x: 351, endPoint y: 182, distance: 12.9
click at [360, 172] on label "uzlabojās" at bounding box center [541, 162] width 543 height 28
click at [408, 302] on label "neinteresants un nenoderīgs" at bounding box center [541, 309] width 543 height 28
click at [347, 425] on label "īss" at bounding box center [541, 419] width 543 height 28
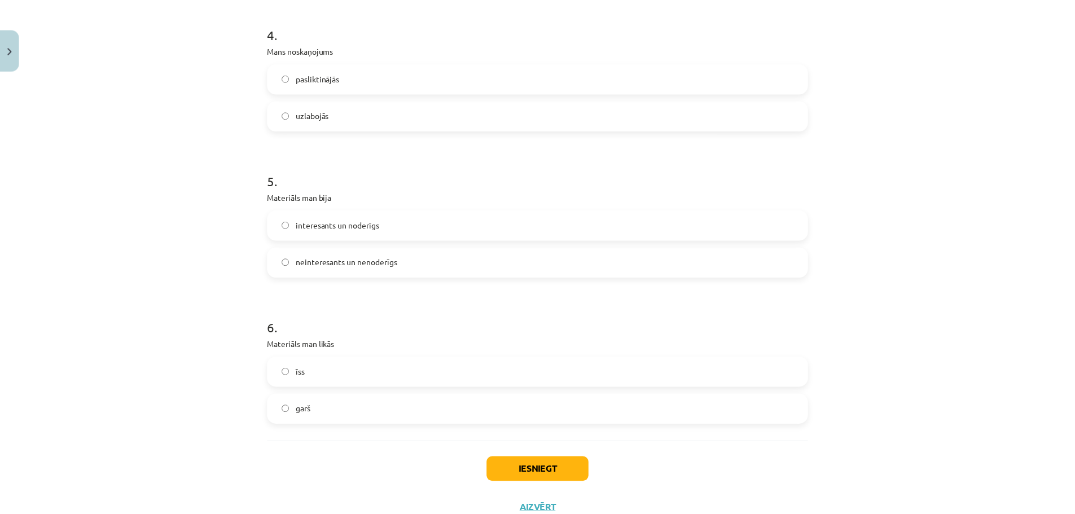
scroll to position [884, 0]
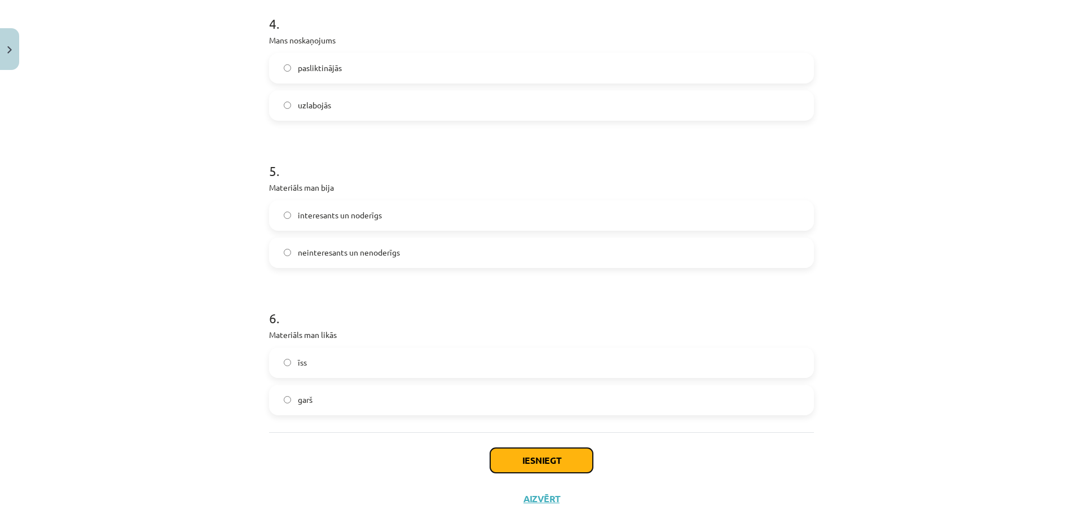
click at [548, 460] on button "Iesniegt" at bounding box center [541, 460] width 103 height 25
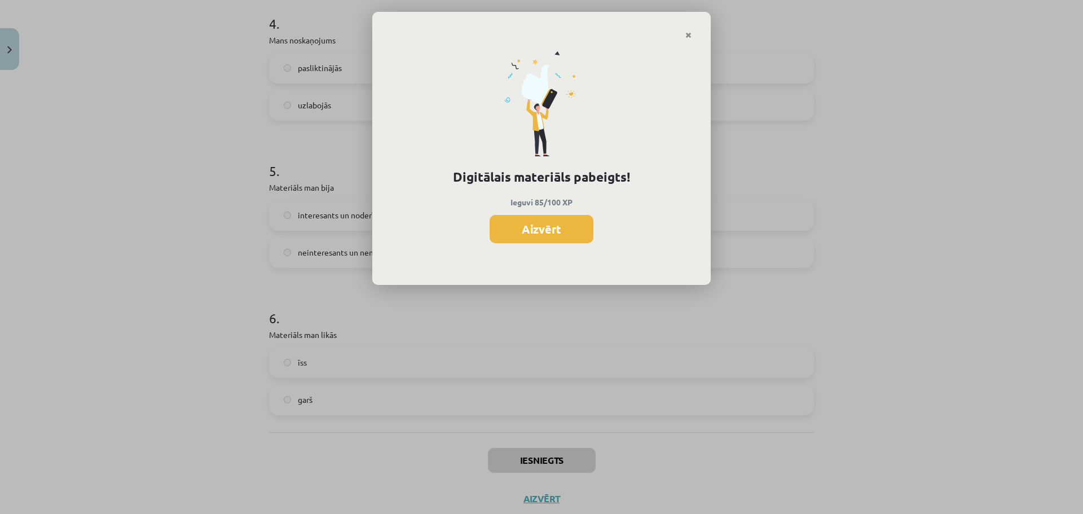
drag, startPoint x: 562, startPoint y: 230, endPoint x: 533, endPoint y: 254, distance: 38.1
click at [558, 232] on button "Aizvērt" at bounding box center [542, 229] width 104 height 28
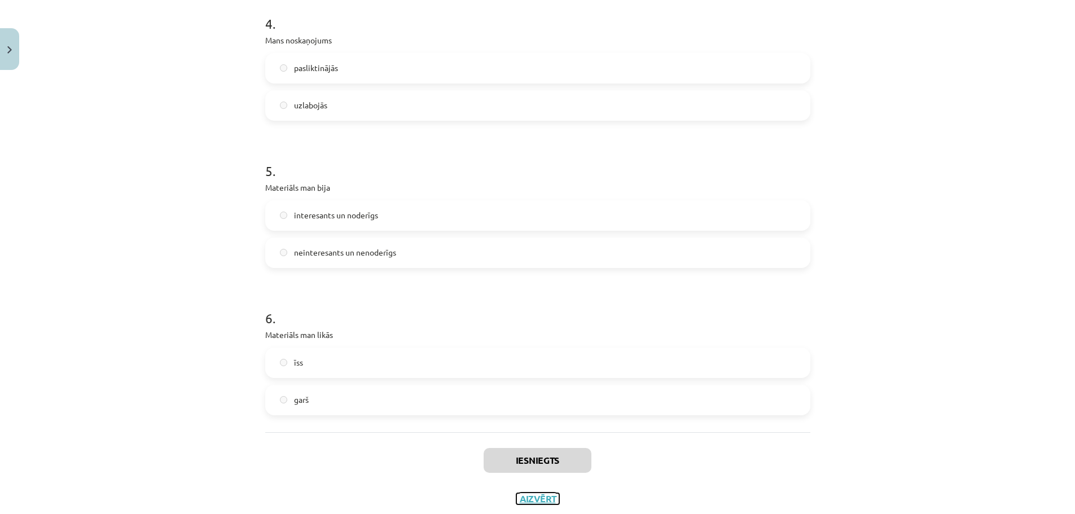
click at [543, 499] on button "Aizvērt" at bounding box center [537, 498] width 43 height 11
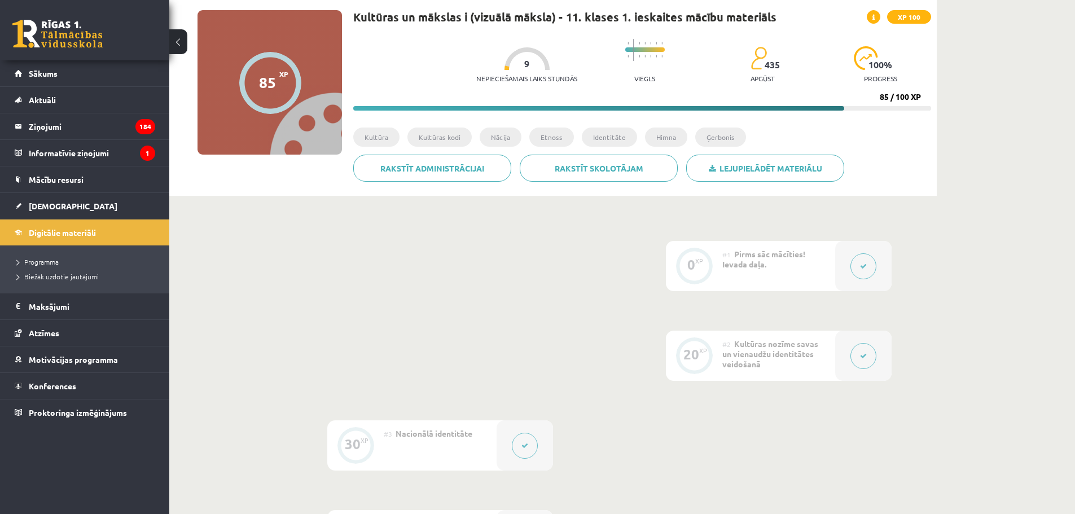
scroll to position [0, 0]
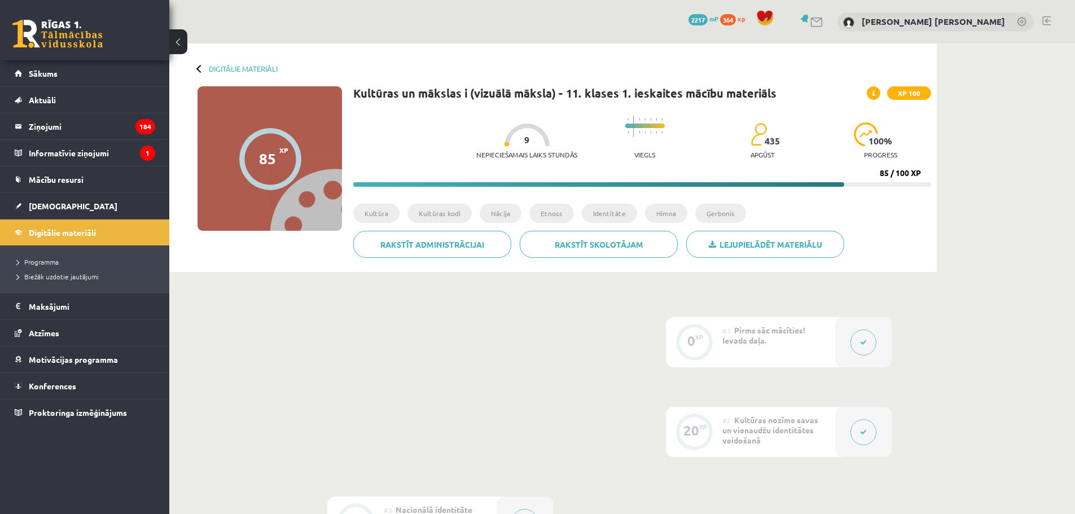
click at [89, 28] on link at bounding box center [57, 34] width 90 height 28
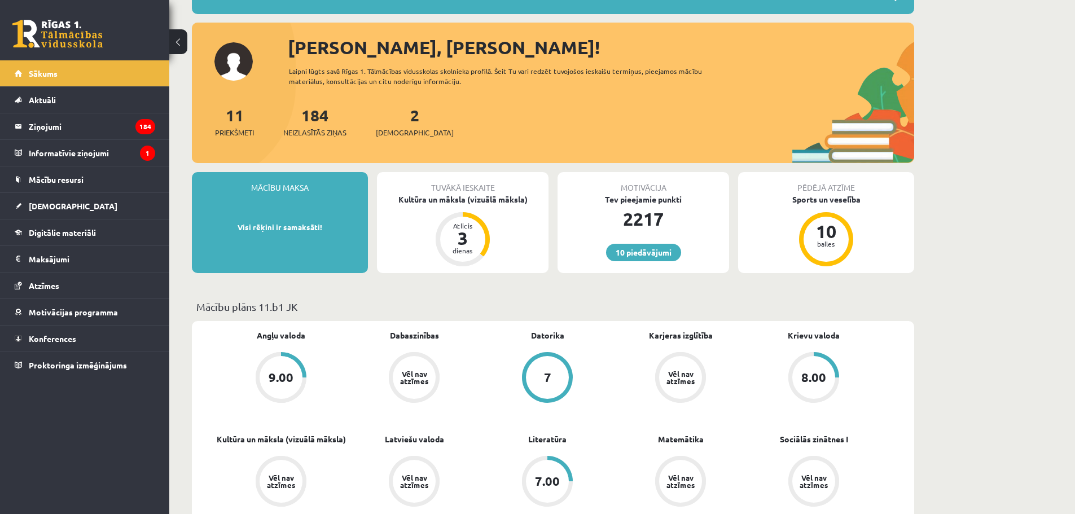
scroll to position [113, 0]
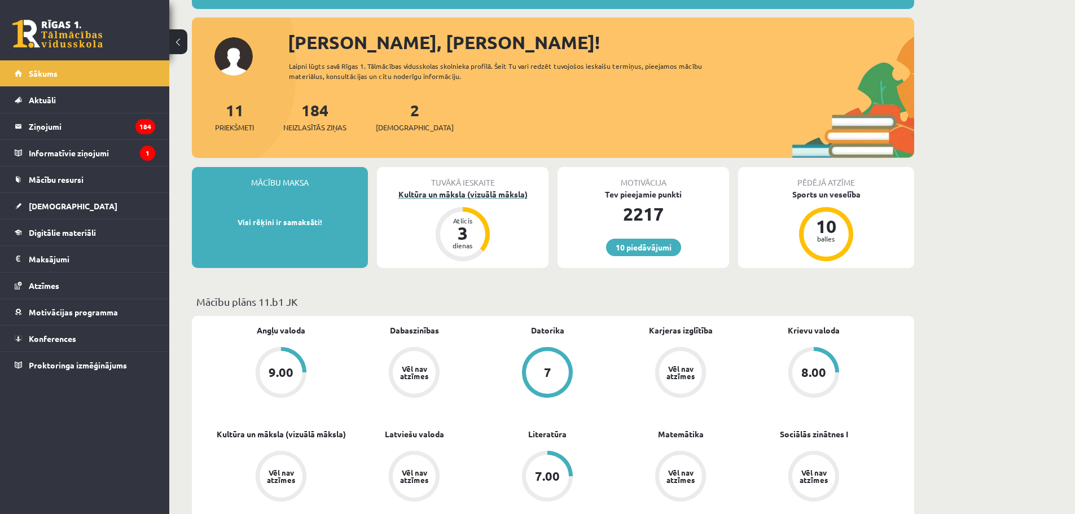
click at [462, 190] on div "Kultūra un māksla (vizuālā māksla)" at bounding box center [462, 194] width 171 height 12
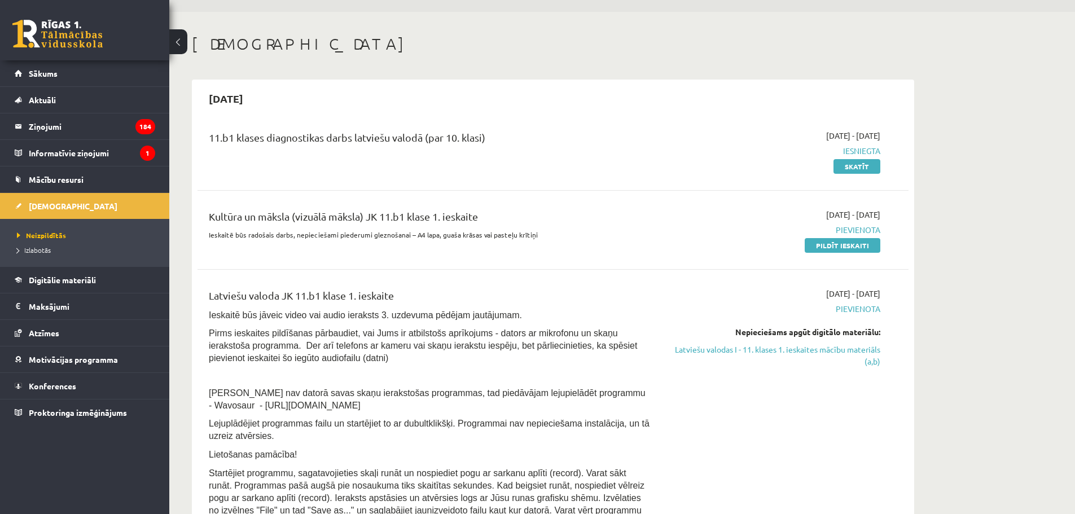
scroll to position [94, 0]
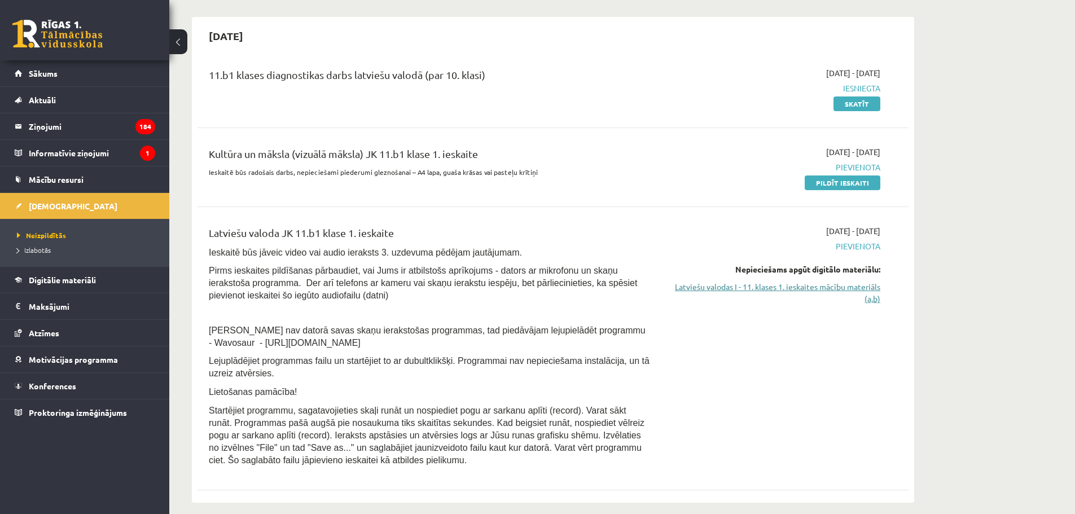
click at [808, 284] on link "Latviešu valodas I - 11. klases 1. ieskaites mācību materiāls (a,b)" at bounding box center [773, 293] width 213 height 24
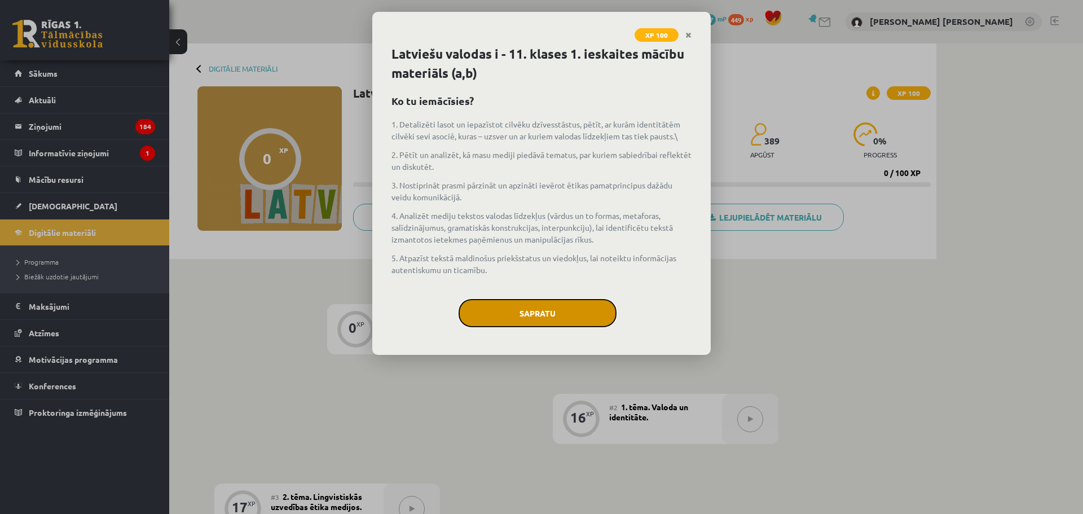
click at [496, 307] on button "Sapratu" at bounding box center [538, 313] width 158 height 28
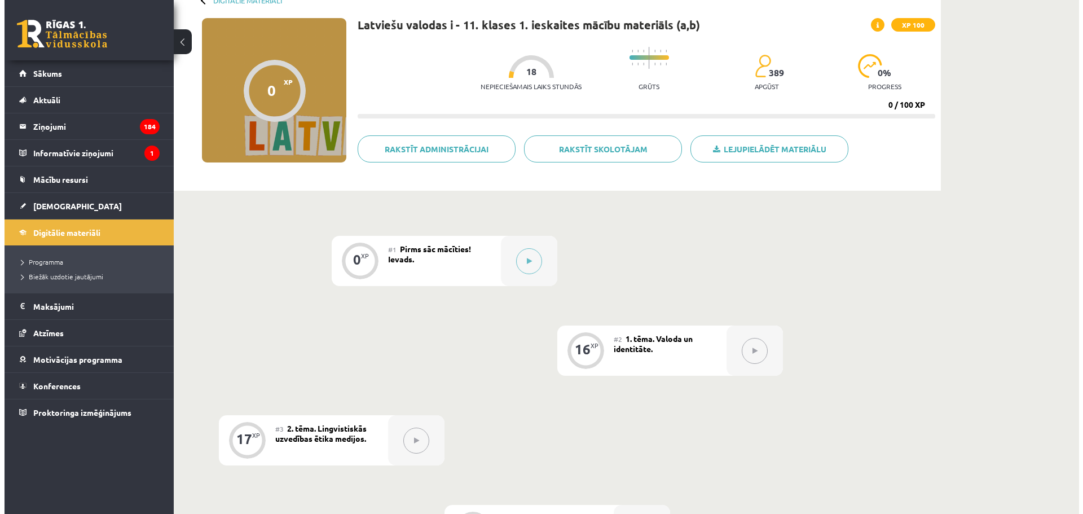
scroll to position [16, 0]
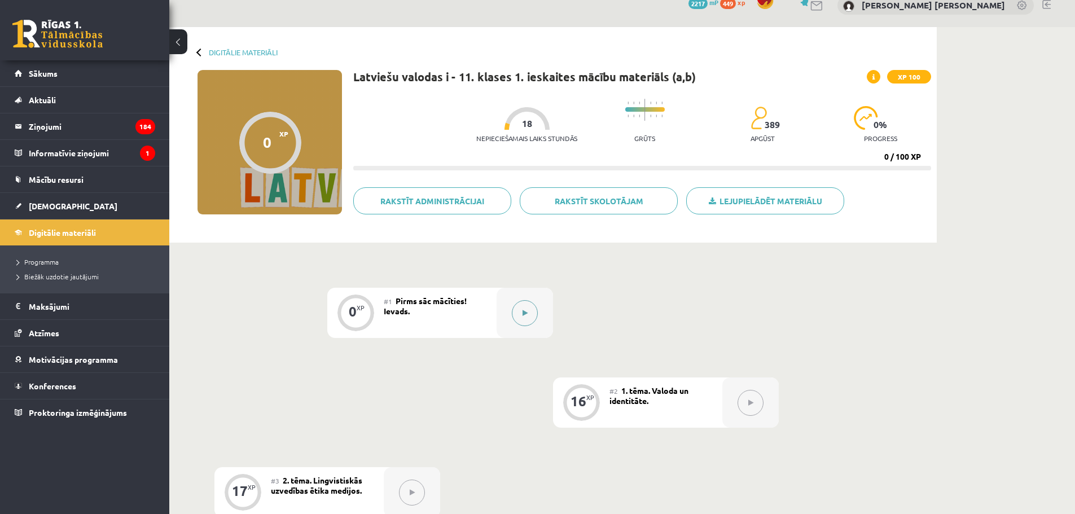
click at [514, 312] on button at bounding box center [525, 313] width 26 height 26
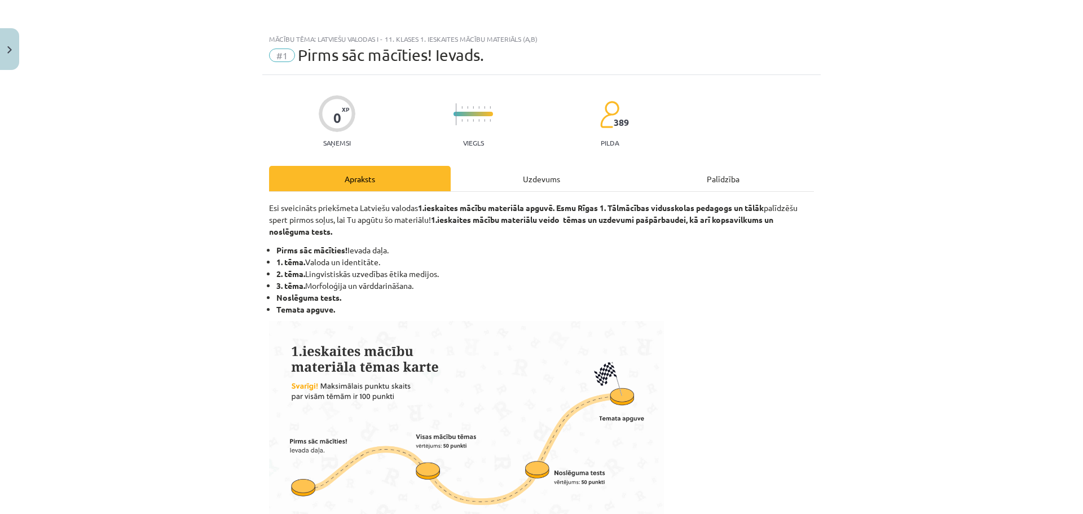
click at [551, 183] on div "Uzdevums" at bounding box center [542, 178] width 182 height 25
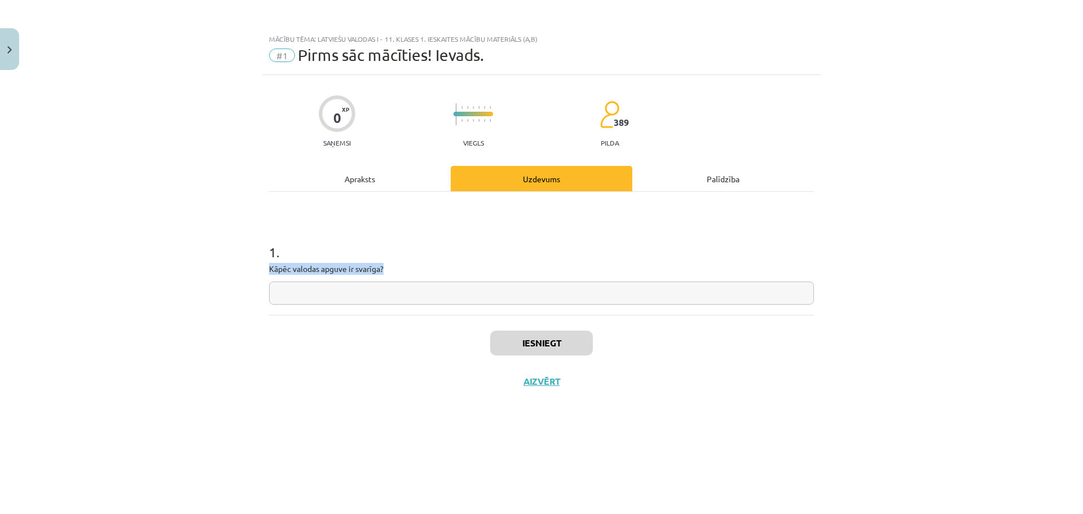
drag, startPoint x: 267, startPoint y: 270, endPoint x: 387, endPoint y: 274, distance: 119.7
click at [387, 274] on div "0 XP Saņemsi Viegls 389 pilda Apraksts Uzdevums Palīdzība 1 . Kāpēc valodas apg…" at bounding box center [541, 280] width 558 height 411
copy p "Kāpēc valodas apguve ir svarīga?"
drag, startPoint x: 453, startPoint y: 301, endPoint x: 471, endPoint y: 311, distance: 20.4
click at [452, 301] on input "text" at bounding box center [541, 292] width 545 height 23
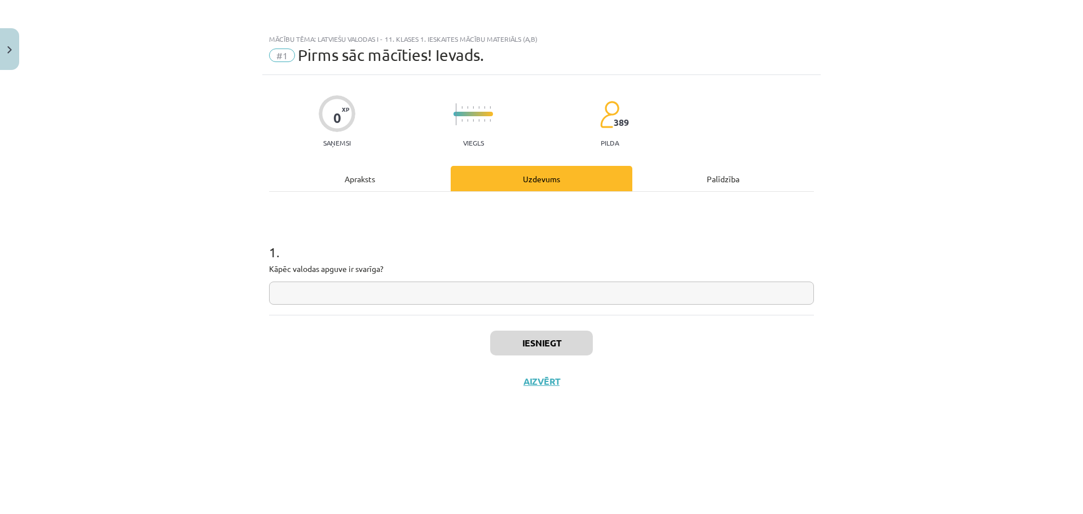
click at [496, 302] on input "text" at bounding box center [541, 292] width 545 height 23
click at [433, 295] on input "text" at bounding box center [541, 292] width 545 height 23
click at [437, 297] on input "text" at bounding box center [541, 292] width 545 height 23
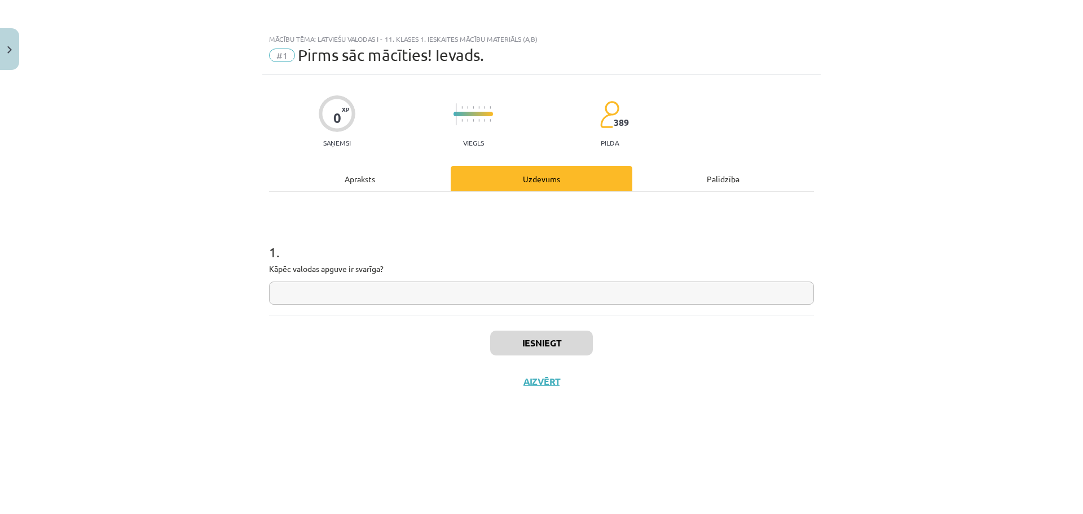
paste input "**********"
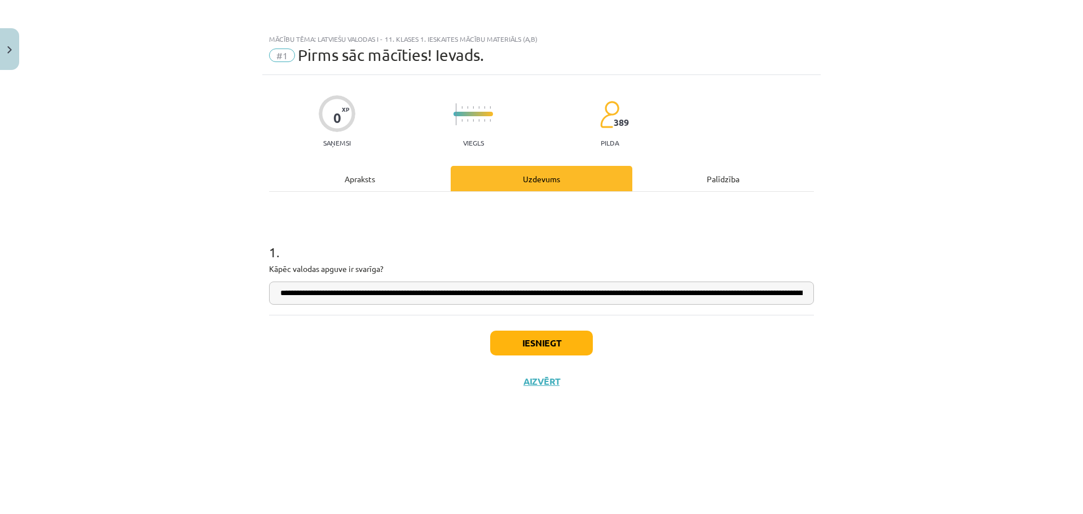
scroll to position [0, 122]
type input "**********"
click at [511, 336] on button "Iesniegt" at bounding box center [541, 343] width 103 height 25
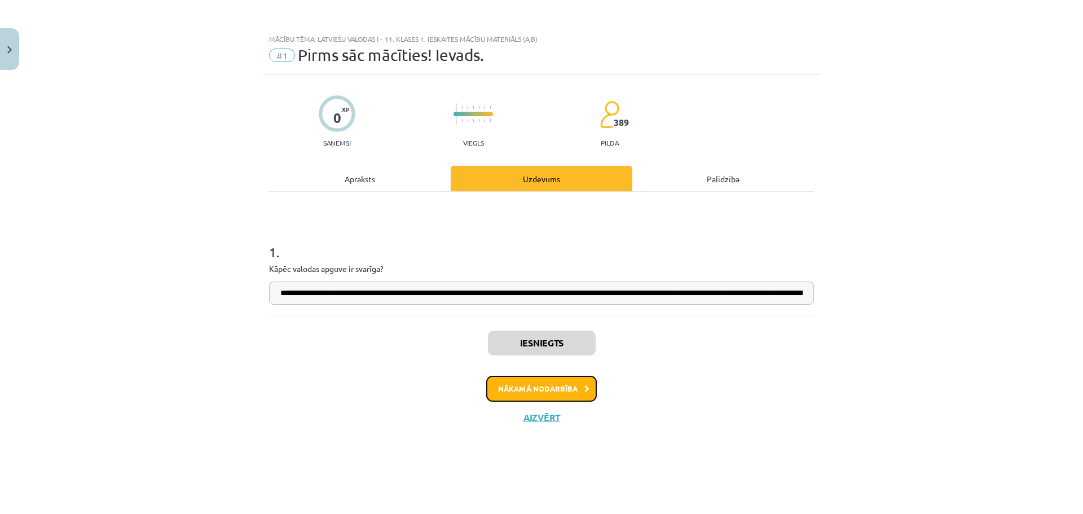
click at [504, 381] on button "Nākamā nodarbība" at bounding box center [541, 389] width 111 height 26
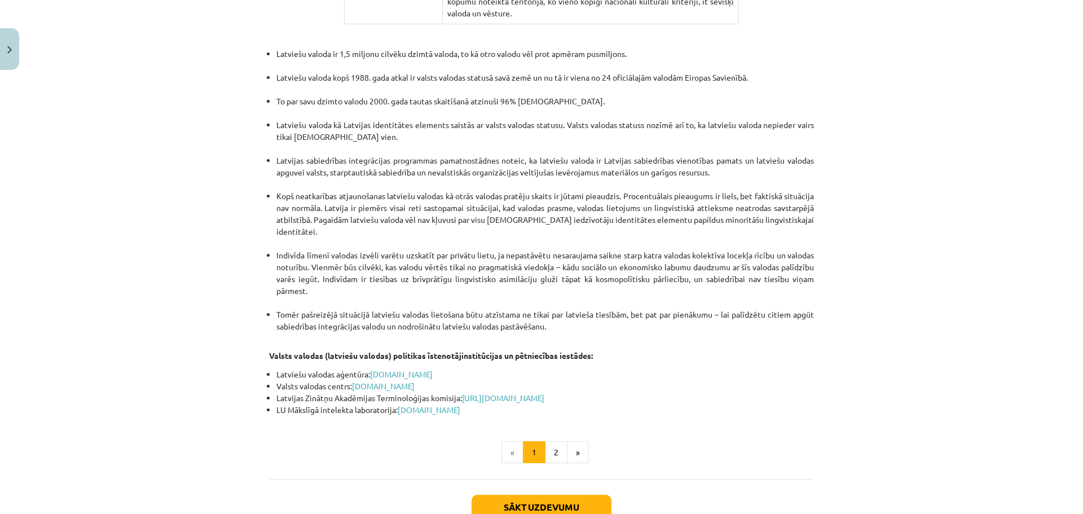
scroll to position [2274, 0]
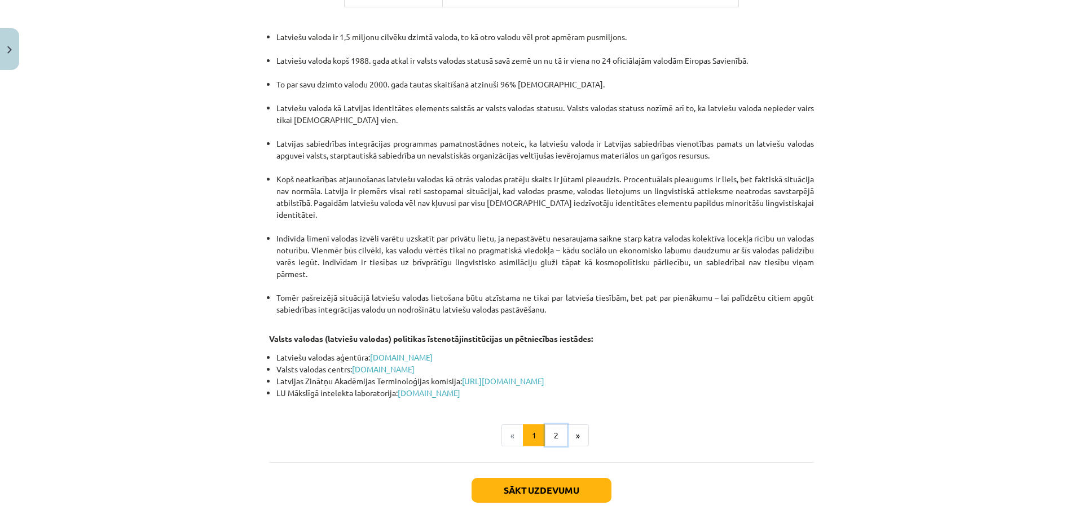
drag, startPoint x: 547, startPoint y: 372, endPoint x: 553, endPoint y: 395, distance: 24.1
click at [547, 424] on button "2" at bounding box center [556, 435] width 23 height 23
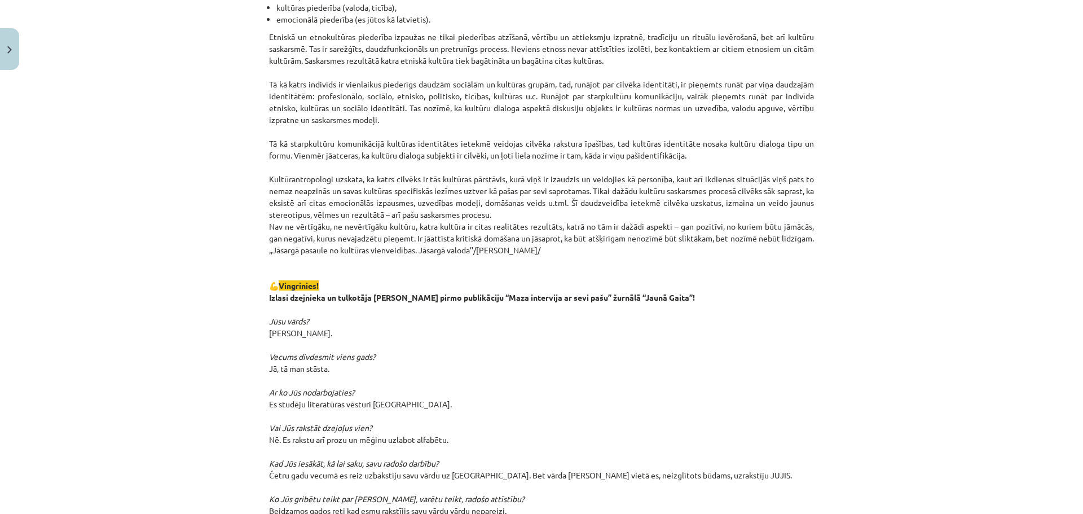
scroll to position [0, 0]
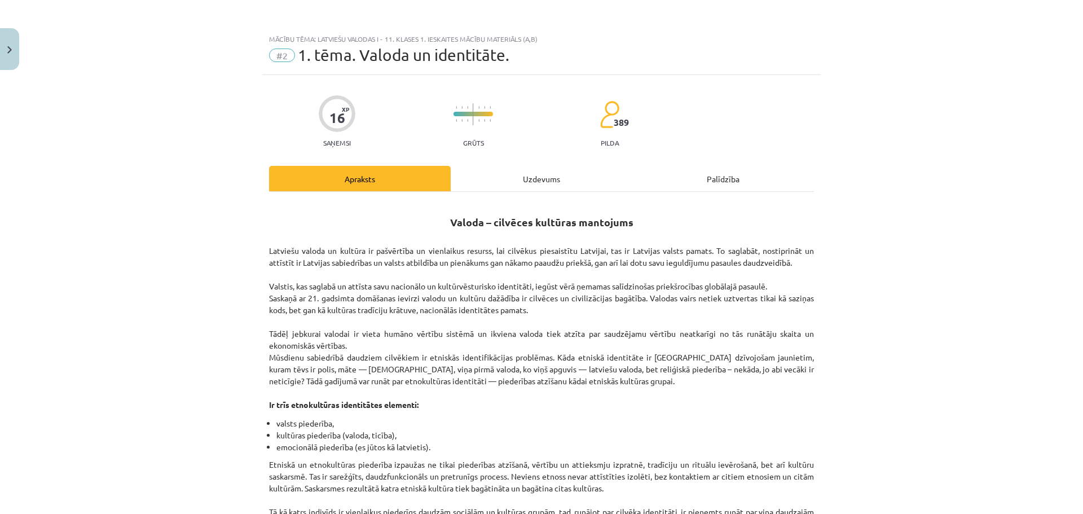
click at [521, 188] on div "Uzdevums" at bounding box center [542, 178] width 182 height 25
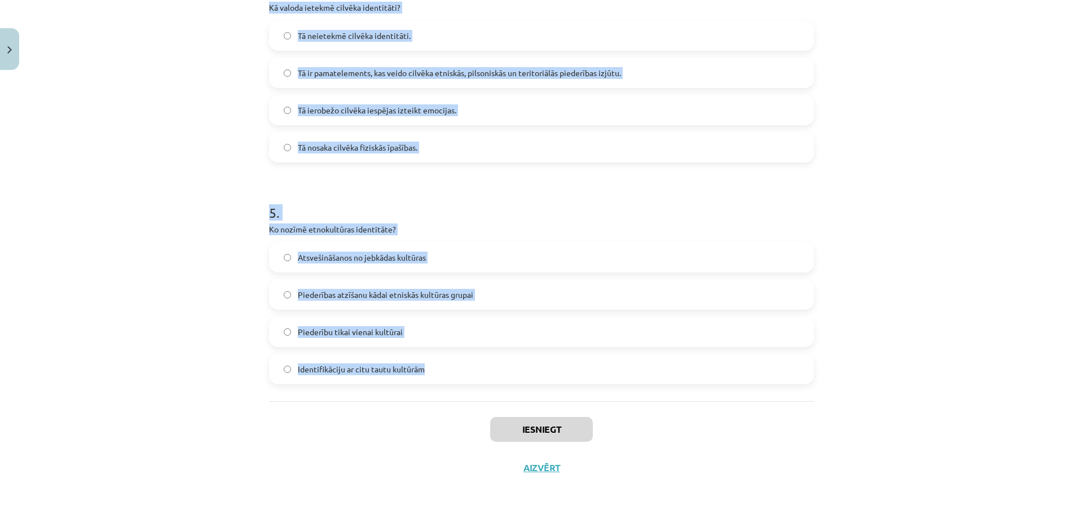
scroll to position [927, 0]
drag, startPoint x: 268, startPoint y: 219, endPoint x: 422, endPoint y: 377, distance: 220.6
copy form "1 . Kura valoda tiek minēta kā tāda, kurā ir atšķirīga vārdu izruna atkarībā no…"
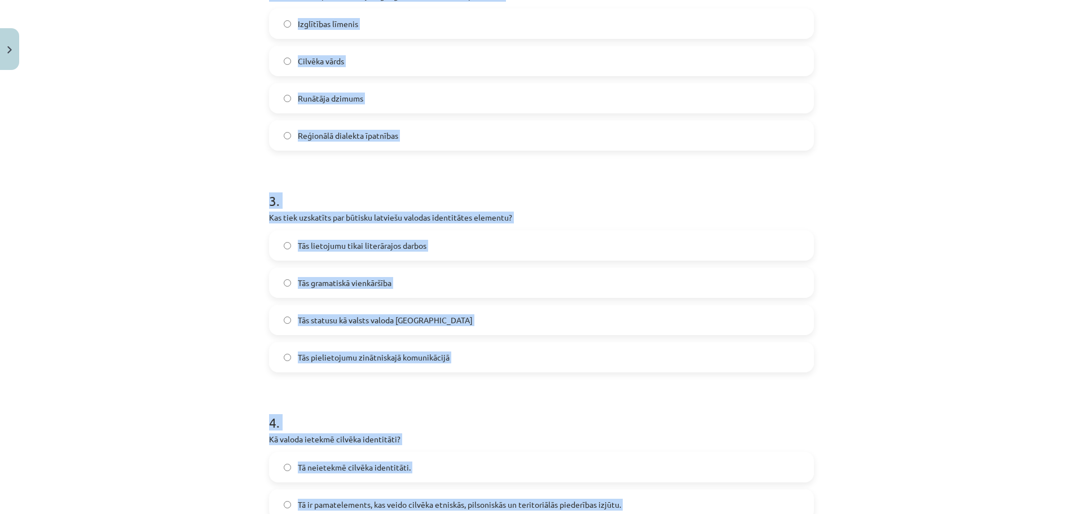
scroll to position [100, 0]
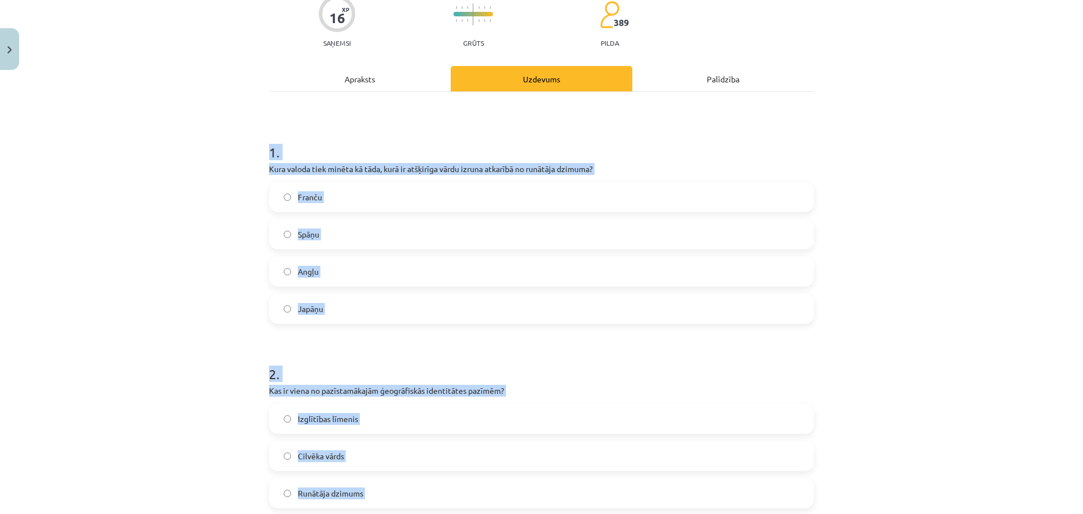
click at [331, 304] on label "Japāņu" at bounding box center [541, 308] width 543 height 28
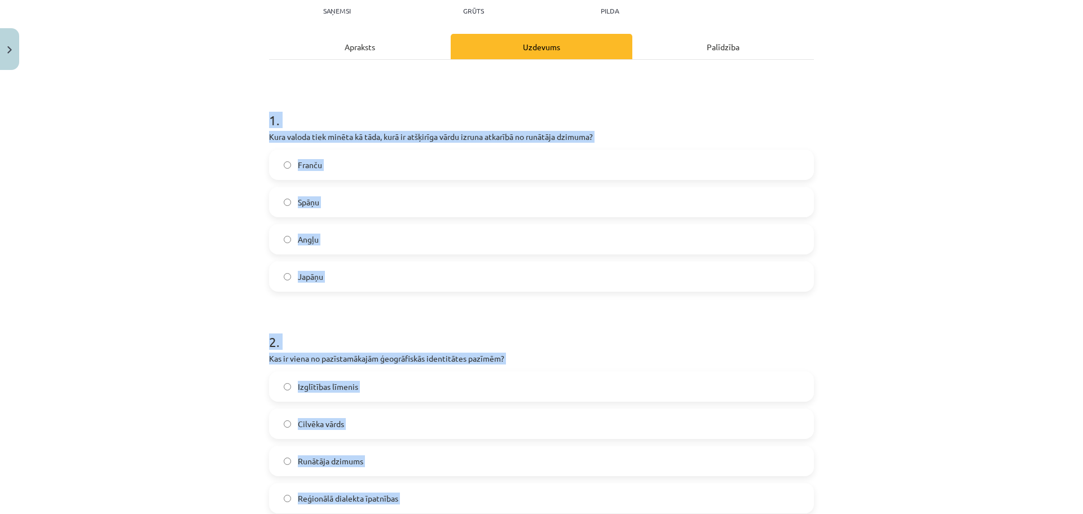
scroll to position [194, 0]
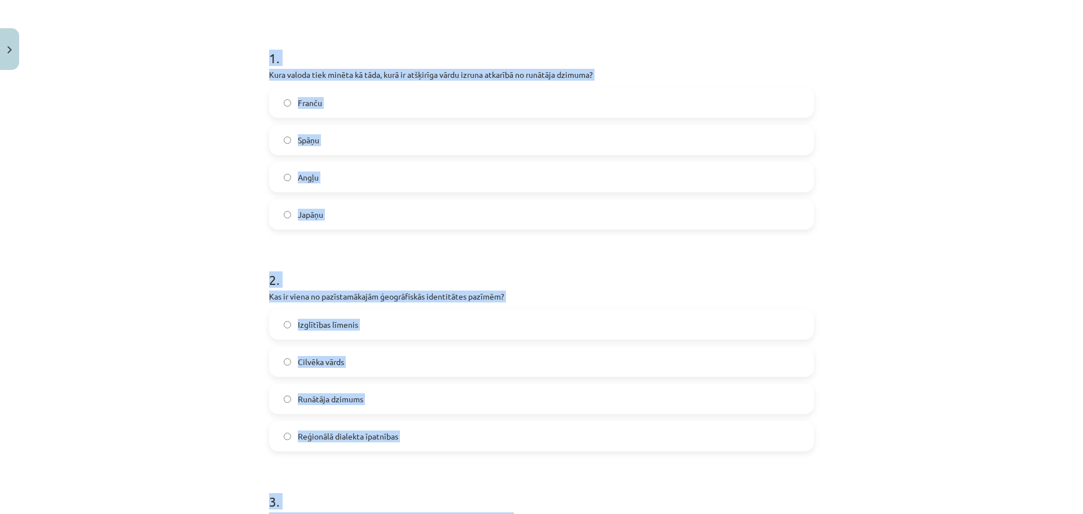
click at [379, 433] on span "Reģionālā dialekta īpatnības" at bounding box center [348, 436] width 100 height 12
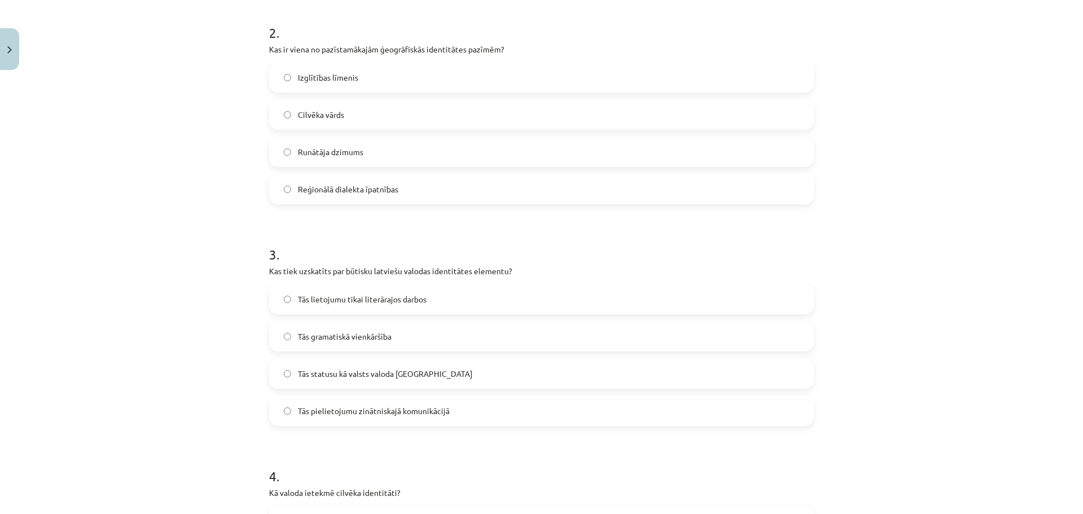
scroll to position [457, 0]
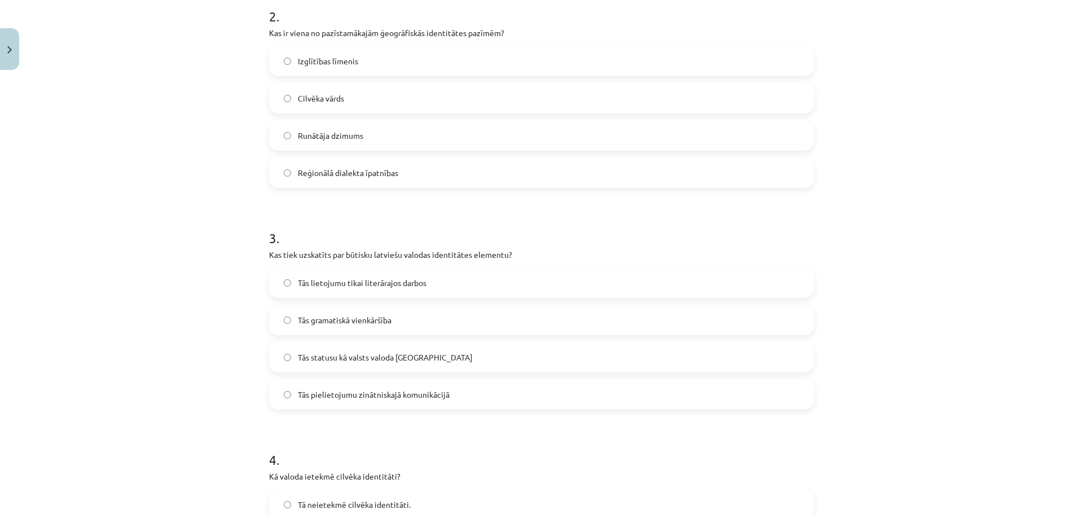
click at [369, 362] on span "Tās statusu kā valsts valoda Latvijā" at bounding box center [385, 357] width 175 height 12
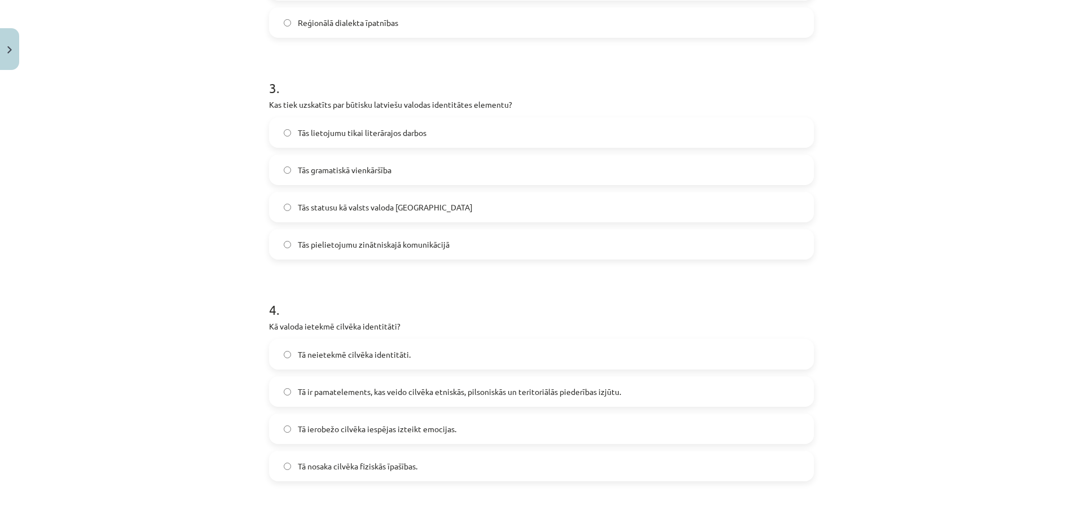
click at [352, 394] on span "Tā ir pamatelements, kas veido cilvēka etniskās, pilsoniskās un teritoriālās pi…" at bounding box center [459, 392] width 323 height 12
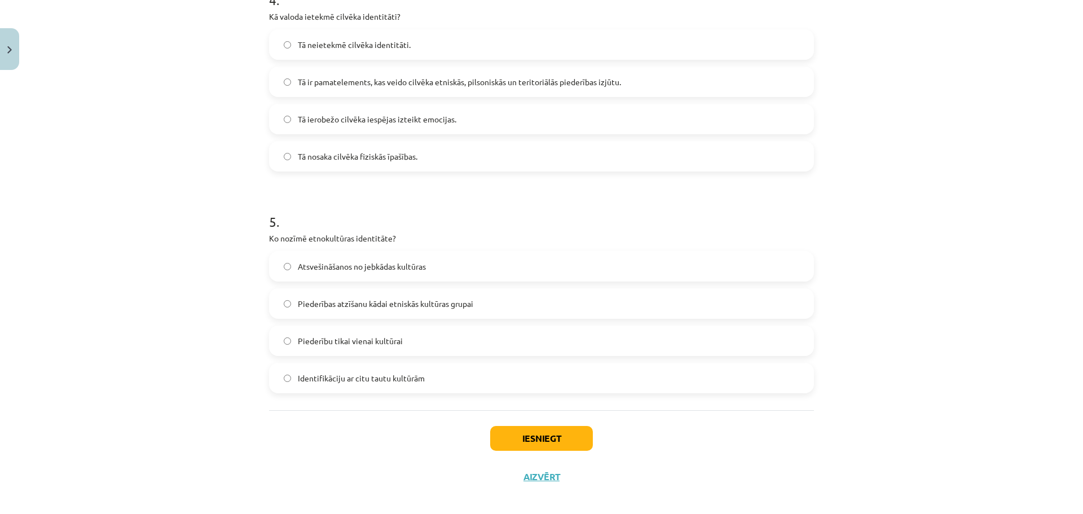
scroll to position [927, 0]
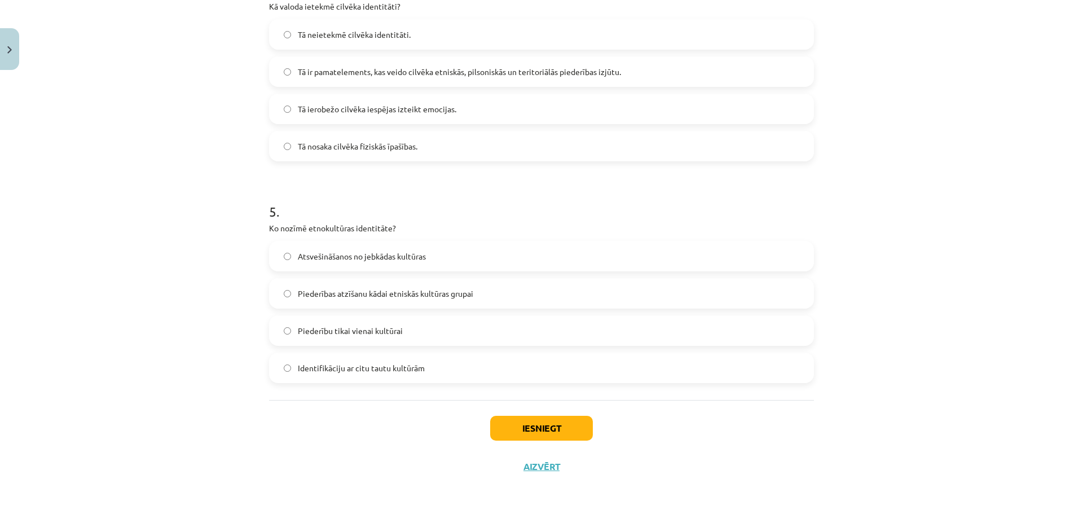
click at [354, 294] on span "Piederības atzīšanu kādai etniskās kultūras grupai" at bounding box center [385, 294] width 175 height 12
click at [503, 417] on button "Iesniegt" at bounding box center [541, 428] width 103 height 25
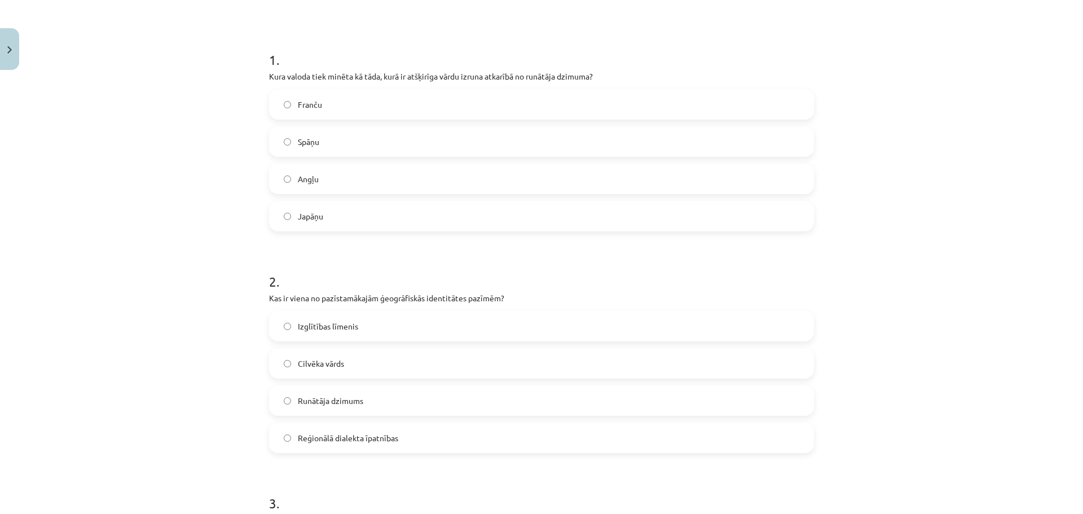
scroll to position [0, 0]
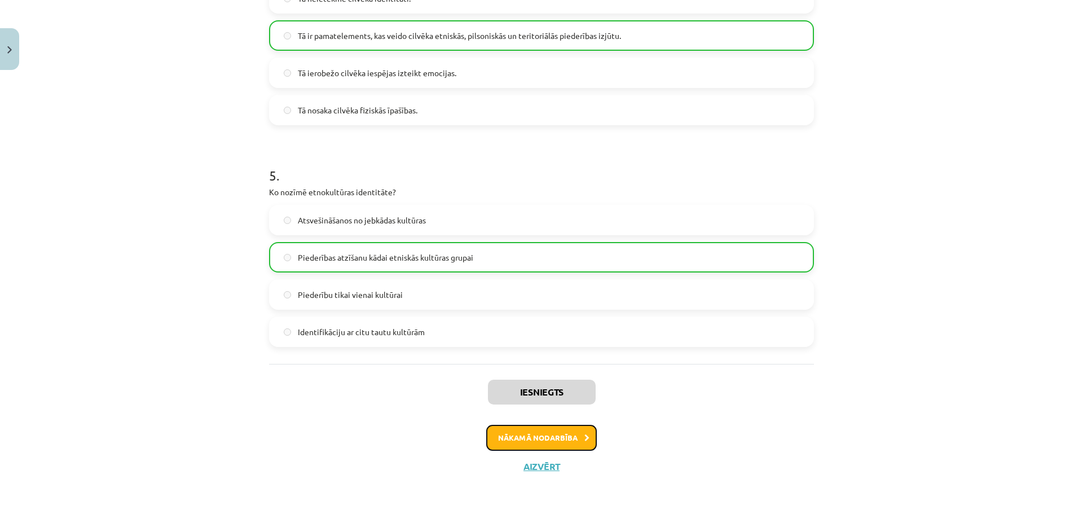
click at [556, 432] on button "Nākamā nodarbība" at bounding box center [541, 438] width 111 height 26
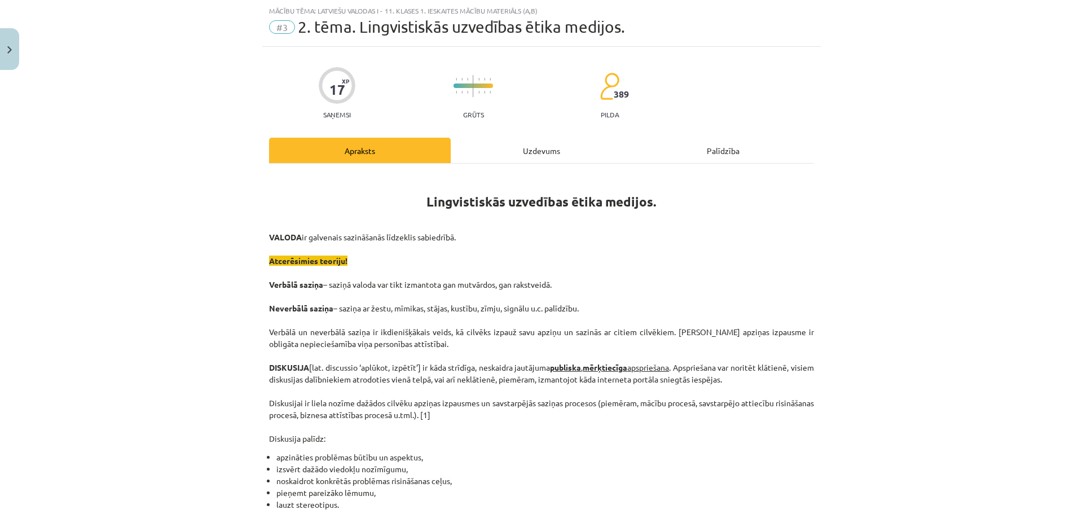
click at [496, 149] on div "Uzdevums" at bounding box center [542, 150] width 182 height 25
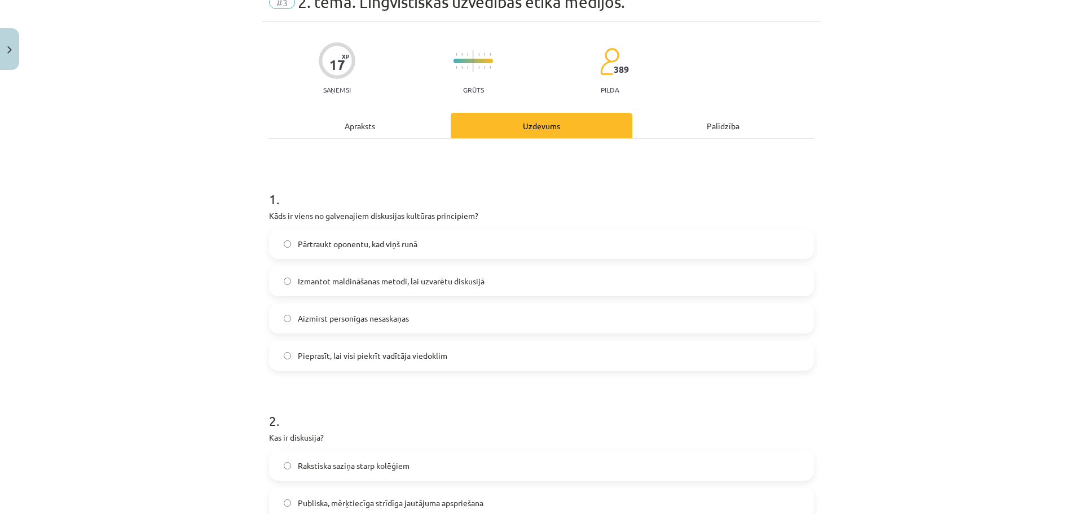
scroll to position [28, 0]
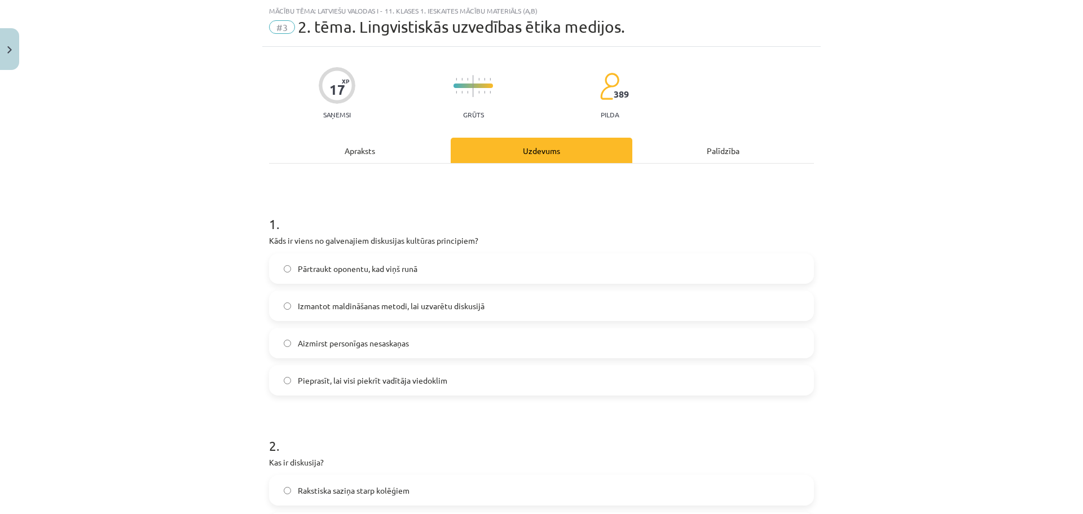
click at [368, 151] on div "Apraksts" at bounding box center [360, 150] width 182 height 25
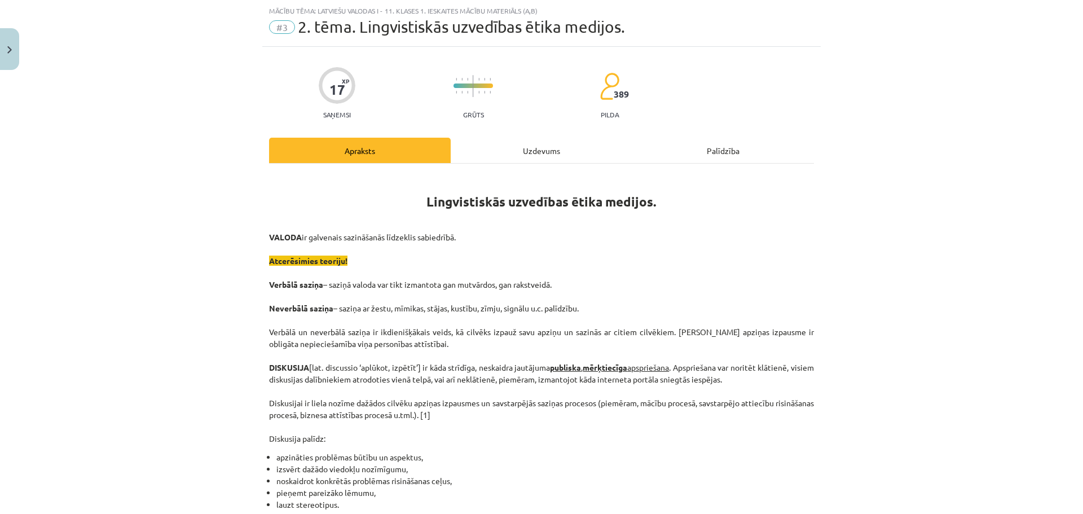
click at [509, 147] on div "Uzdevums" at bounding box center [542, 150] width 182 height 25
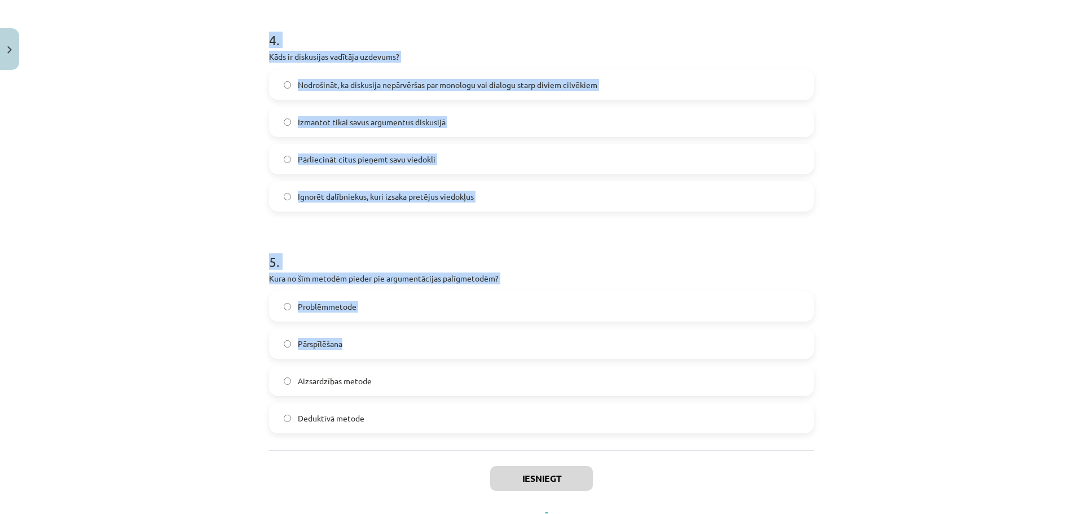
scroll to position [927, 0]
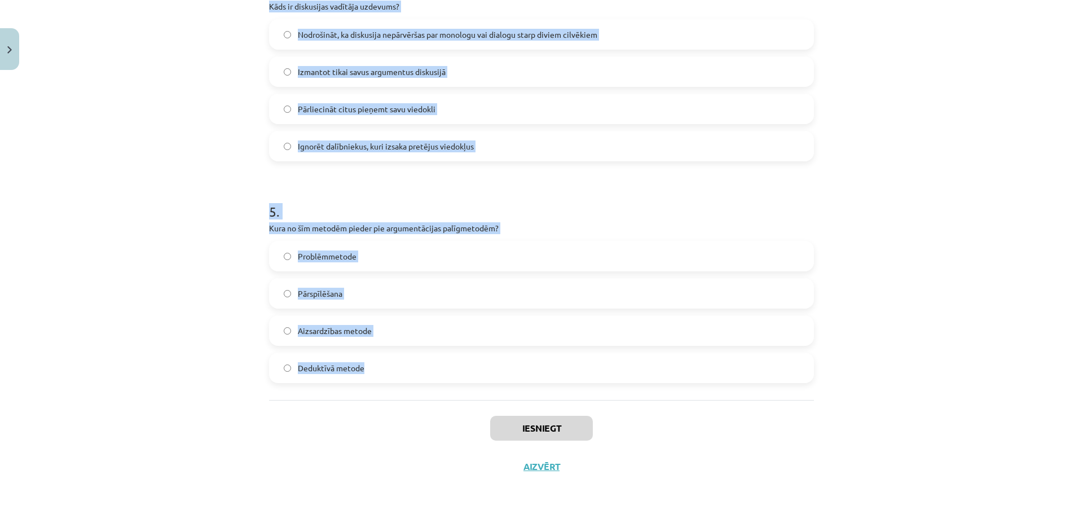
drag, startPoint x: 267, startPoint y: 220, endPoint x: 427, endPoint y: 373, distance: 221.0
copy form "1 . Kāds ir viens no galvenajiem diskusijas kultūras principiem? Pārtraukt opon…"
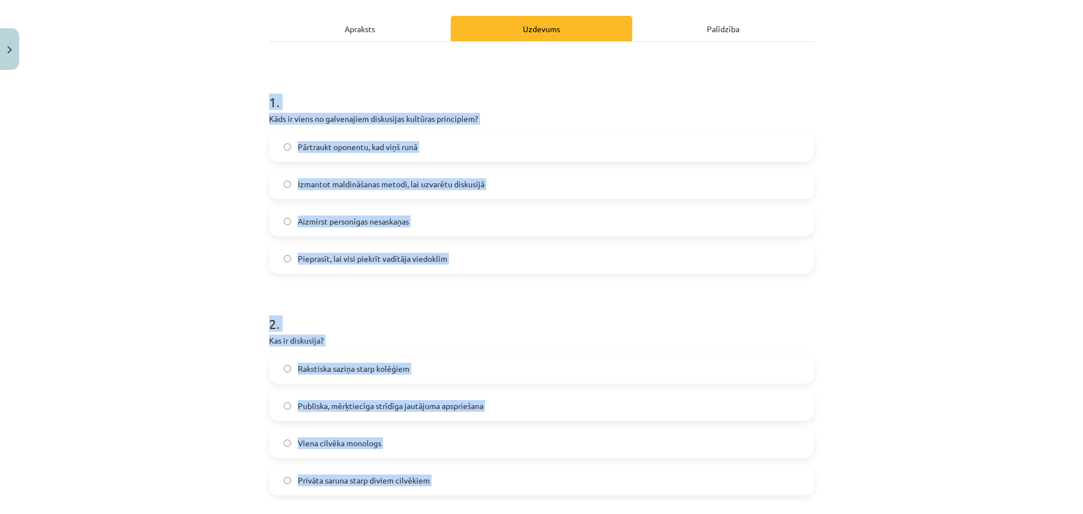
scroll to position [100, 0]
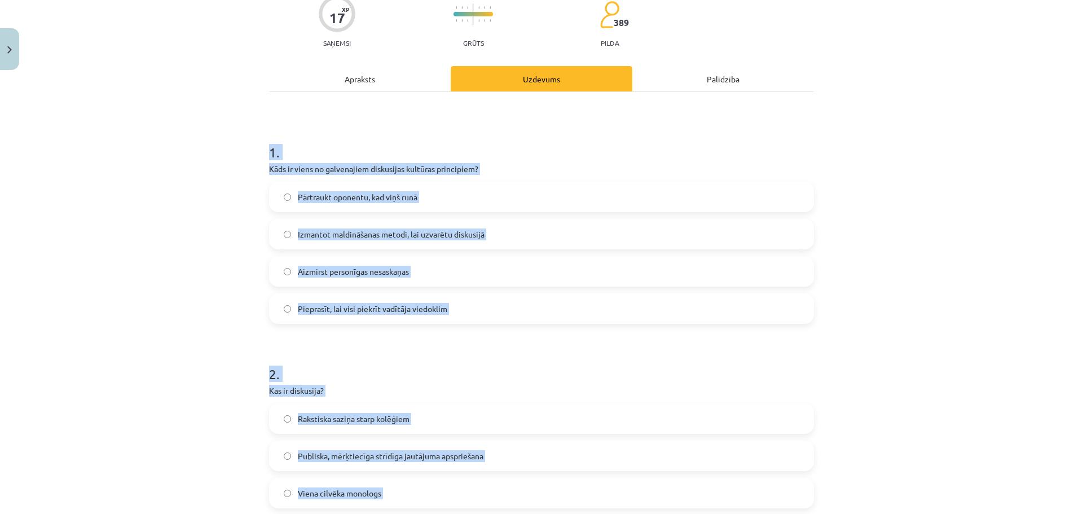
drag, startPoint x: 398, startPoint y: 276, endPoint x: 391, endPoint y: 265, distance: 13.6
click at [398, 276] on span "Aizmirst personīgas nesaskaņas" at bounding box center [353, 272] width 111 height 12
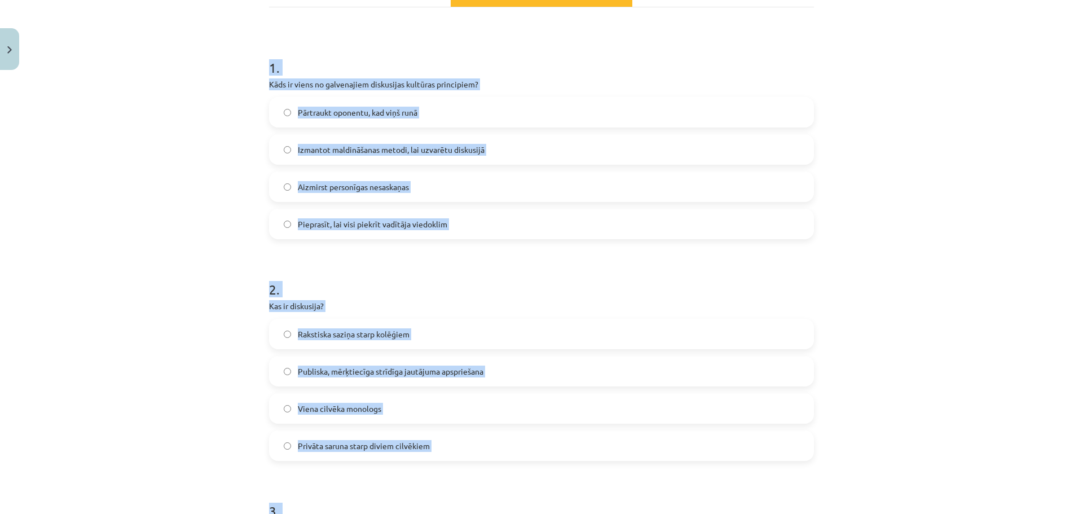
scroll to position [232, 0]
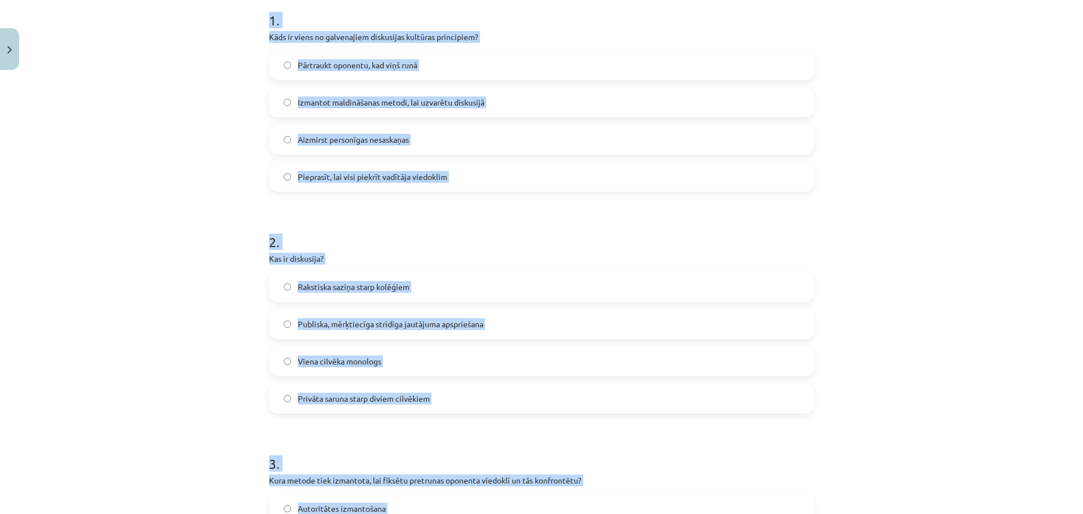
click at [373, 327] on span "Publiska, mērķtiecīga strīdīga jautājuma apspriešana" at bounding box center [391, 324] width 186 height 12
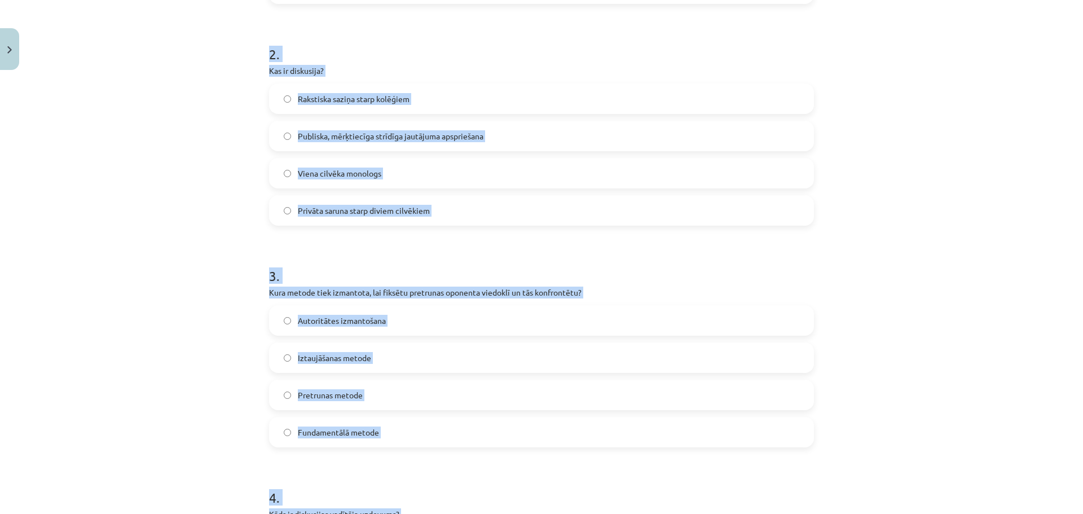
click at [344, 397] on span "Pretrunas metode" at bounding box center [330, 395] width 65 height 12
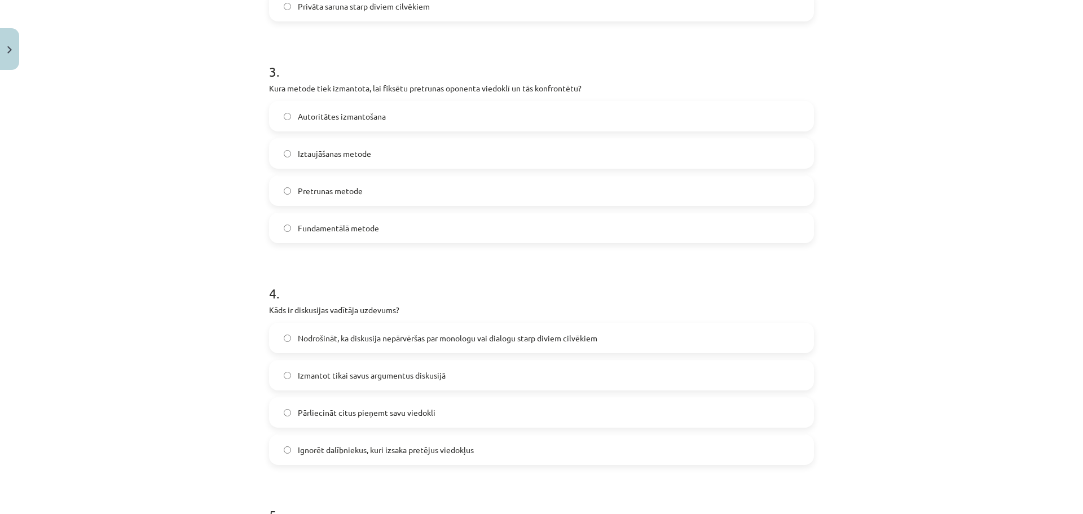
scroll to position [645, 0]
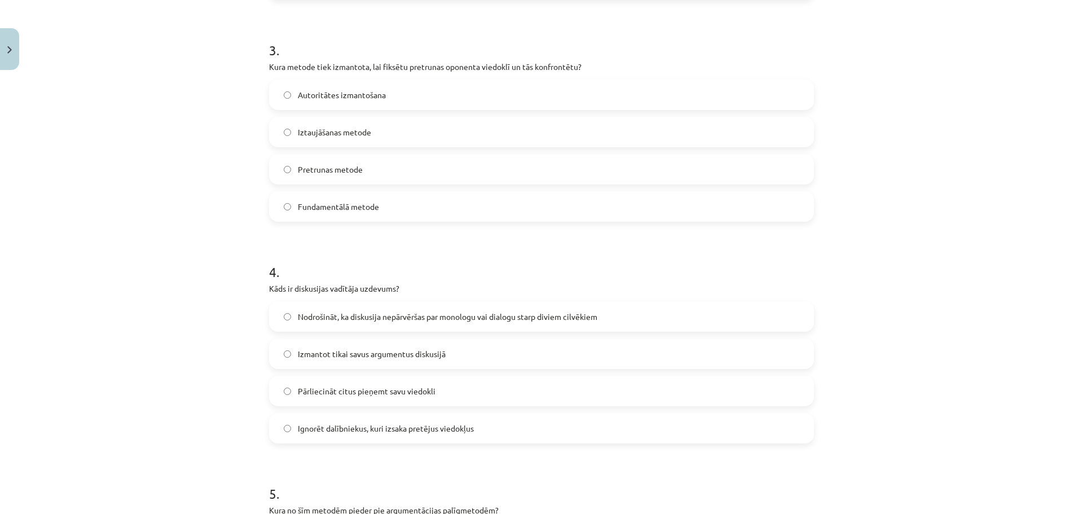
click at [359, 324] on label "Nodrošināt, ka diskusija nepārvēršas par monologu vai dialogu starp diviem cilv…" at bounding box center [541, 316] width 543 height 28
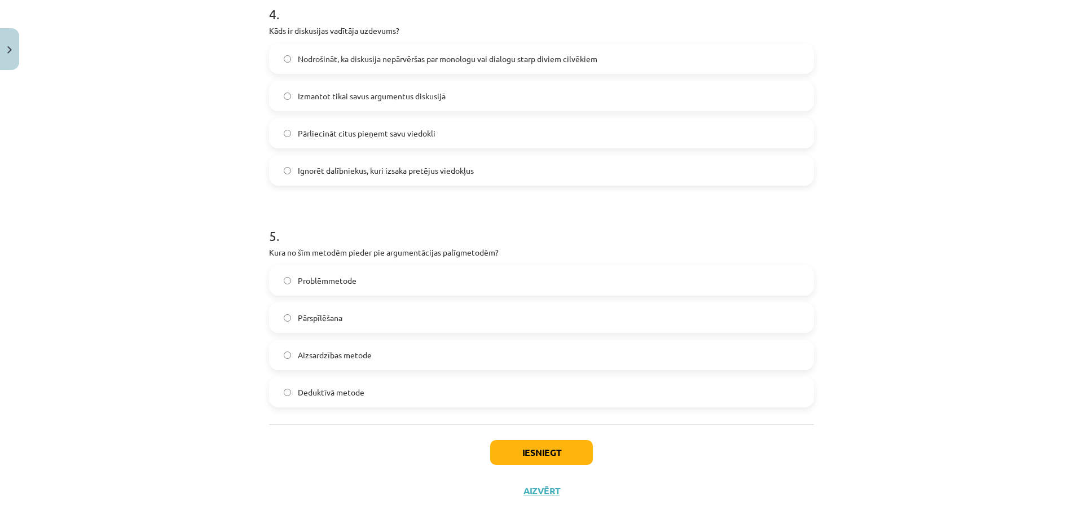
scroll to position [909, 0]
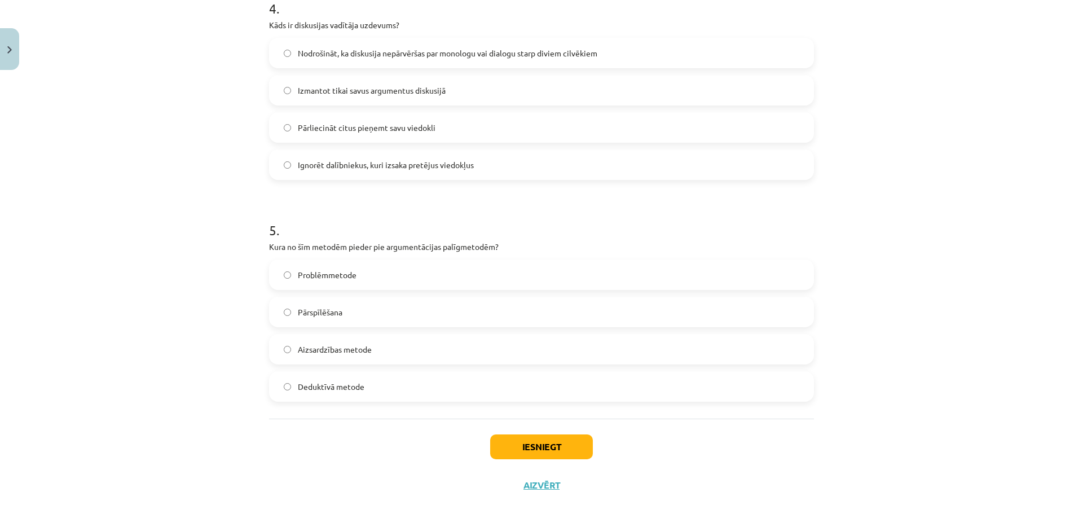
drag, startPoint x: 376, startPoint y: 380, endPoint x: 445, endPoint y: 415, distance: 77.2
click at [376, 381] on label "Deduktīvā metode" at bounding box center [541, 386] width 543 height 28
click at [520, 443] on button "Iesniegt" at bounding box center [541, 446] width 103 height 25
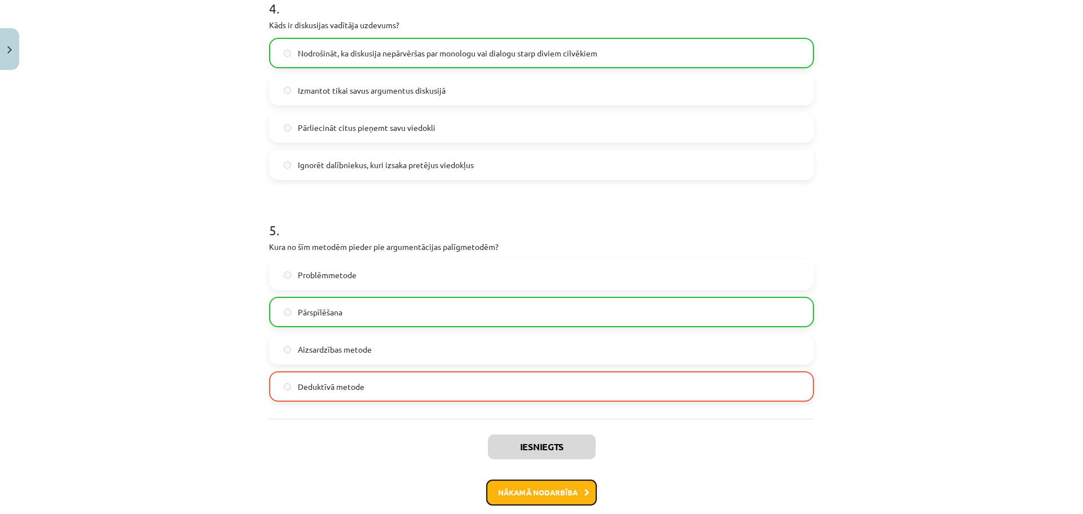
click at [563, 489] on button "Nākamā nodarbība" at bounding box center [541, 492] width 111 height 26
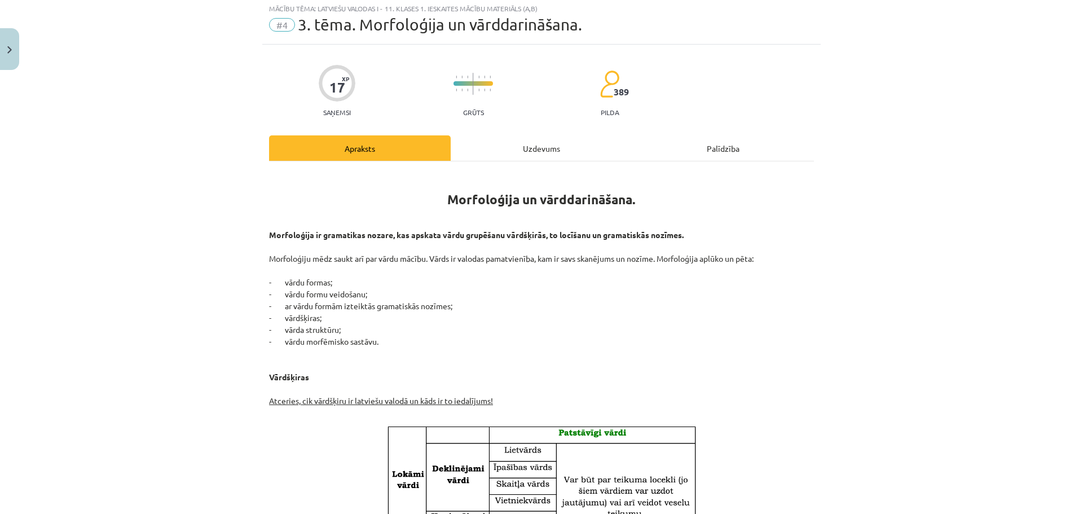
scroll to position [28, 0]
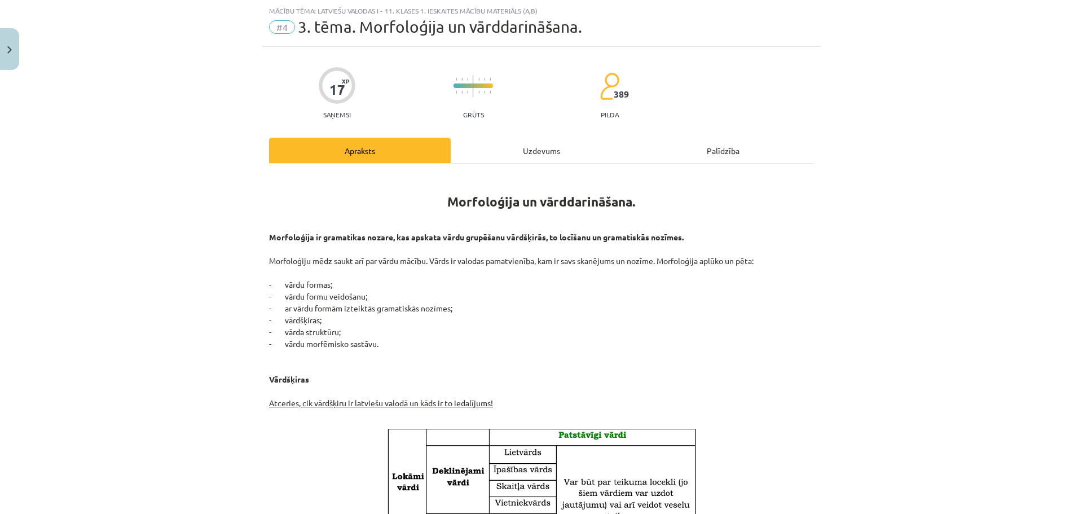
click at [507, 152] on div "Uzdevums" at bounding box center [542, 150] width 182 height 25
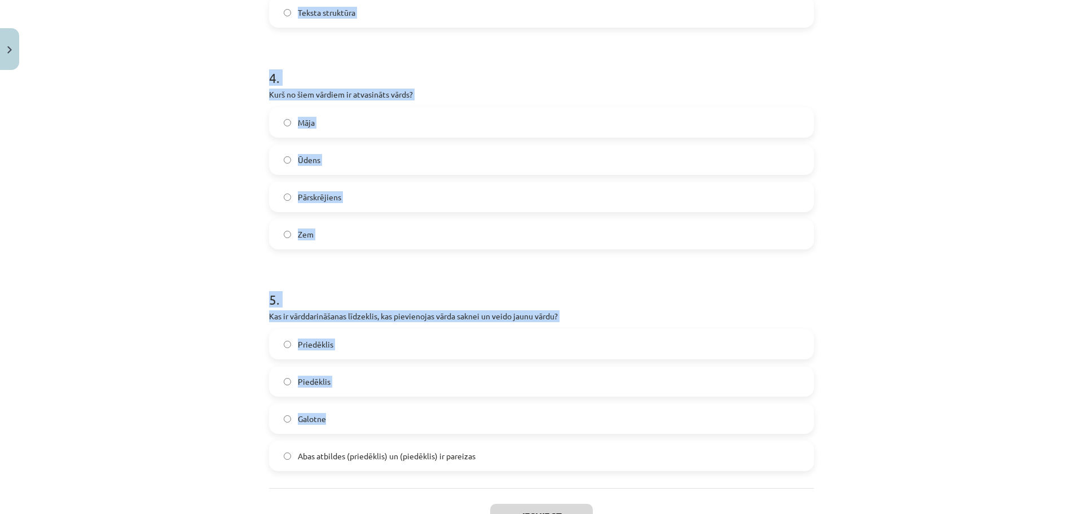
scroll to position [927, 0]
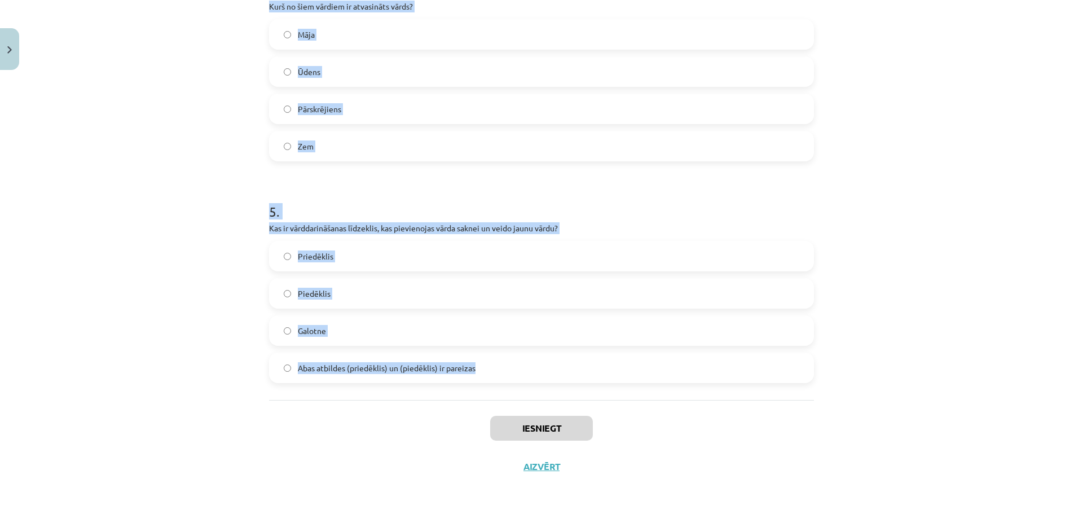
drag, startPoint x: 262, startPoint y: 223, endPoint x: 478, endPoint y: 384, distance: 269.8
copy form "1 . Kurš no šiem ir pirmatnīgs vārds? Ziedonis Ieziedēt Zieds Ziedošs 2 . Cik v…"
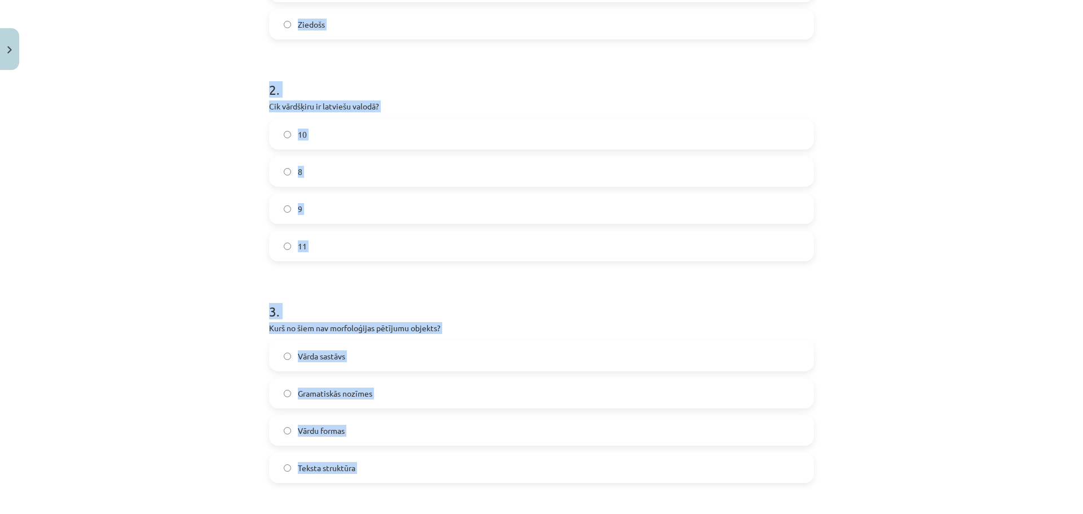
scroll to position [100, 0]
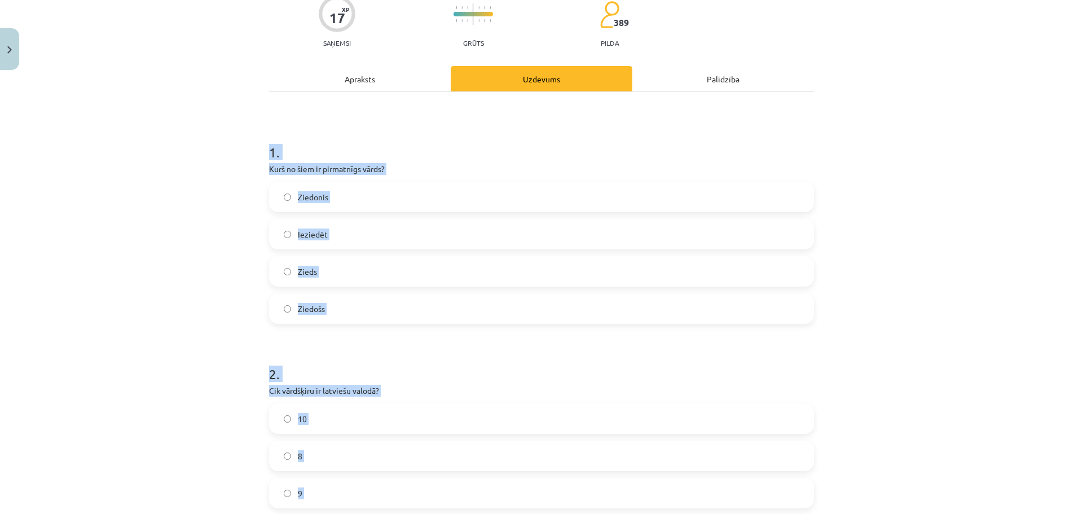
click at [322, 275] on label "Zieds" at bounding box center [541, 271] width 543 height 28
click at [324, 412] on label "10" at bounding box center [541, 418] width 543 height 28
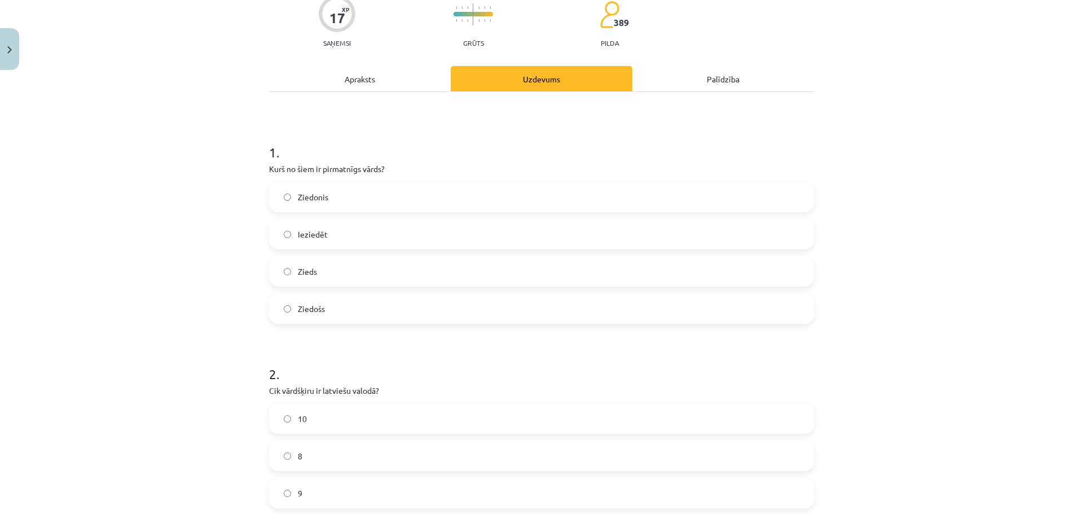
scroll to position [420, 0]
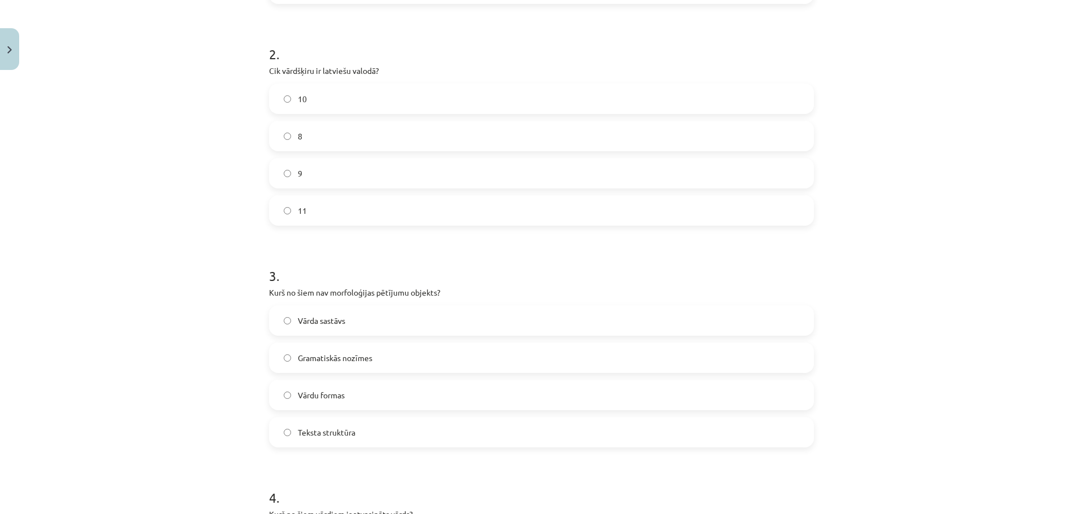
click at [349, 429] on span "Teksta struktūra" at bounding box center [327, 432] width 58 height 12
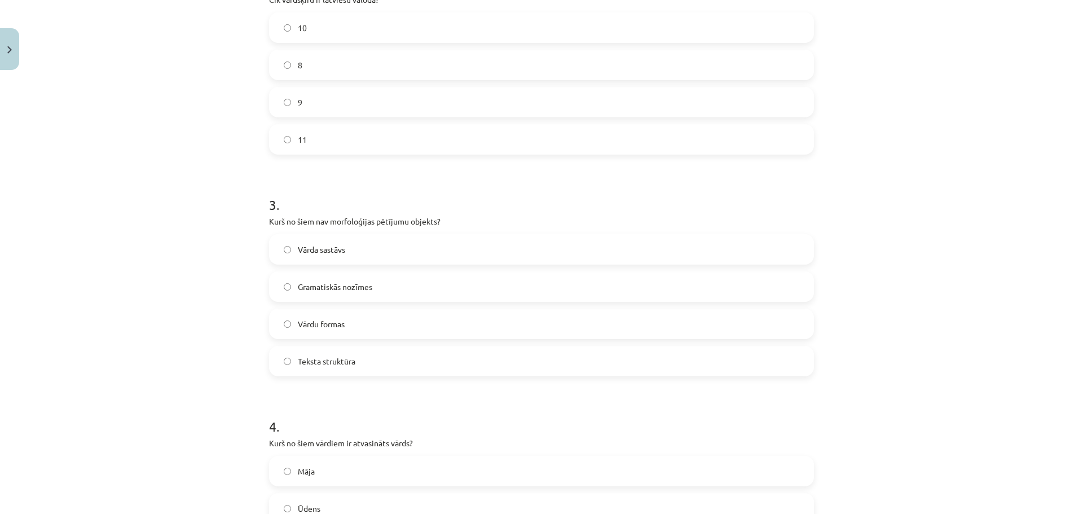
scroll to position [683, 0]
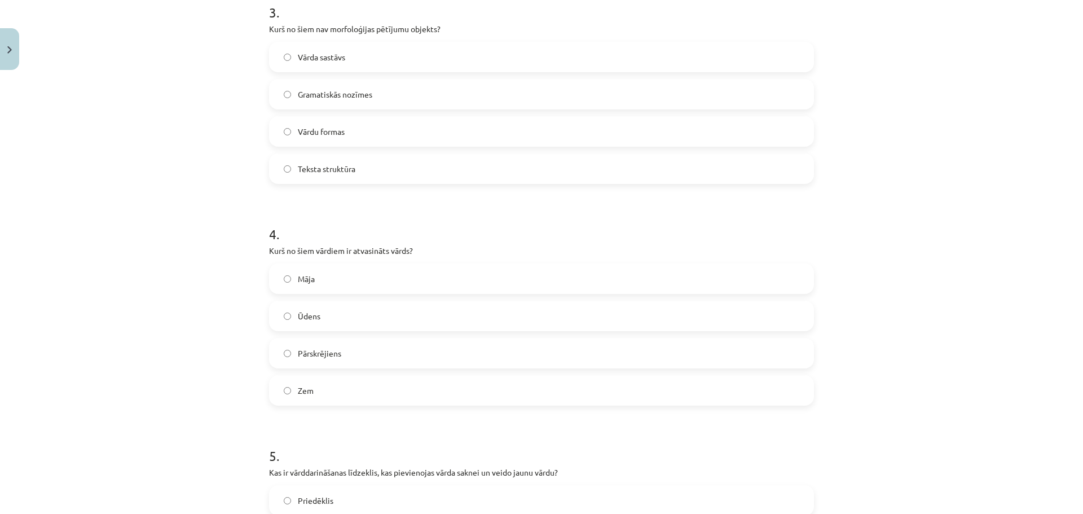
click at [351, 349] on label "Pārskrējiens" at bounding box center [541, 353] width 543 height 28
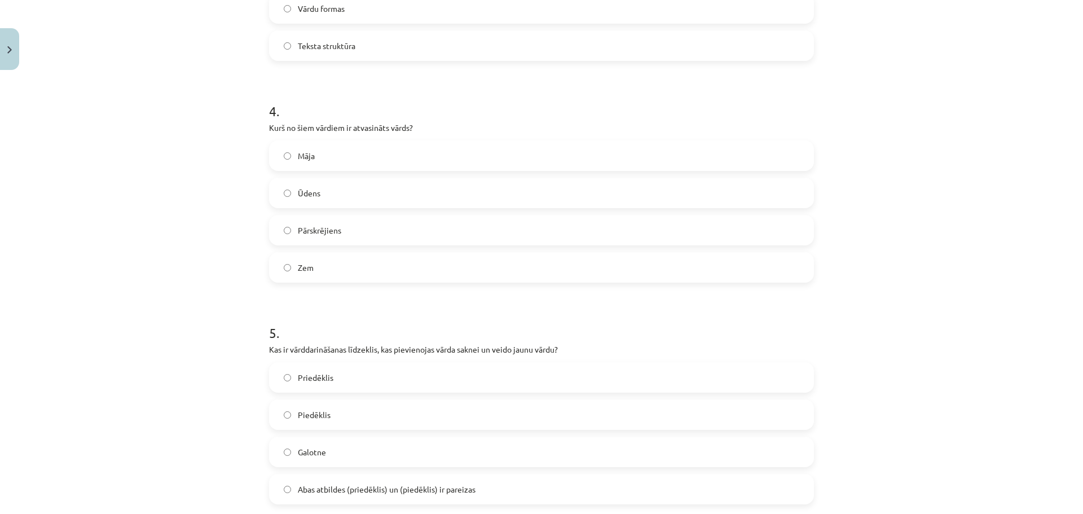
scroll to position [927, 0]
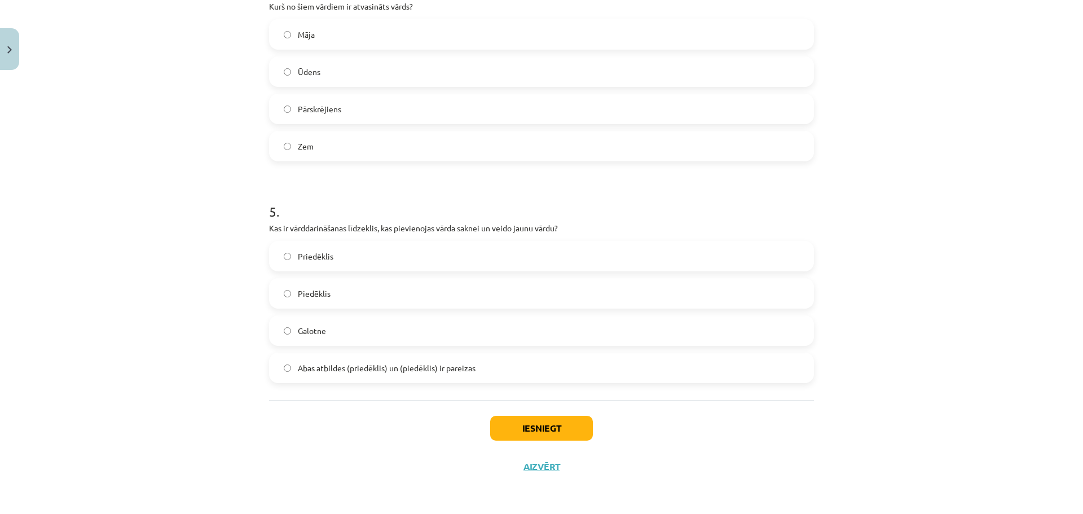
click at [361, 362] on span "Abas atbildes (priedēklis) un (piedēklis) ir pareizas" at bounding box center [387, 368] width 178 height 12
click at [516, 419] on button "Iesniegt" at bounding box center [541, 428] width 103 height 25
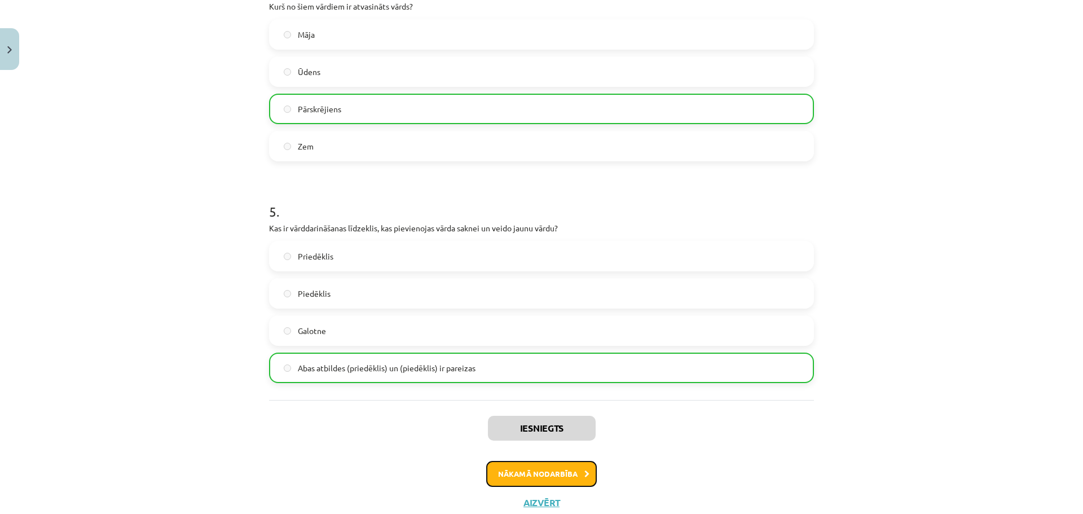
click at [562, 474] on button "Nākamā nodarbība" at bounding box center [541, 474] width 111 height 26
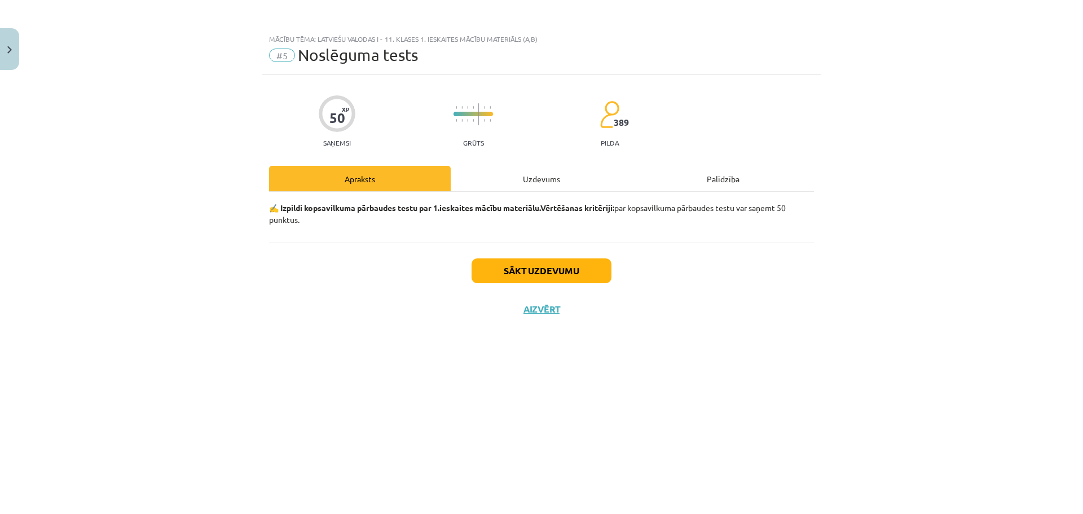
click at [550, 256] on div "Sākt uzdevumu Aizvērt" at bounding box center [541, 282] width 545 height 79
click at [553, 267] on button "Sākt uzdevumu" at bounding box center [542, 270] width 140 height 25
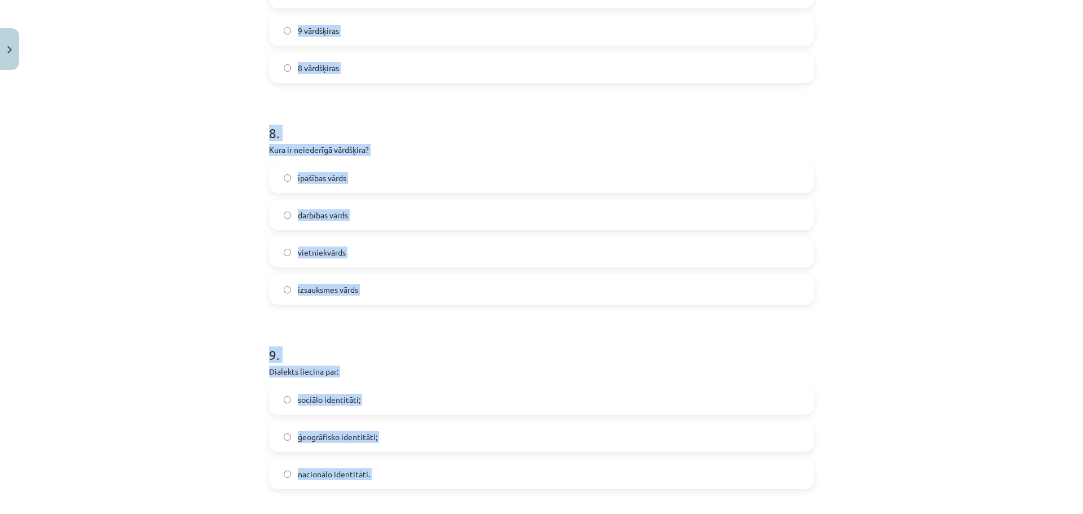
scroll to position [1860, 0]
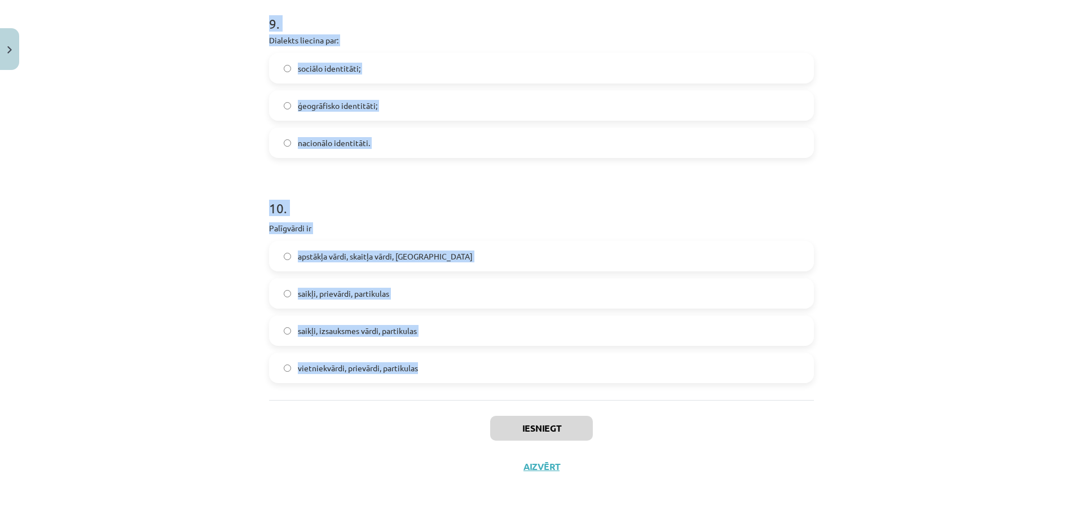
drag, startPoint x: 263, startPoint y: 245, endPoint x: 426, endPoint y: 388, distance: 216.7
copy form "1 . “Jaunieši mūsdienās ir atkarīgi no interneta.” Tas ir… …fakts; …labs ziņas …"
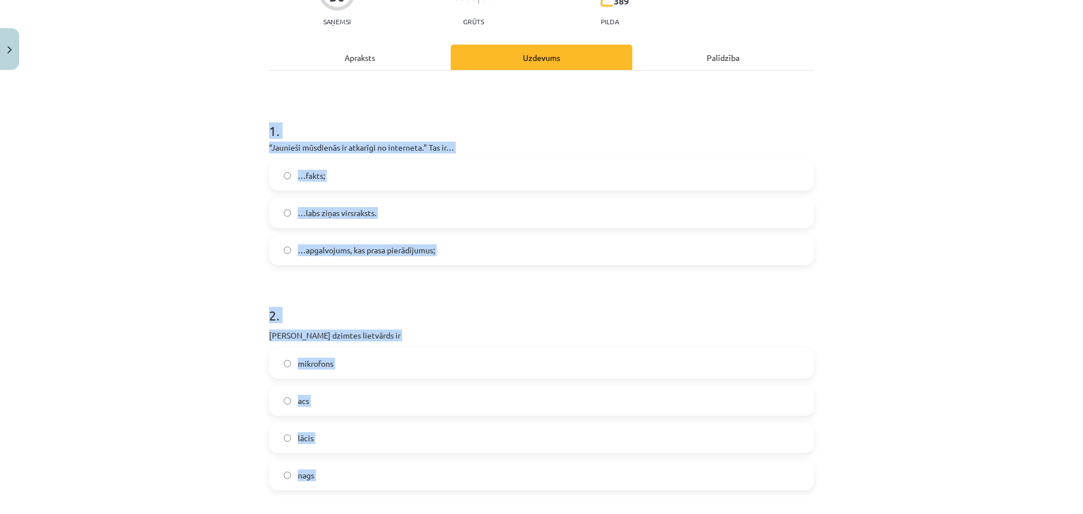
scroll to position [111, 0]
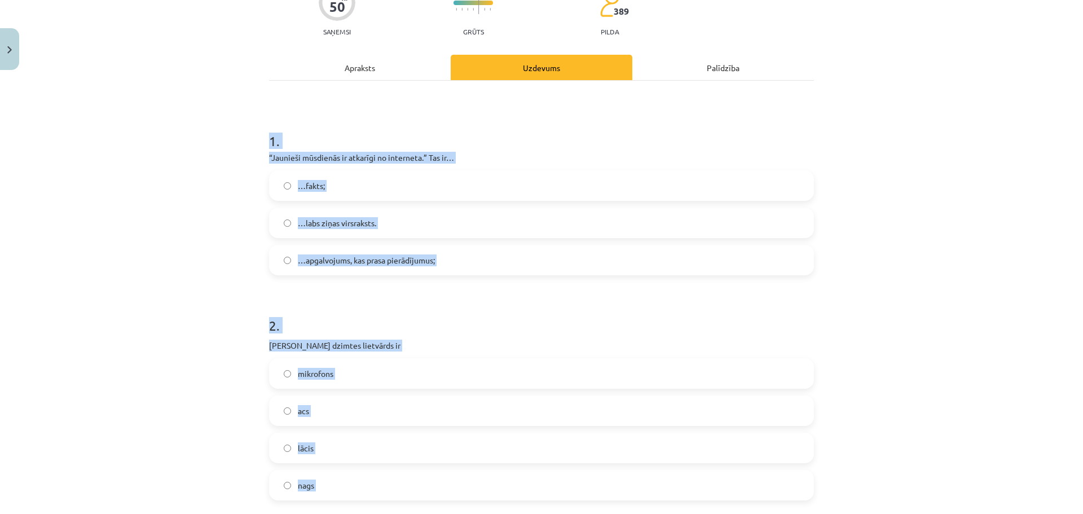
click at [380, 255] on span "…apgalvojums, kas prasa pierādījumus;" at bounding box center [366, 260] width 137 height 12
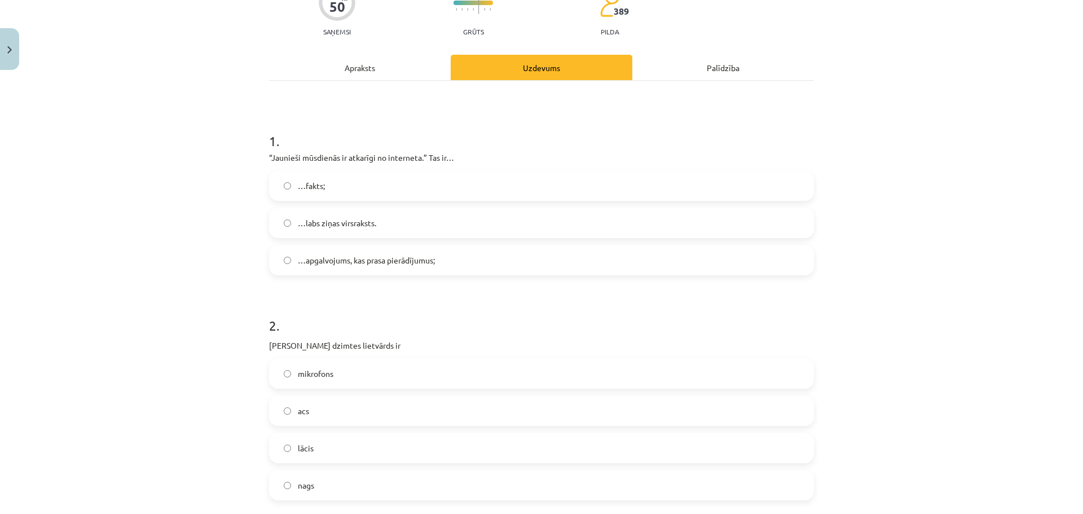
click at [327, 410] on label "acs" at bounding box center [541, 411] width 543 height 28
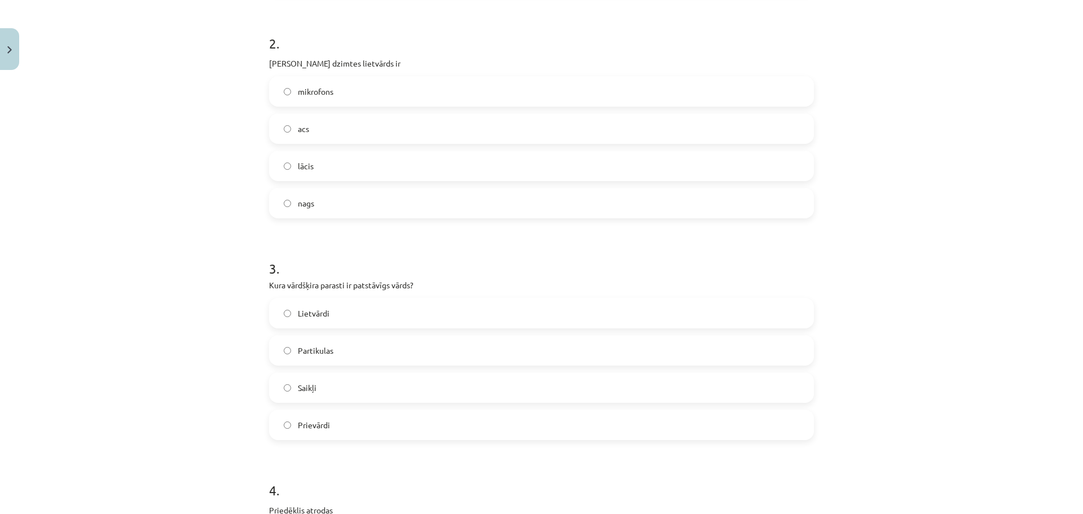
drag, startPoint x: 327, startPoint y: 315, endPoint x: 319, endPoint y: 292, distance: 24.6
click at [327, 314] on label "Lietvārdi" at bounding box center [541, 313] width 543 height 28
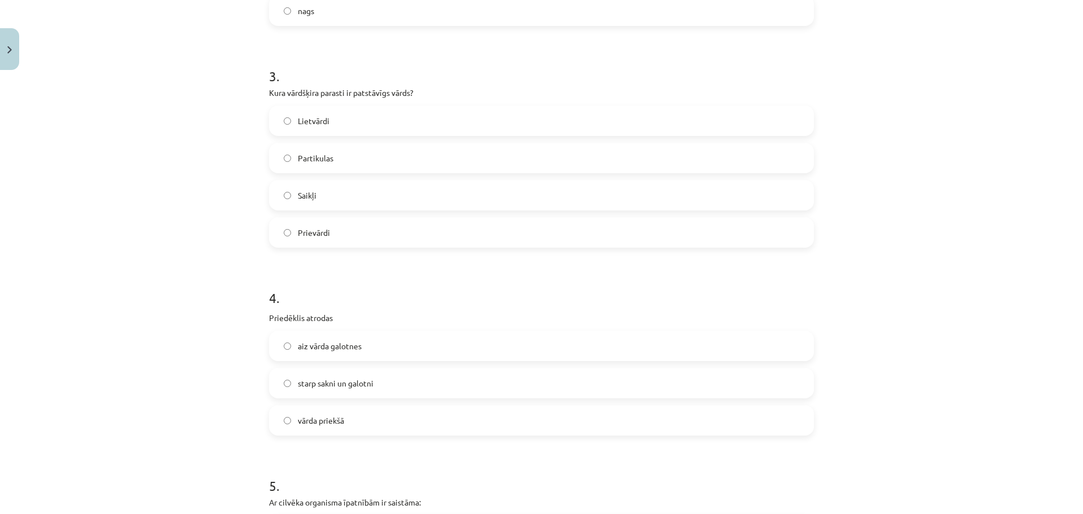
scroll to position [600, 0]
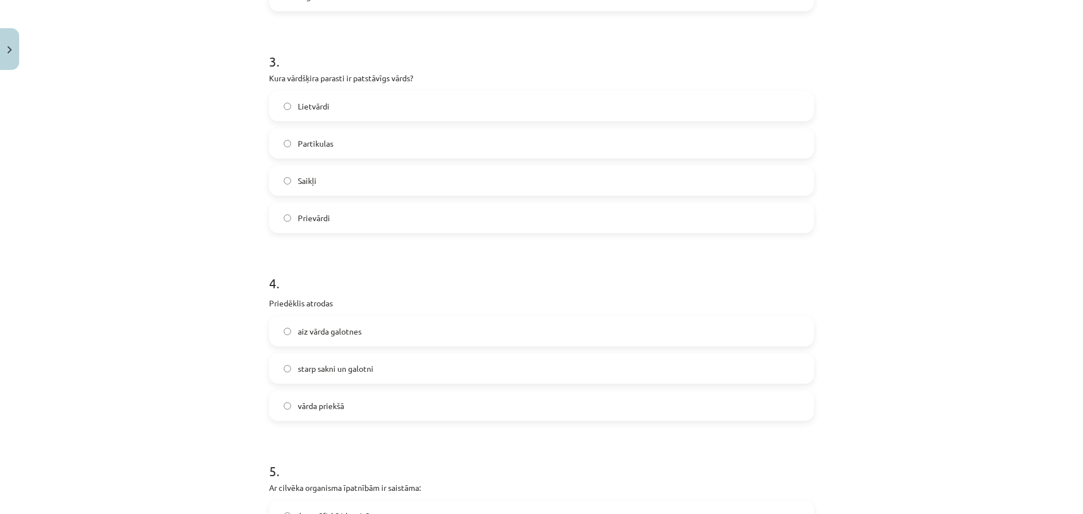
click at [351, 403] on label "vārda priekšā" at bounding box center [541, 405] width 543 height 28
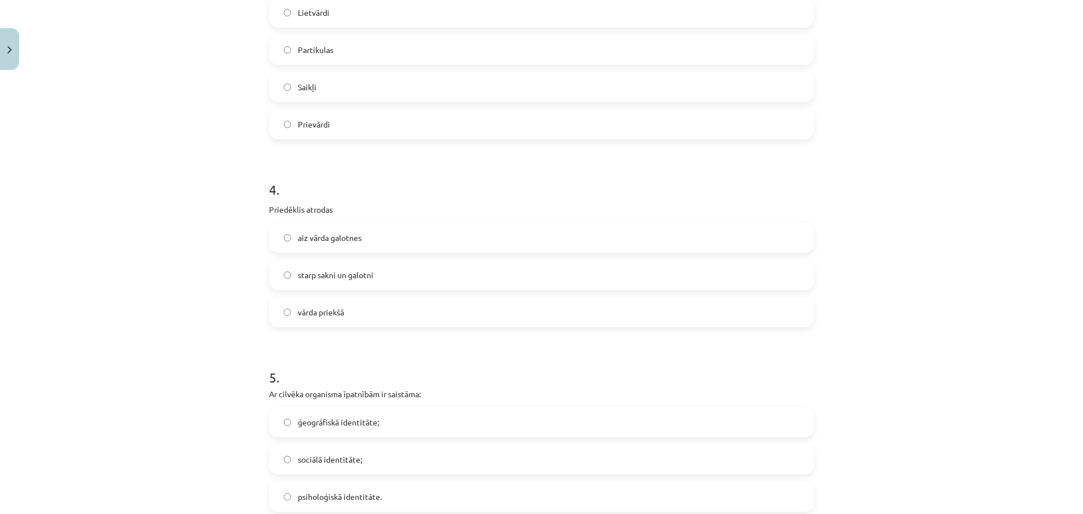
scroll to position [769, 0]
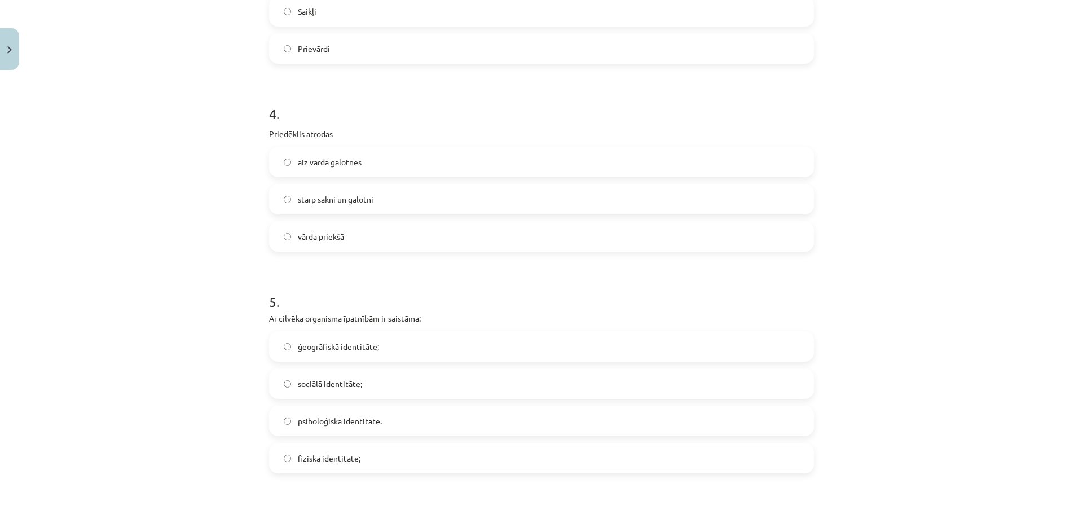
click at [356, 463] on label "fiziskā identitāte;" at bounding box center [541, 458] width 543 height 28
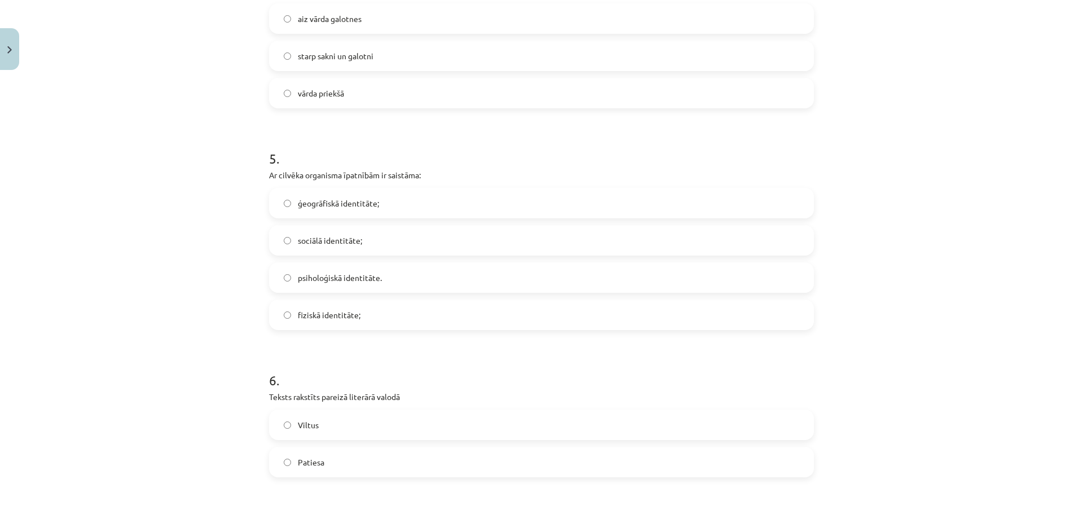
scroll to position [939, 0]
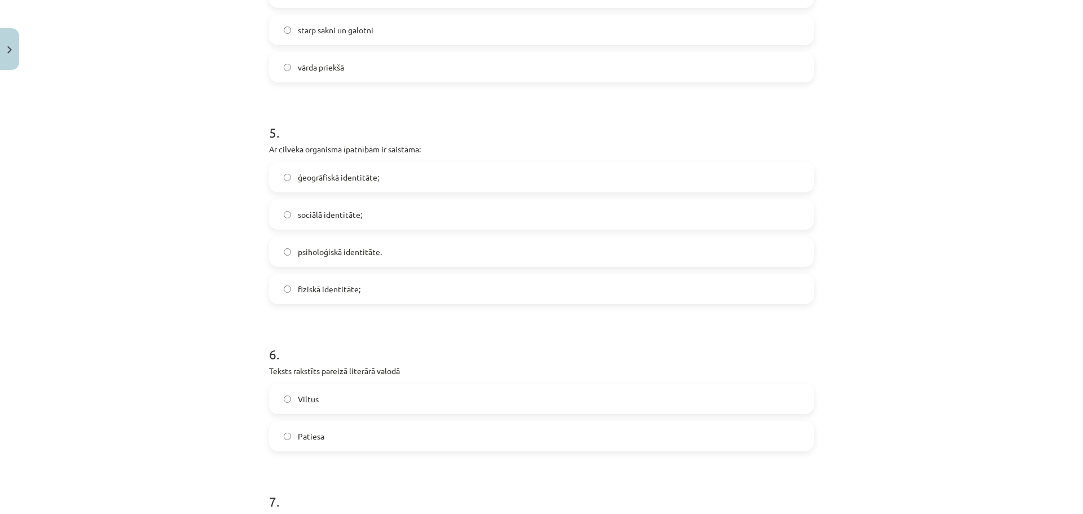
click at [333, 433] on label "Patiesa" at bounding box center [541, 436] width 543 height 28
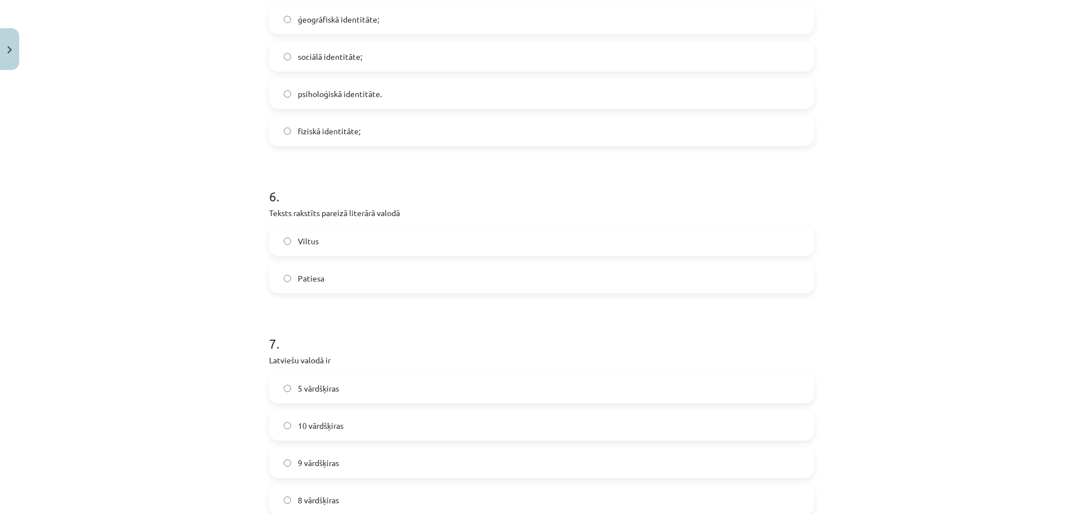
scroll to position [1108, 0]
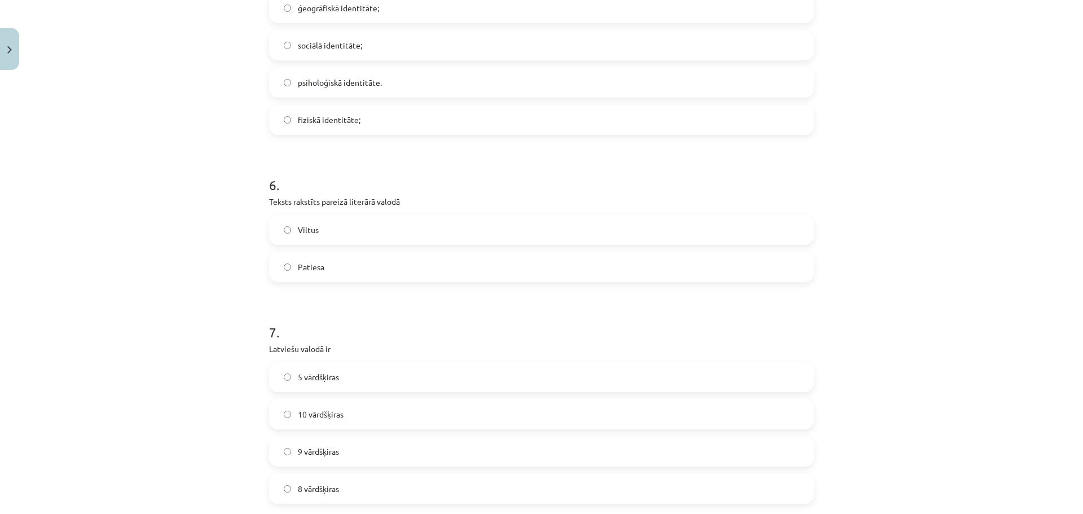
drag, startPoint x: 349, startPoint y: 415, endPoint x: 327, endPoint y: 371, distance: 49.4
click at [349, 415] on label "10 vārdšķiras" at bounding box center [541, 414] width 543 height 28
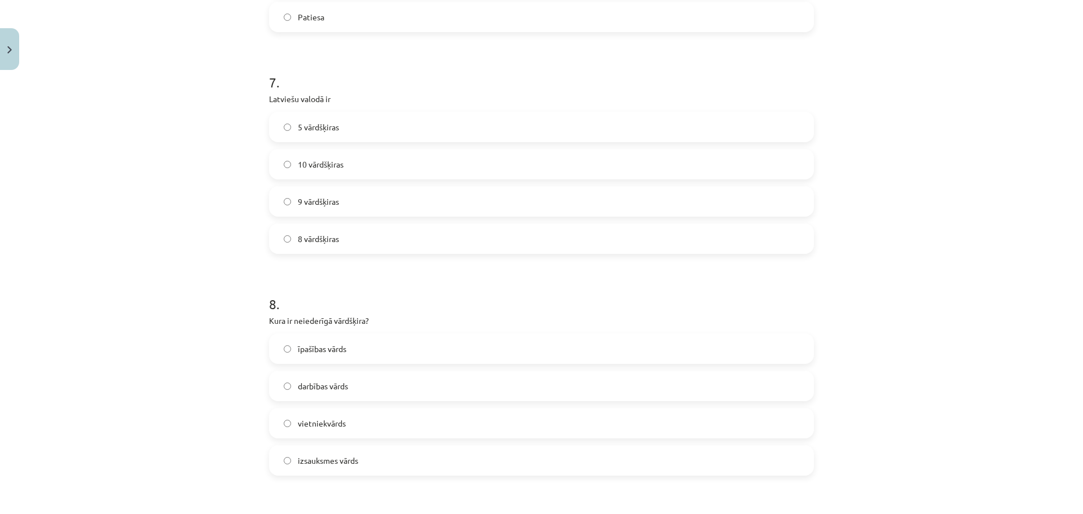
scroll to position [1446, 0]
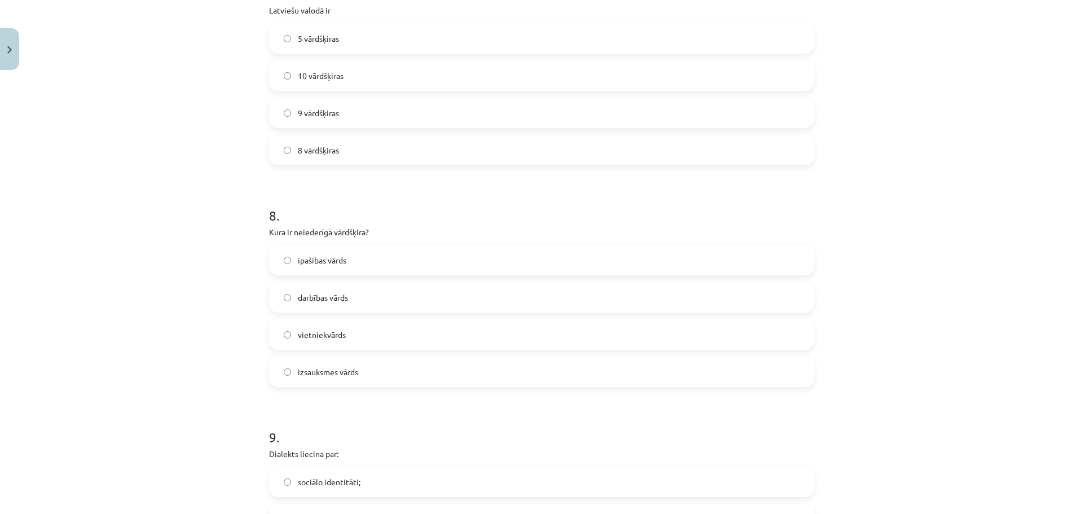
click at [340, 379] on label "izsauksmes vārds" at bounding box center [541, 372] width 543 height 28
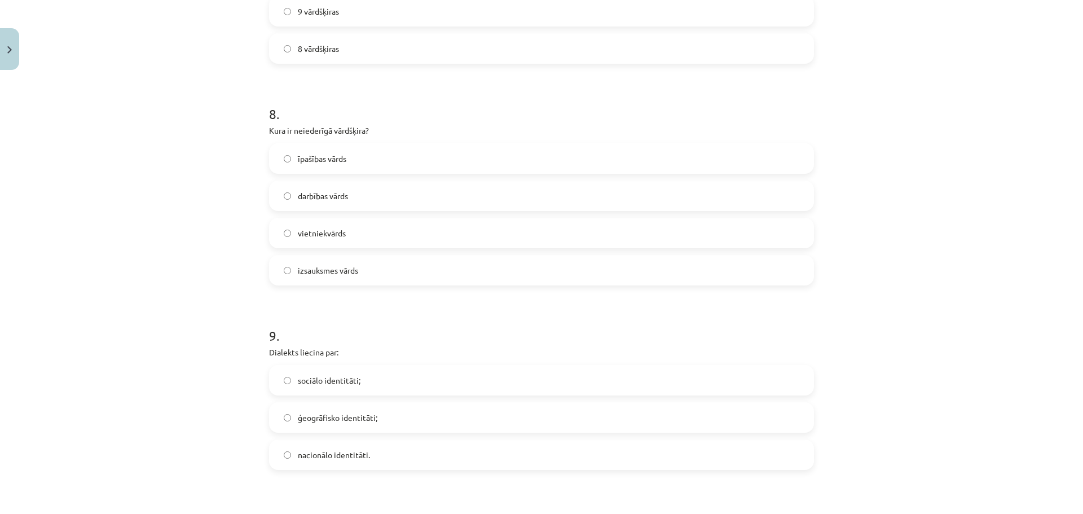
scroll to position [1578, 0]
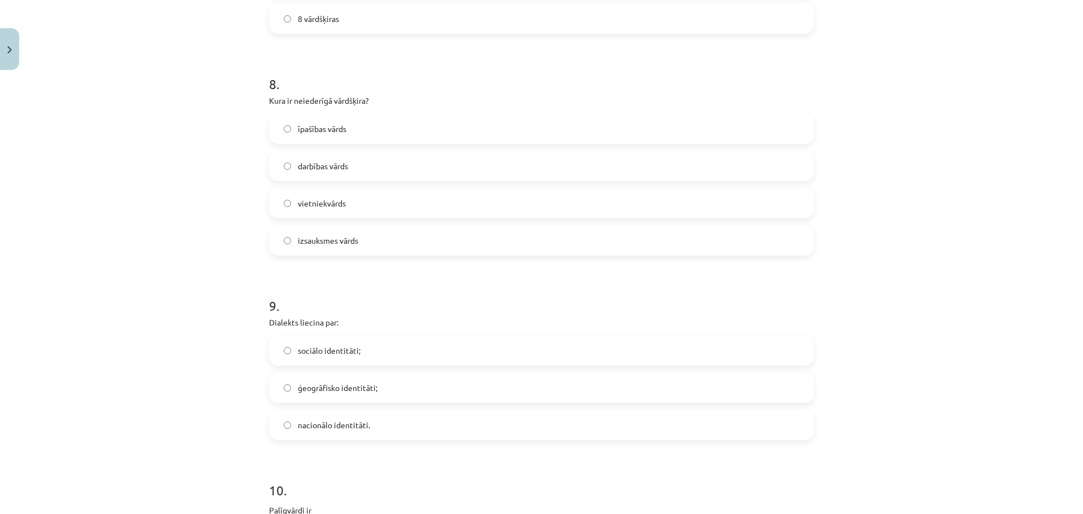
drag, startPoint x: 337, startPoint y: 387, endPoint x: 321, endPoint y: 353, distance: 37.6
click at [337, 386] on span "ģeogrāfisko identitāti;" at bounding box center [338, 388] width 80 height 12
click at [331, 383] on span "ģeogrāfisko identitāti;" at bounding box center [338, 388] width 80 height 12
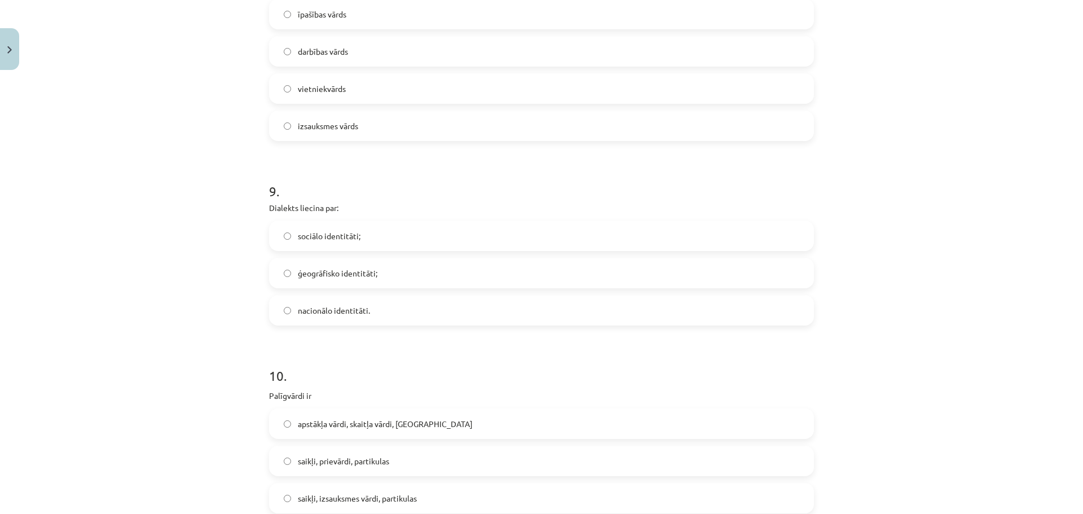
scroll to position [1728, 0]
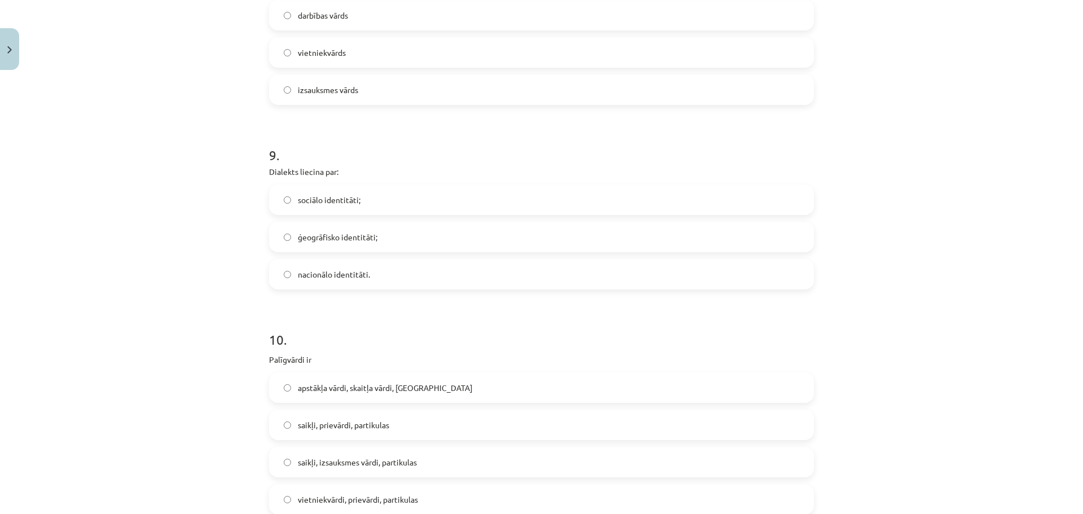
click at [365, 427] on span "saikļi, prievārdi, partikulas" at bounding box center [343, 425] width 91 height 12
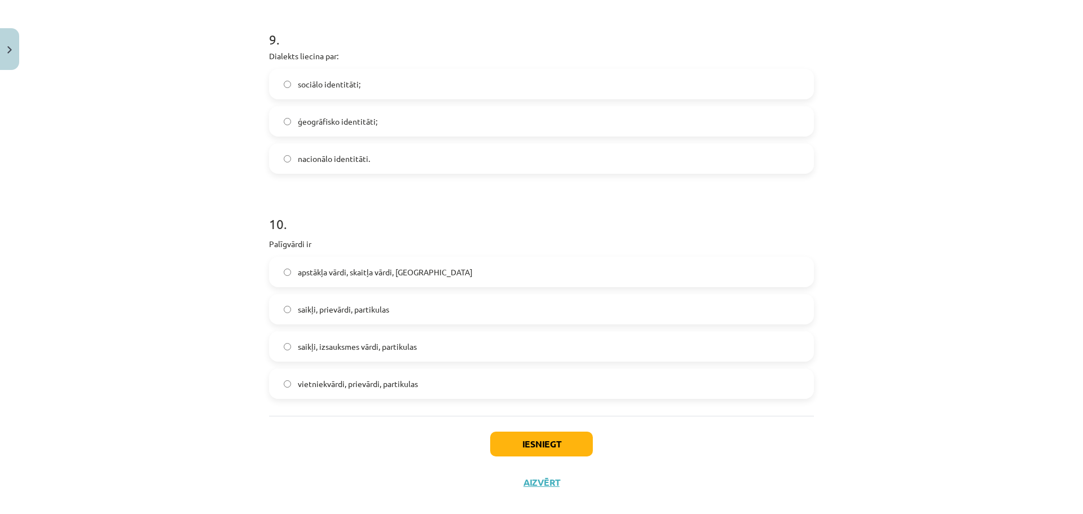
scroll to position [1860, 0]
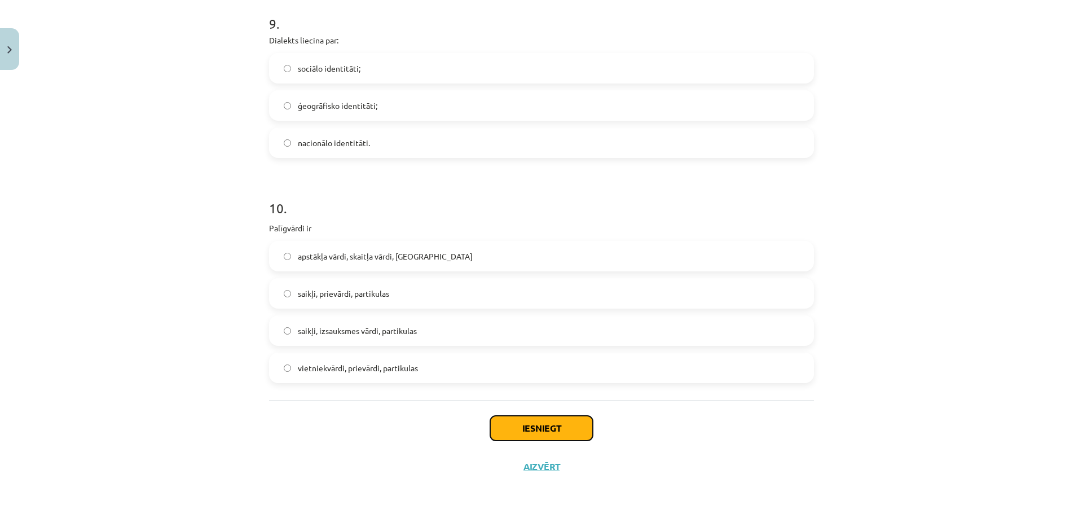
click at [555, 435] on button "Iesniegt" at bounding box center [541, 428] width 103 height 25
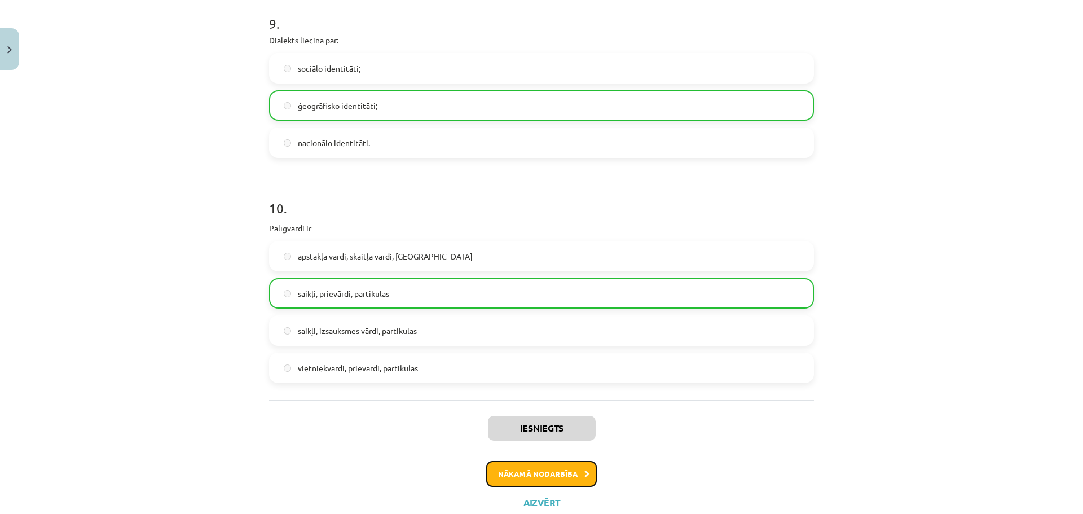
click at [540, 463] on button "Nākamā nodarbība" at bounding box center [541, 474] width 111 height 26
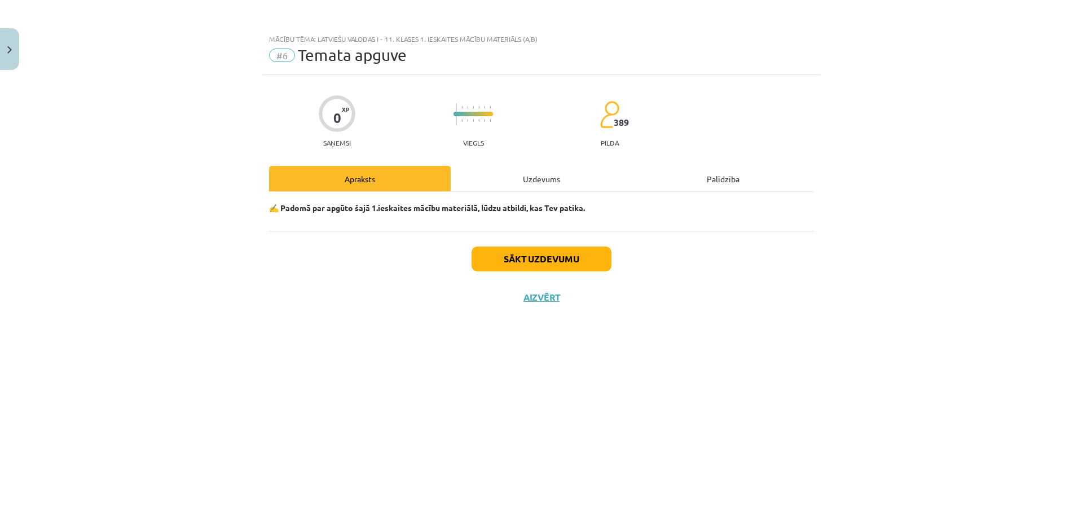
scroll to position [0, 0]
click at [545, 266] on button "Sākt uzdevumu" at bounding box center [542, 259] width 140 height 25
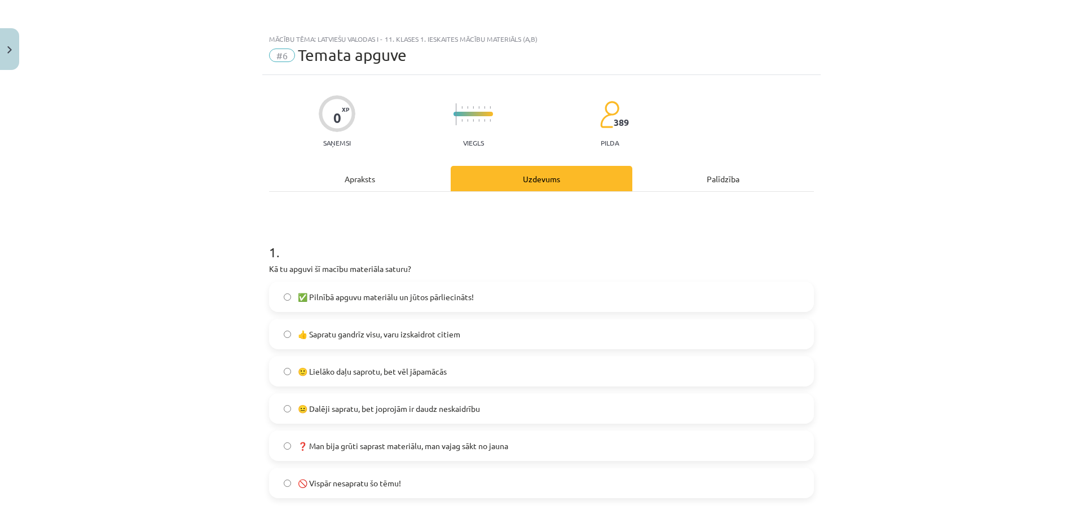
click at [423, 372] on span "🙂 Lielāko daļu saprotu, bet vēl jāpamācās" at bounding box center [372, 372] width 149 height 12
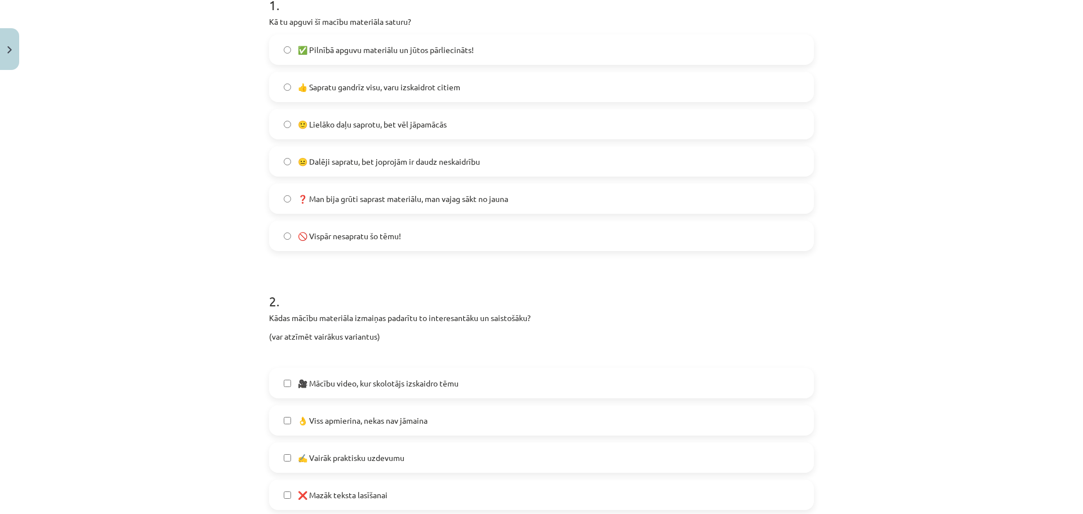
scroll to position [263, 0]
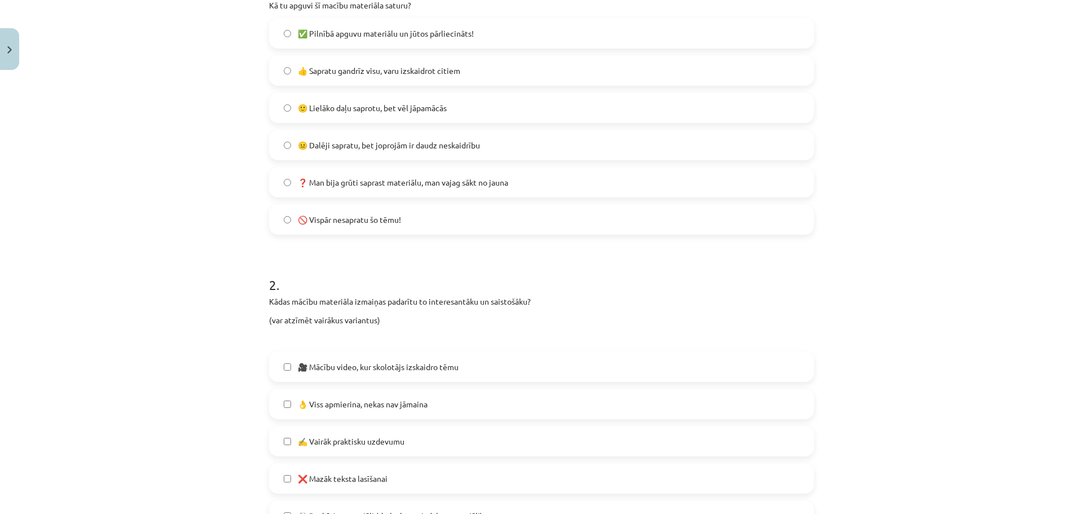
click at [389, 473] on label "❌ Mazāk teksta lasīšanai" at bounding box center [541, 478] width 543 height 28
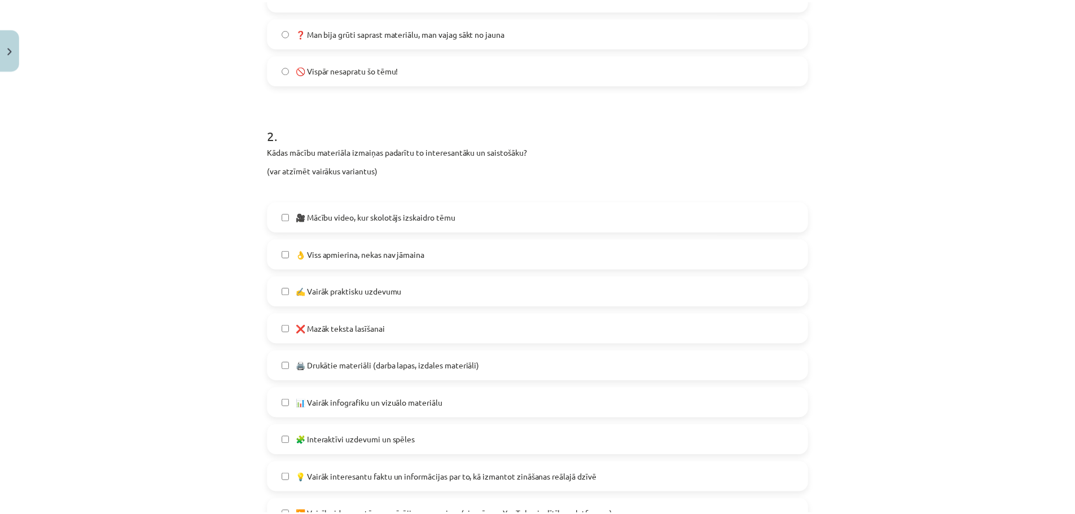
scroll to position [564, 0]
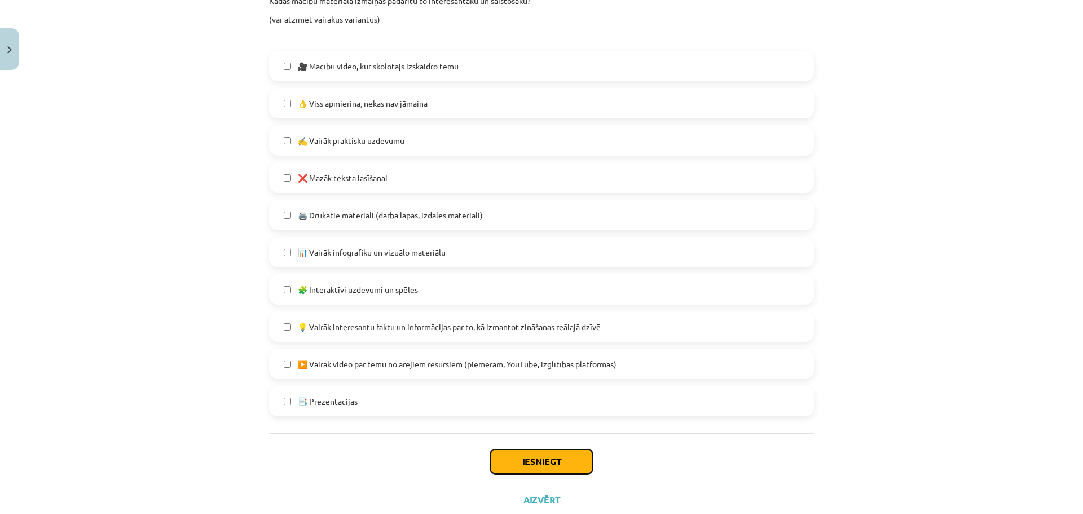
click at [508, 456] on button "Iesniegt" at bounding box center [541, 461] width 103 height 25
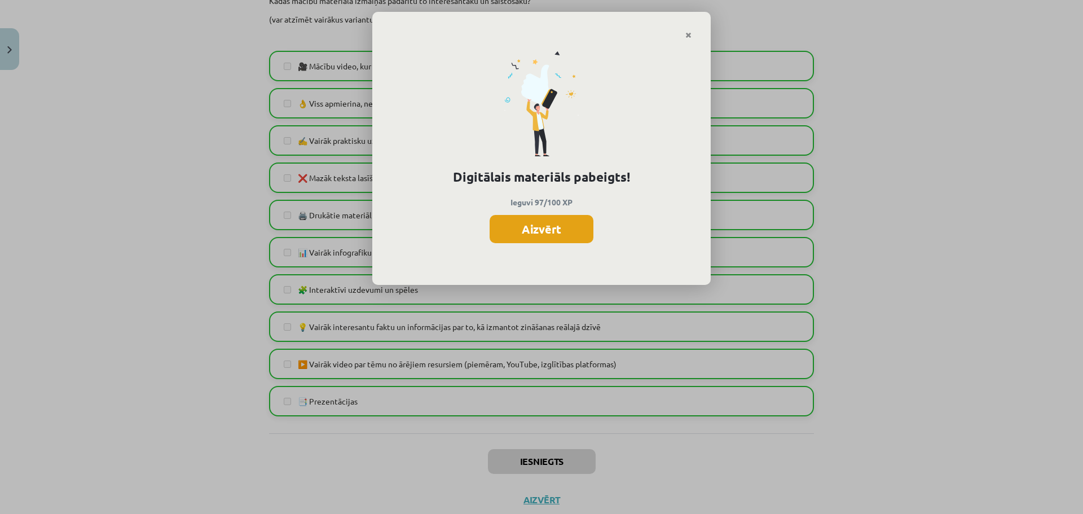
click at [549, 227] on button "Aizvērt" at bounding box center [542, 229] width 104 height 28
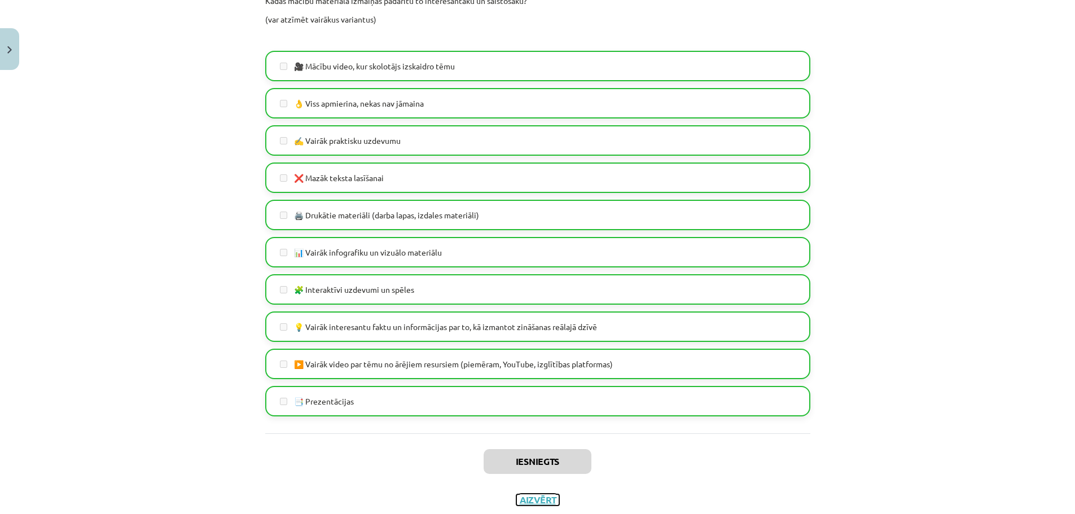
click at [531, 501] on button "Aizvērt" at bounding box center [537, 499] width 43 height 11
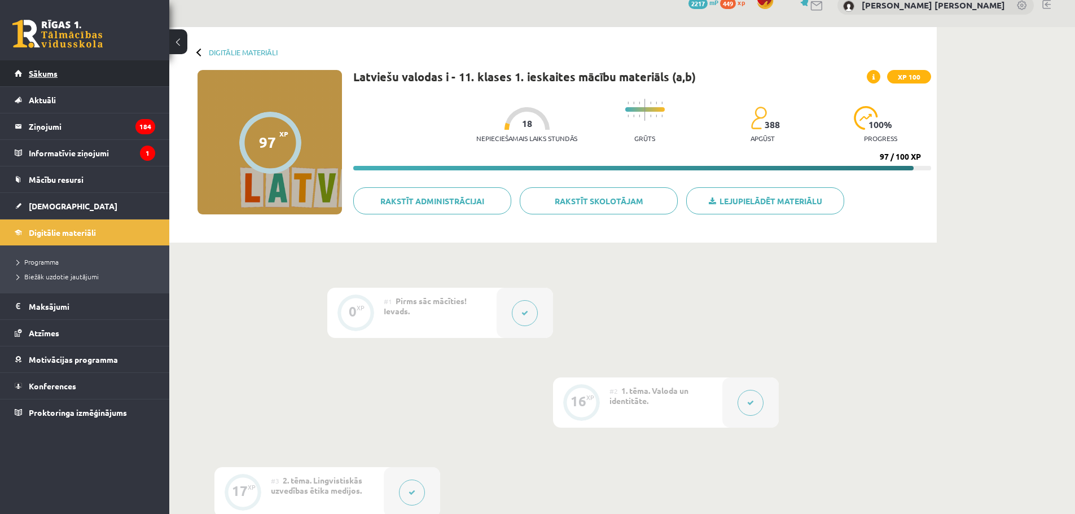
click at [73, 69] on link "Sākums" at bounding box center [85, 73] width 140 height 26
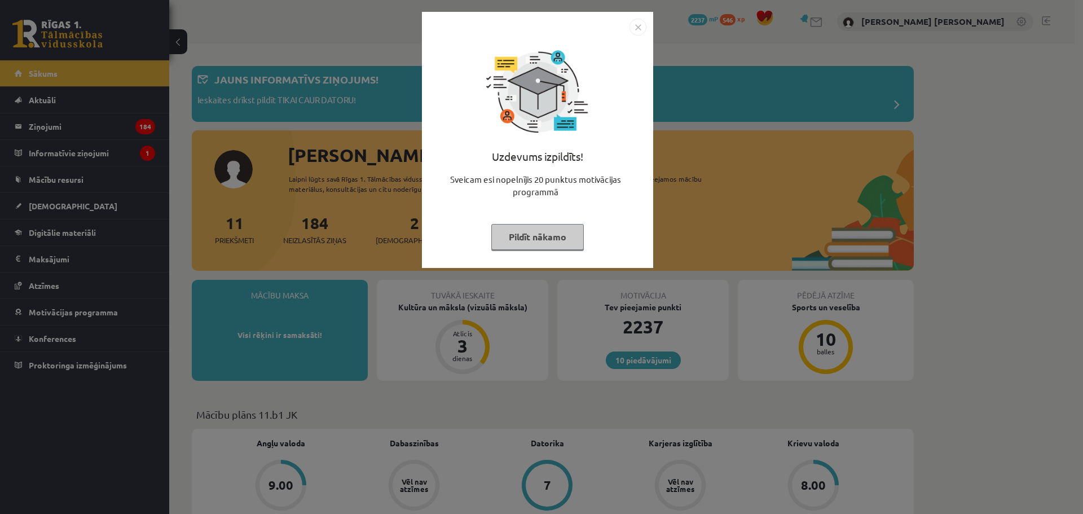
click at [538, 242] on button "Pildīt nākamo" at bounding box center [537, 237] width 93 height 26
